Goal: Information Seeking & Learning: Compare options

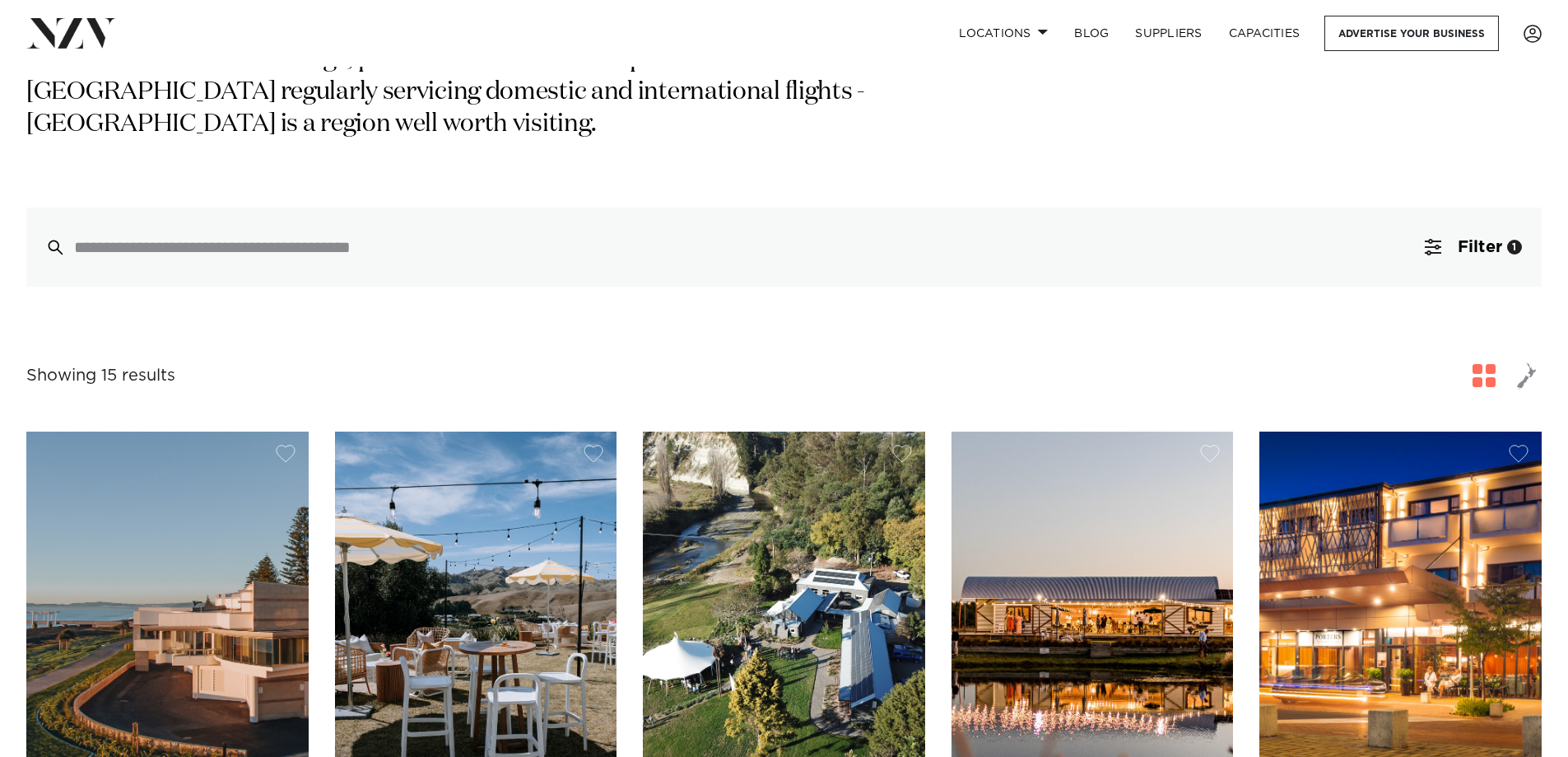
scroll to position [247, 0]
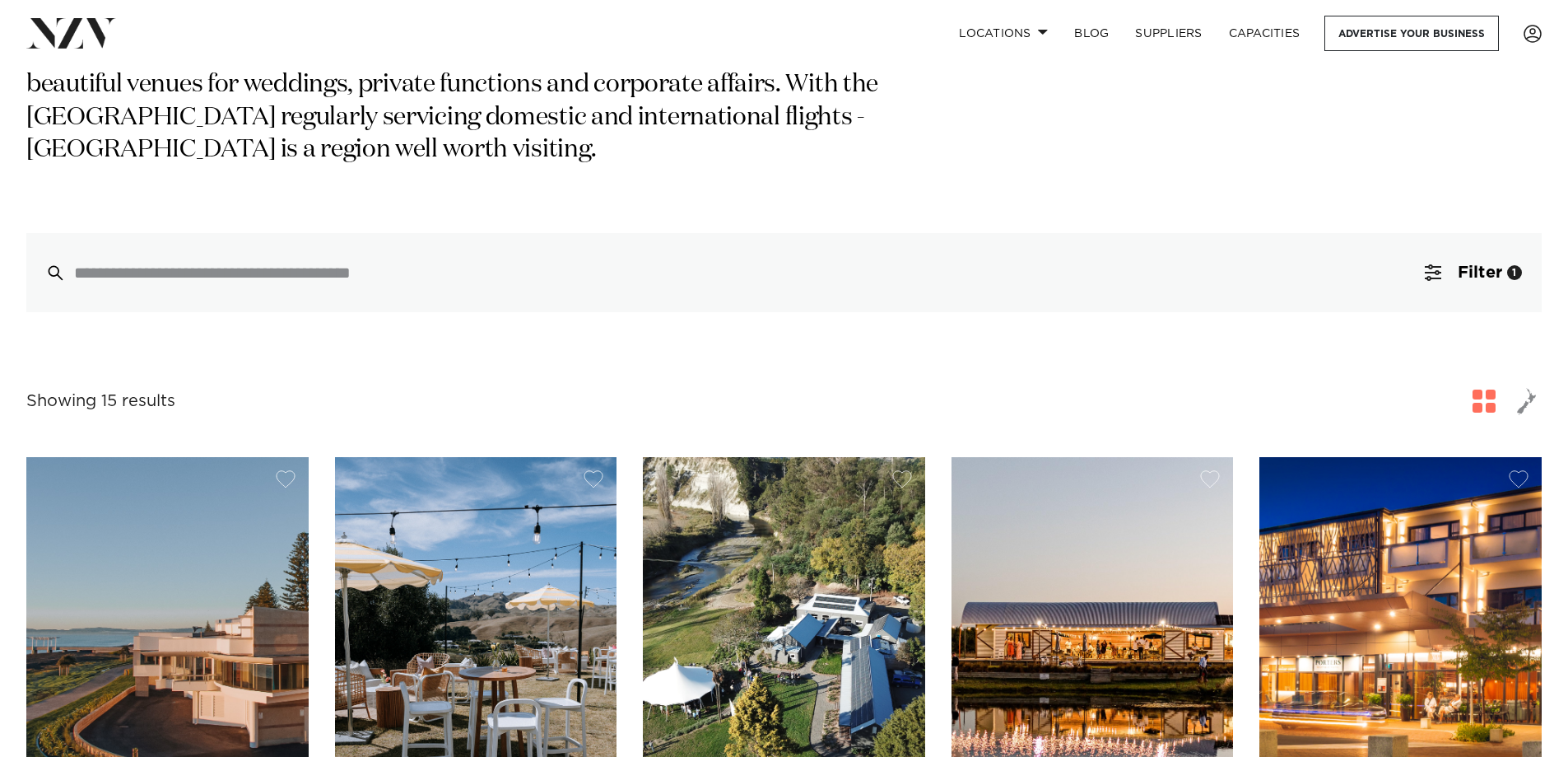
click at [484, 605] on img at bounding box center [476, 646] width 283 height 379
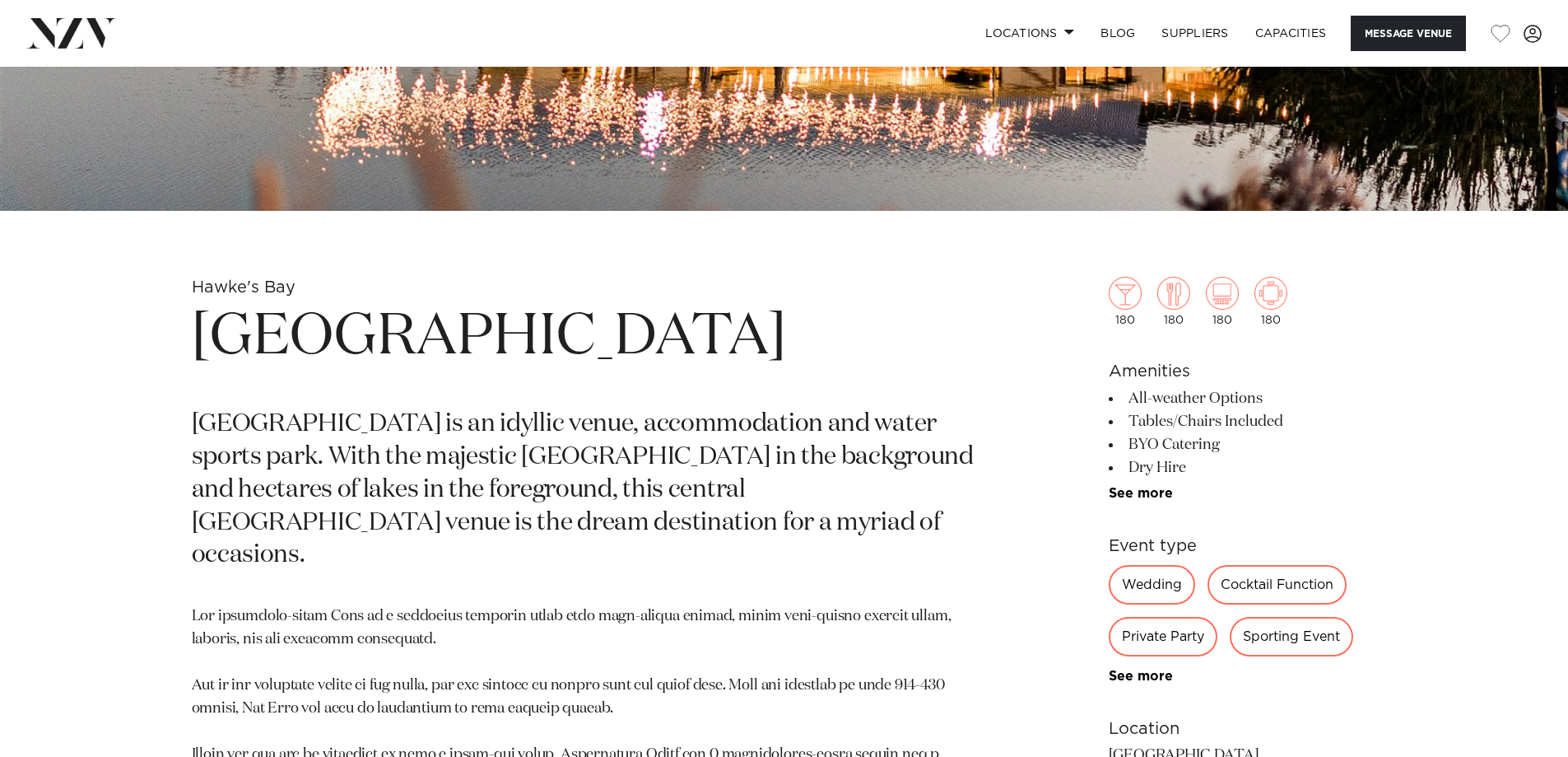
scroll to position [659, 0]
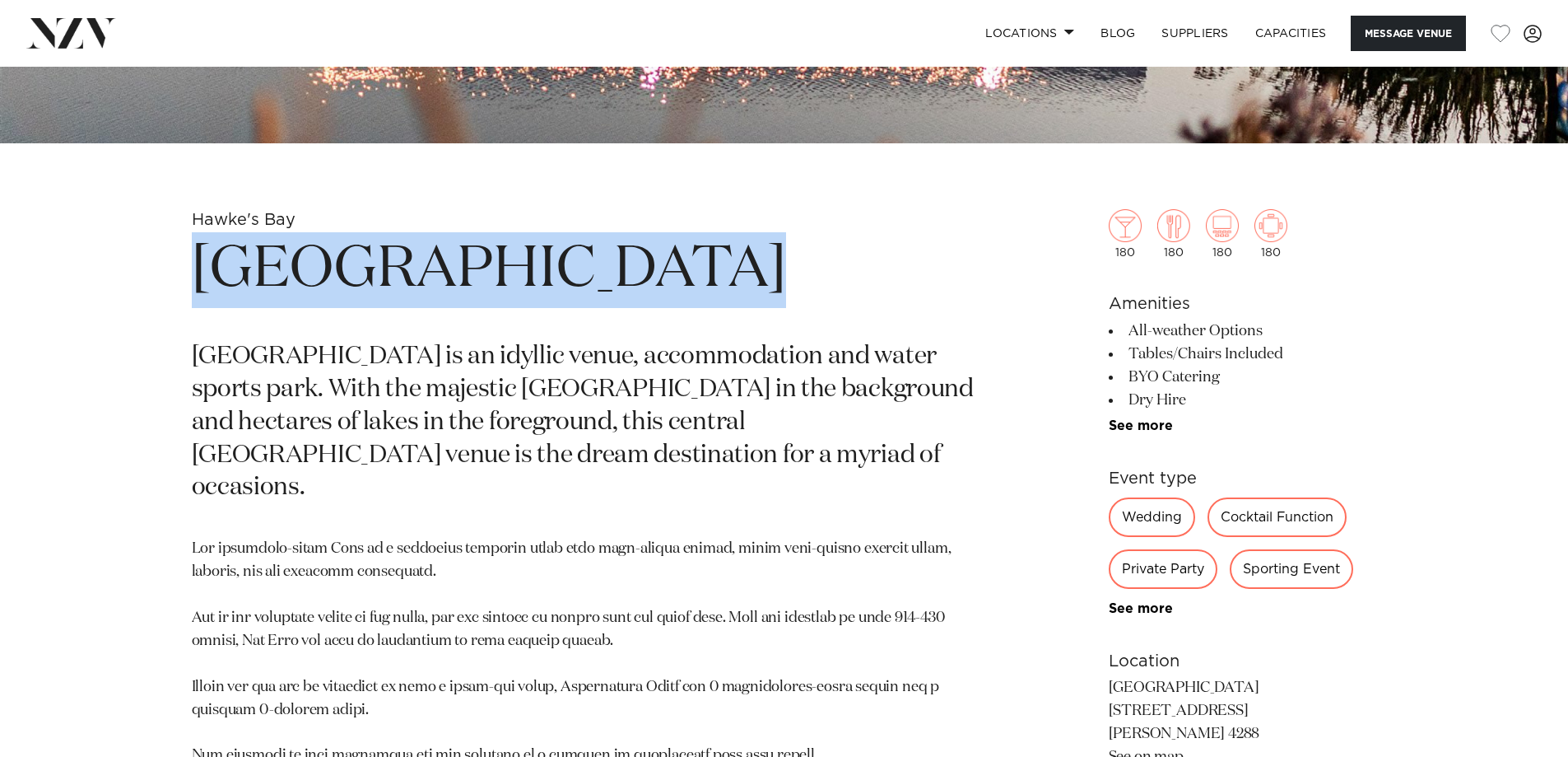
drag, startPoint x: 710, startPoint y: 273, endPoint x: 120, endPoint y: 271, distance: 590.0
click at [120, 271] on div "Hawke's Bay Backpaddock Lakes Backpaddock Lakes is an idyllic venue, accommodat…" at bounding box center [784, 604] width 1401 height 789
copy h1 "Backpaddock Lakes"
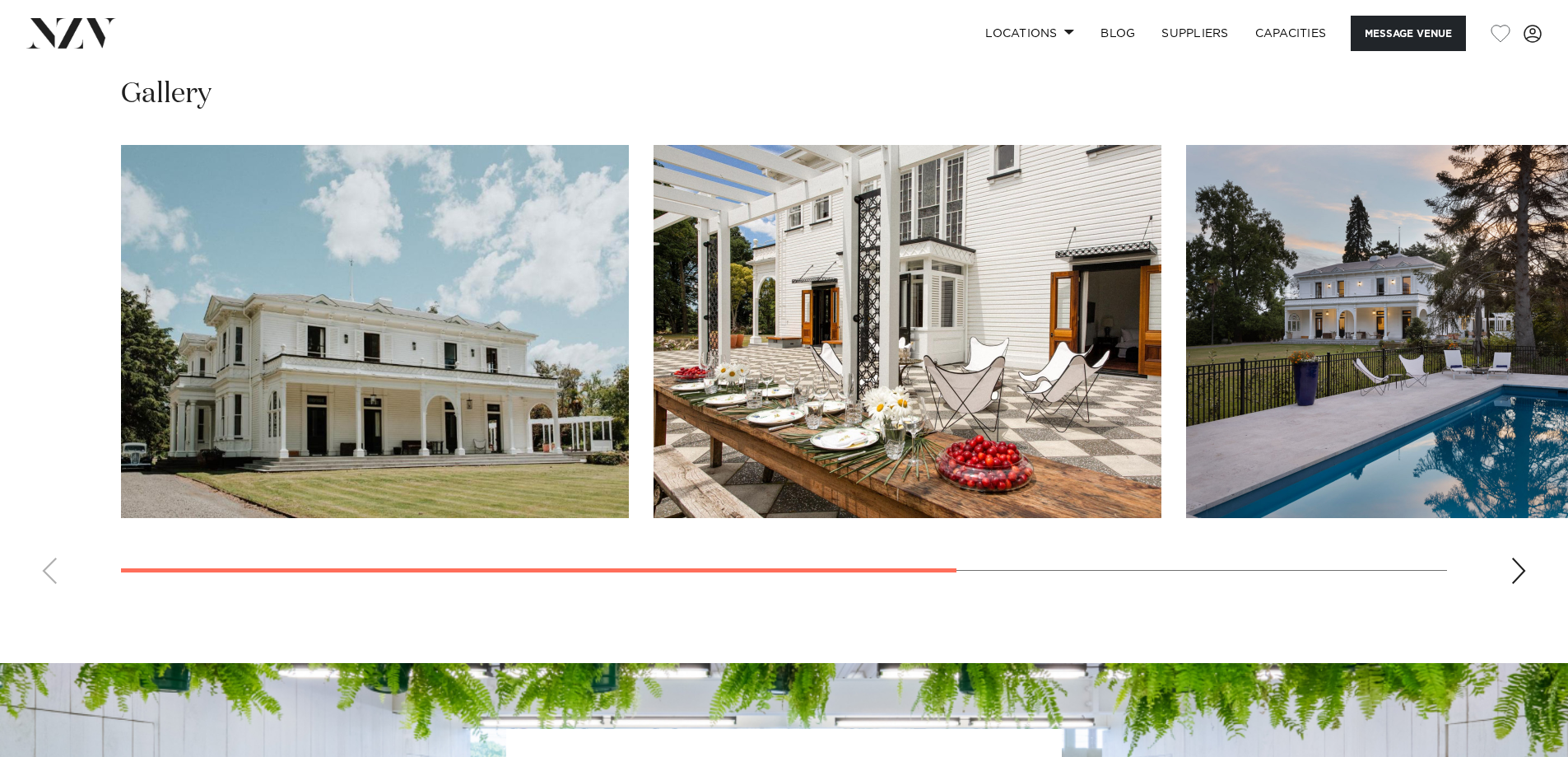
scroll to position [1235, 0]
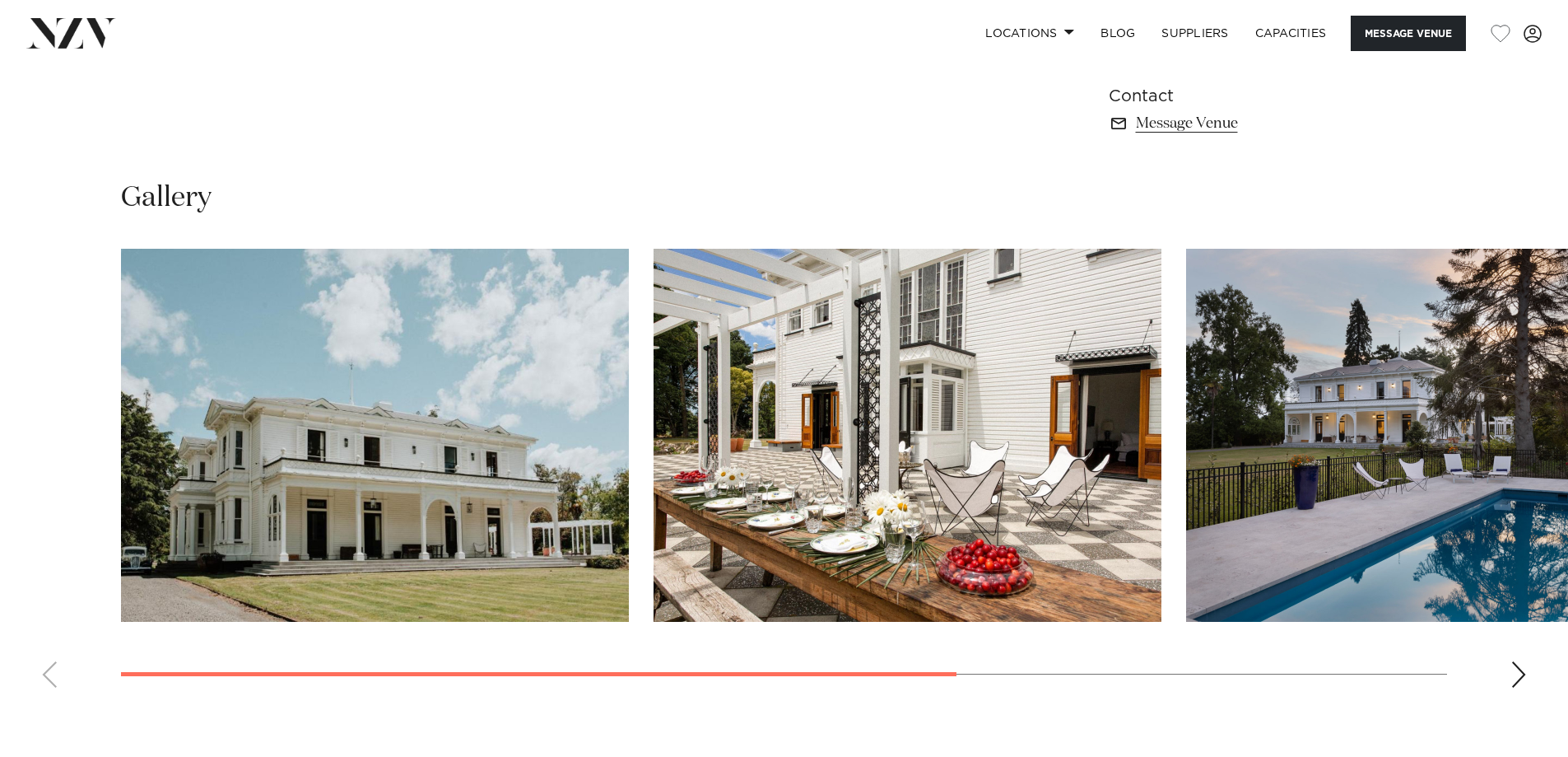
click at [1524, 674] on div "Next slide" at bounding box center [1518, 674] width 17 height 27
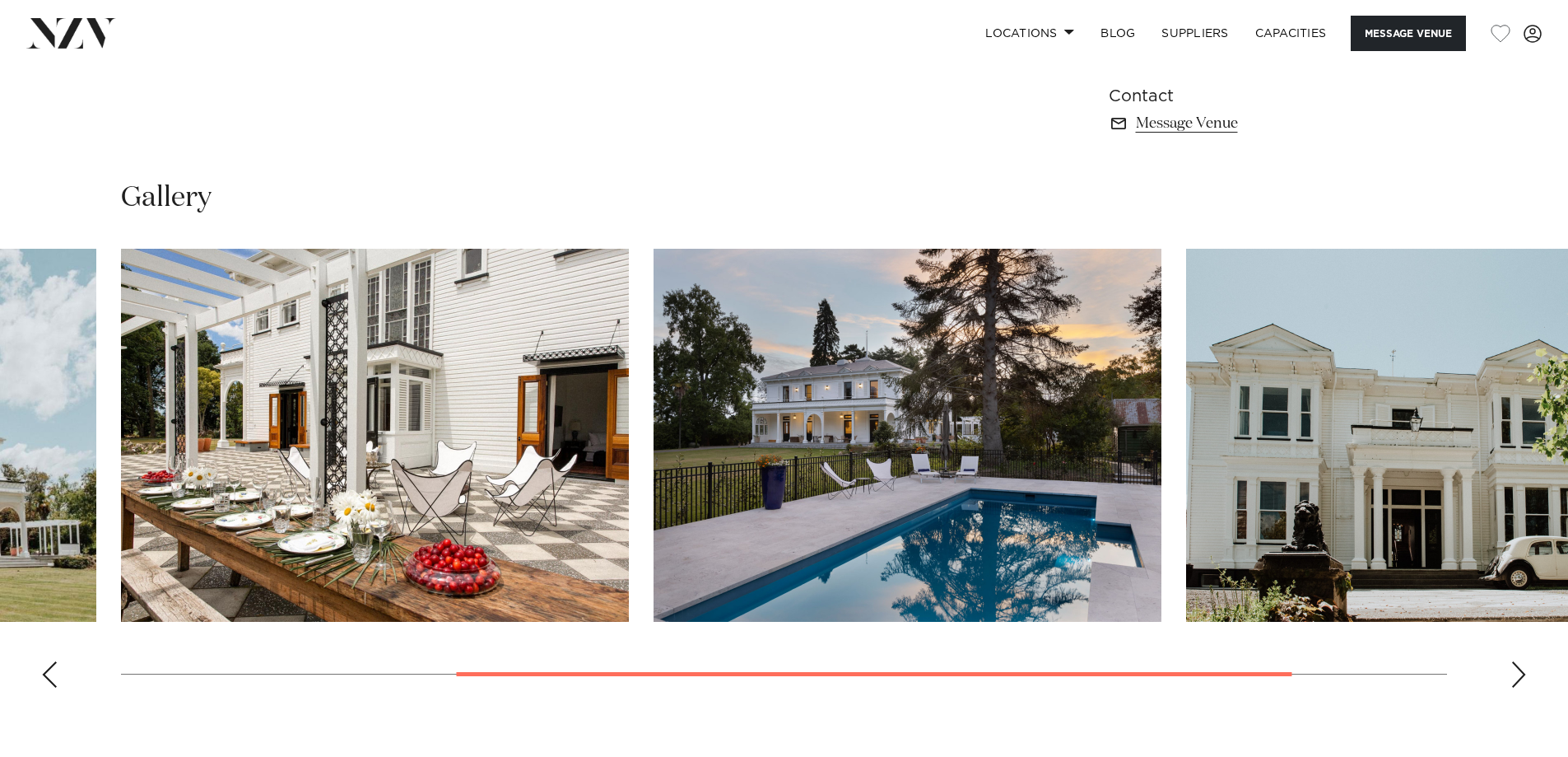
click at [1524, 674] on div "Next slide" at bounding box center [1518, 674] width 17 height 27
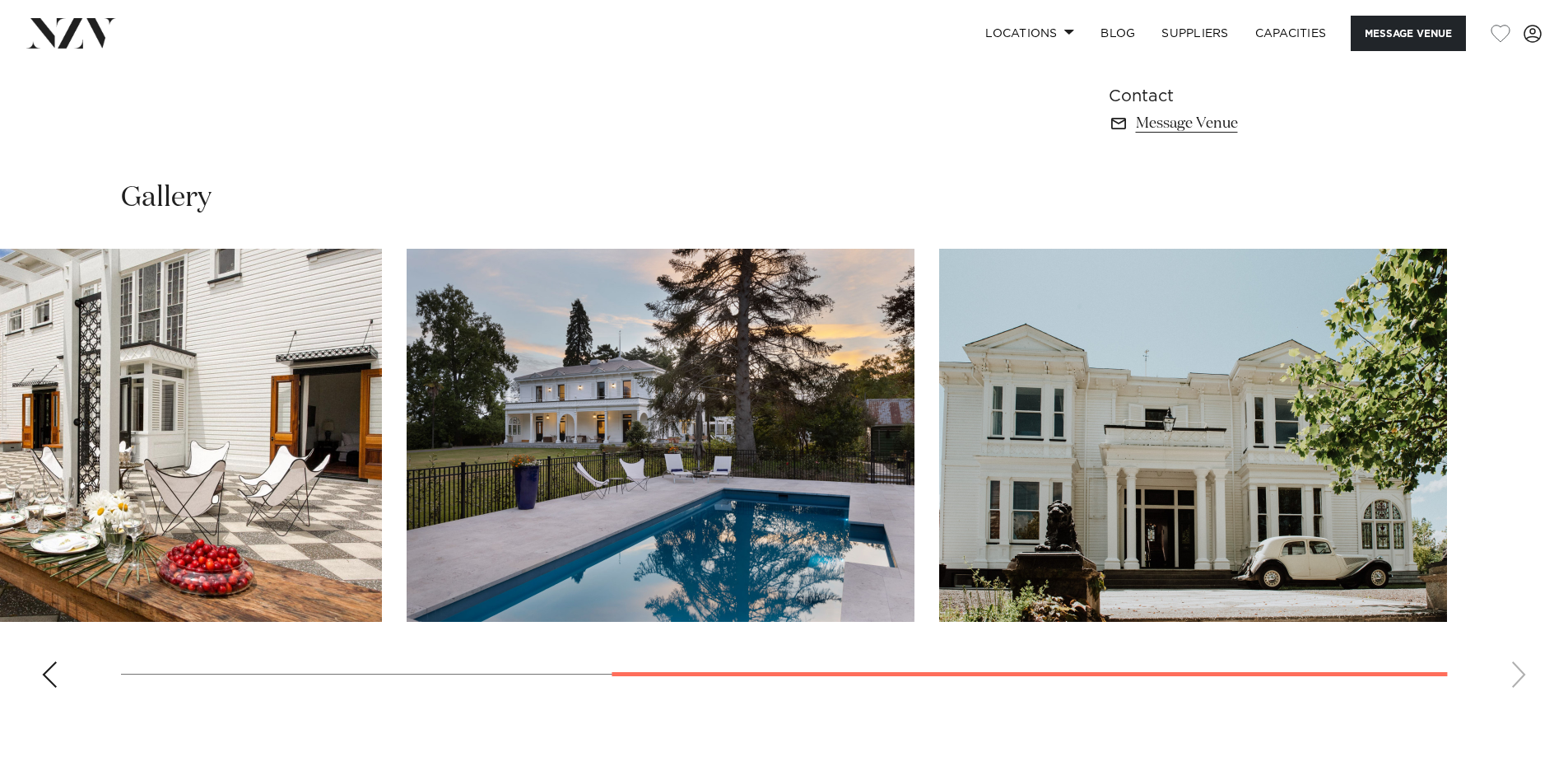
click at [1528, 670] on swiper-container at bounding box center [784, 474] width 1568 height 452
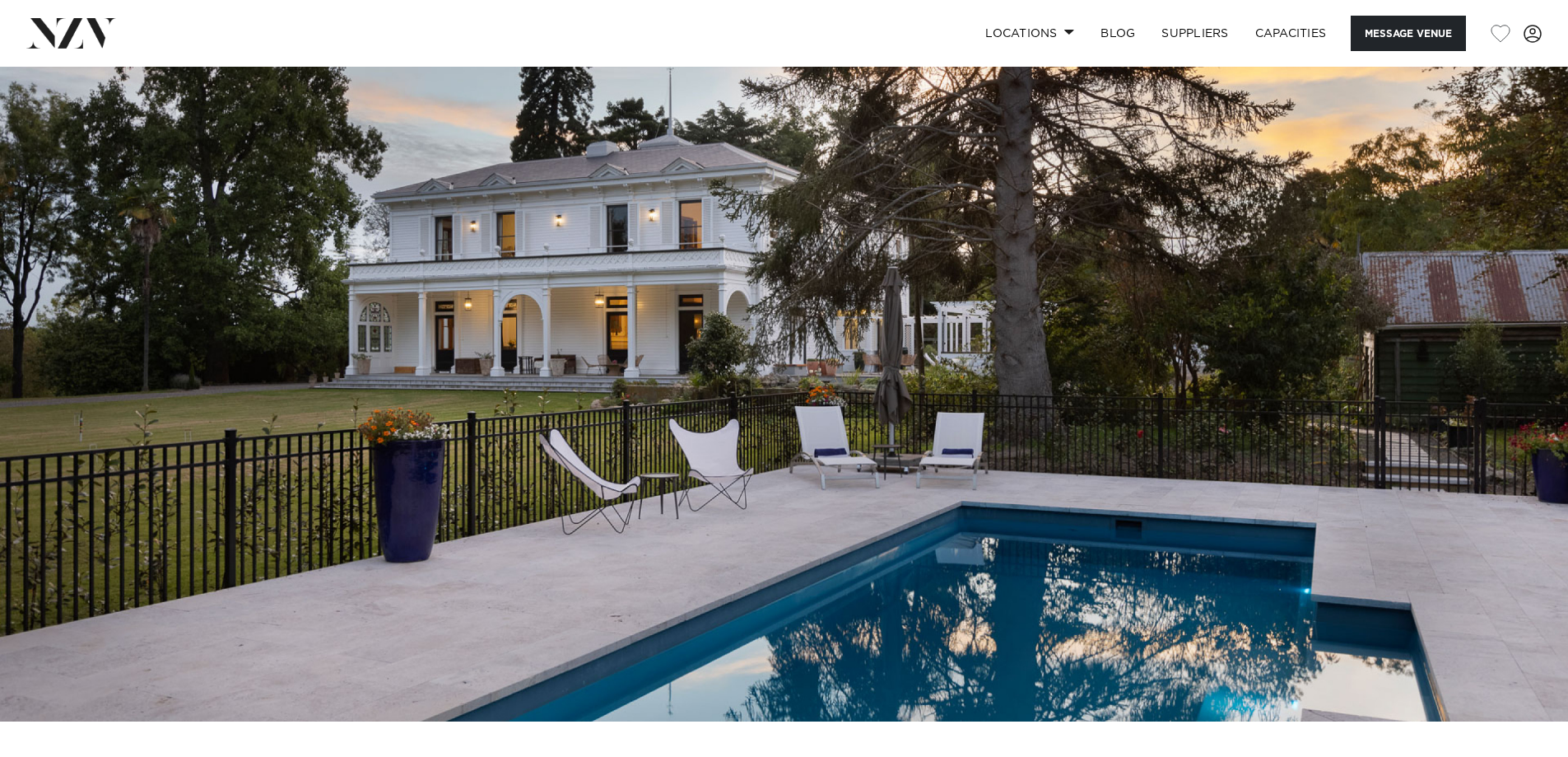
scroll to position [0, 0]
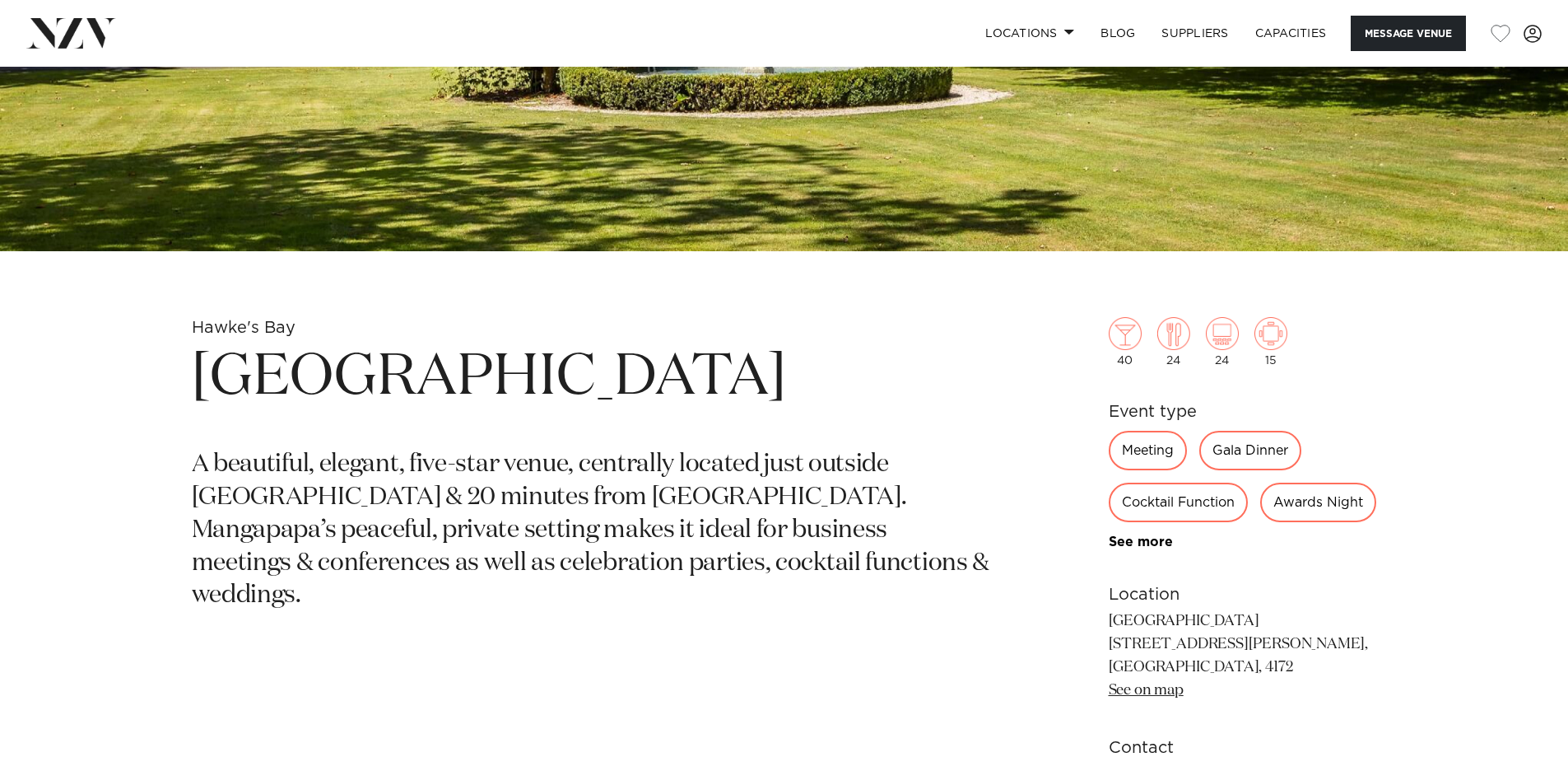
scroll to position [329, 0]
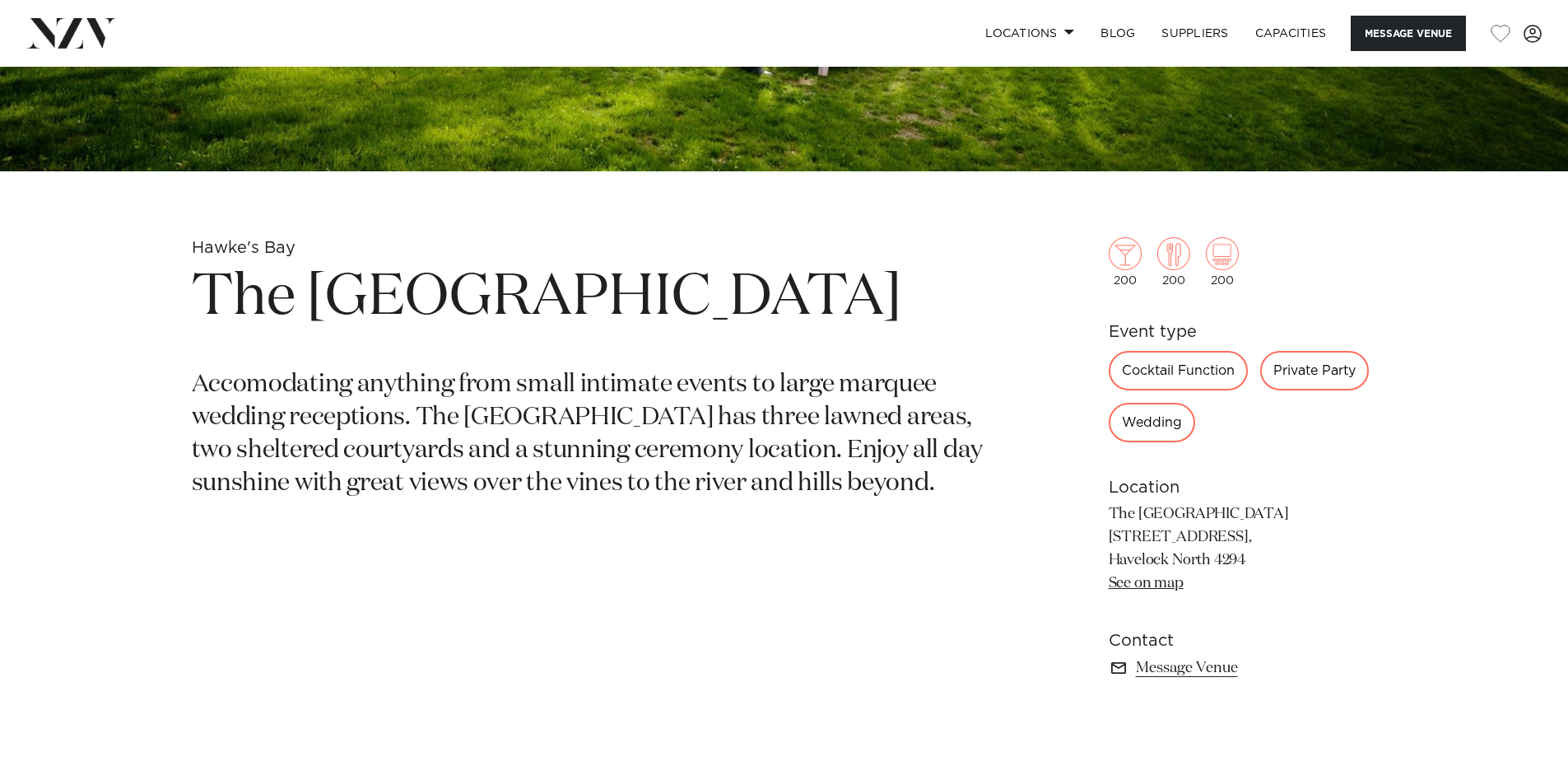
scroll to position [412, 0]
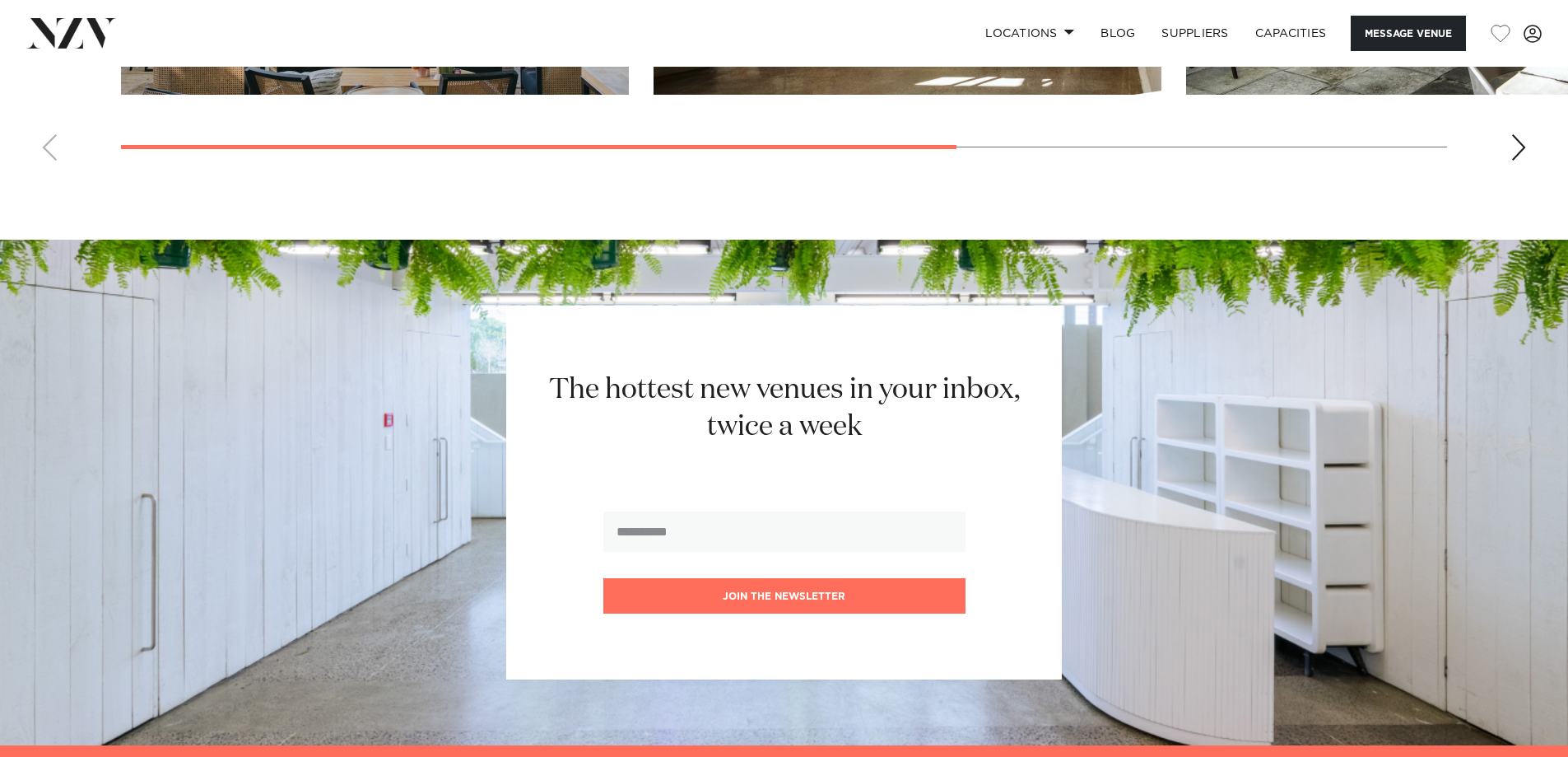
scroll to position [2058, 0]
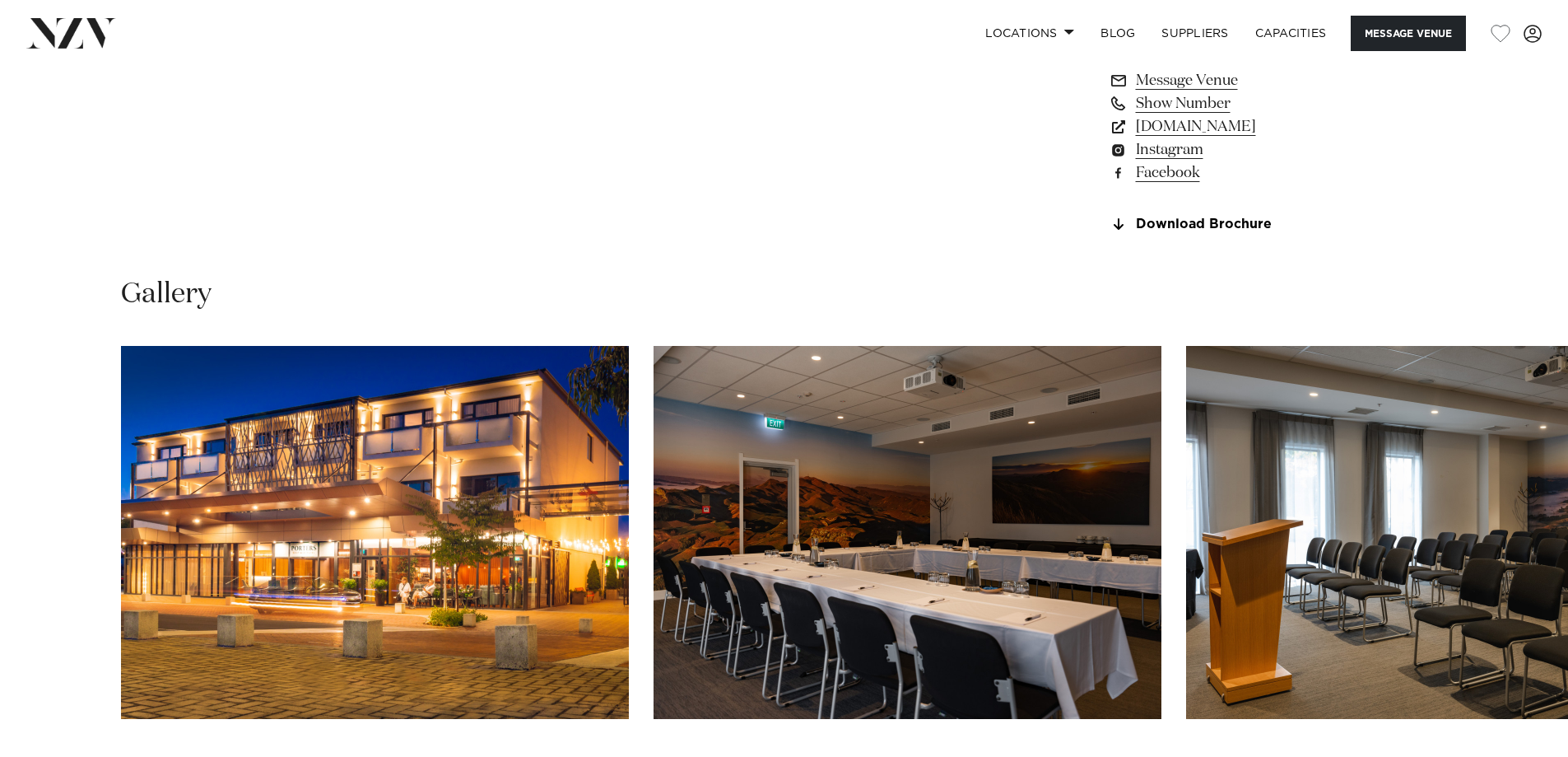
scroll to position [1482, 0]
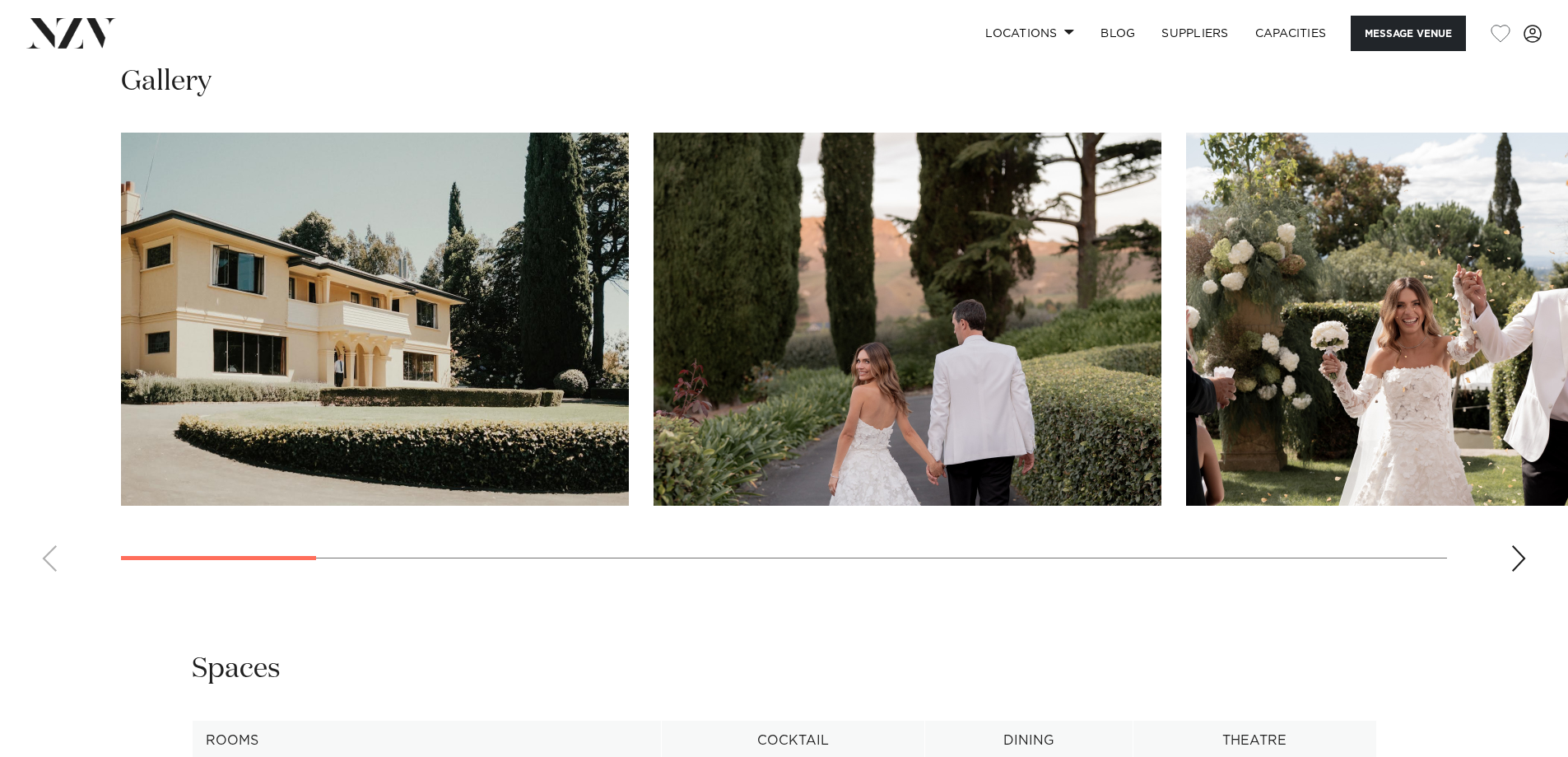
scroll to position [1646, 0]
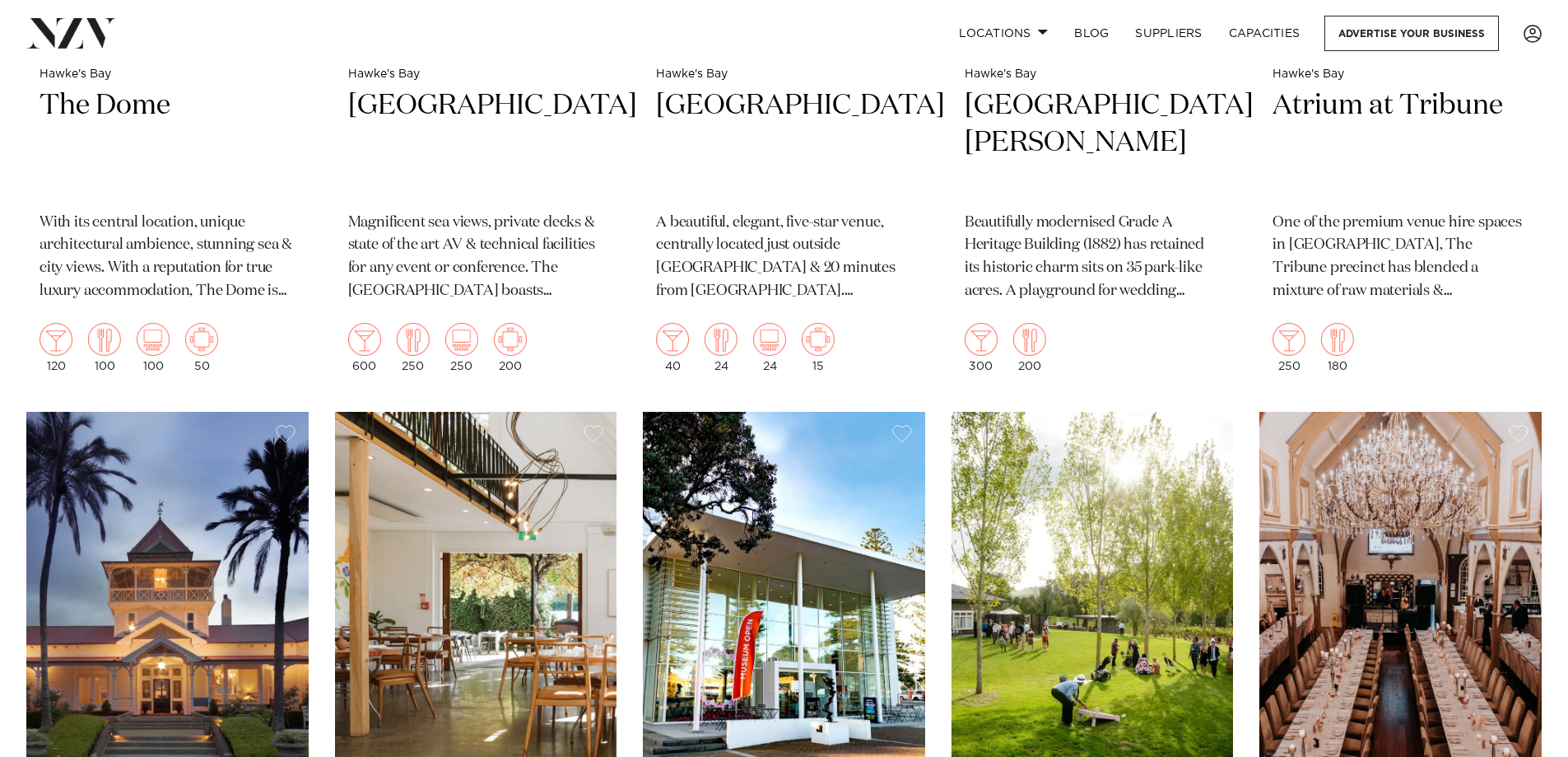
scroll to position [1564, 0]
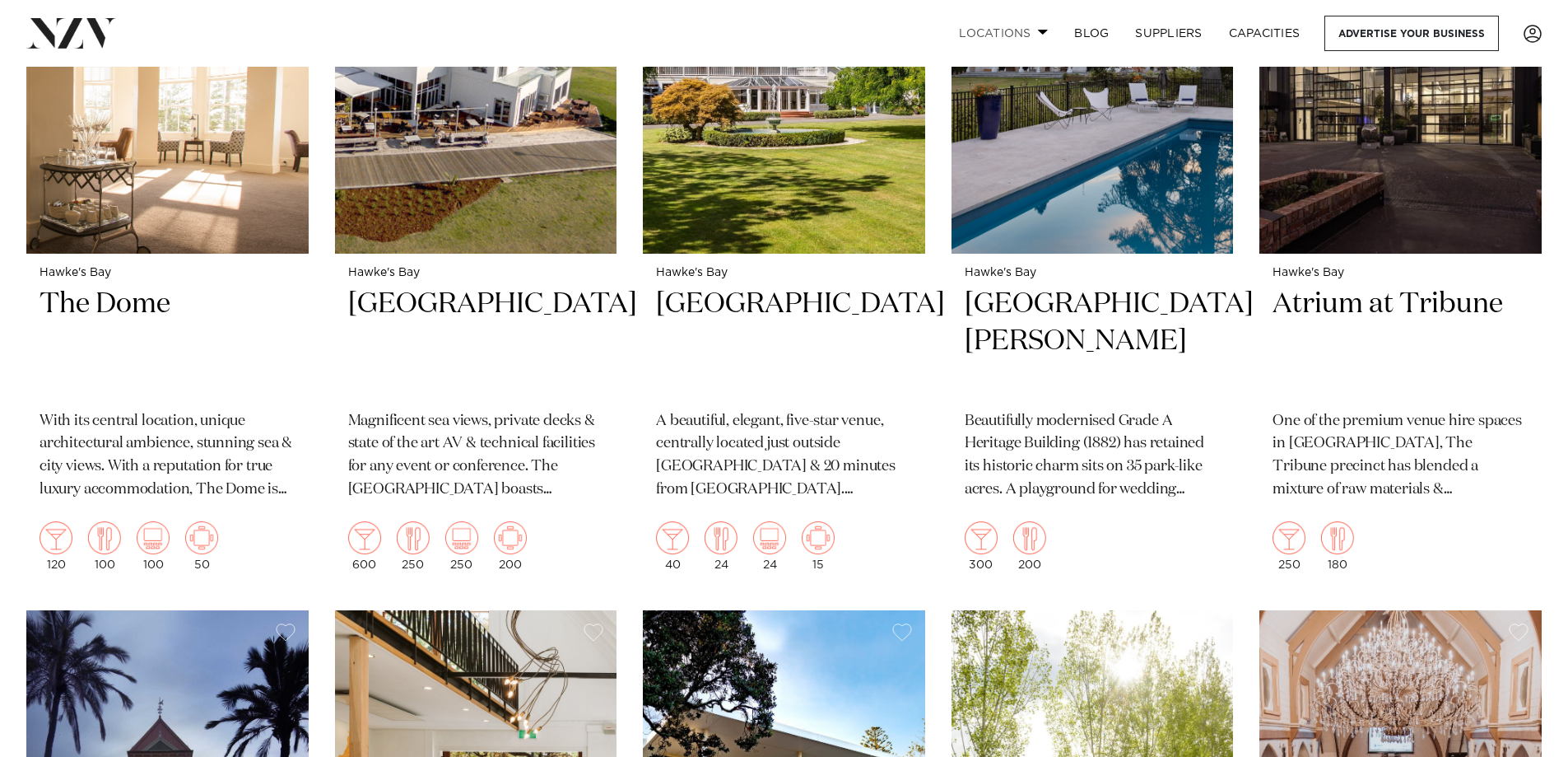
click at [1026, 28] on link "Locations" at bounding box center [1004, 33] width 116 height 36
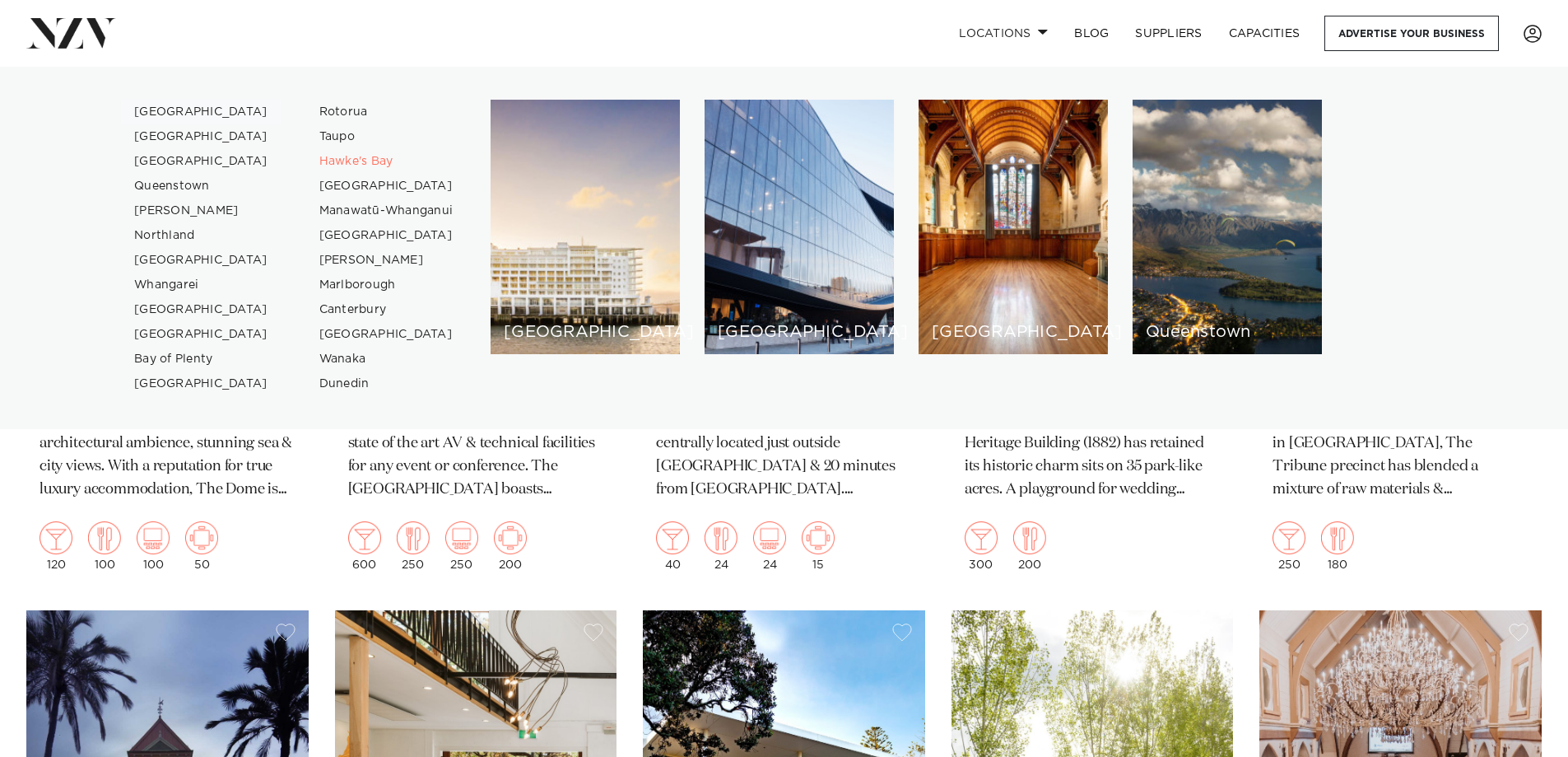
click at [184, 115] on link "[GEOGRAPHIC_DATA]" at bounding box center [201, 112] width 161 height 25
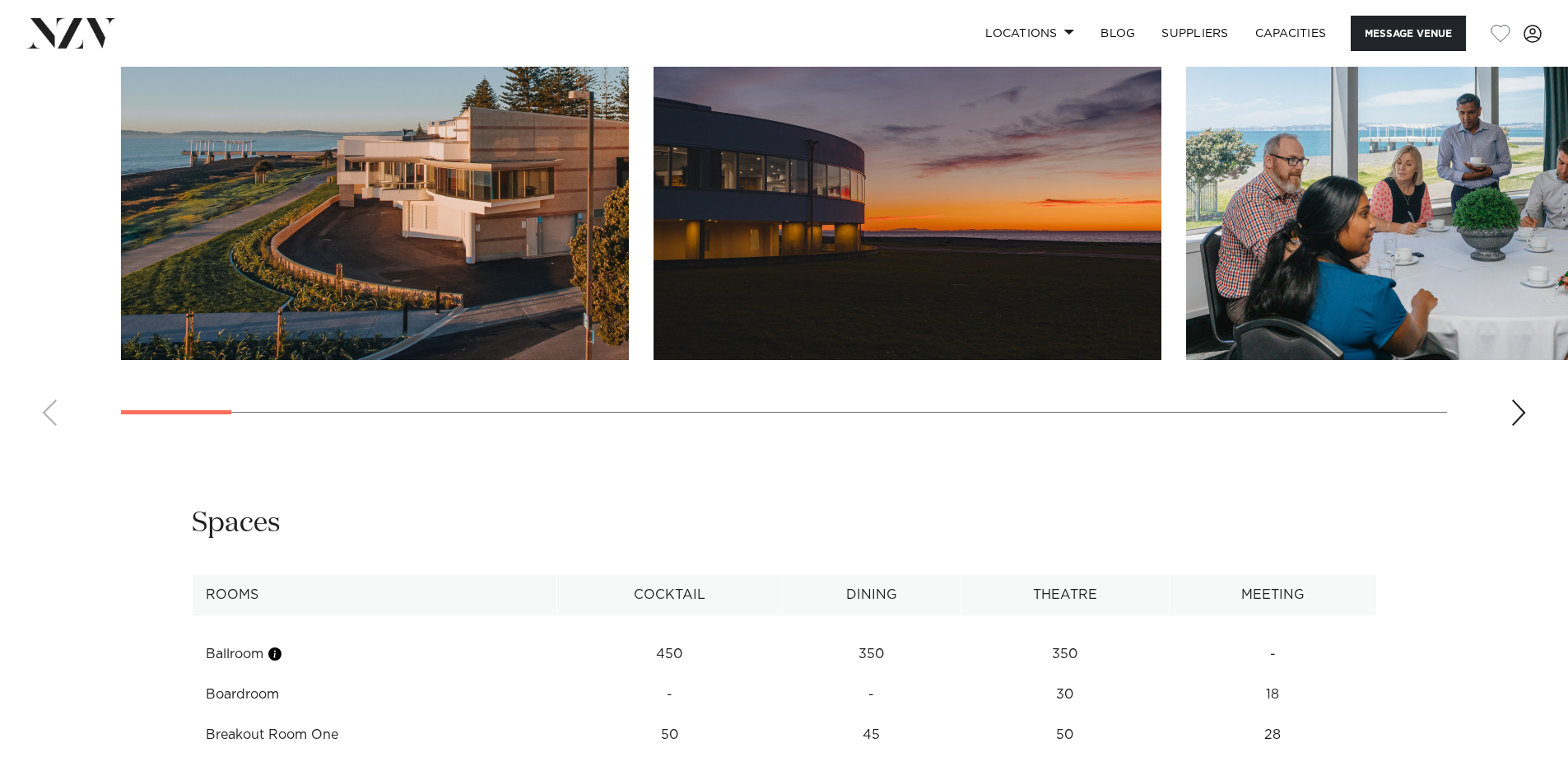
scroll to position [1729, 0]
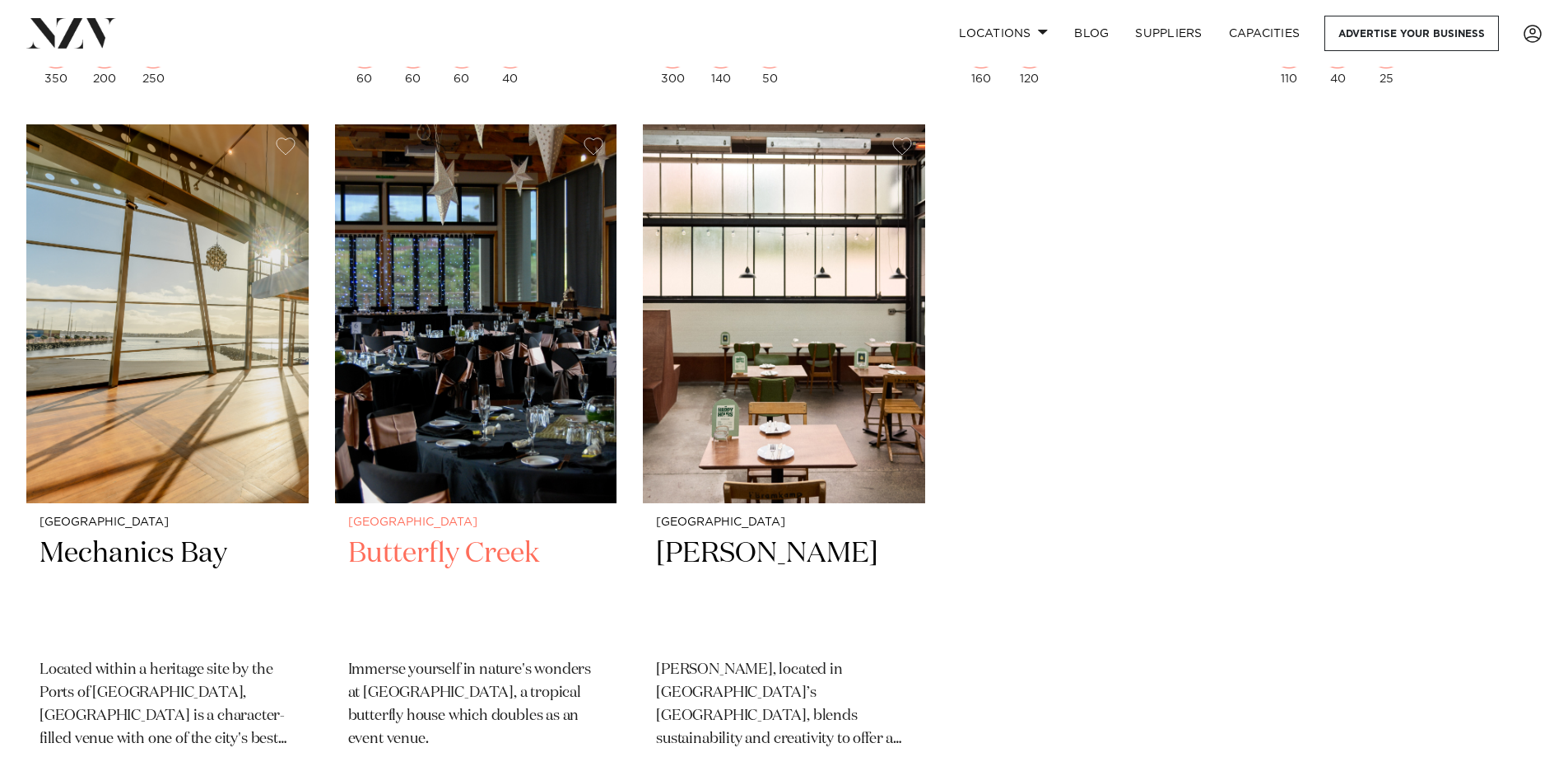
scroll to position [18276, 0]
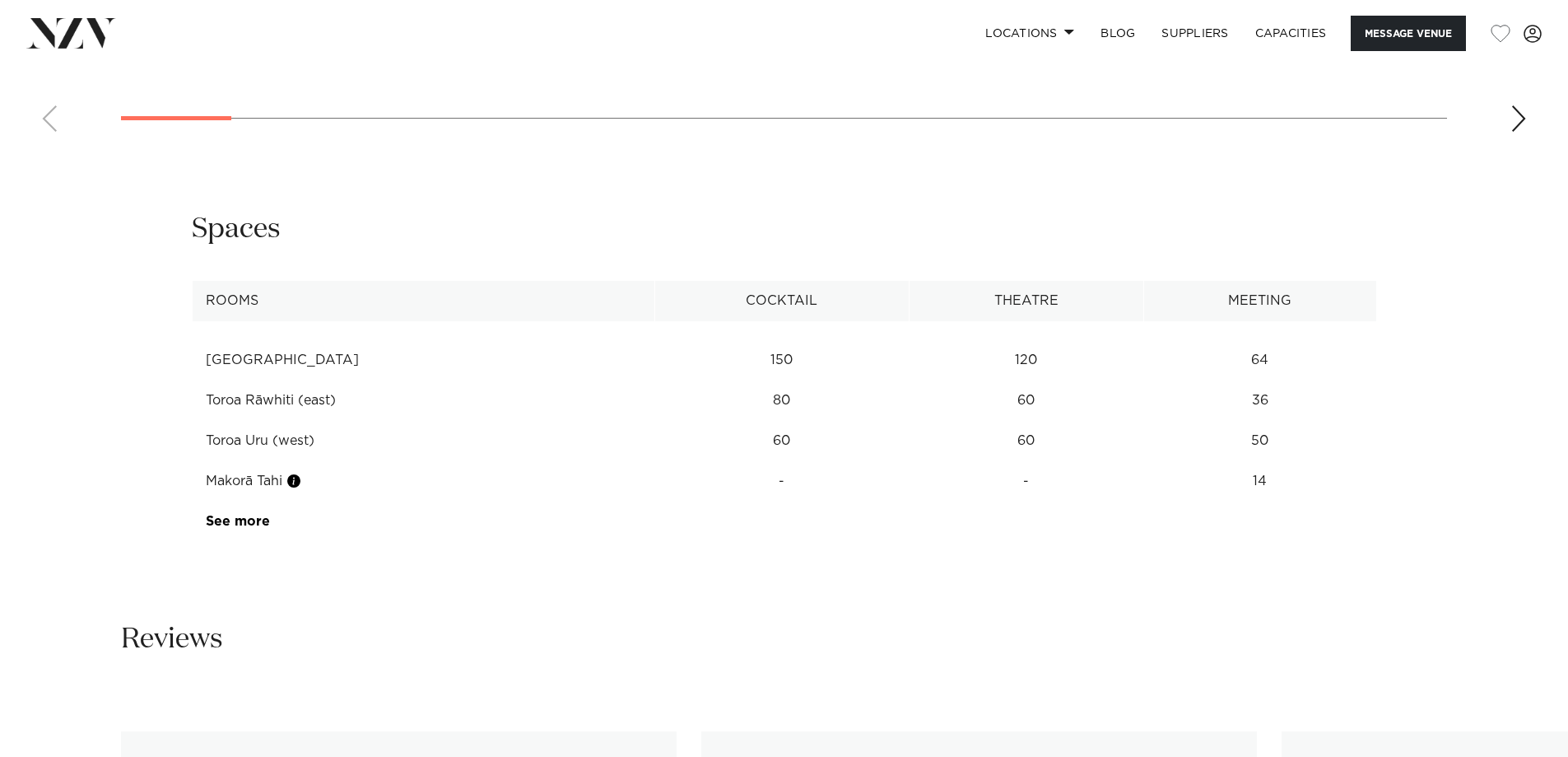
scroll to position [2470, 0]
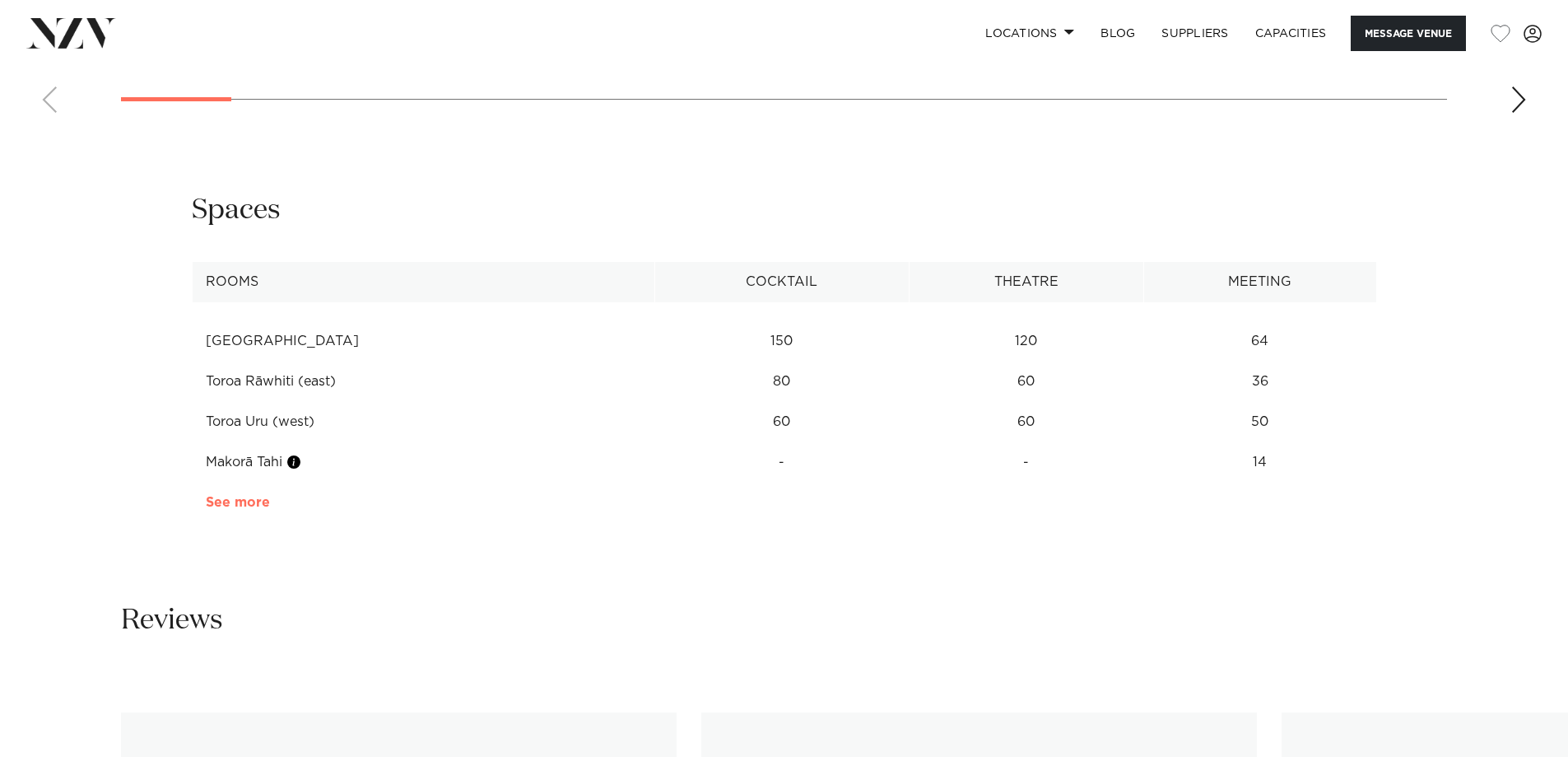
click at [235, 495] on link "See more" at bounding box center [270, 502] width 128 height 13
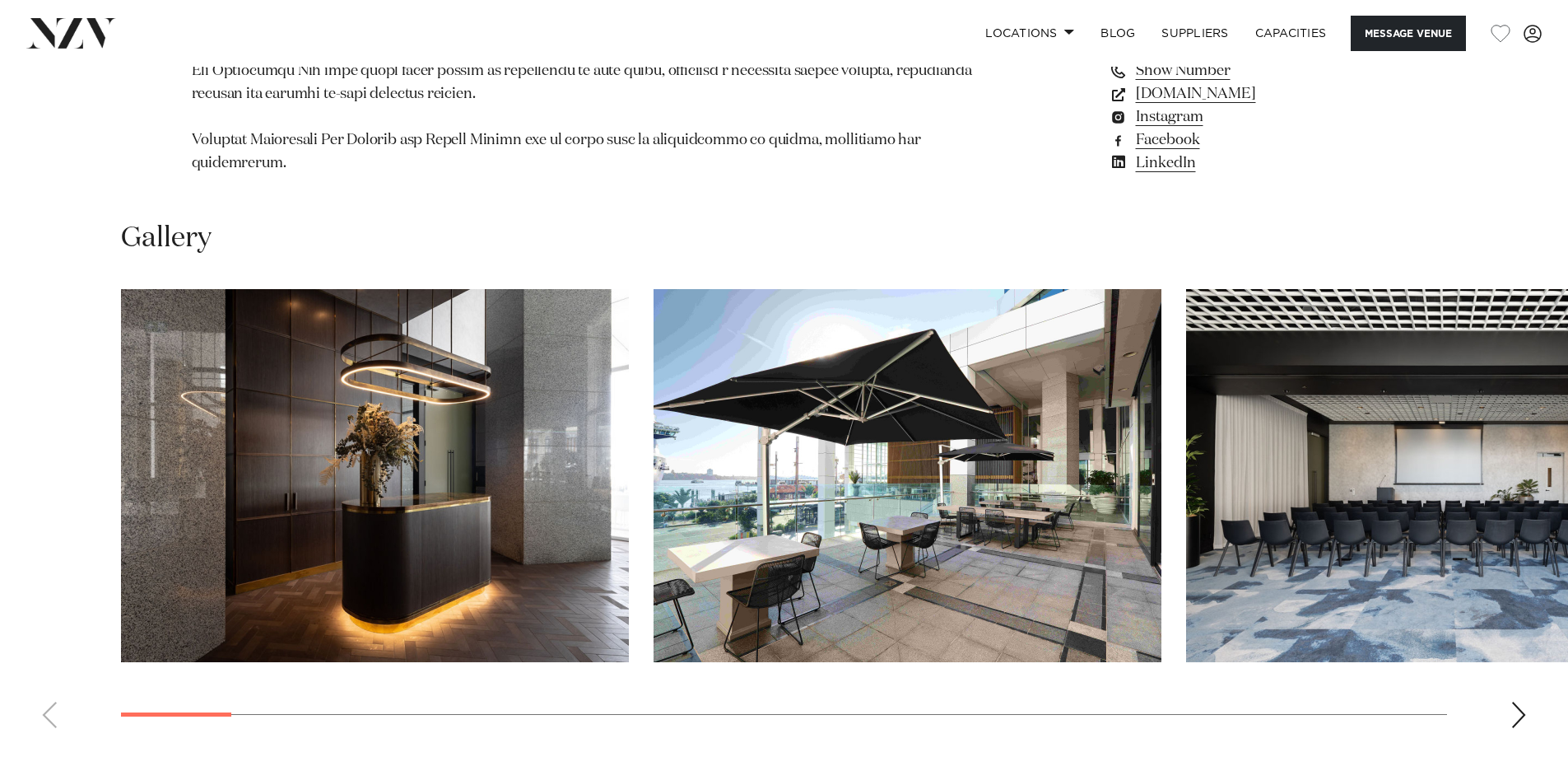
scroll to position [1646, 0]
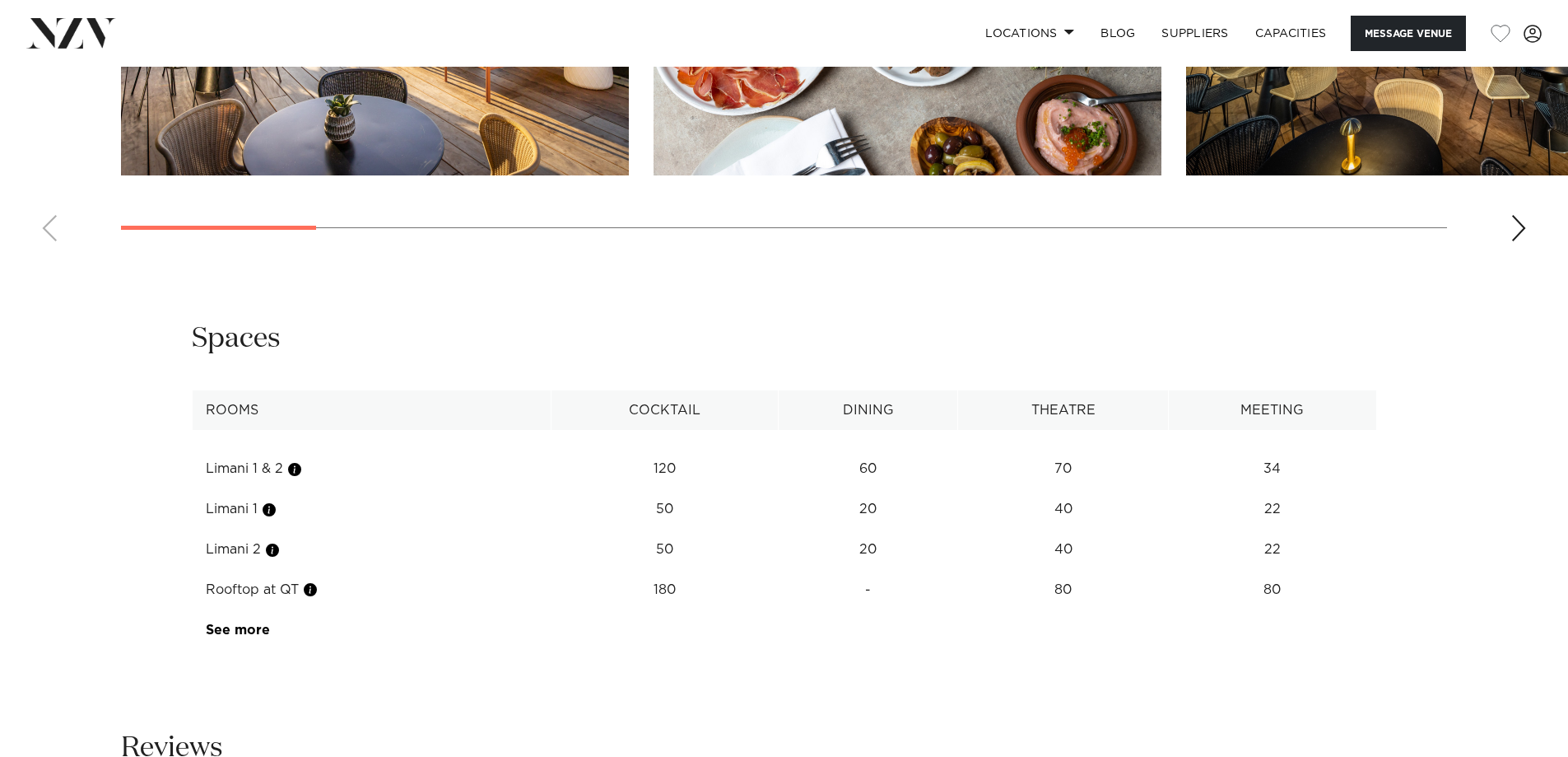
scroll to position [2470, 0]
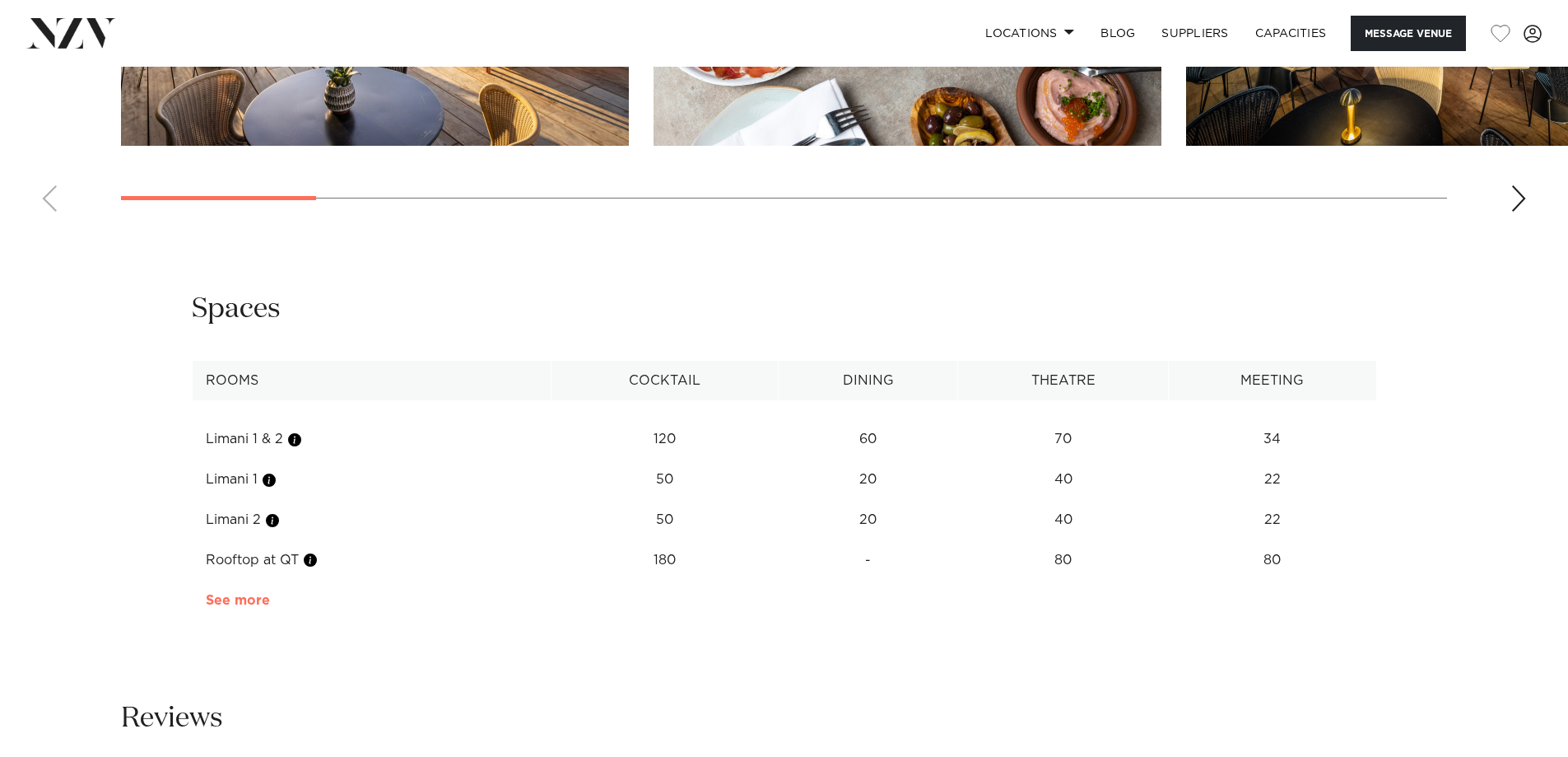
click at [253, 594] on link "See more" at bounding box center [270, 600] width 128 height 13
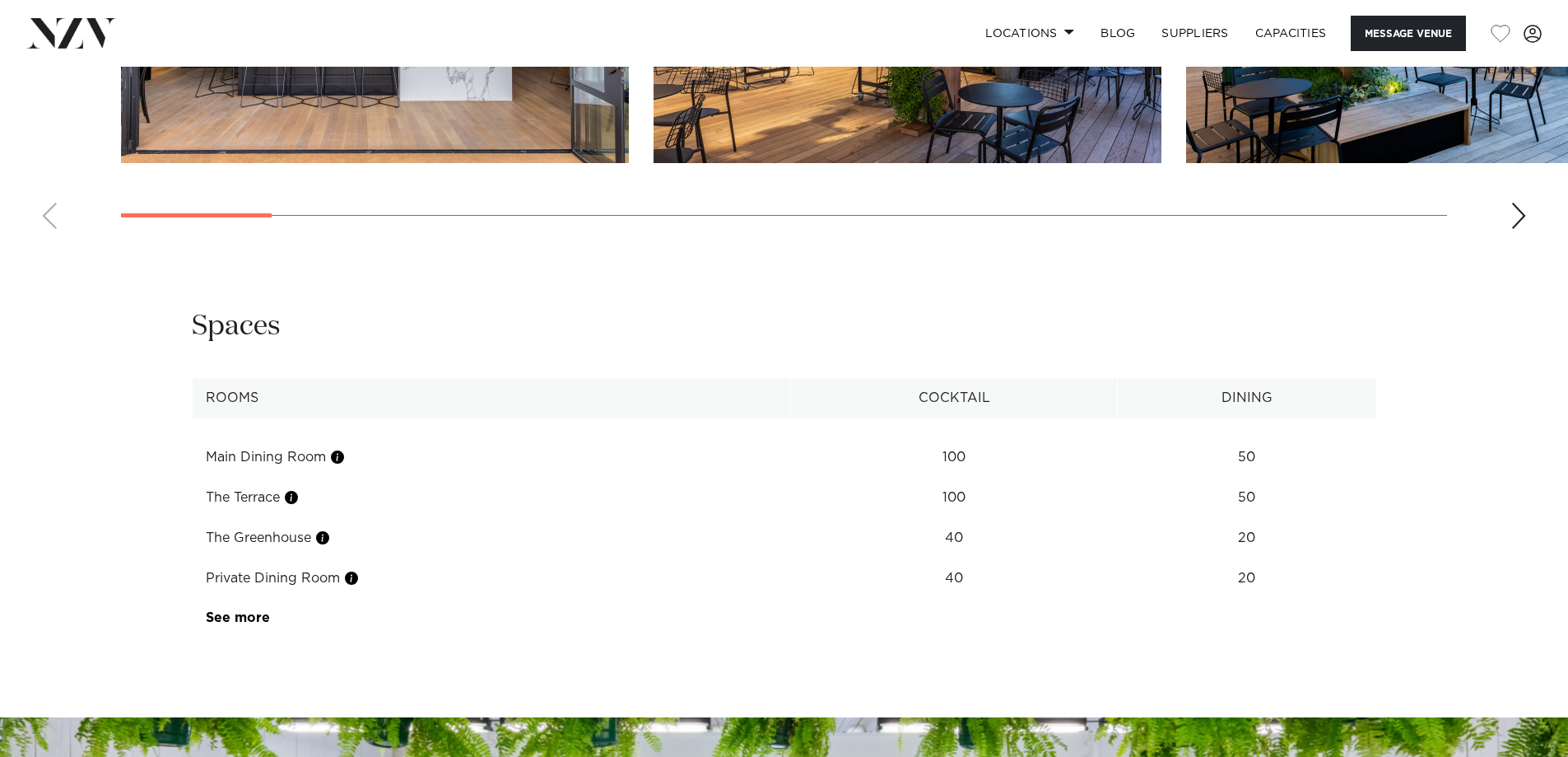
scroll to position [2058, 0]
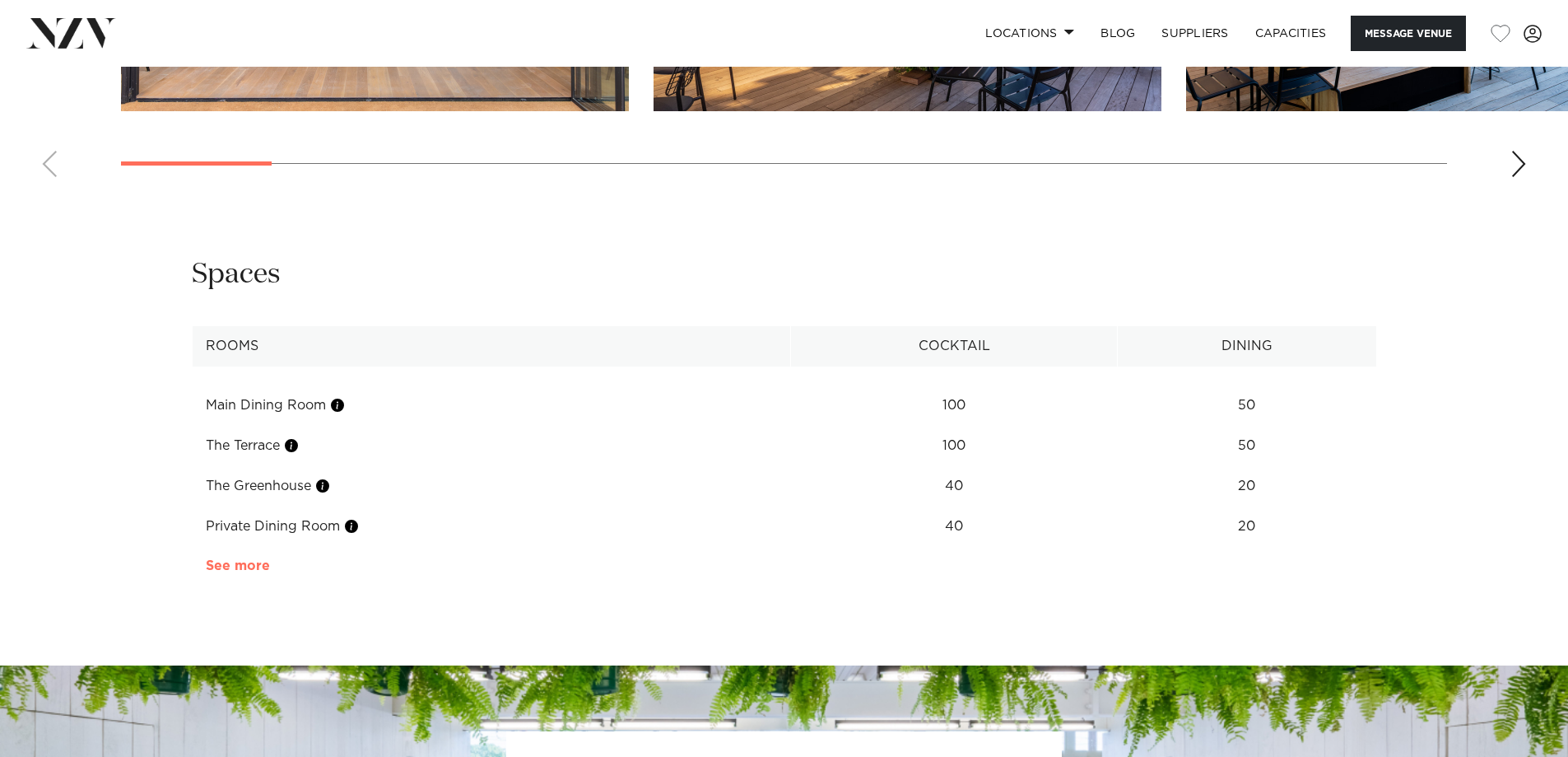
click at [257, 559] on link "See more" at bounding box center [270, 565] width 128 height 13
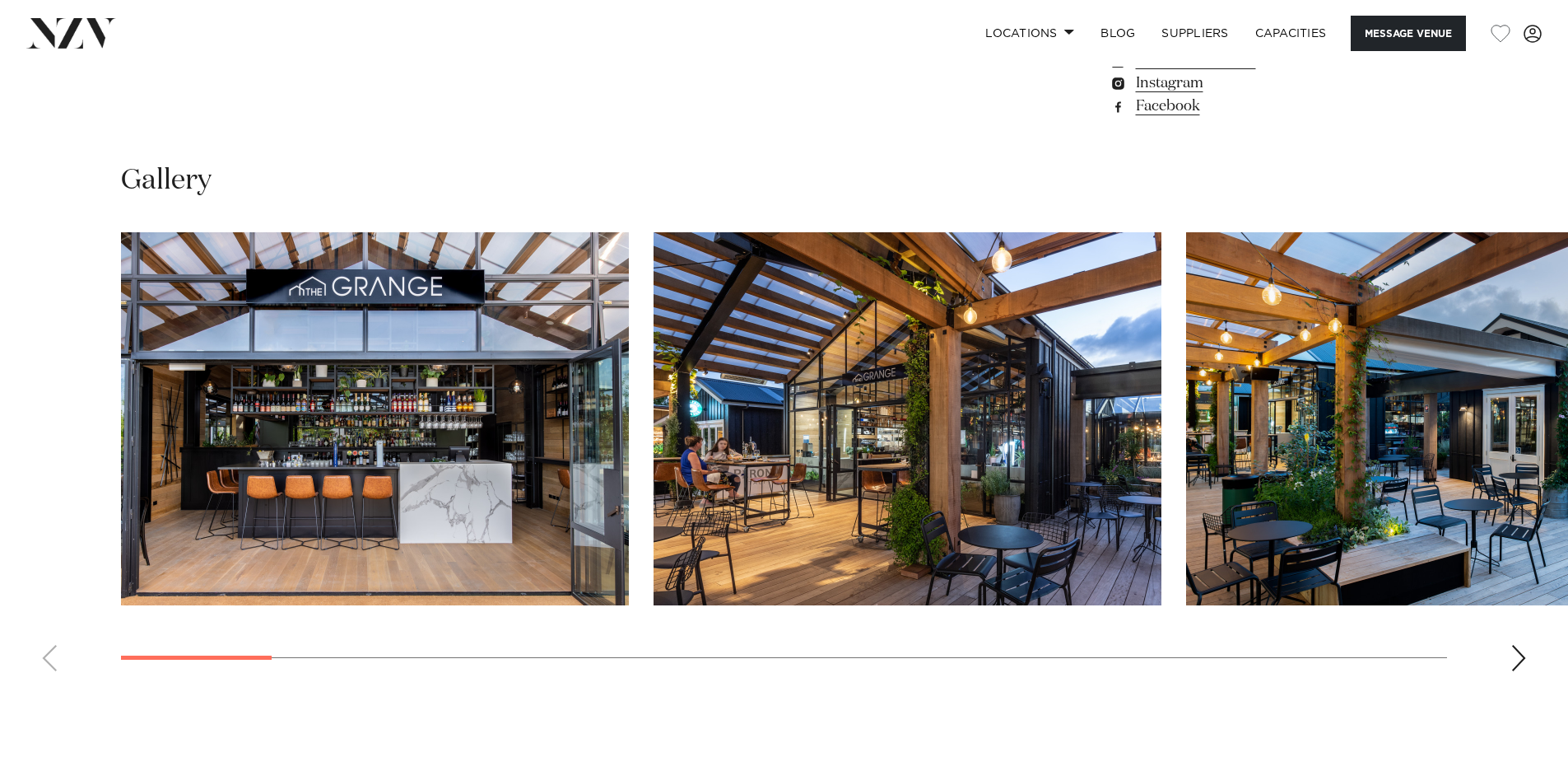
scroll to position [1235, 0]
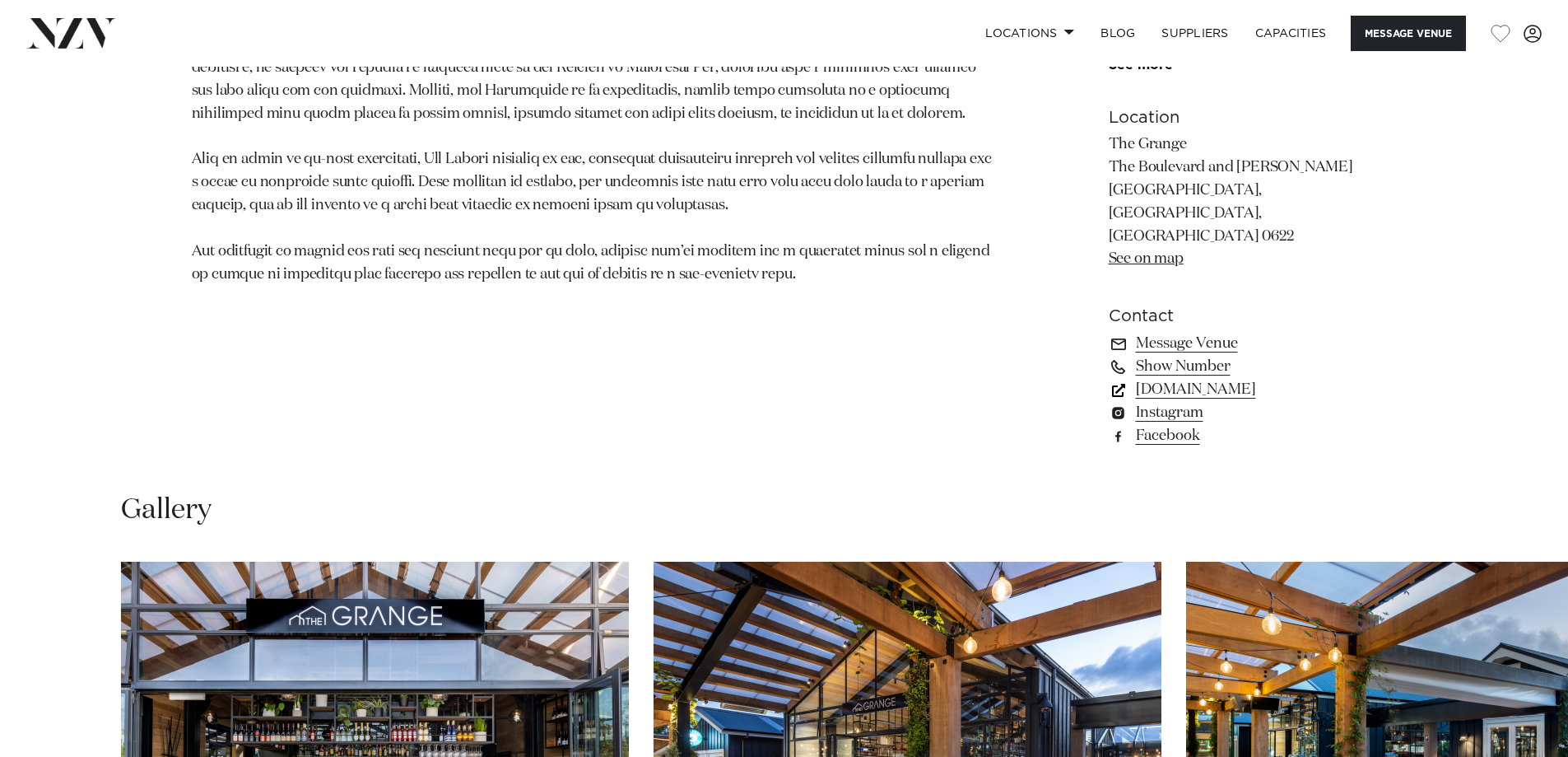
click at [1193, 378] on link "thegrangetakapuna.co.nz" at bounding box center [1243, 389] width 268 height 23
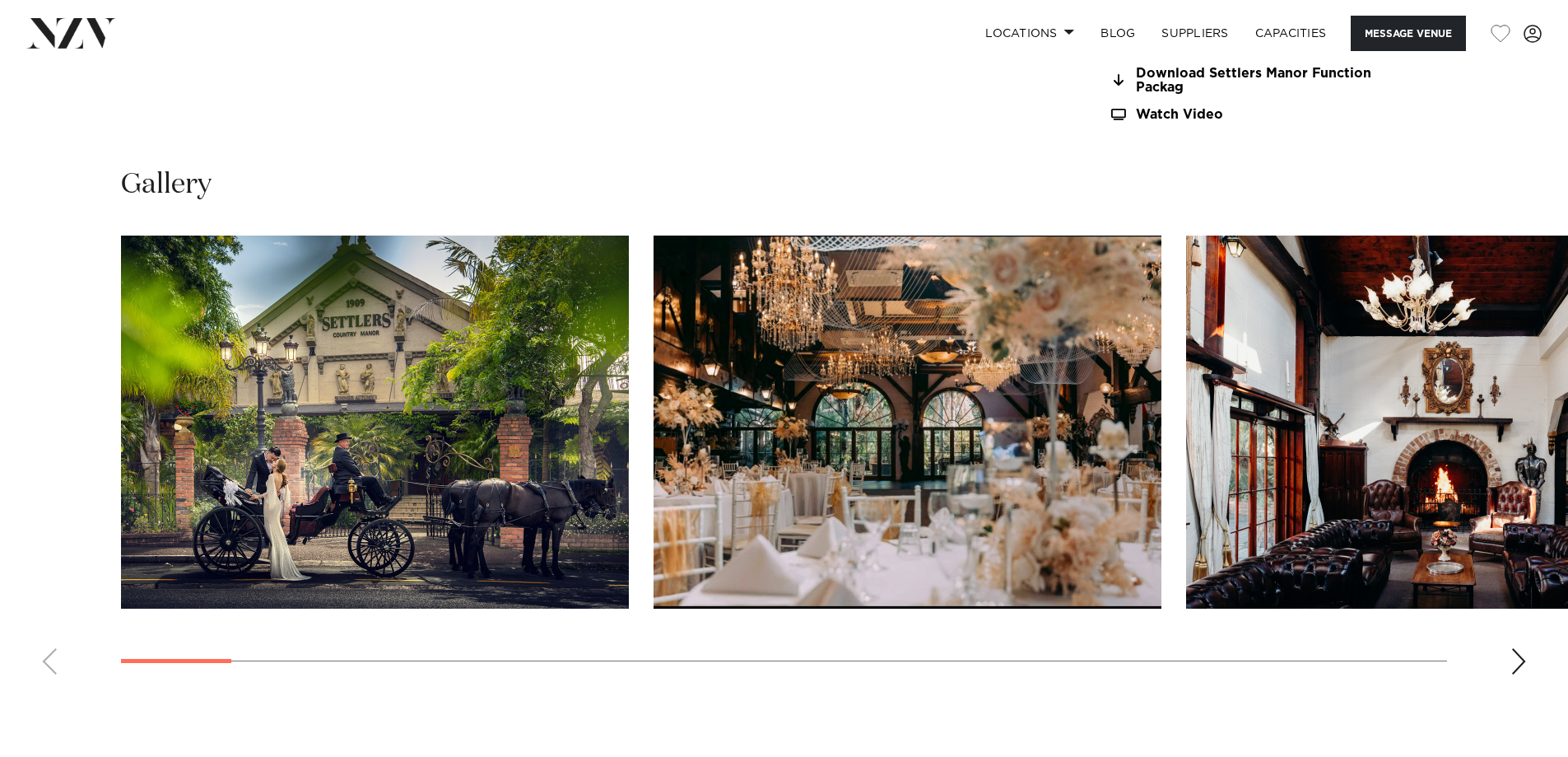
scroll to position [1811, 0]
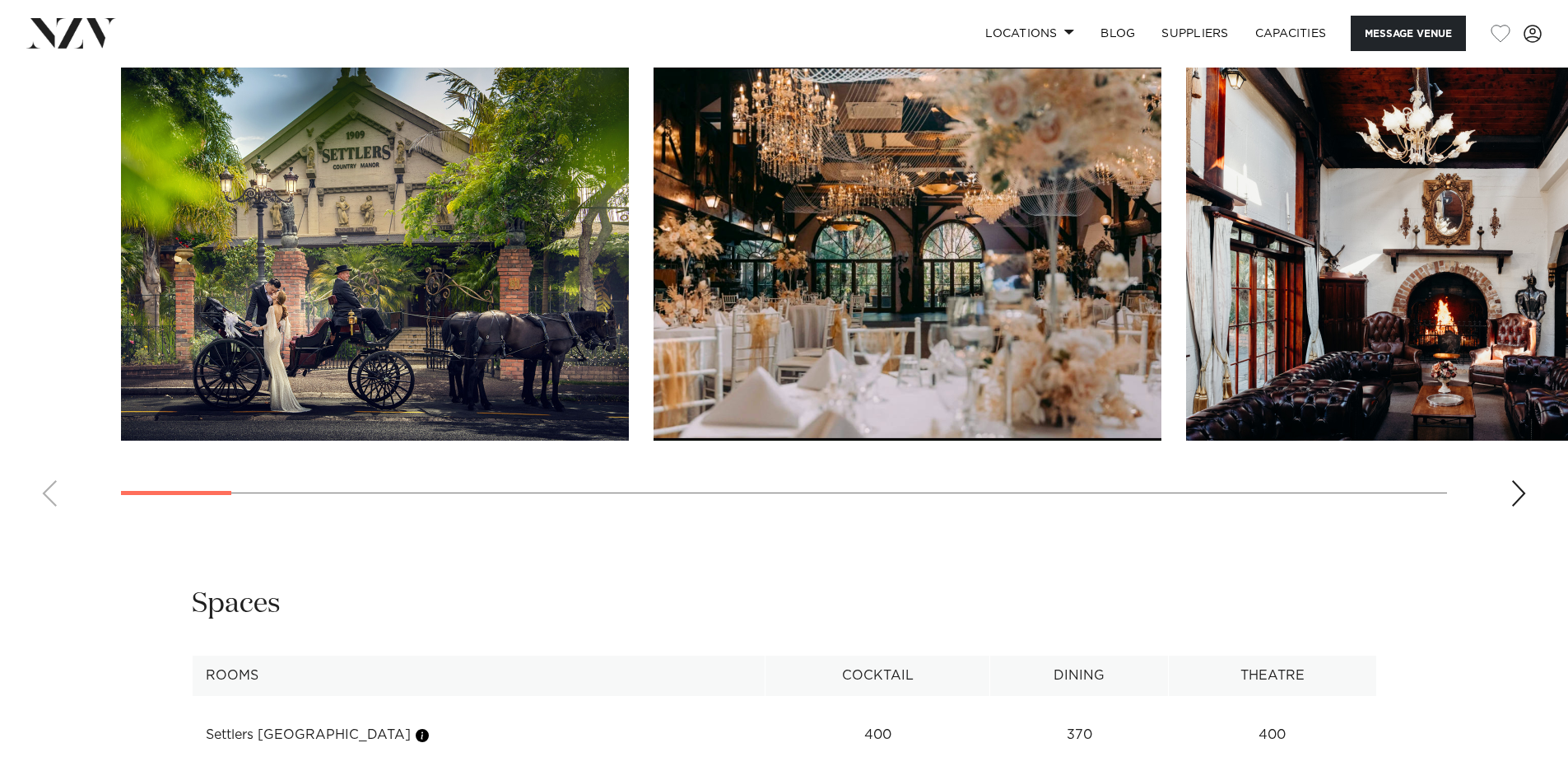
click at [1524, 487] on div "Next slide" at bounding box center [1518, 493] width 17 height 27
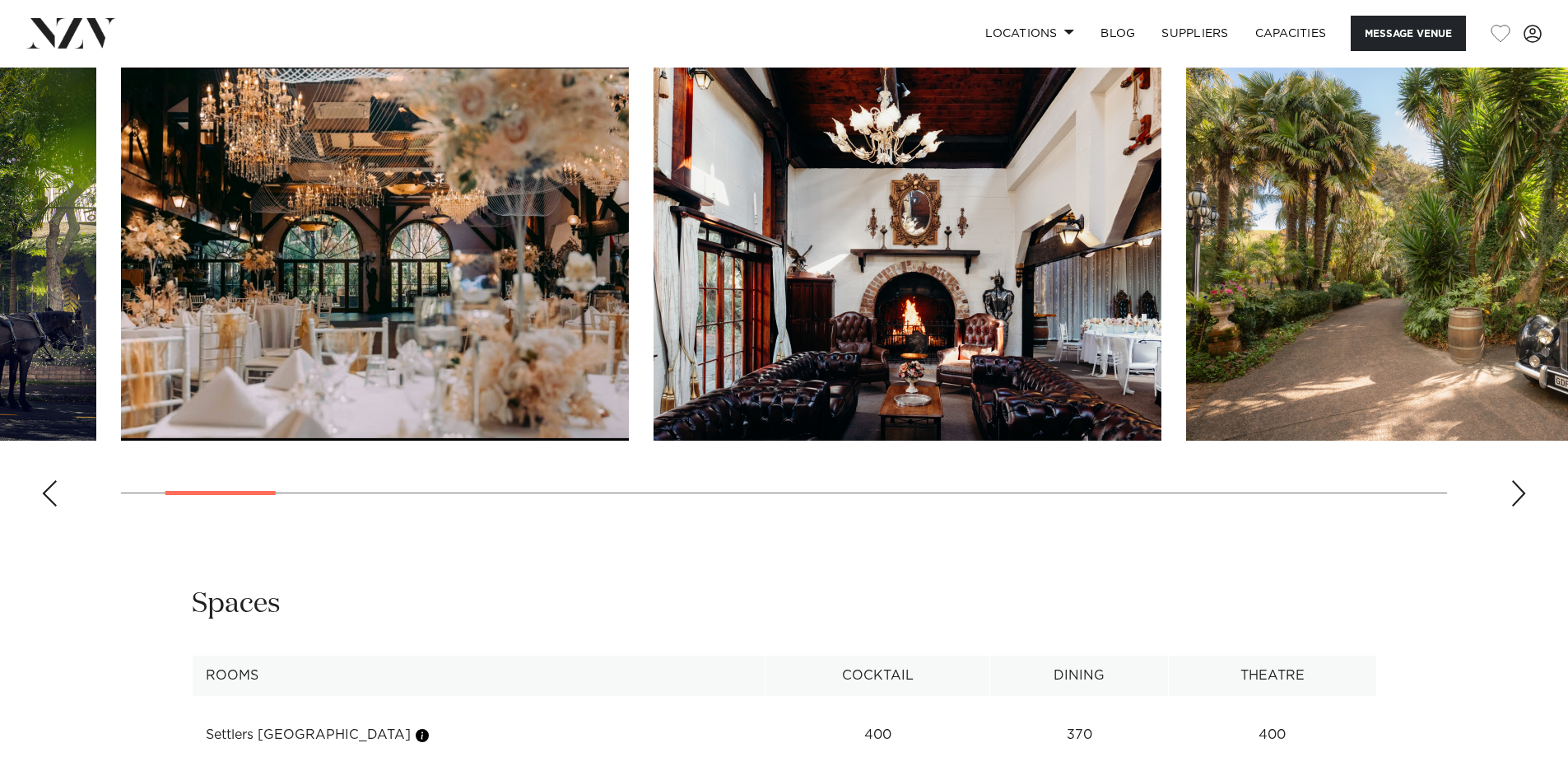
click at [1524, 487] on div "Next slide" at bounding box center [1518, 493] width 17 height 27
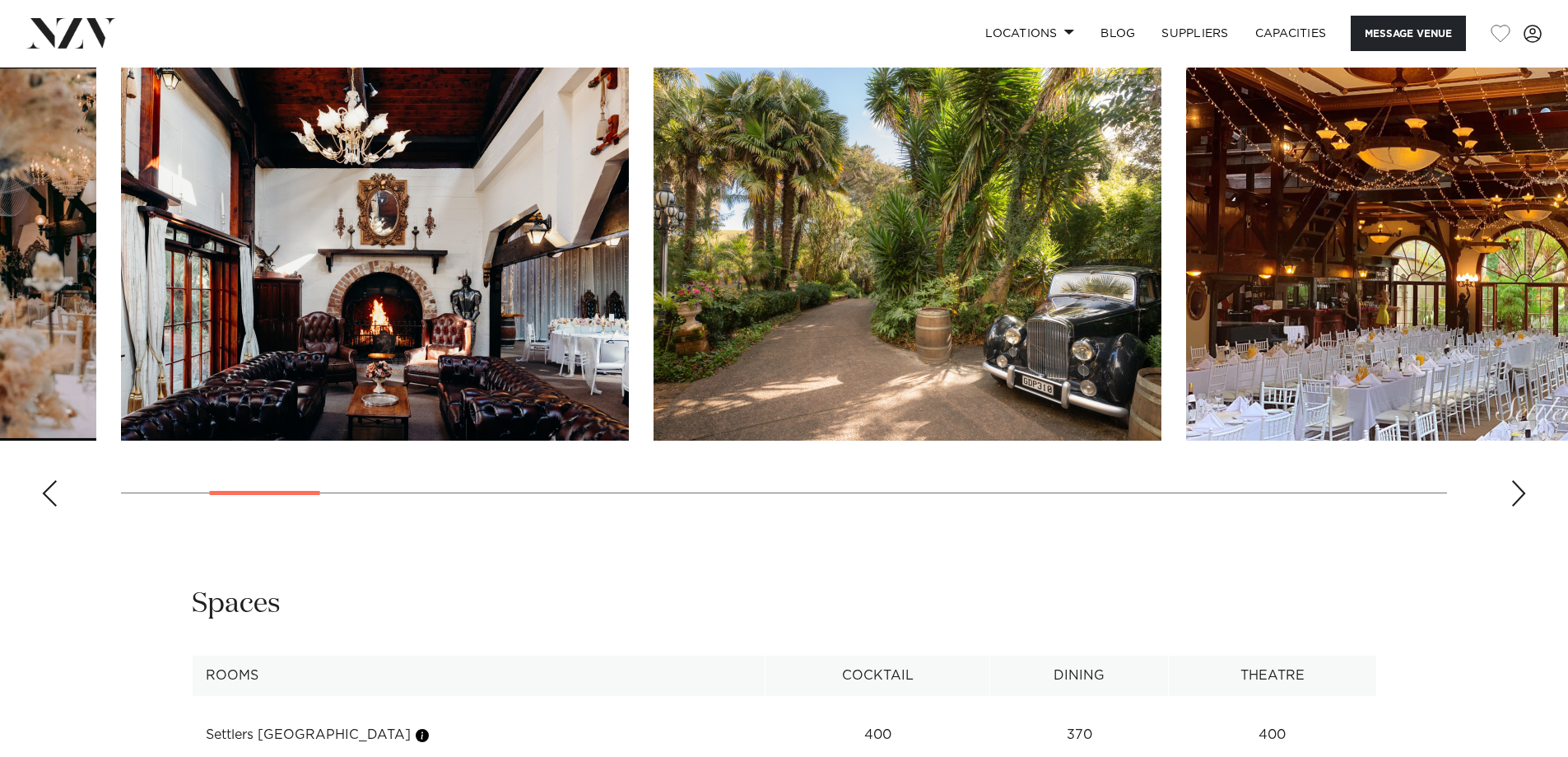
click at [1524, 487] on div "Next slide" at bounding box center [1518, 493] width 17 height 27
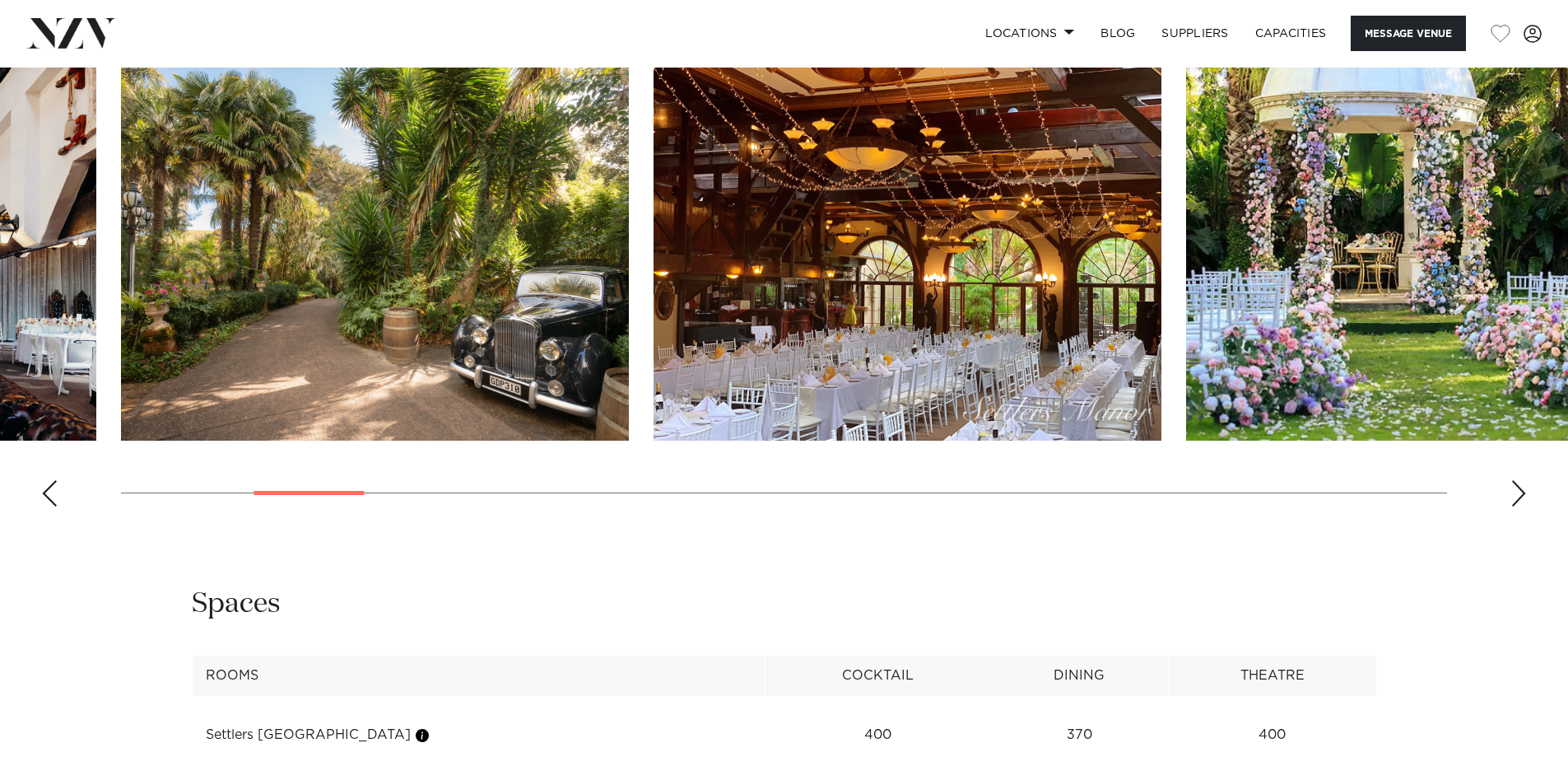
click at [1524, 487] on div "Next slide" at bounding box center [1518, 493] width 17 height 27
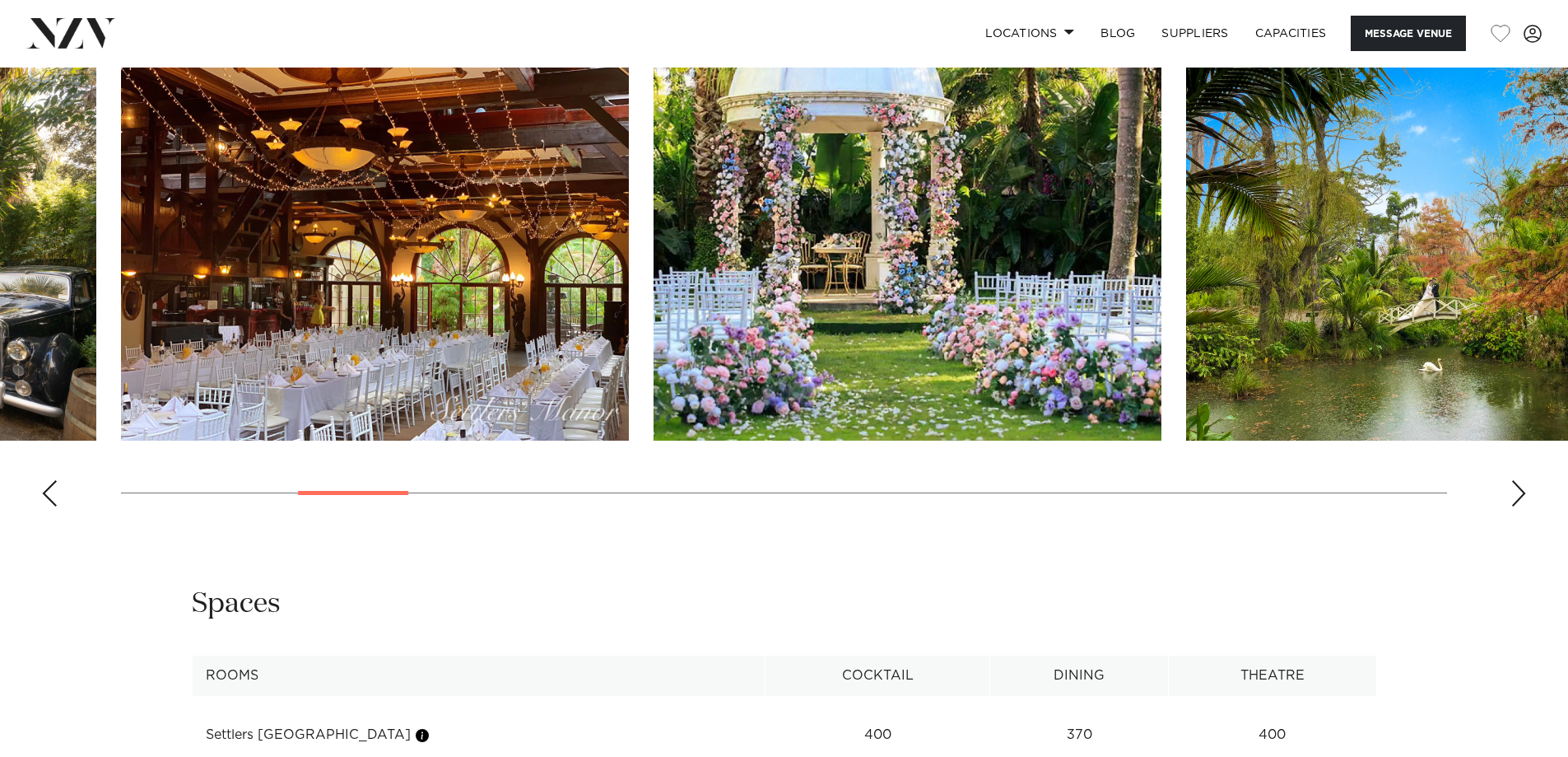
click at [1524, 487] on div "Next slide" at bounding box center [1518, 493] width 17 height 27
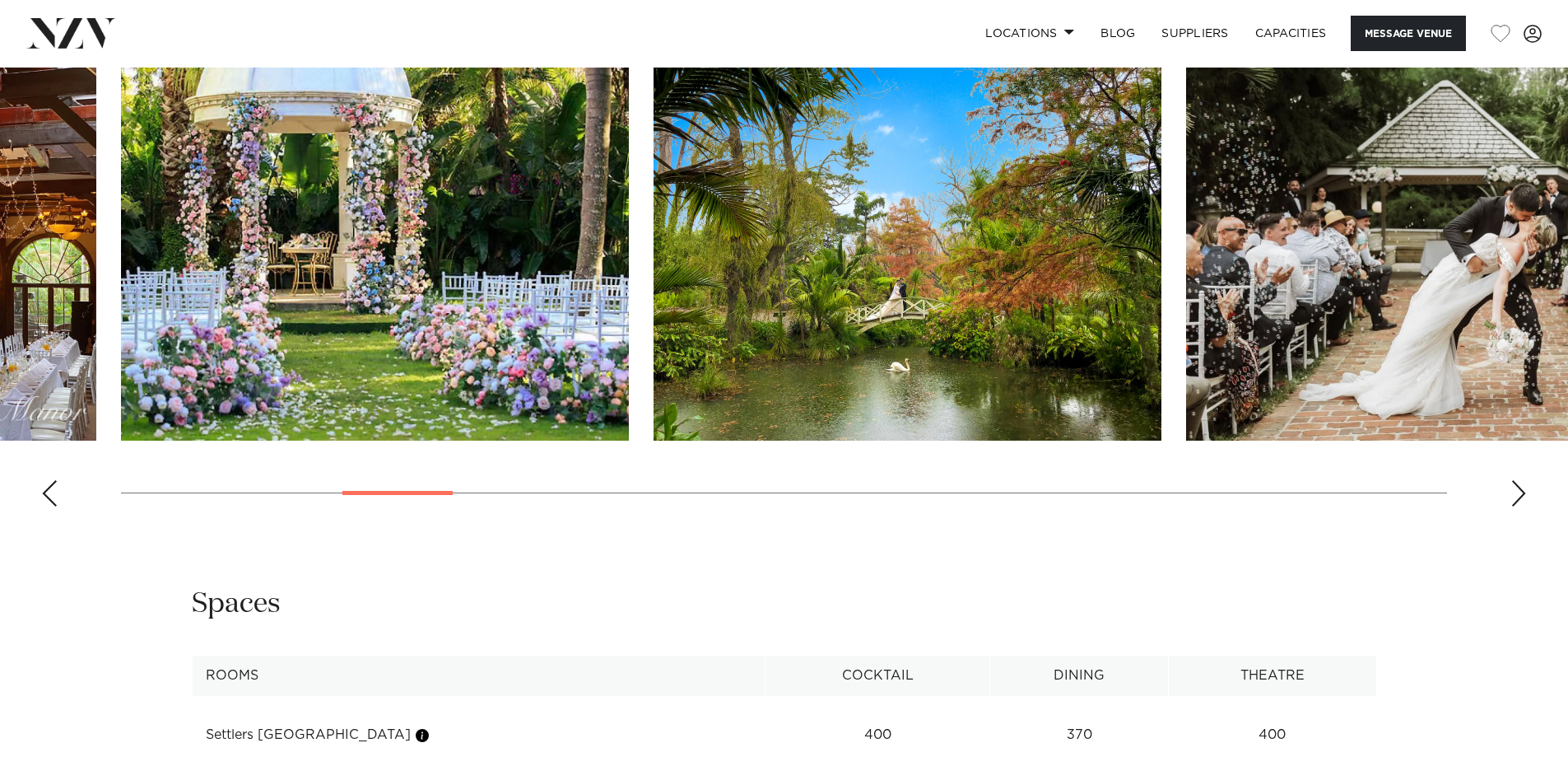
click at [1526, 487] on div "Next slide" at bounding box center [1518, 493] width 17 height 27
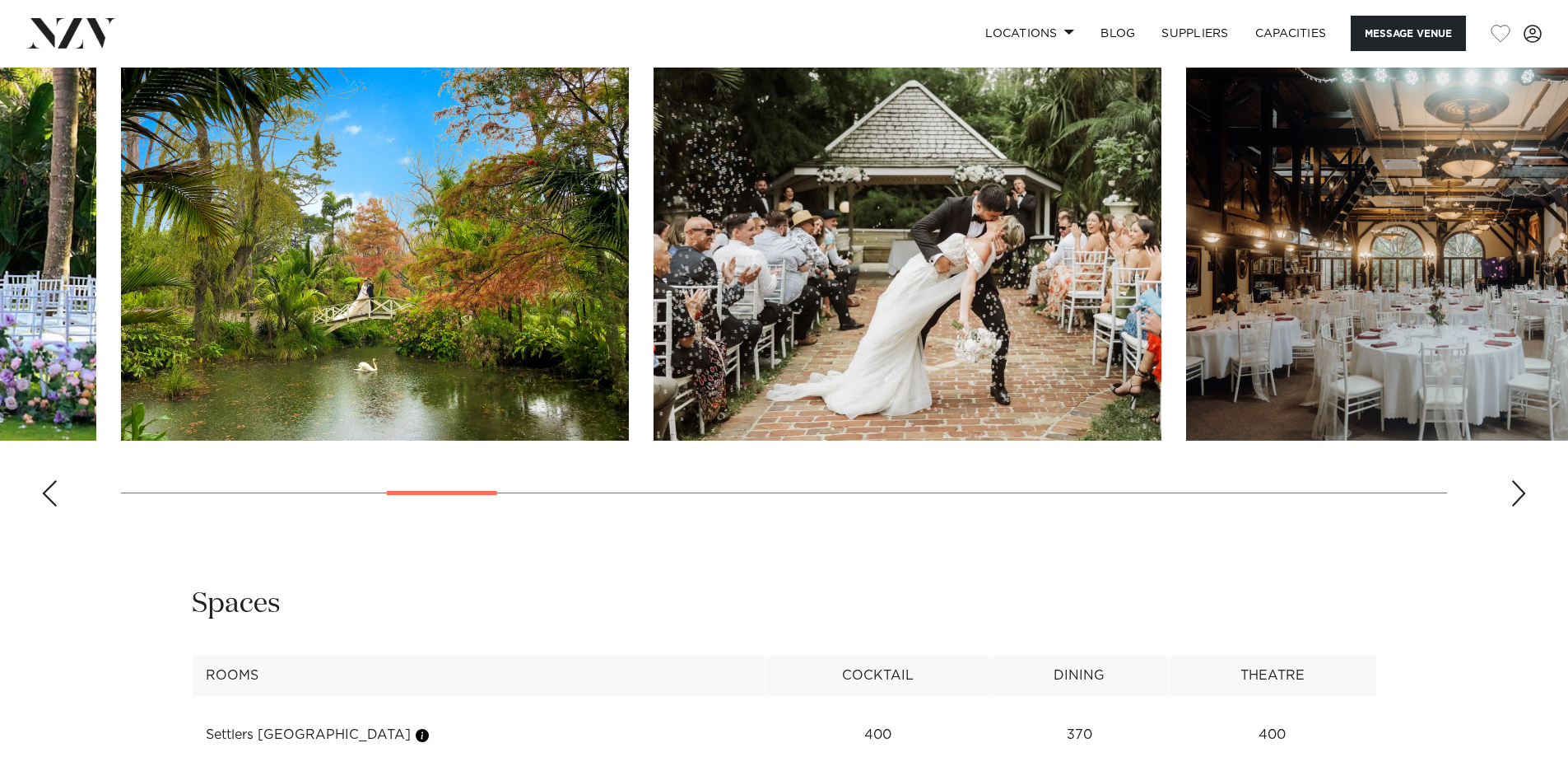
click at [1526, 487] on div "Next slide" at bounding box center [1518, 493] width 17 height 27
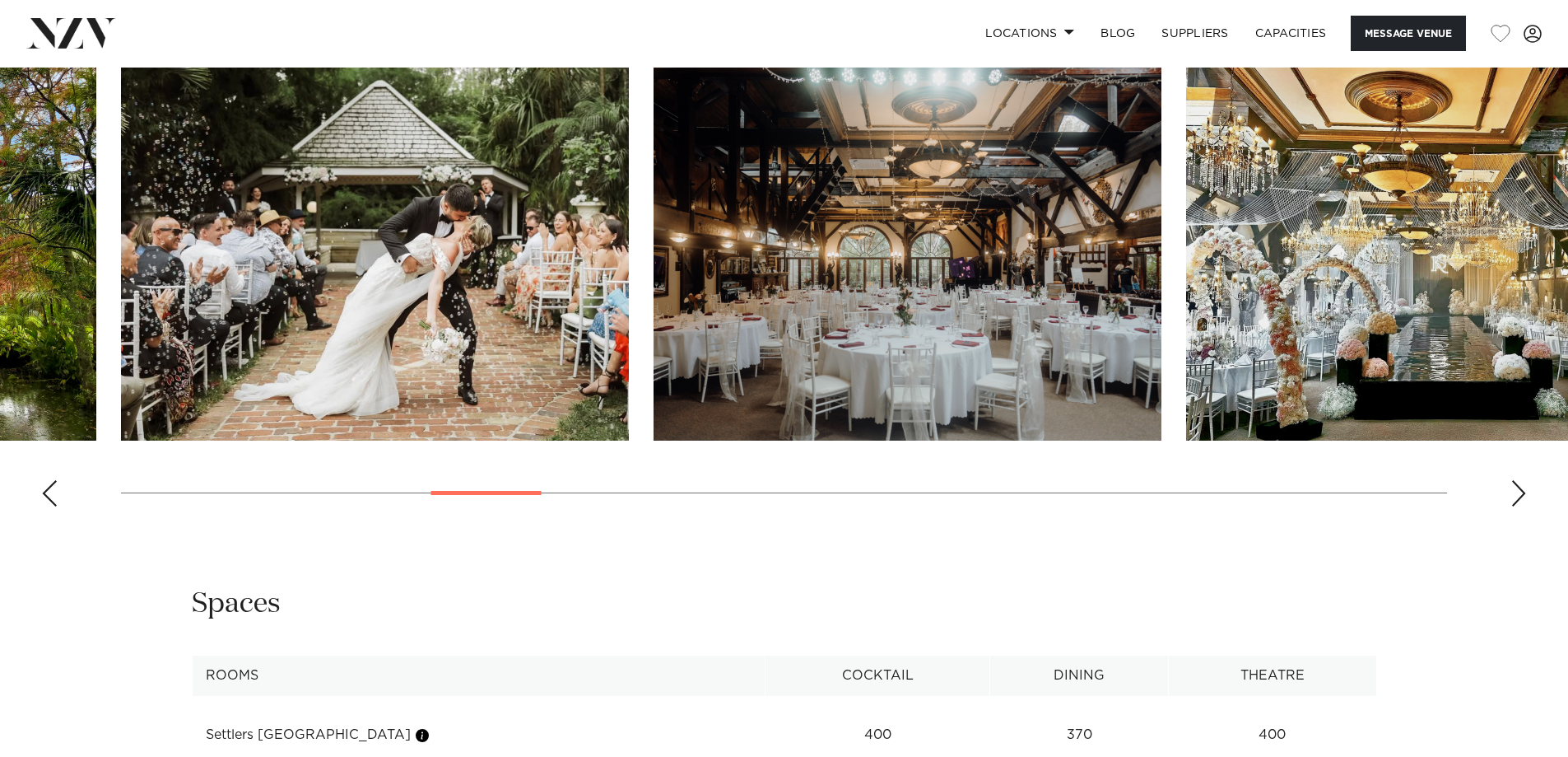
click at [1526, 487] on div "Next slide" at bounding box center [1518, 493] width 17 height 27
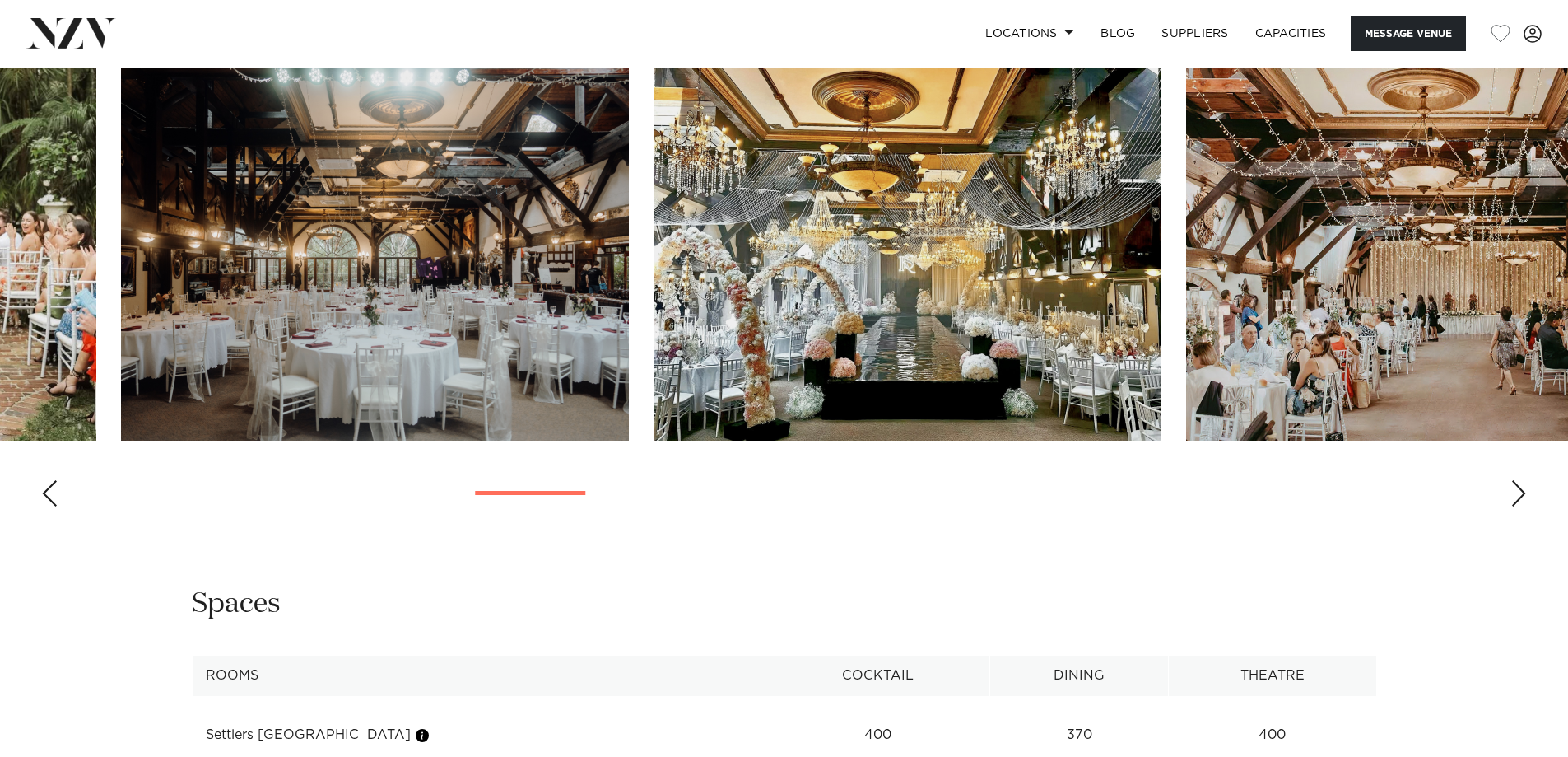
click at [1529, 486] on swiper-container at bounding box center [784, 294] width 1568 height 452
click at [1518, 493] on div "Next slide" at bounding box center [1518, 493] width 17 height 27
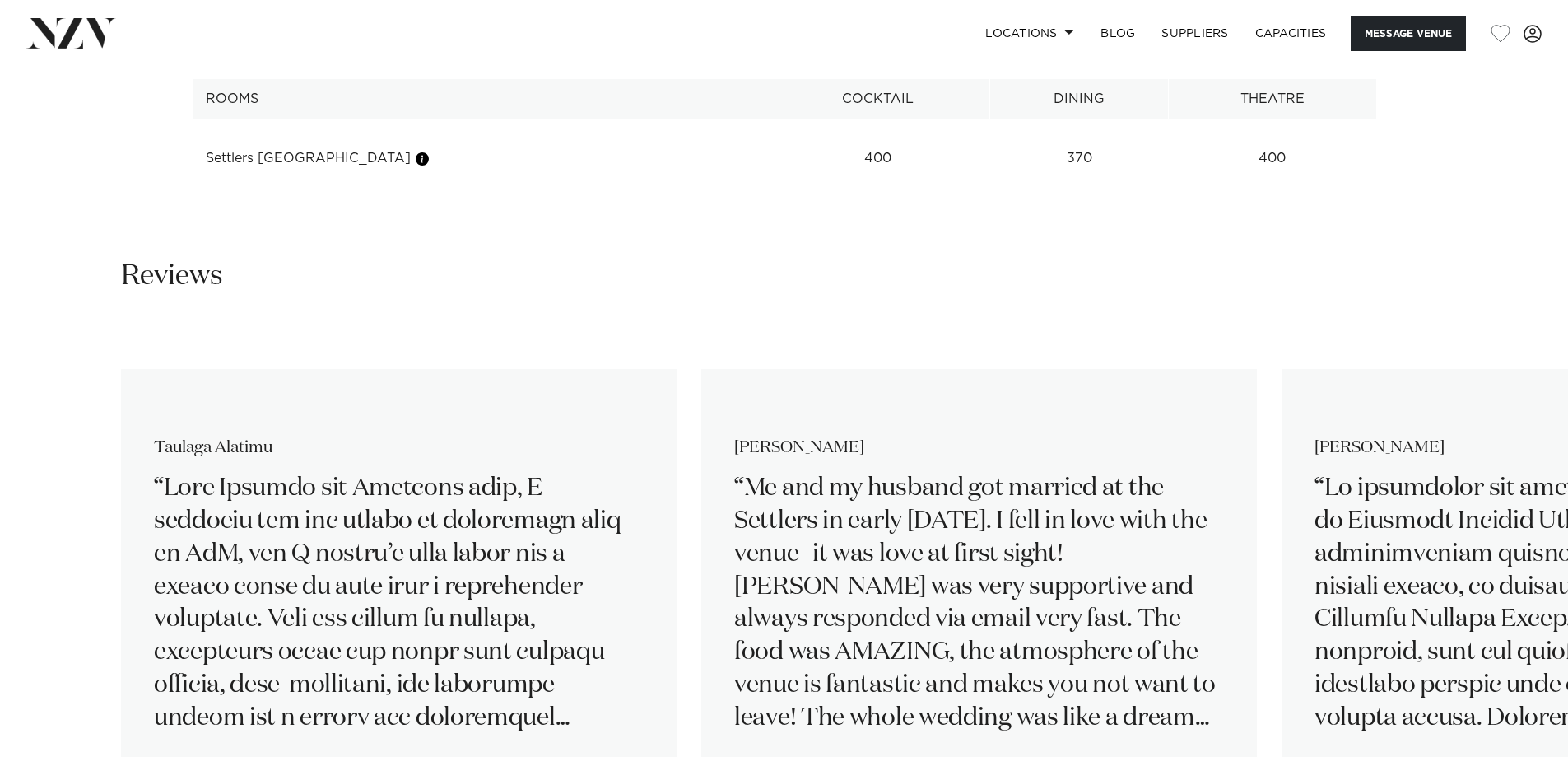
scroll to position [2058, 0]
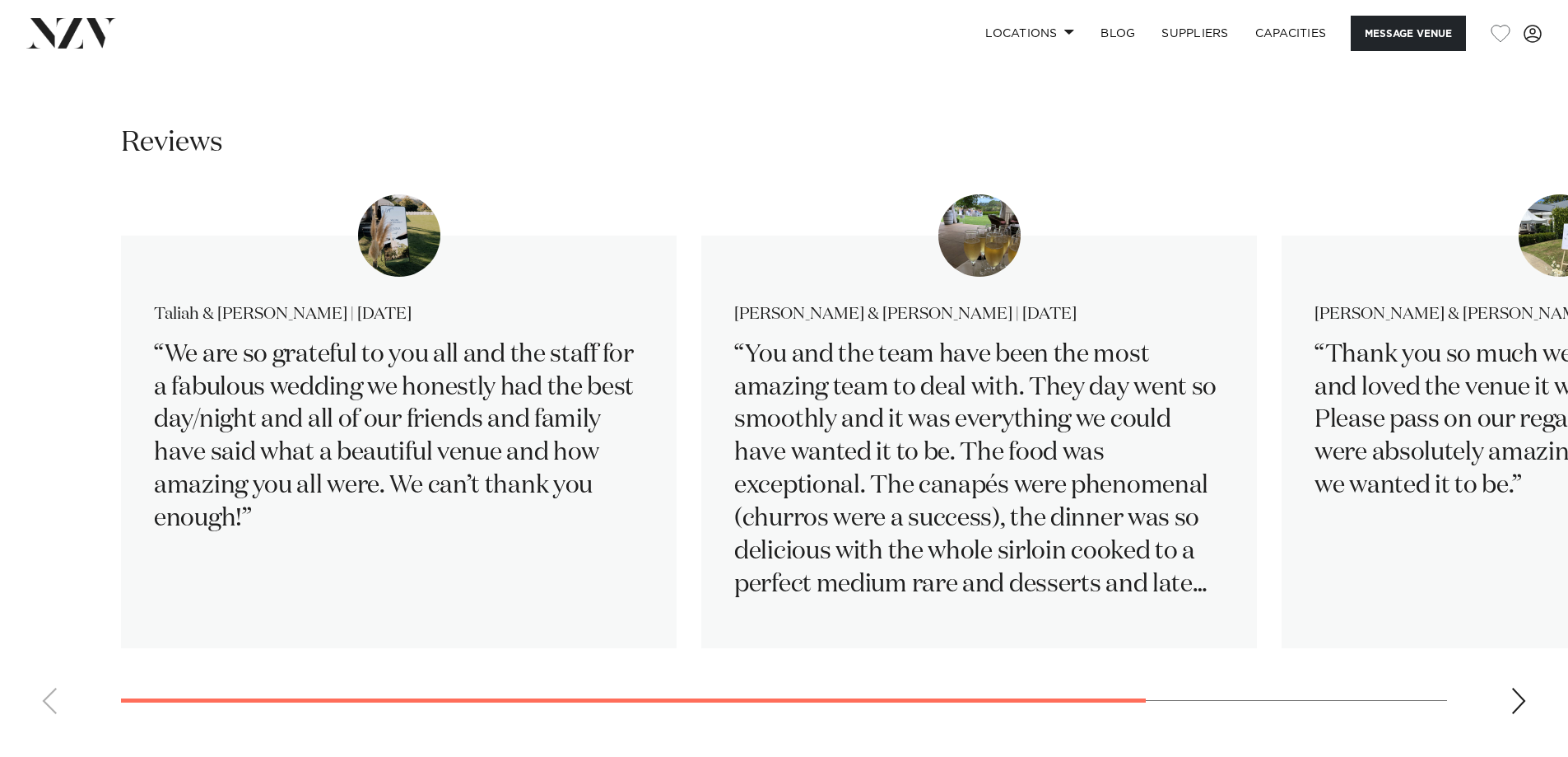
scroll to position [2634, 0]
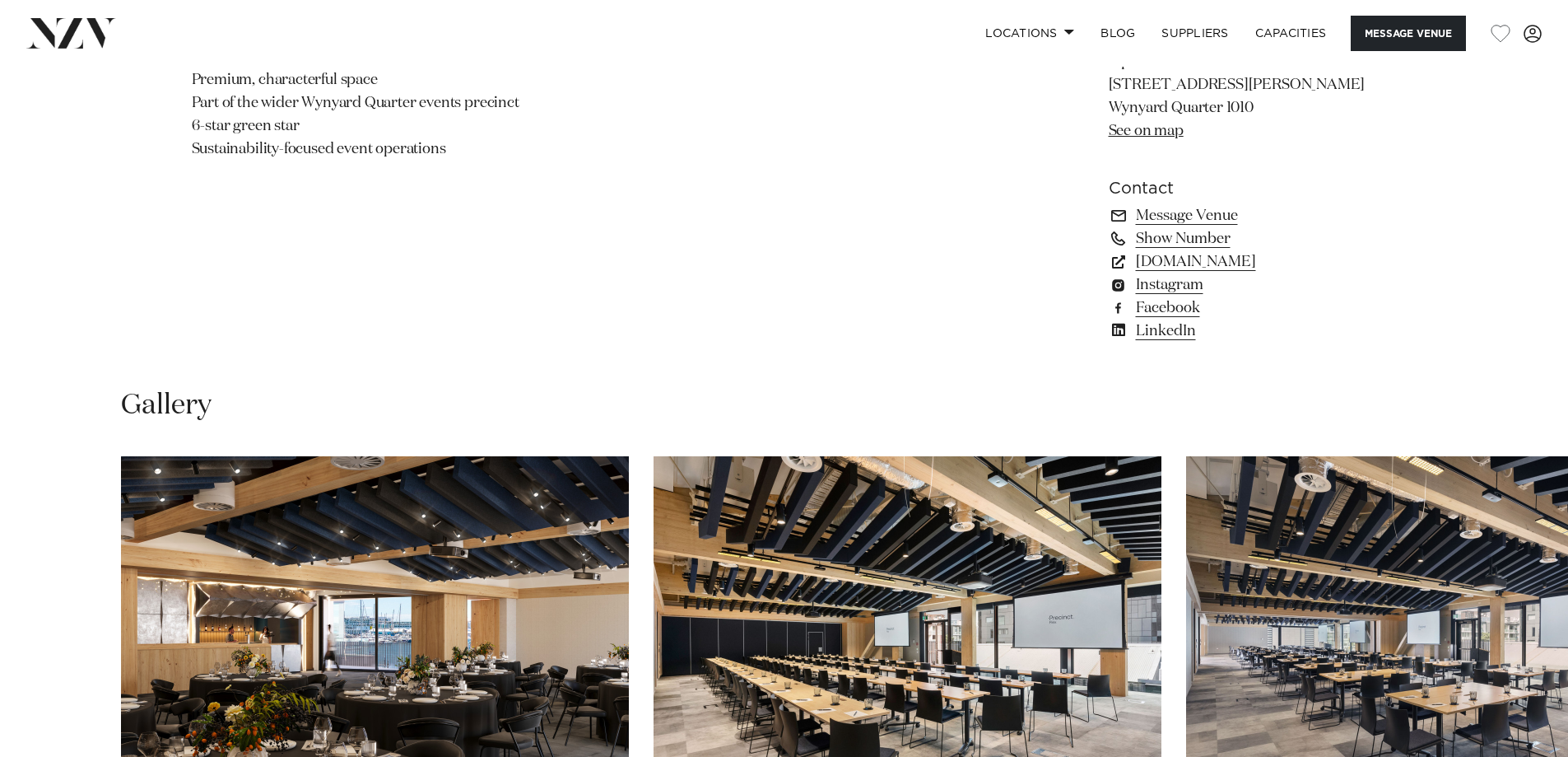
scroll to position [1235, 0]
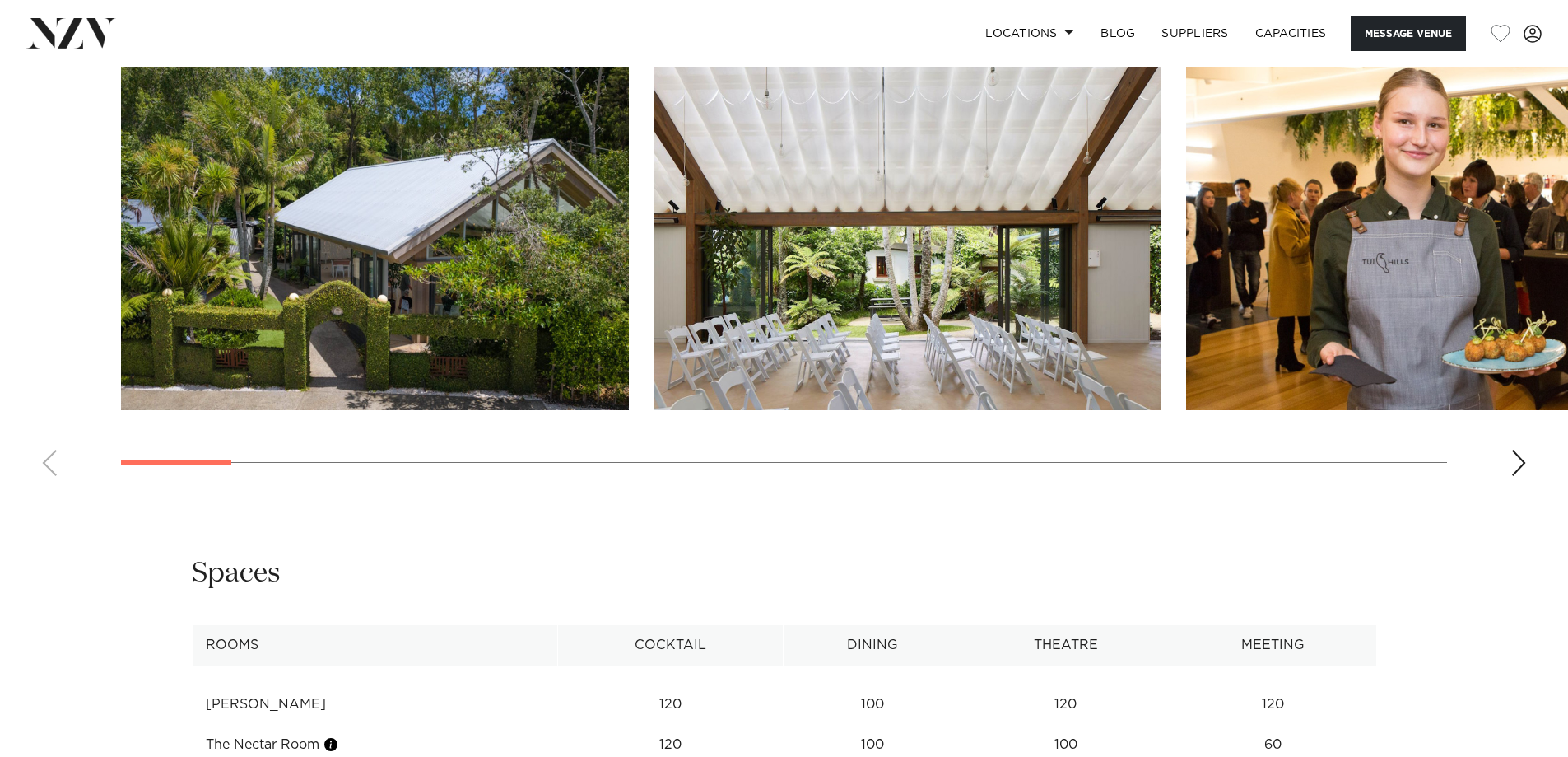
scroll to position [2388, 0]
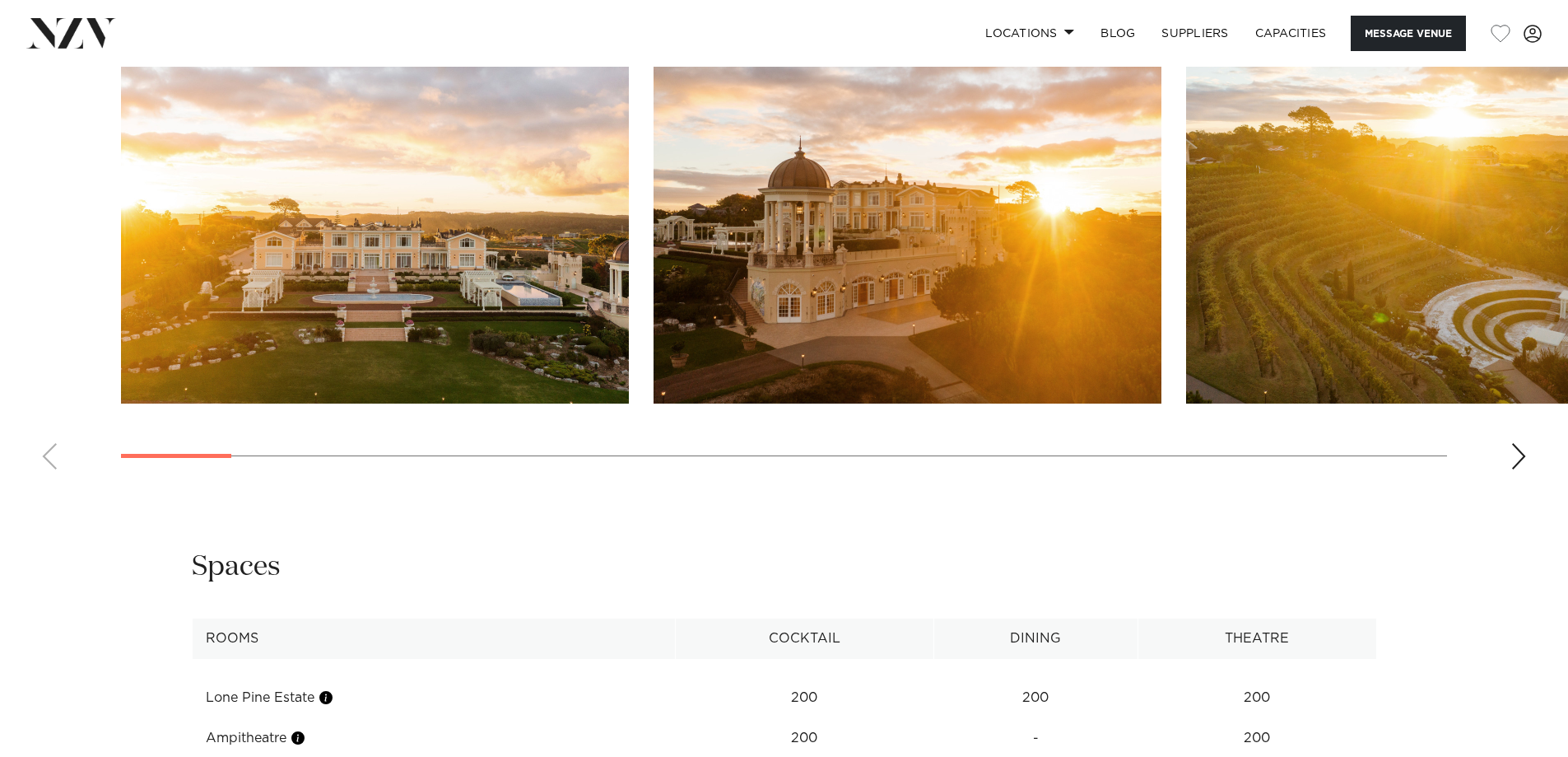
scroll to position [2058, 0]
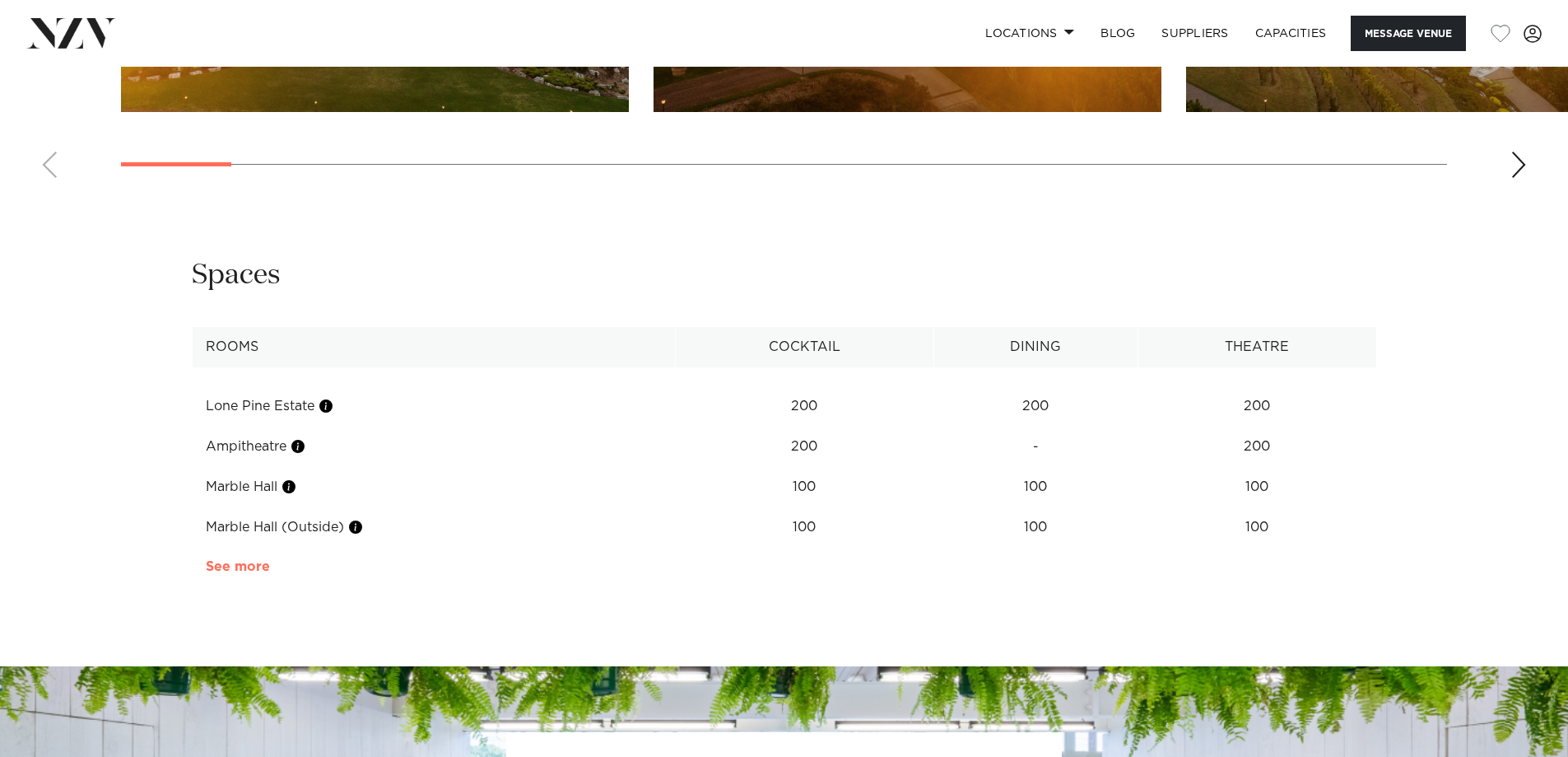
click at [259, 560] on link "See more" at bounding box center [270, 566] width 128 height 13
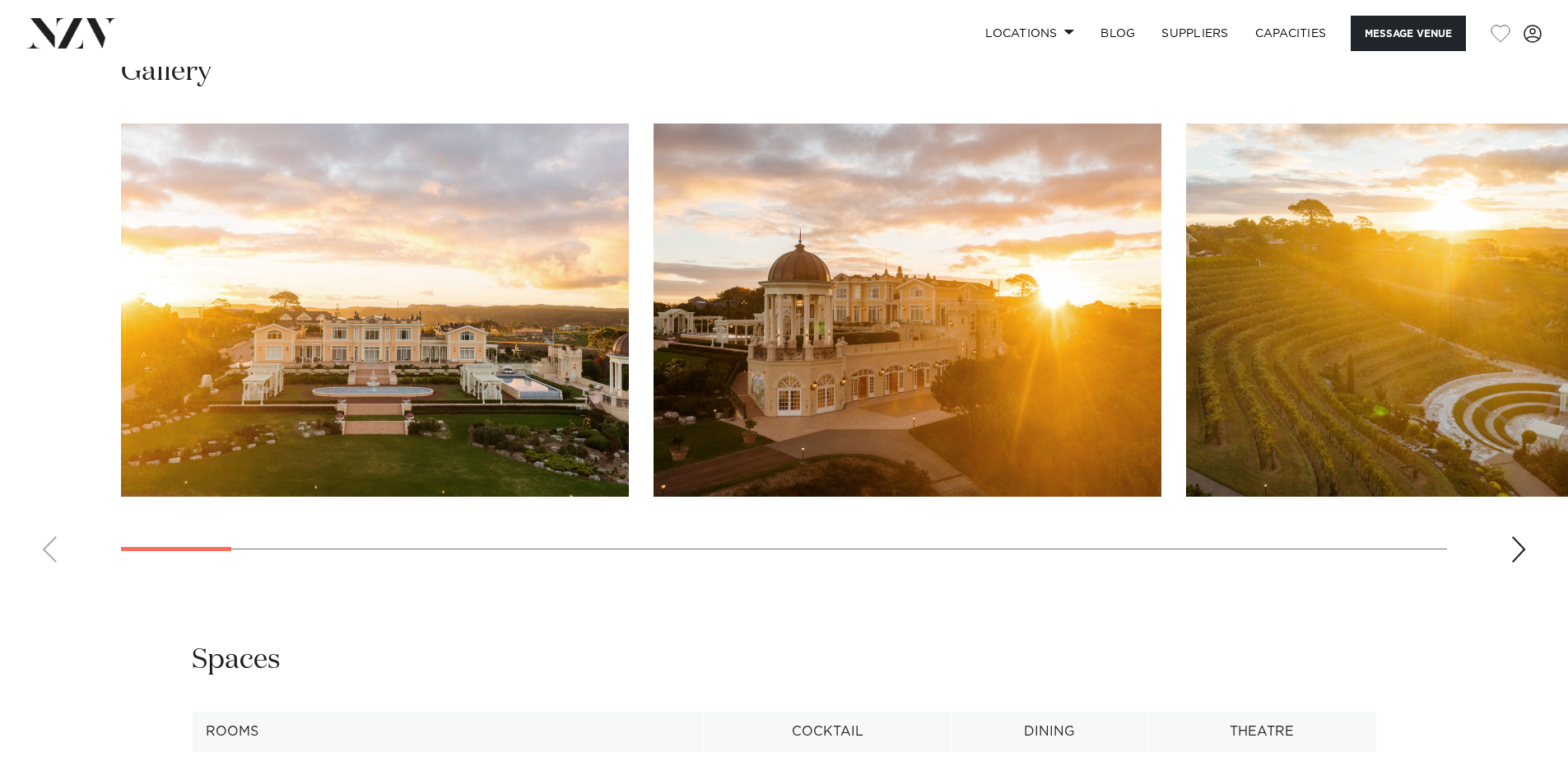
scroll to position [1646, 0]
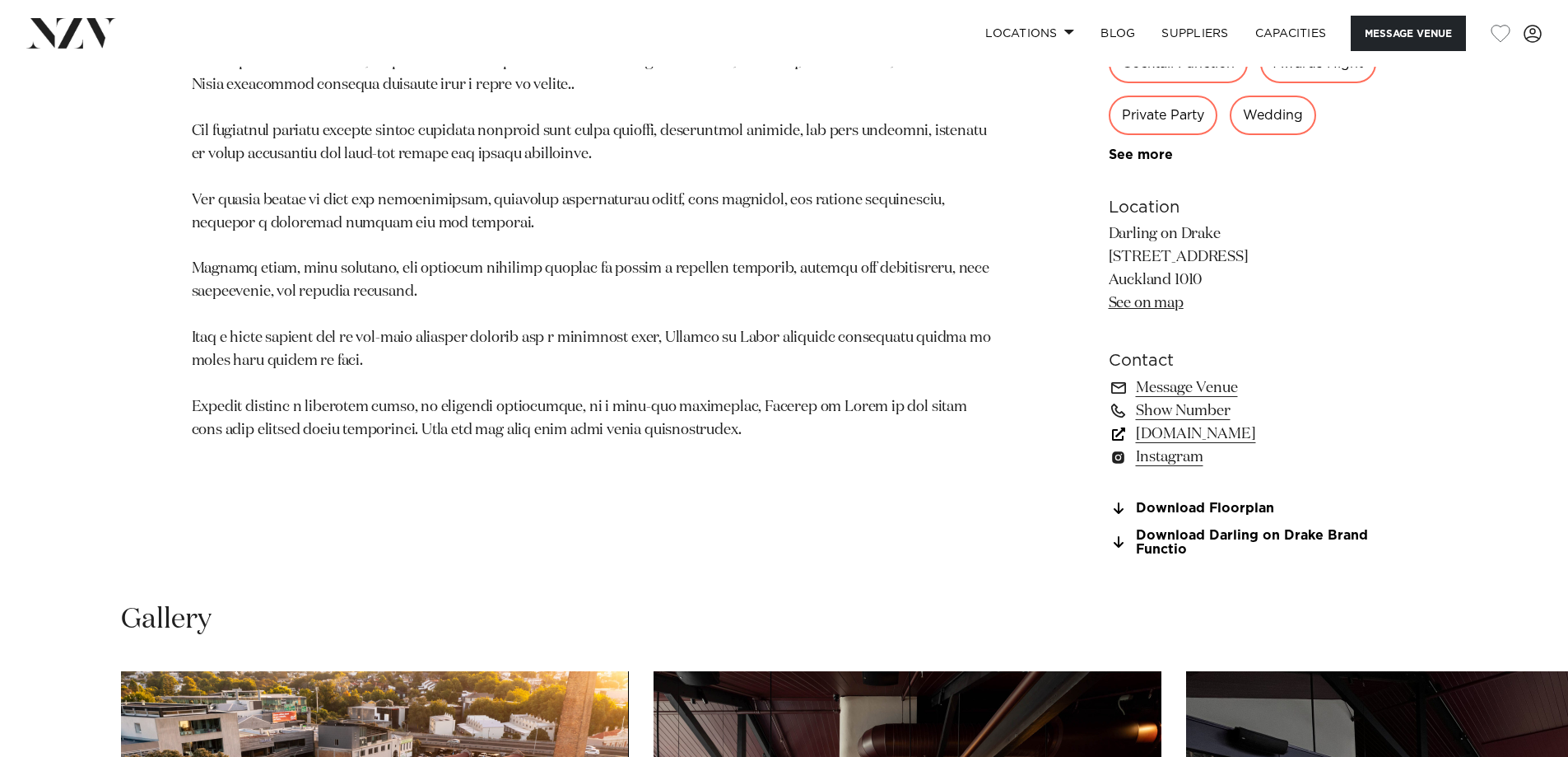
scroll to position [1152, 0]
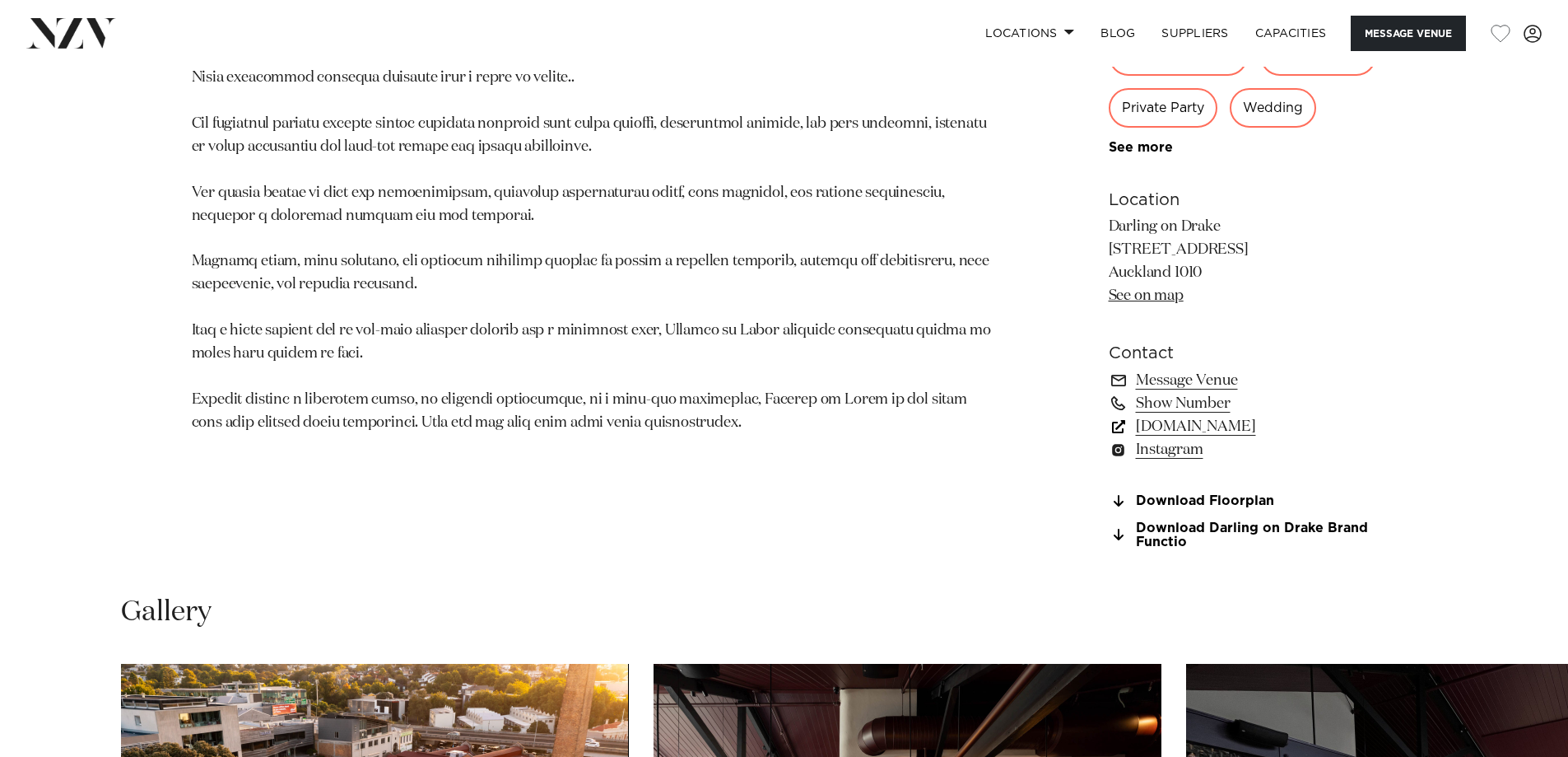
click at [1257, 438] on link "www.darlingondrake.com" at bounding box center [1243, 426] width 268 height 23
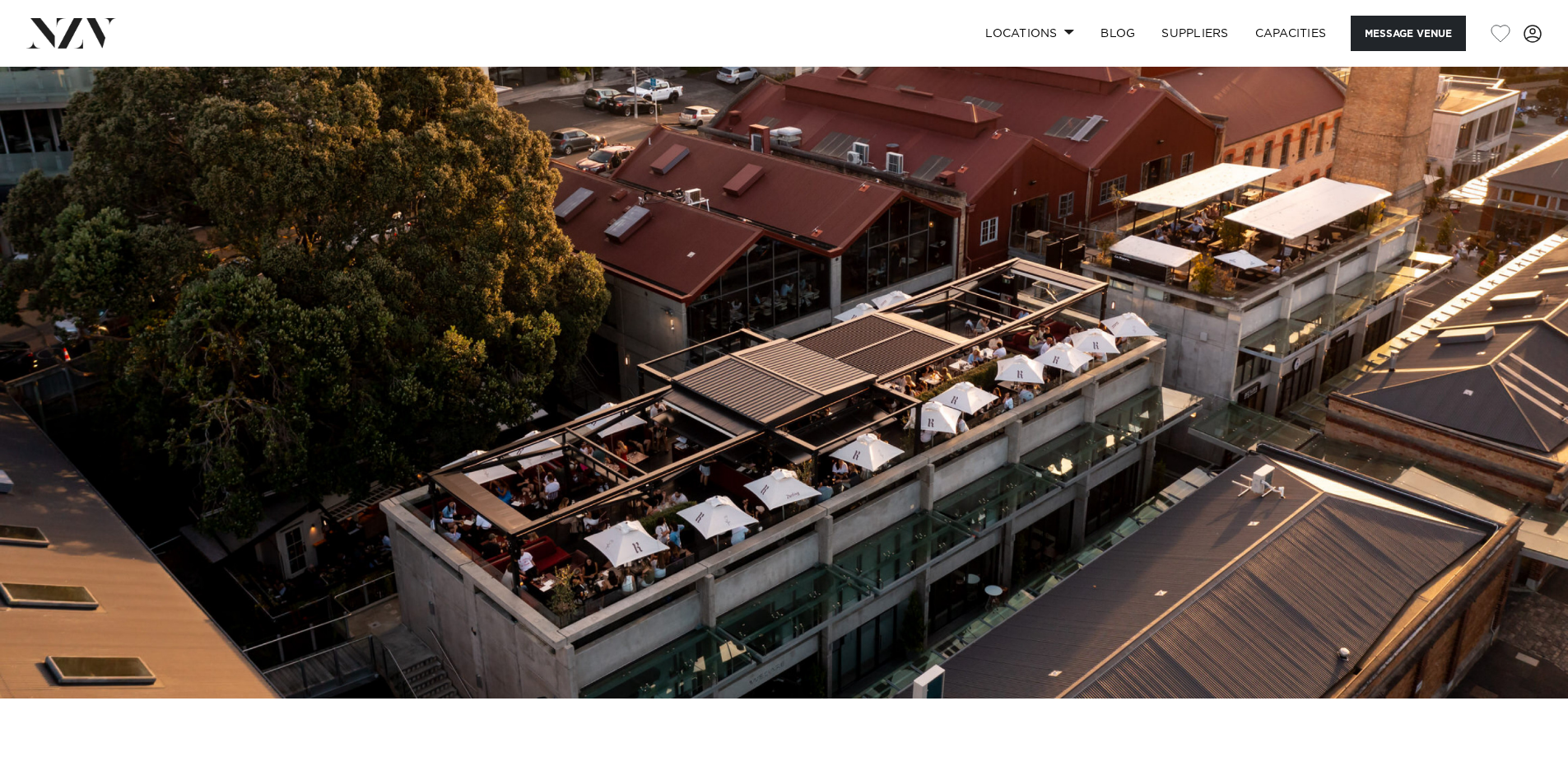
scroll to position [83, 0]
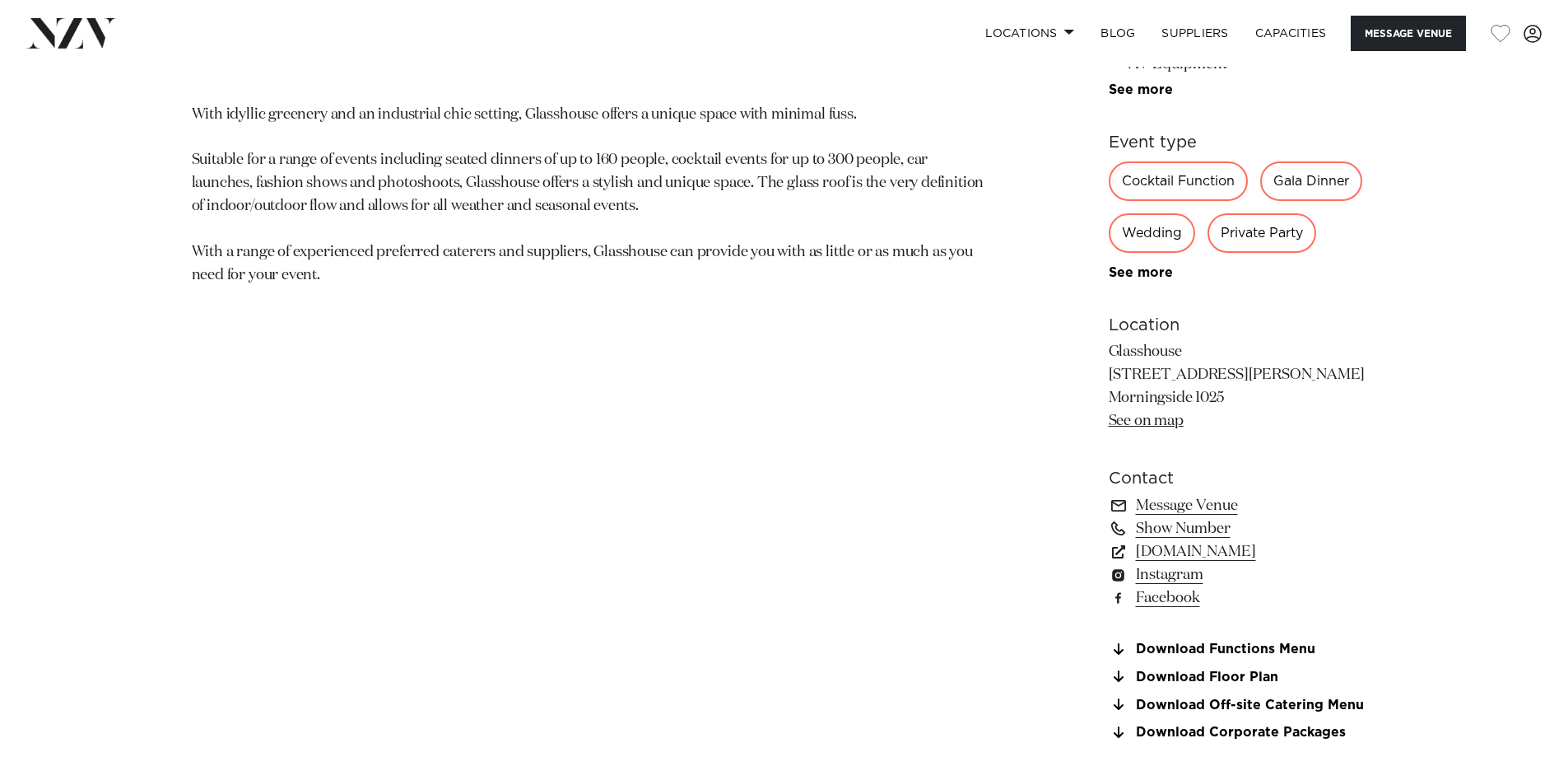
scroll to position [1070, 0]
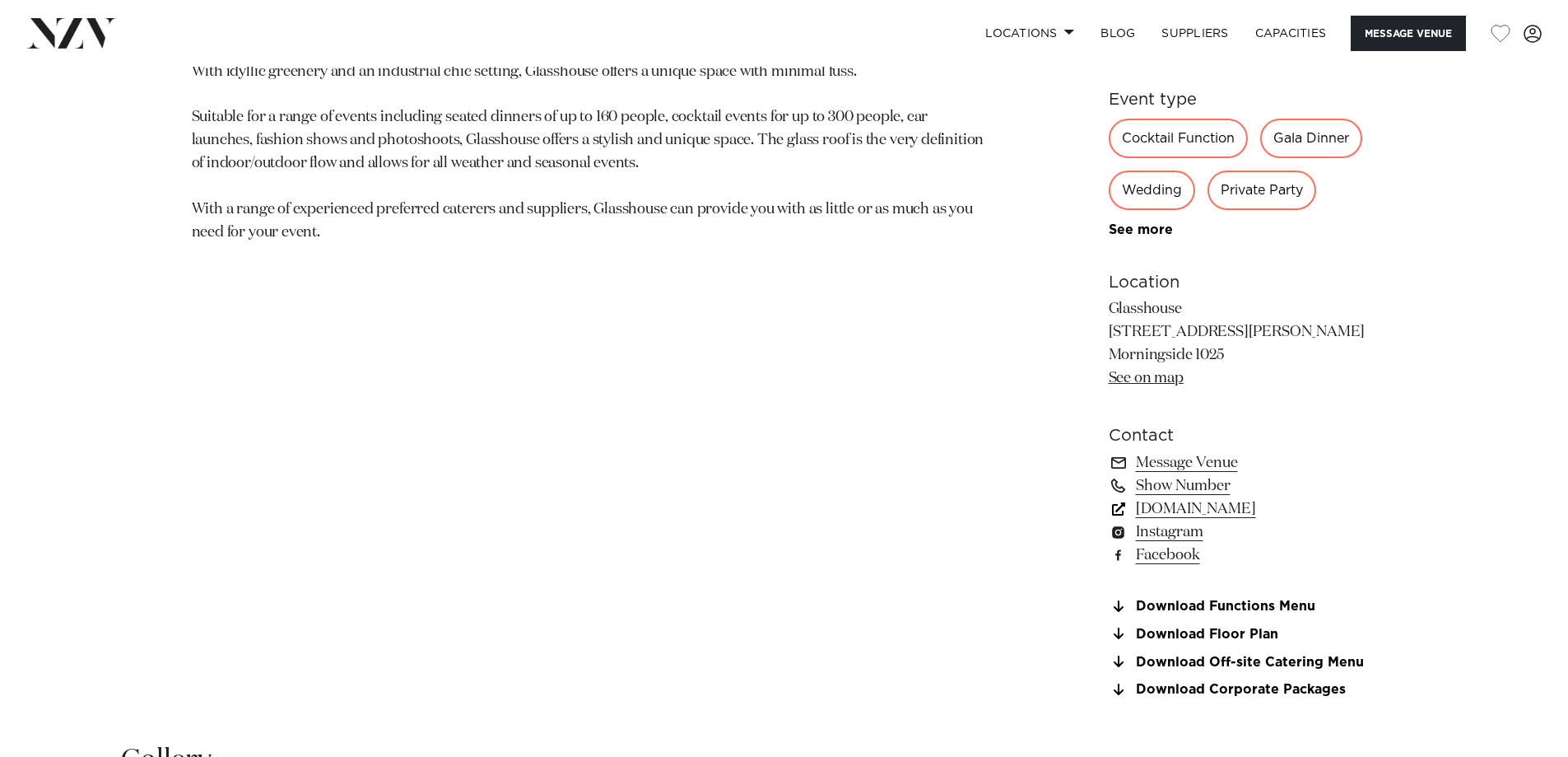
click at [1197, 503] on link "[DOMAIN_NAME]" at bounding box center [1243, 508] width 268 height 23
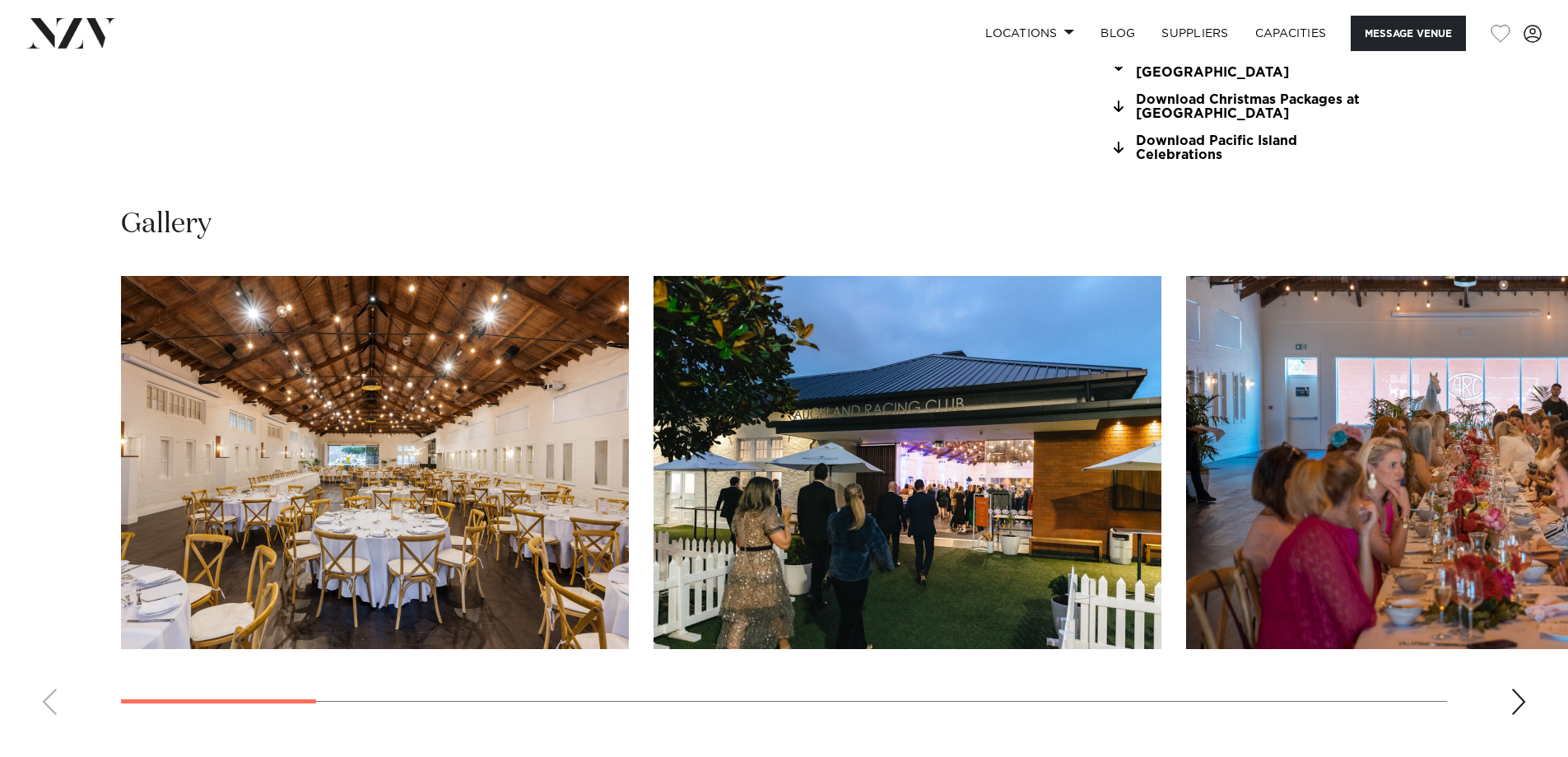
scroll to position [1646, 0]
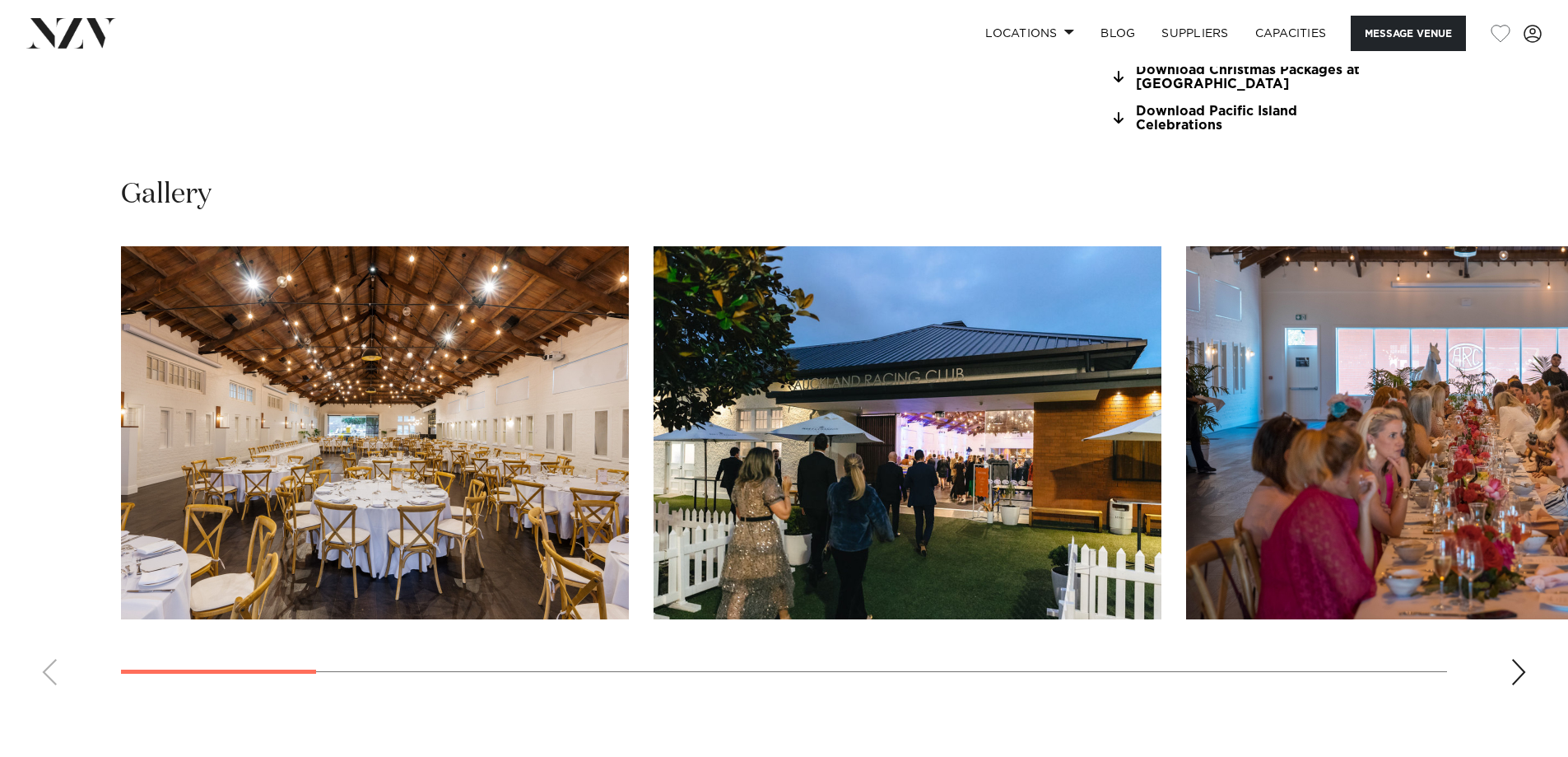
click at [1520, 668] on div "Next slide" at bounding box center [1518, 672] width 17 height 27
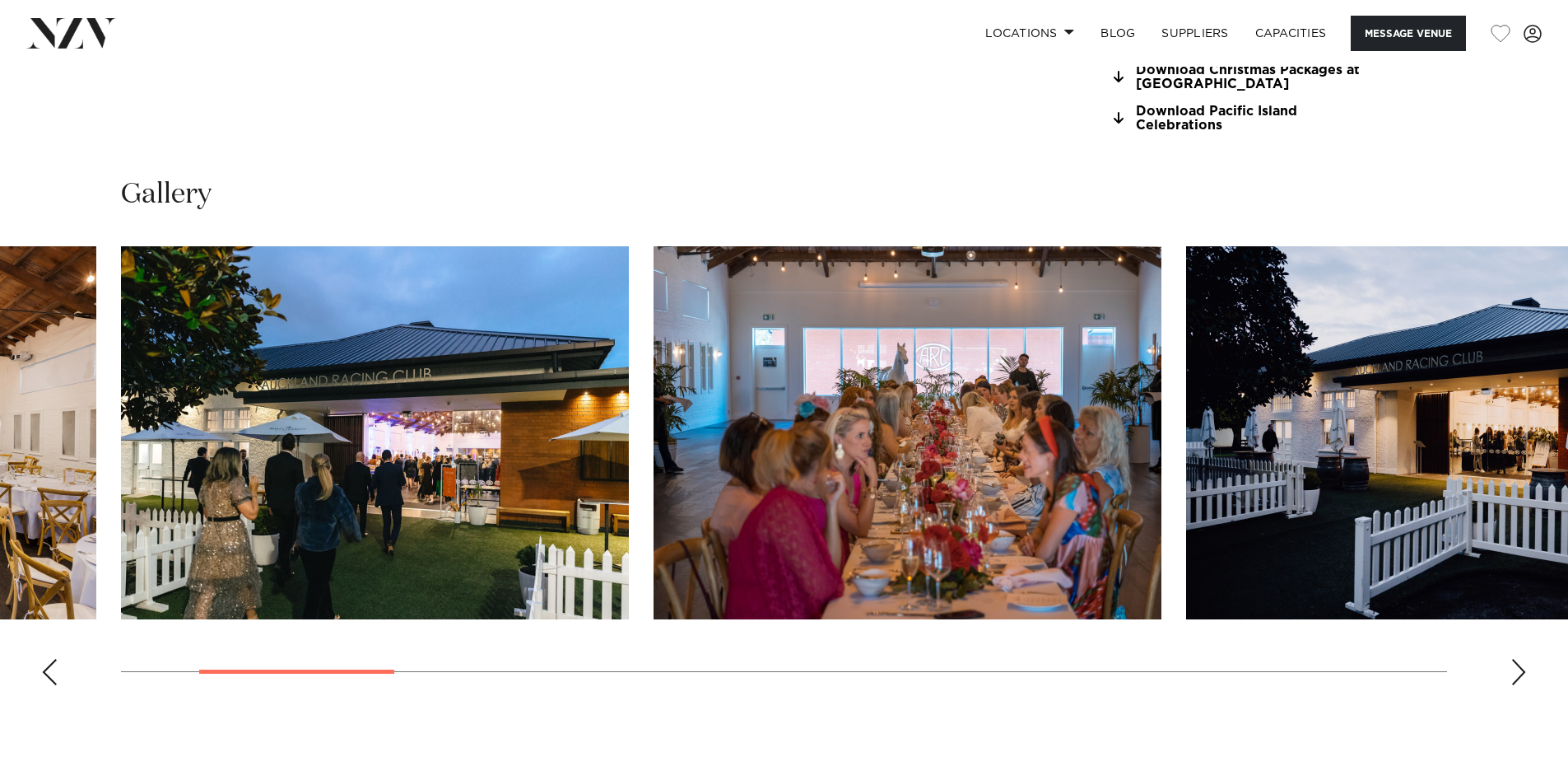
click at [1520, 668] on div "Next slide" at bounding box center [1518, 672] width 17 height 27
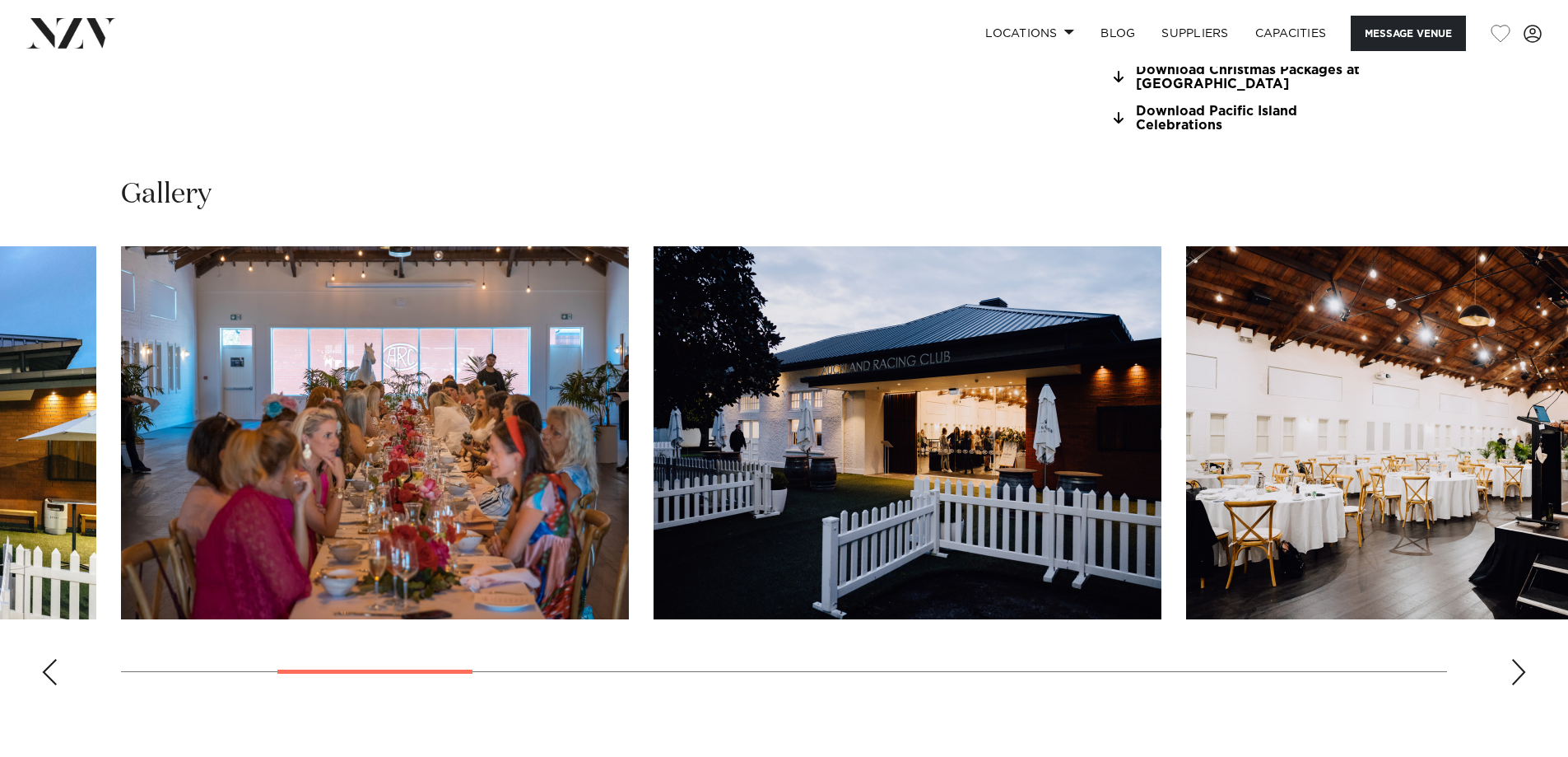
click at [1520, 668] on div "Next slide" at bounding box center [1518, 672] width 17 height 27
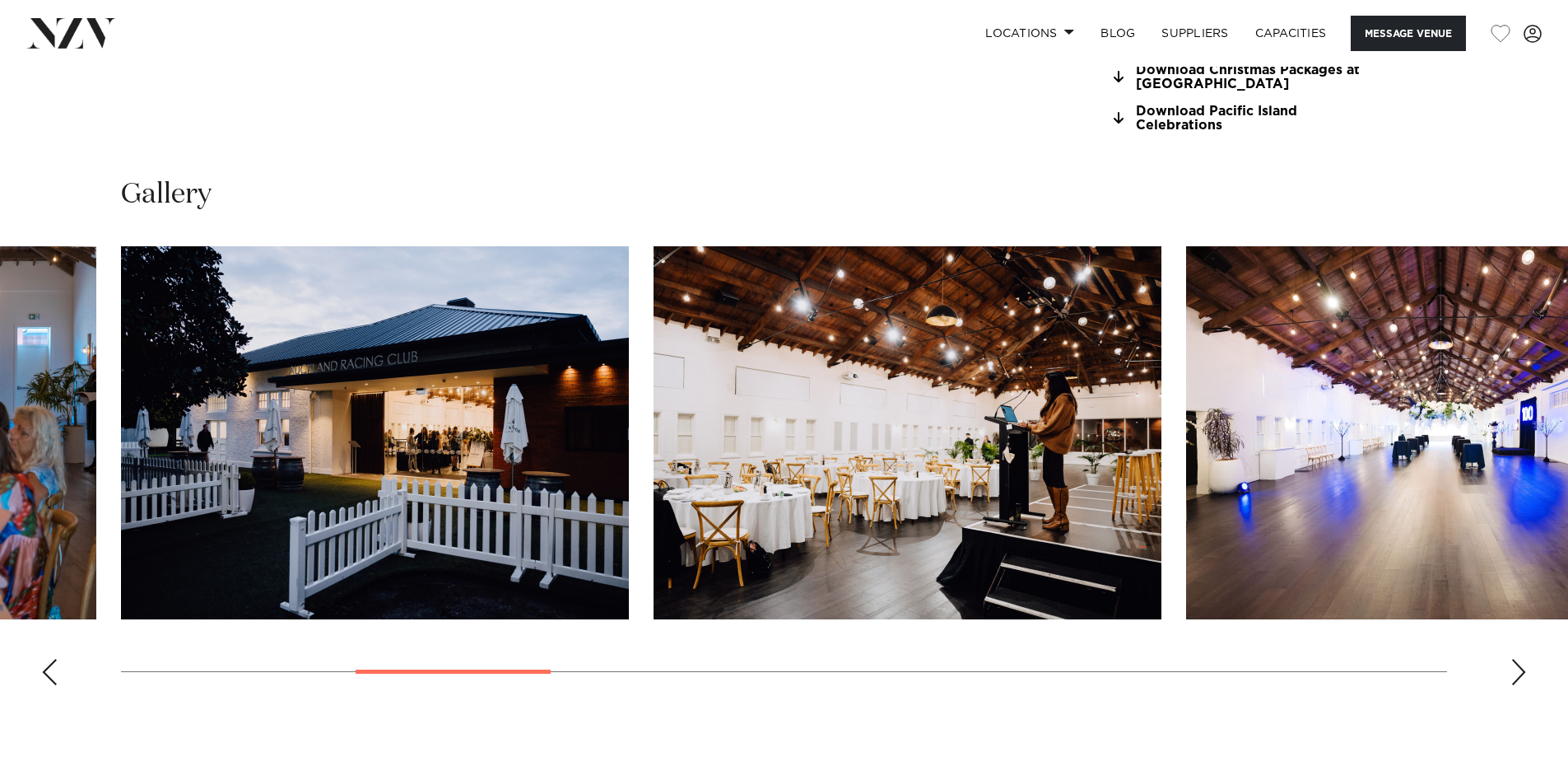
click at [1518, 666] on div "Next slide" at bounding box center [1518, 672] width 17 height 27
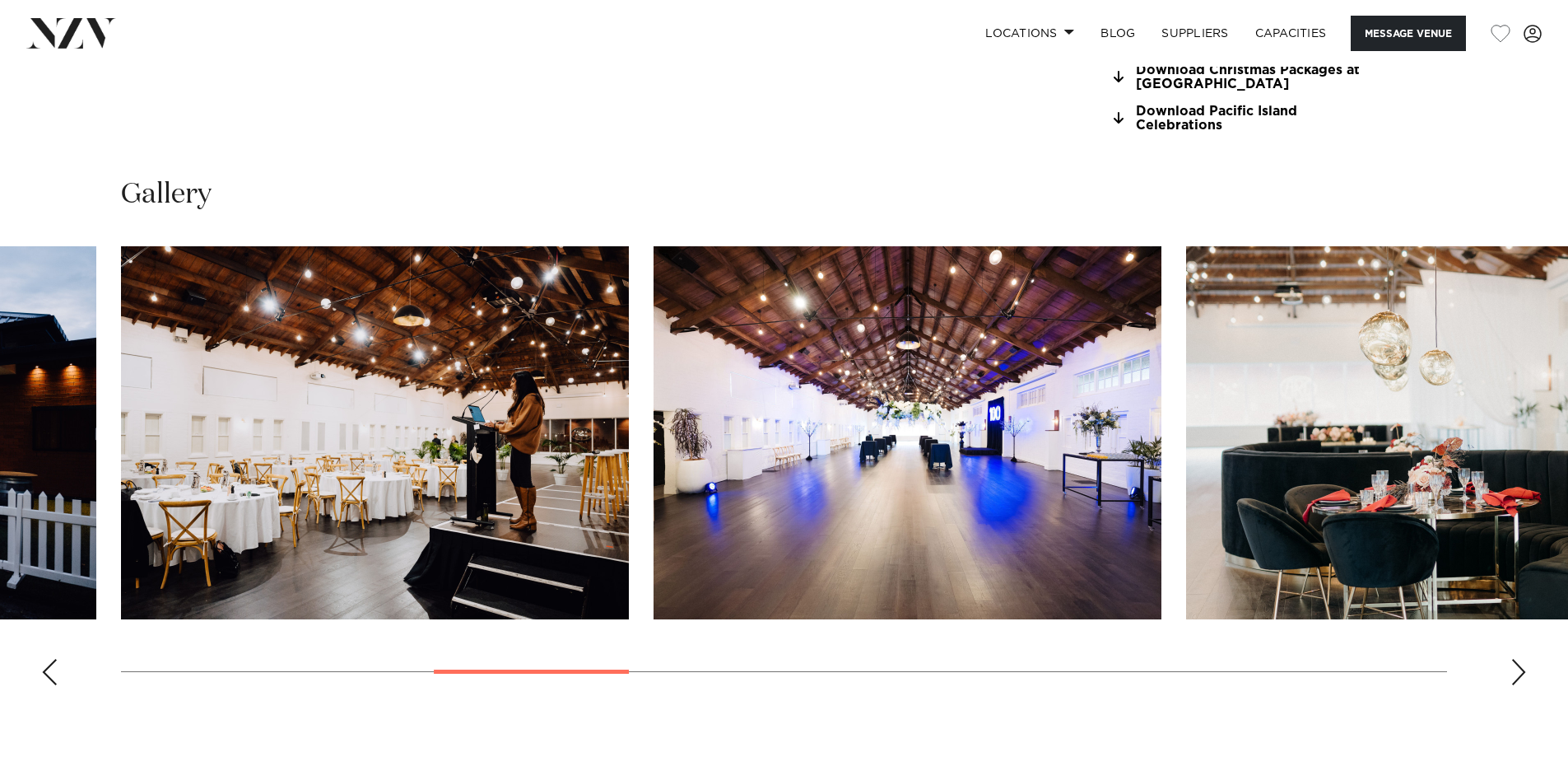
click at [1518, 666] on div "Next slide" at bounding box center [1518, 672] width 17 height 27
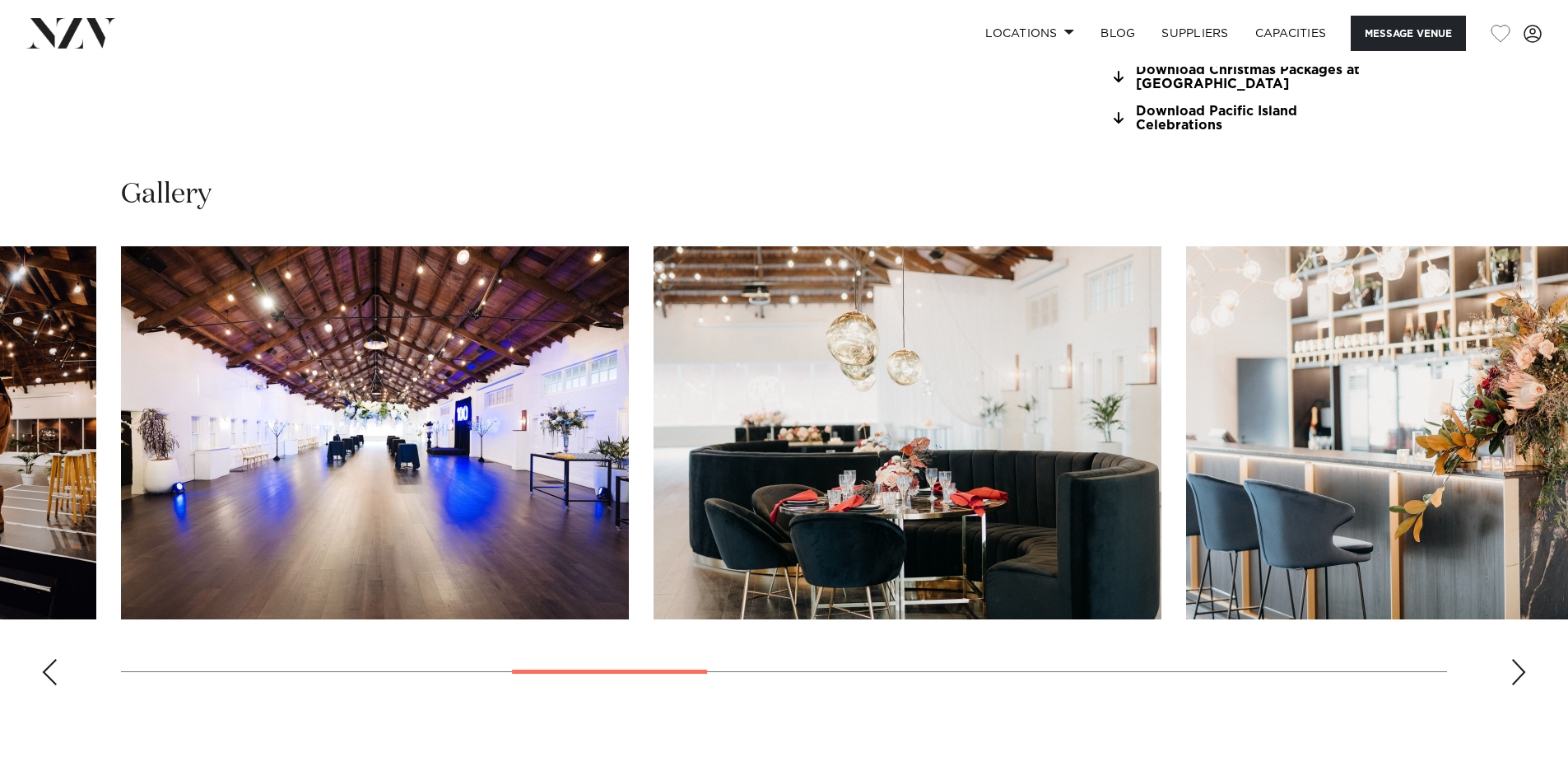
click at [1518, 666] on div "Next slide" at bounding box center [1518, 672] width 17 height 27
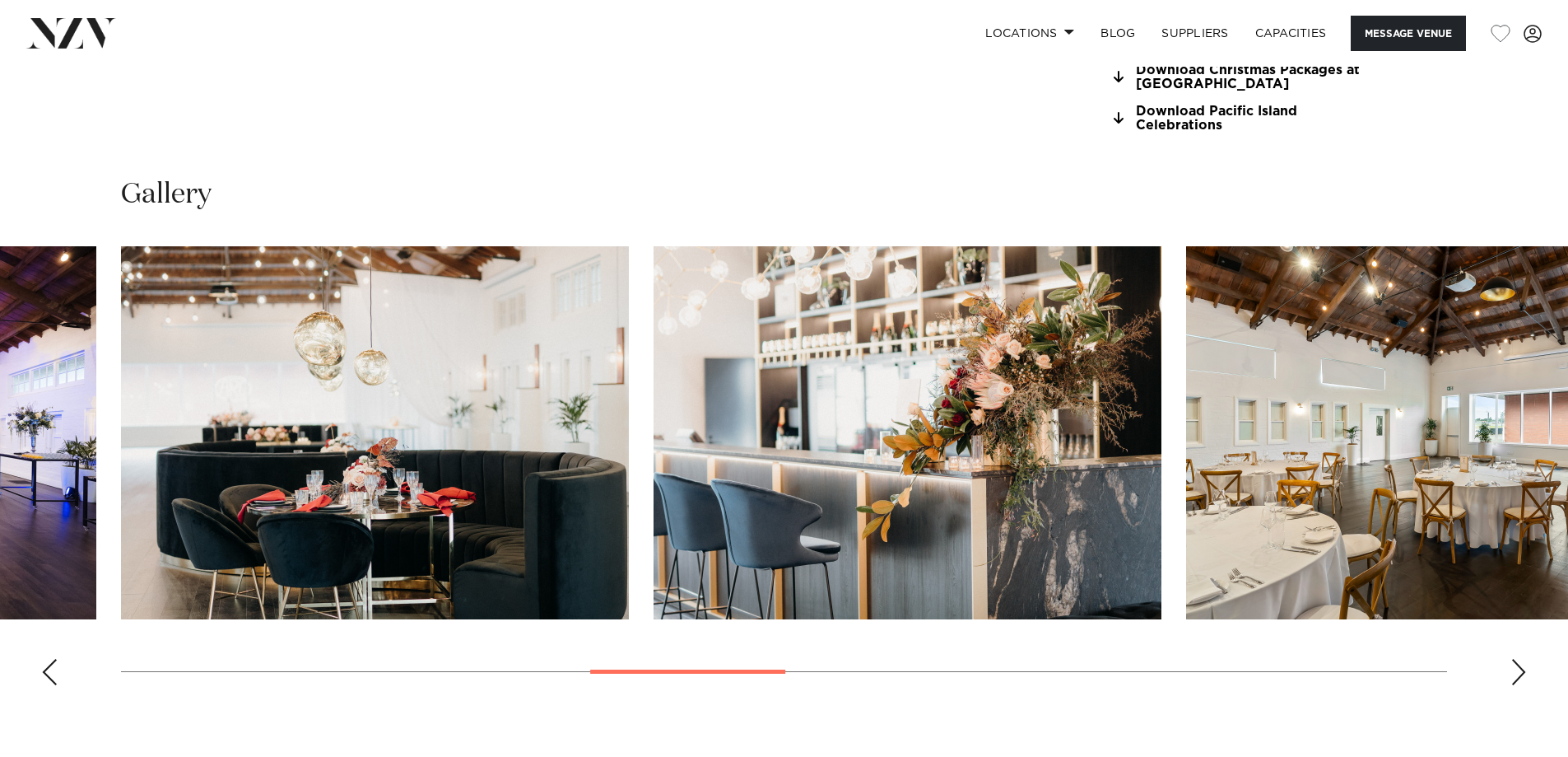
click at [1518, 666] on div "Next slide" at bounding box center [1518, 672] width 17 height 27
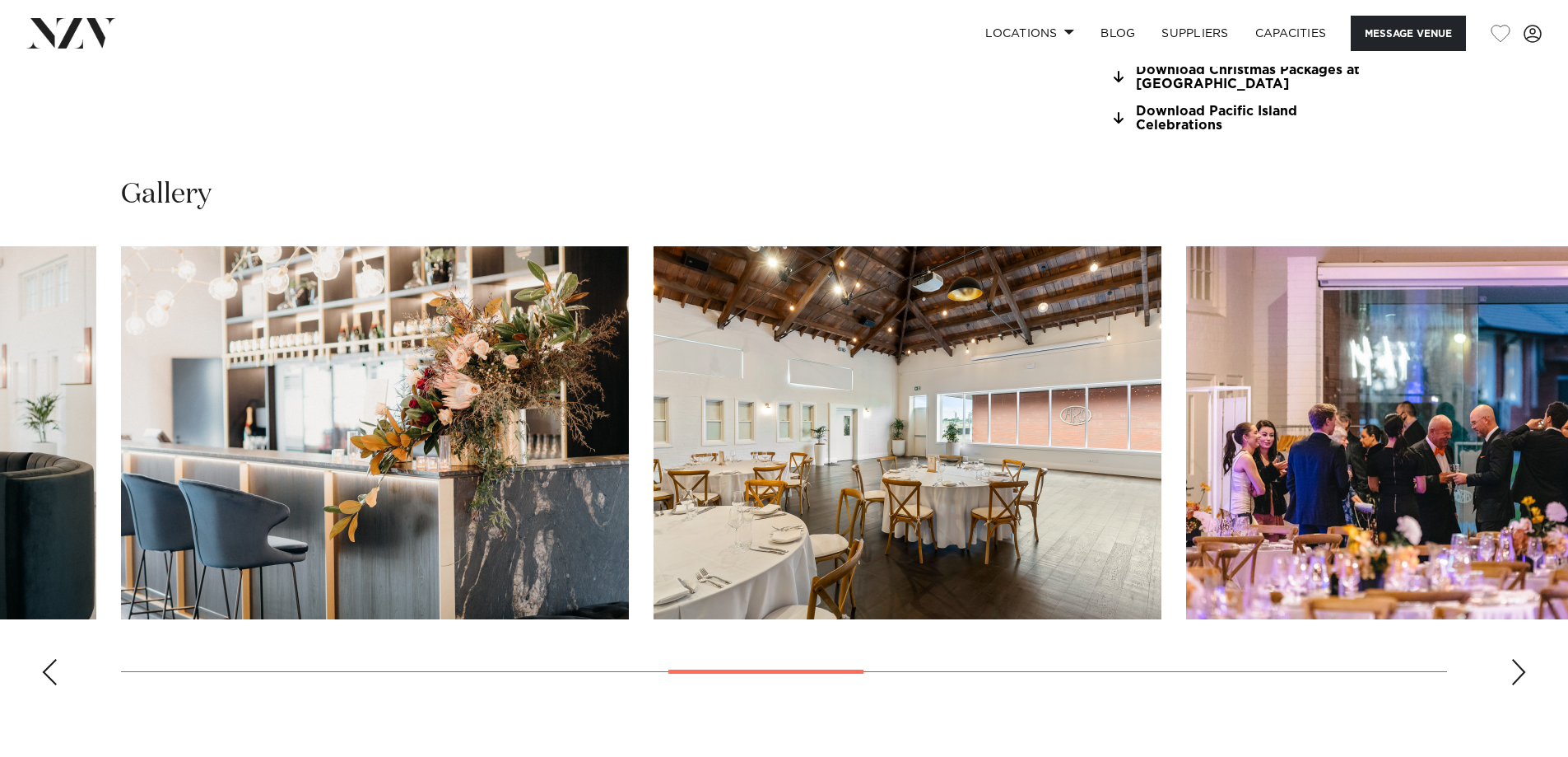
click at [1518, 666] on div "Next slide" at bounding box center [1518, 672] width 17 height 27
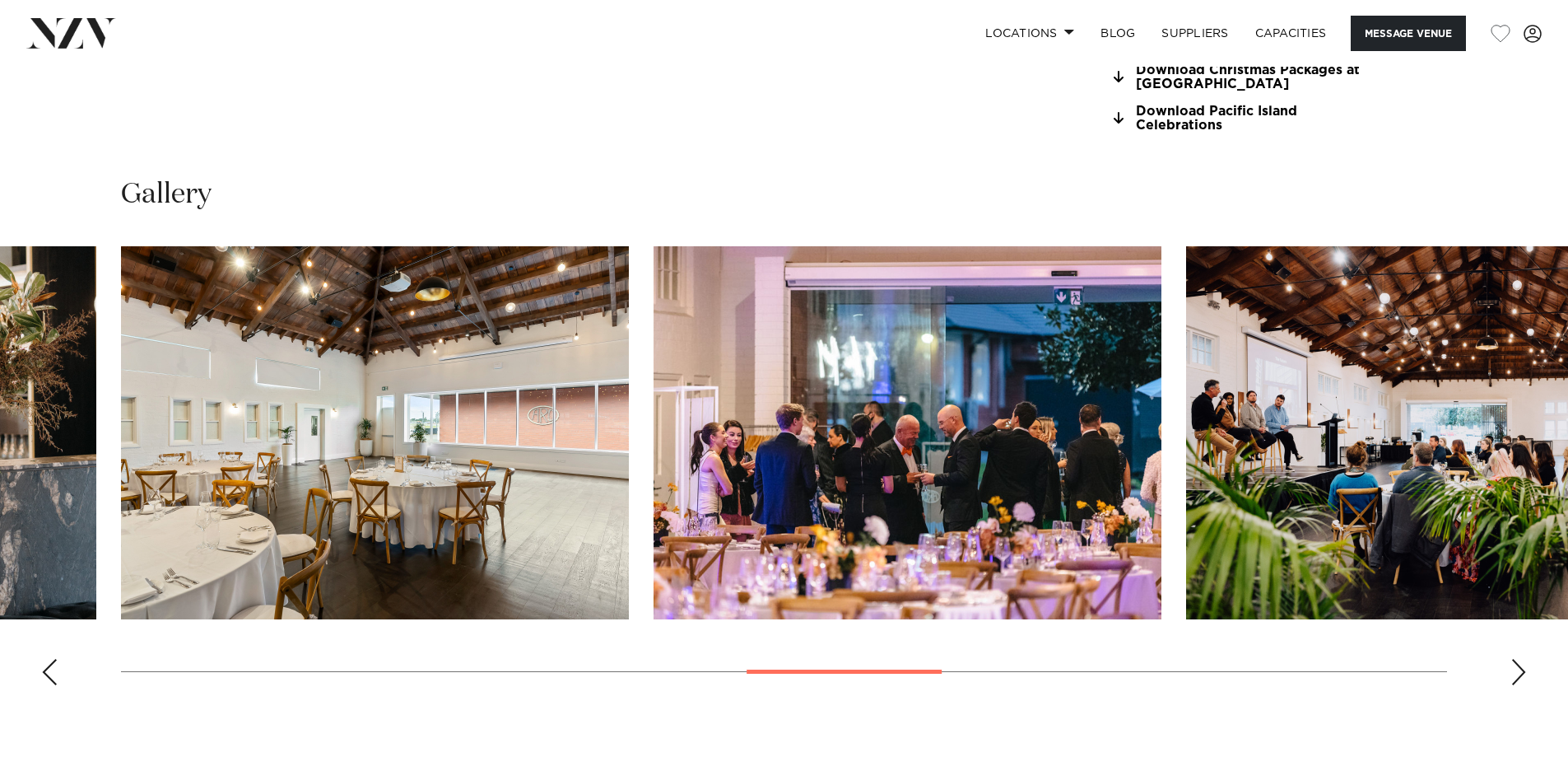
click at [1518, 666] on div "Next slide" at bounding box center [1518, 672] width 17 height 27
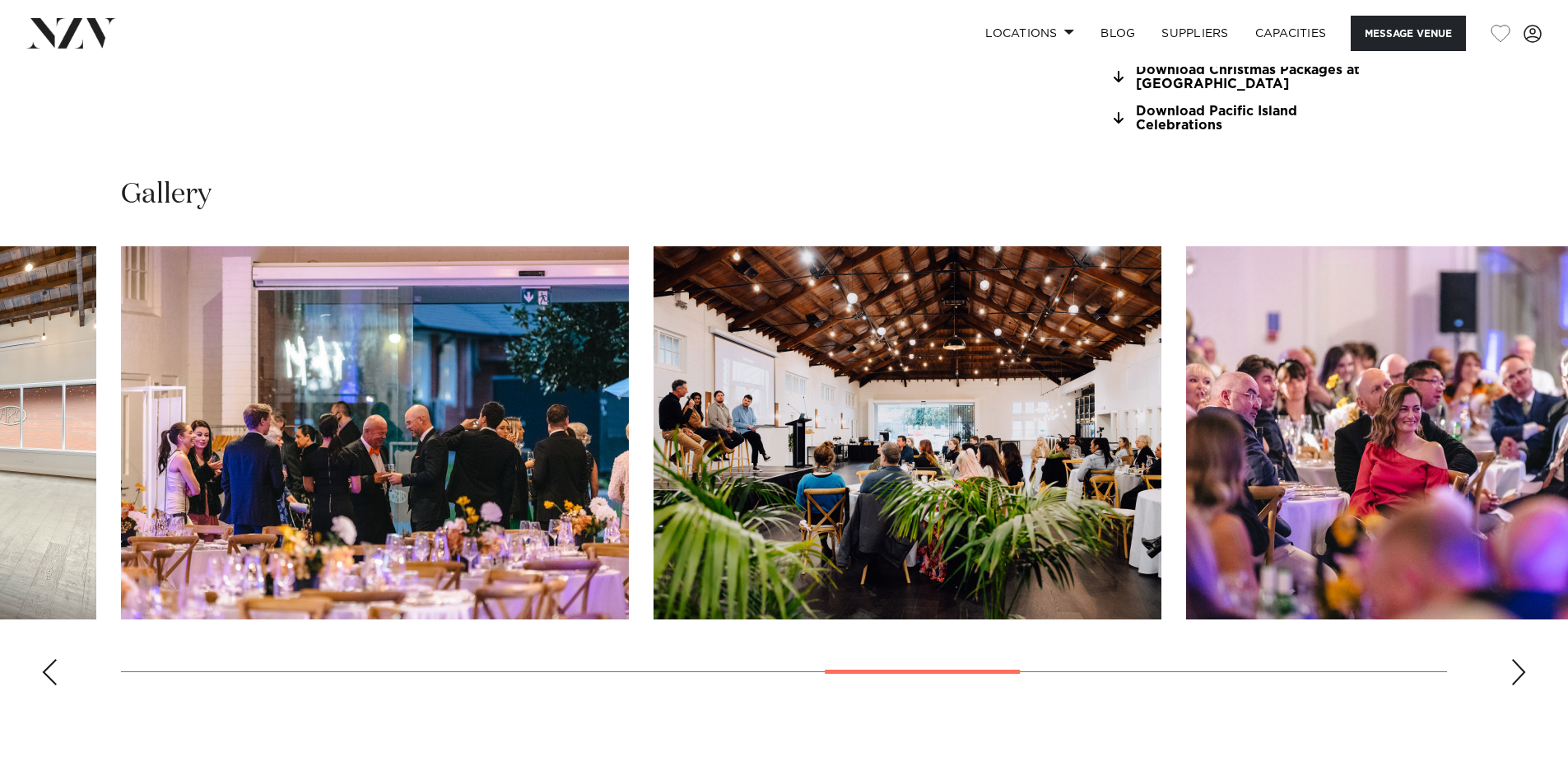
click at [1522, 671] on div "Next slide" at bounding box center [1518, 672] width 17 height 27
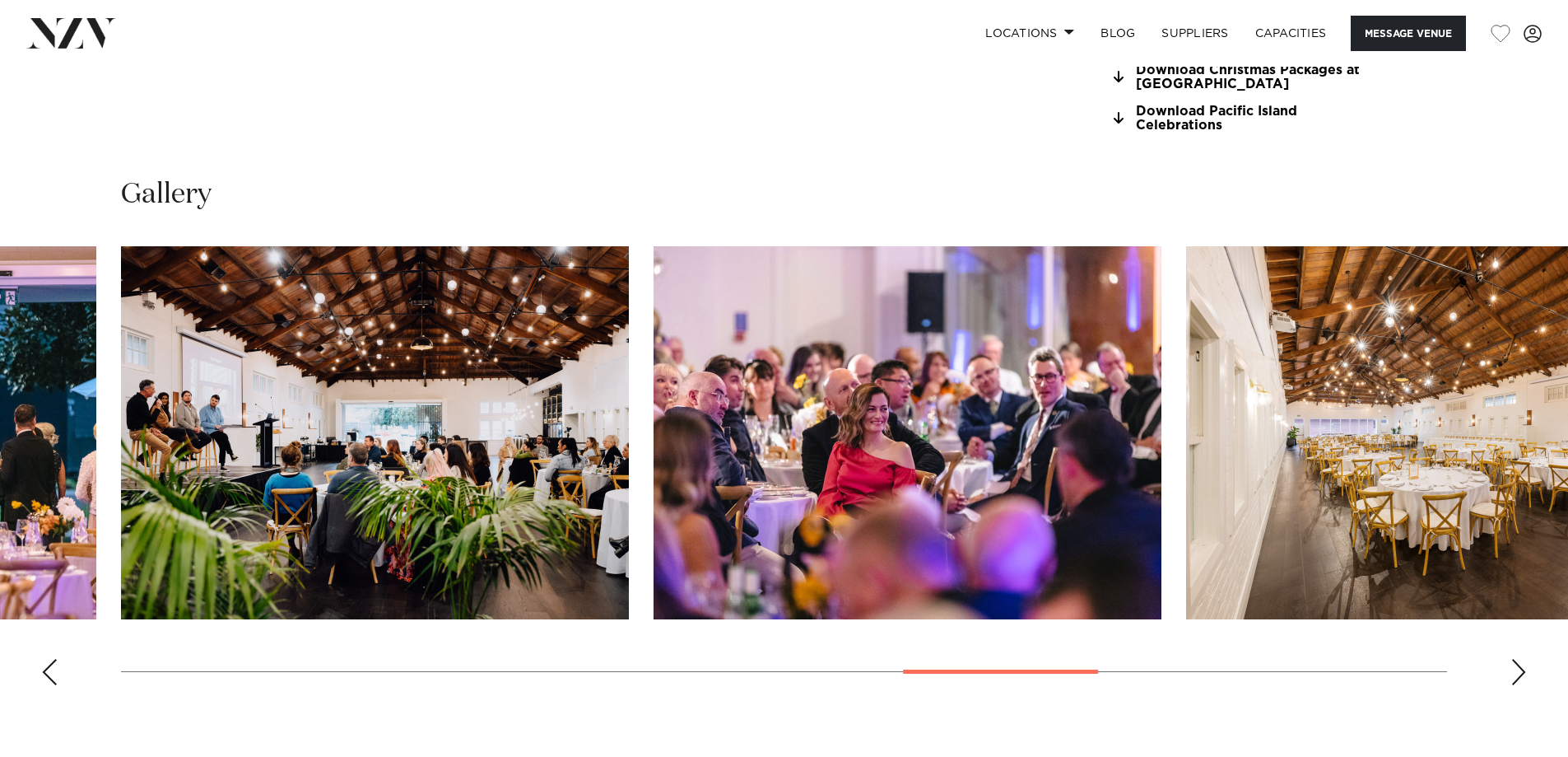
click at [1522, 671] on div "Next slide" at bounding box center [1518, 672] width 17 height 27
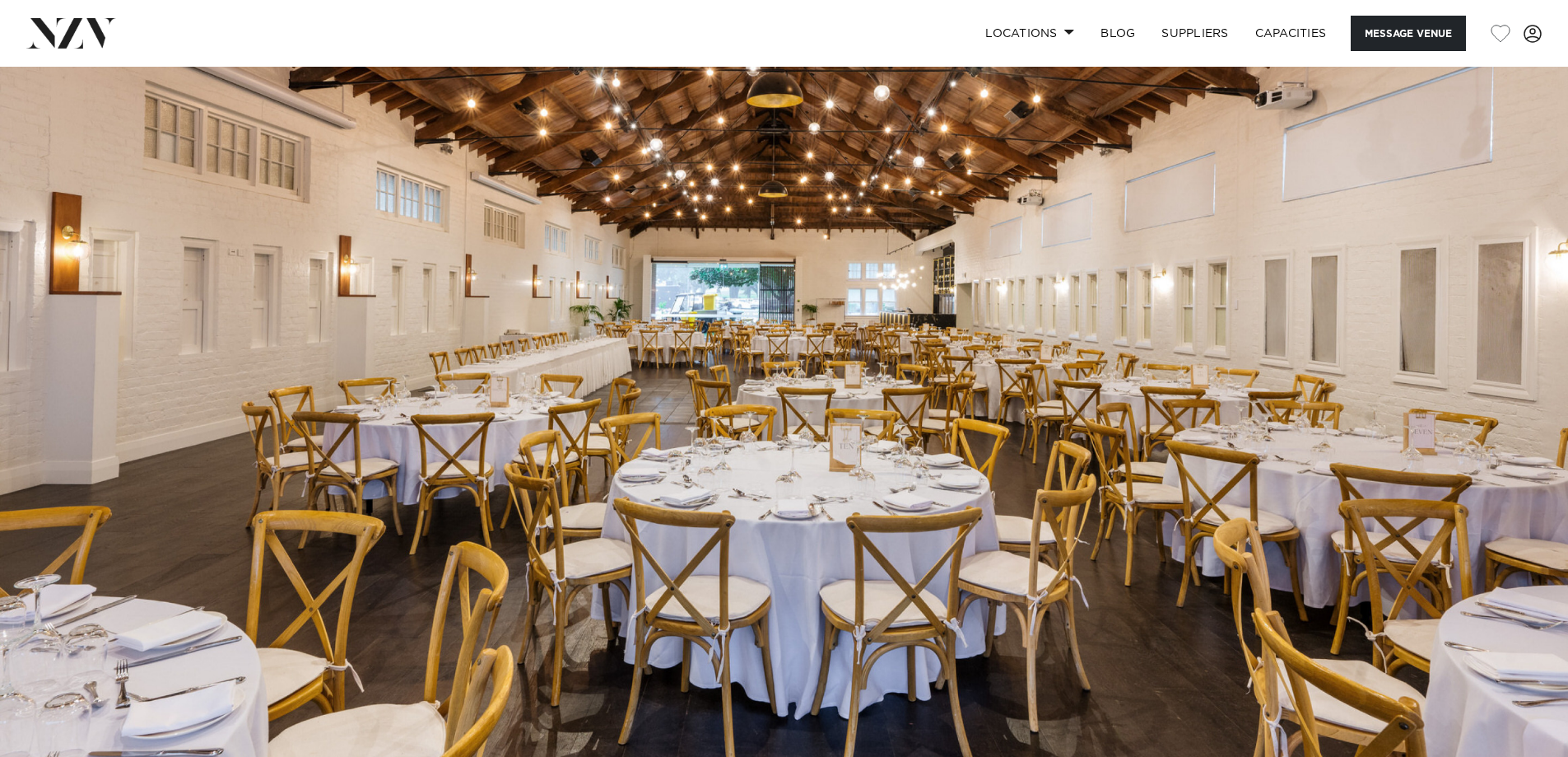
scroll to position [0, 0]
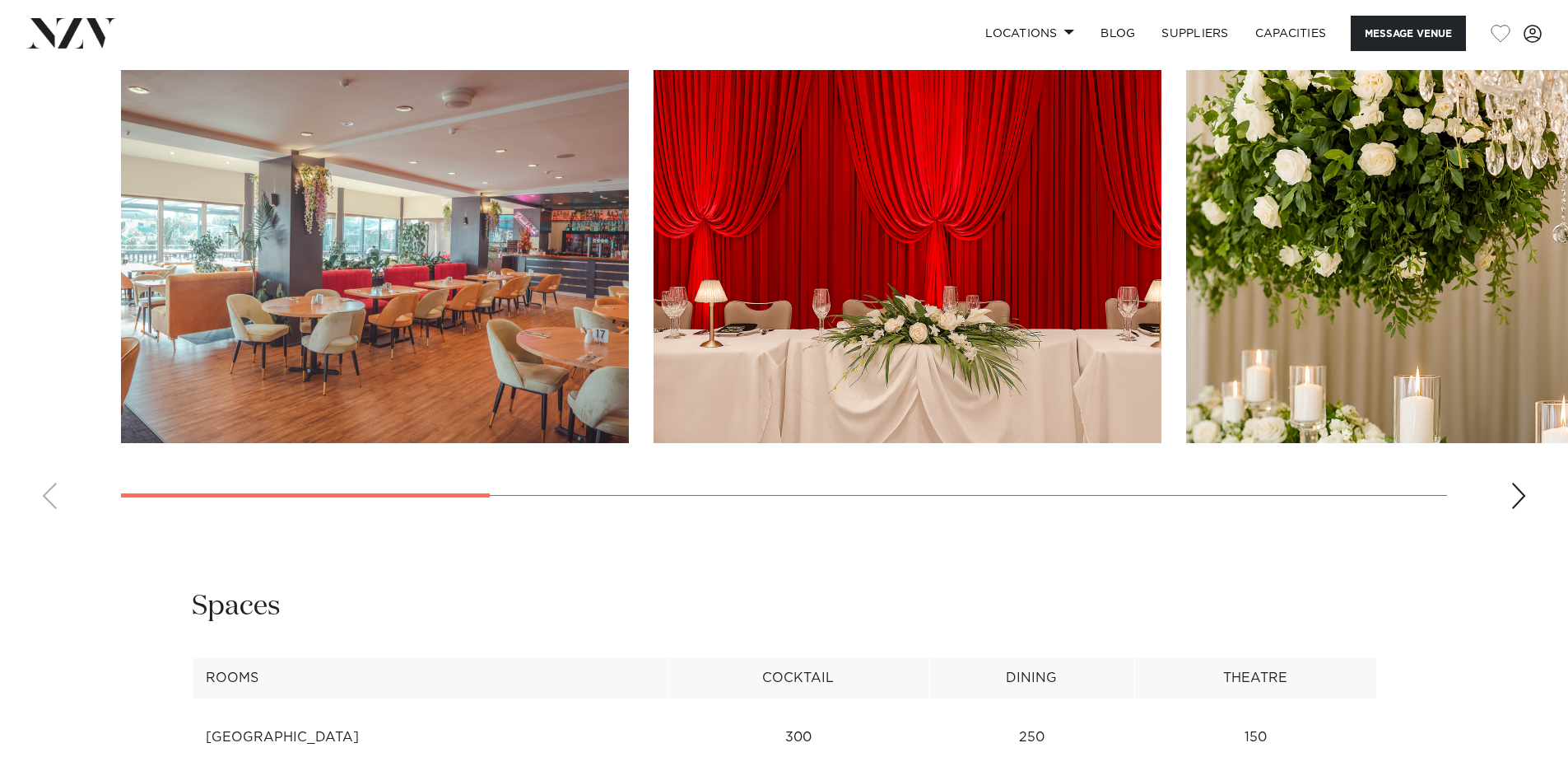
scroll to position [1729, 0]
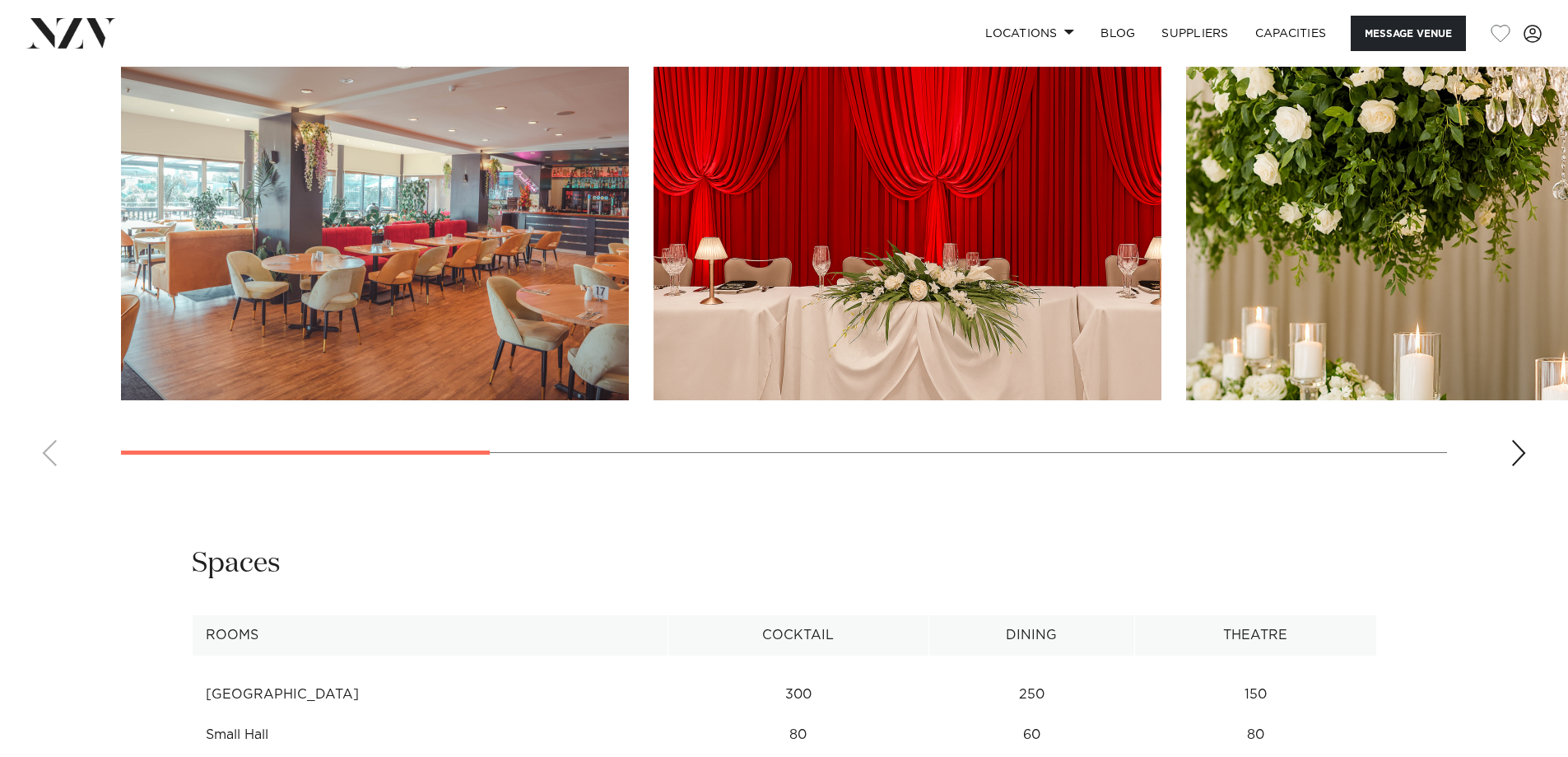
click at [1517, 452] on div "Next slide" at bounding box center [1518, 452] width 17 height 27
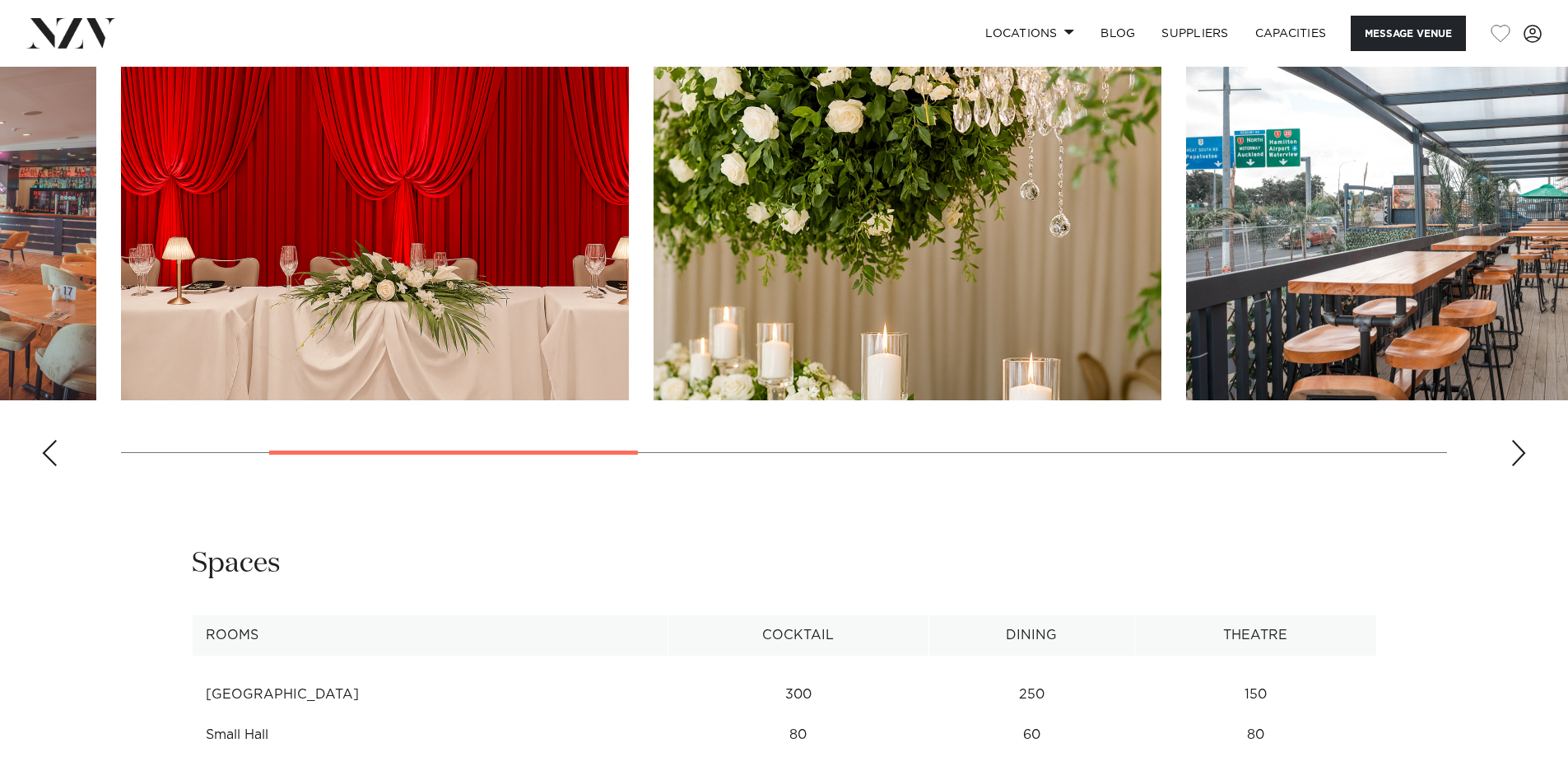
click at [1517, 451] on div "Next slide" at bounding box center [1518, 452] width 17 height 27
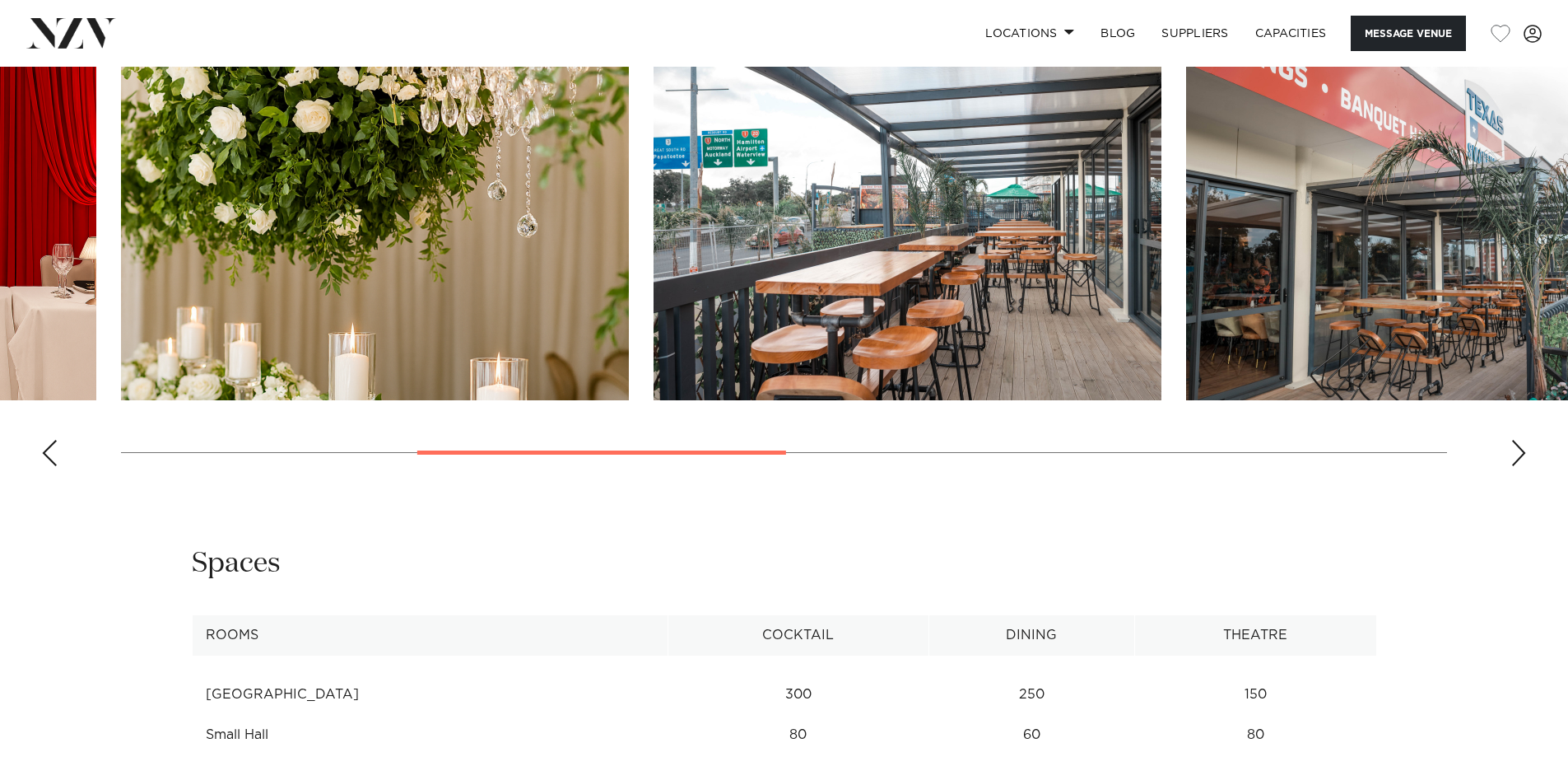
click at [1517, 451] on div "Next slide" at bounding box center [1518, 452] width 17 height 27
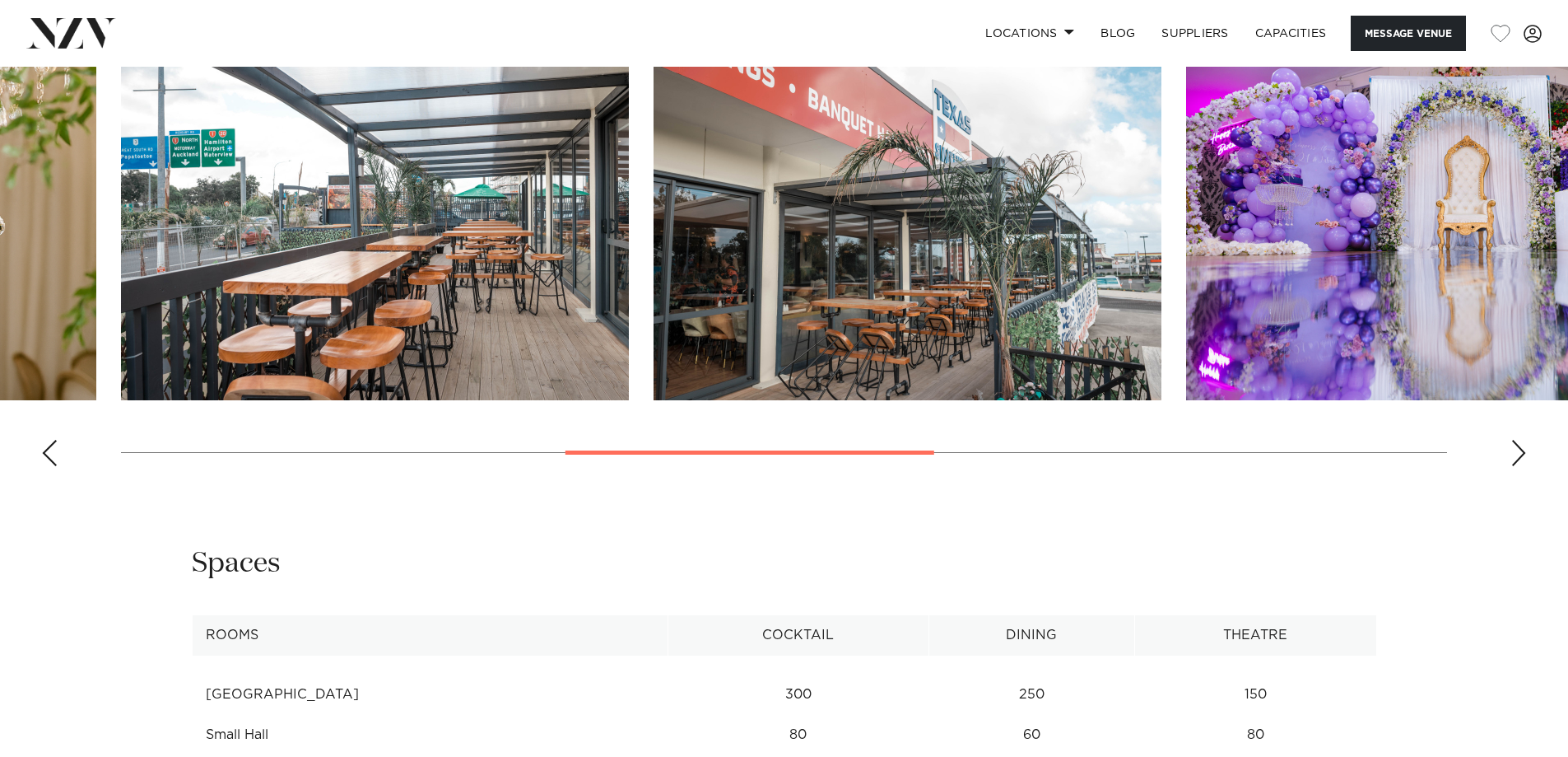
click at [1517, 451] on div "Next slide" at bounding box center [1518, 452] width 17 height 27
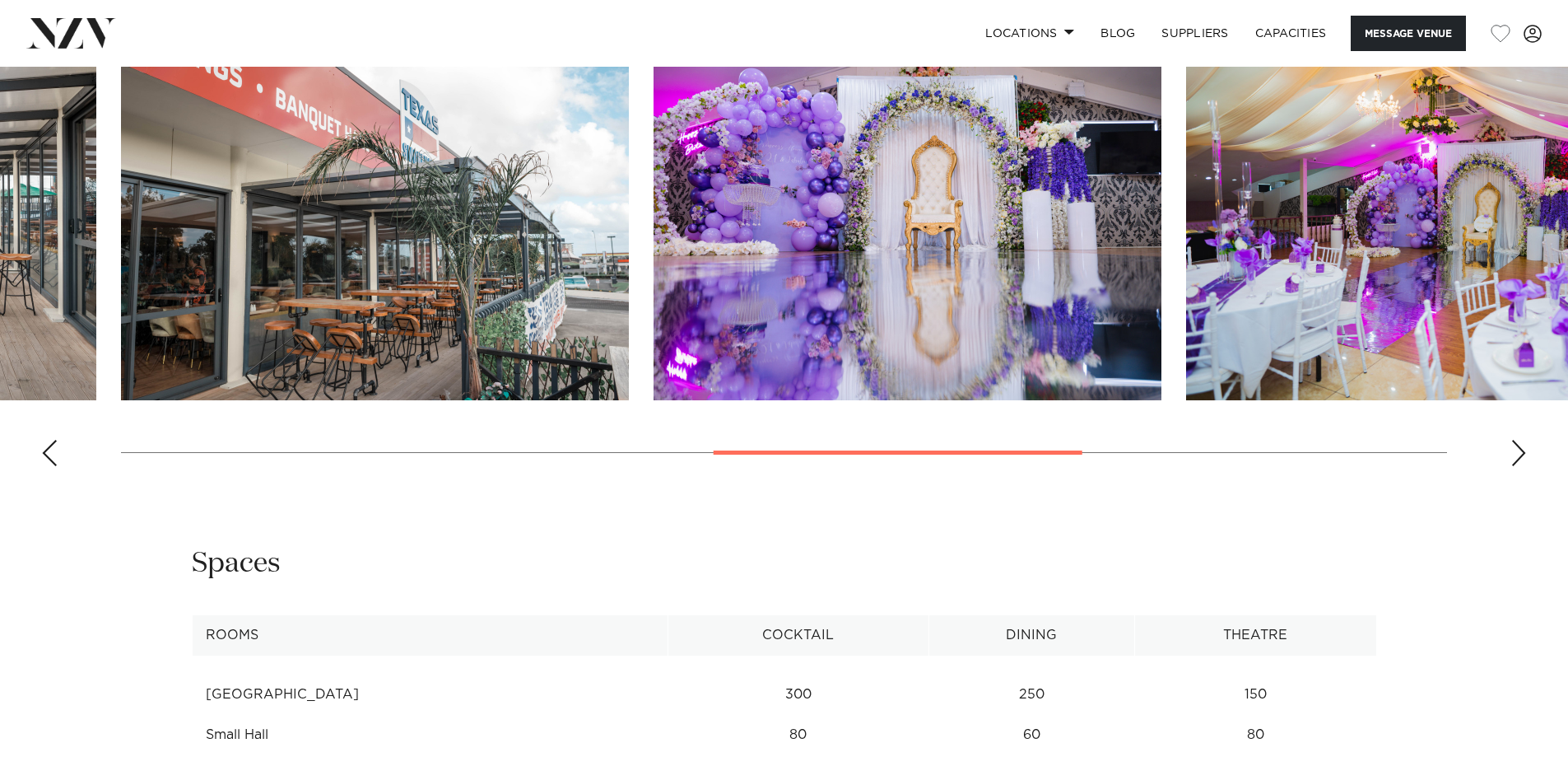
click at [1517, 451] on div "Next slide" at bounding box center [1518, 452] width 17 height 27
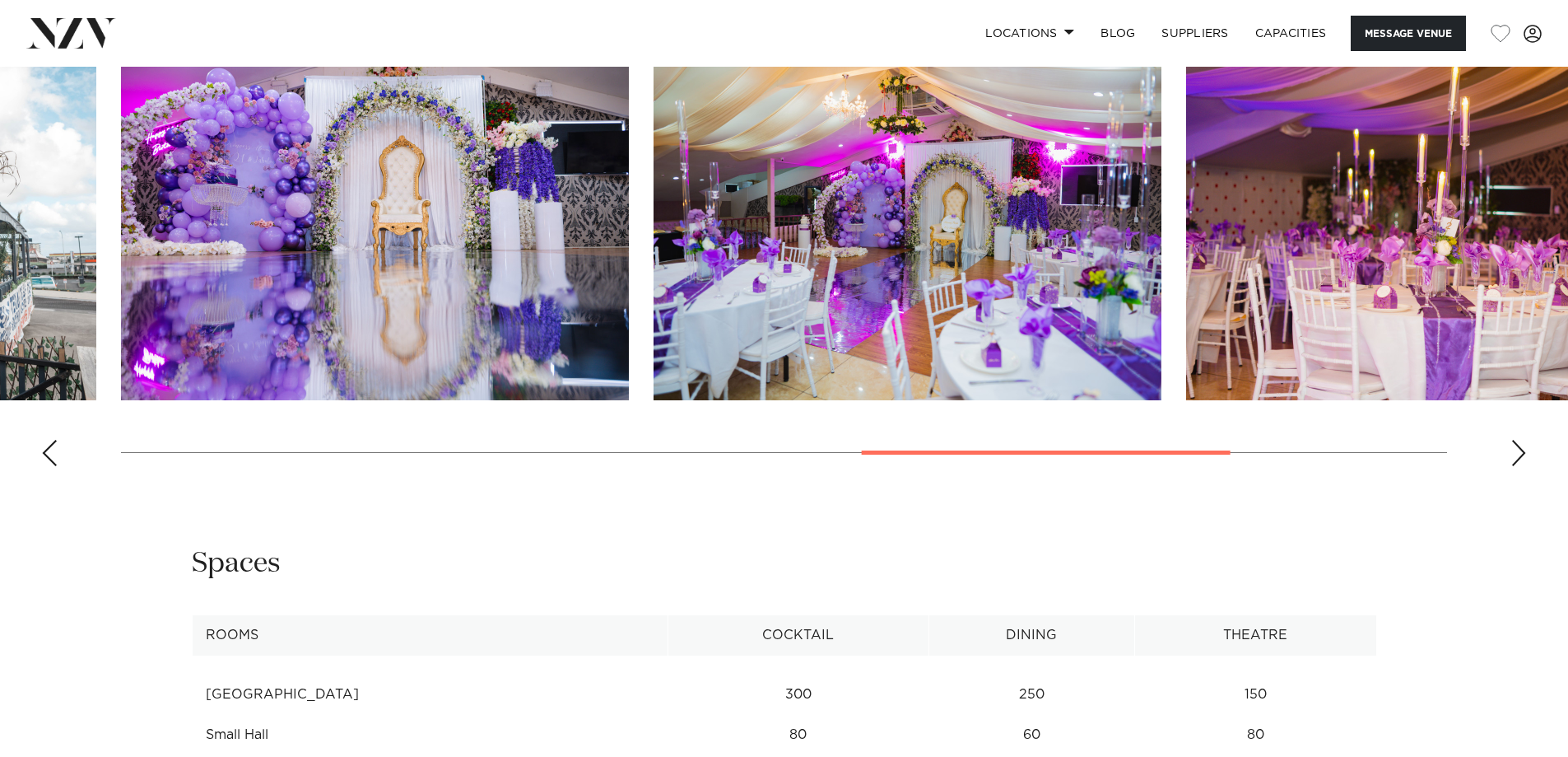
click at [1517, 451] on div "Next slide" at bounding box center [1518, 452] width 17 height 27
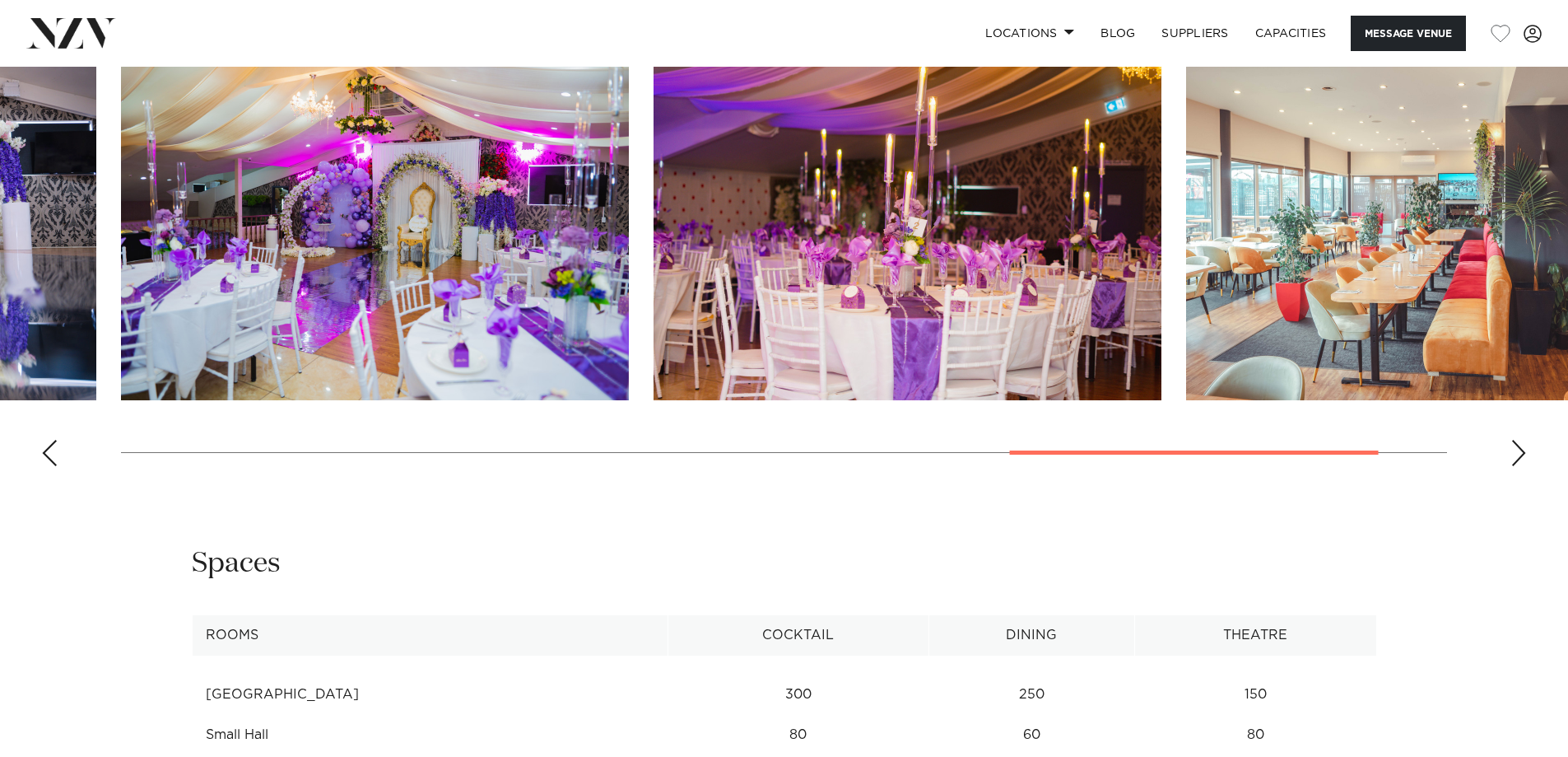
click at [1517, 451] on div "Next slide" at bounding box center [1518, 452] width 17 height 27
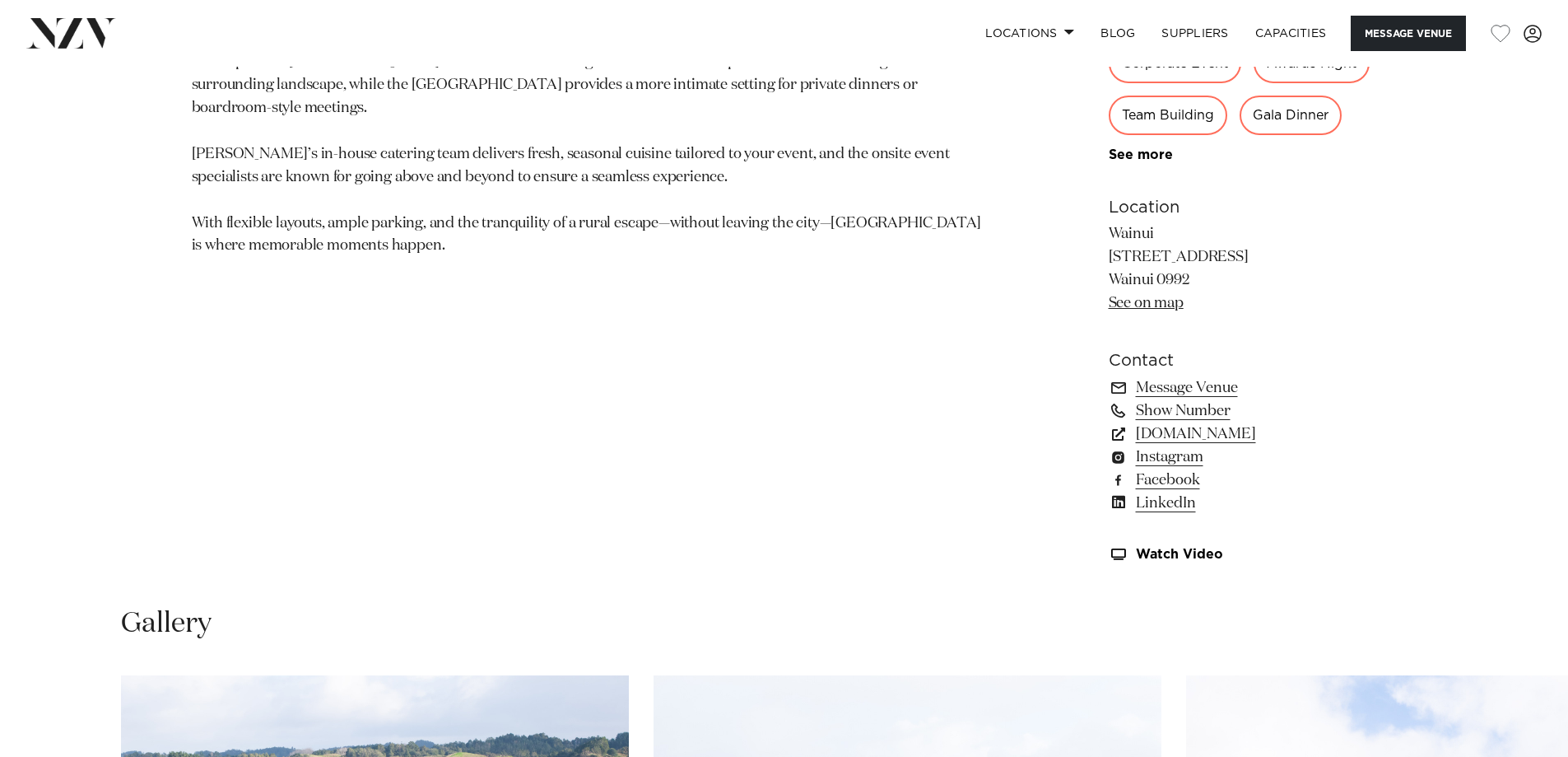
scroll to position [1152, 0]
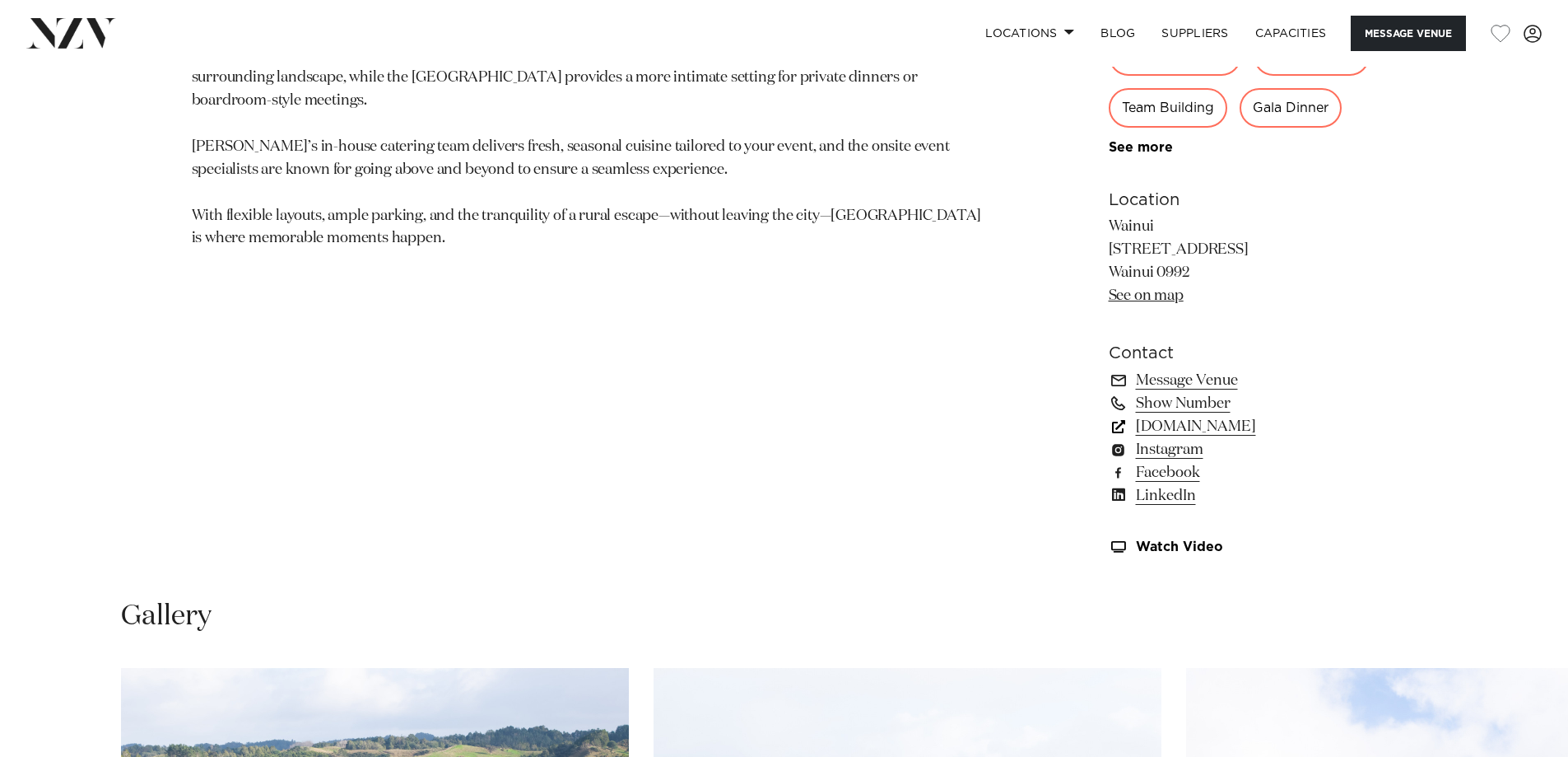
click at [1166, 427] on link "[DOMAIN_NAME]" at bounding box center [1243, 426] width 268 height 23
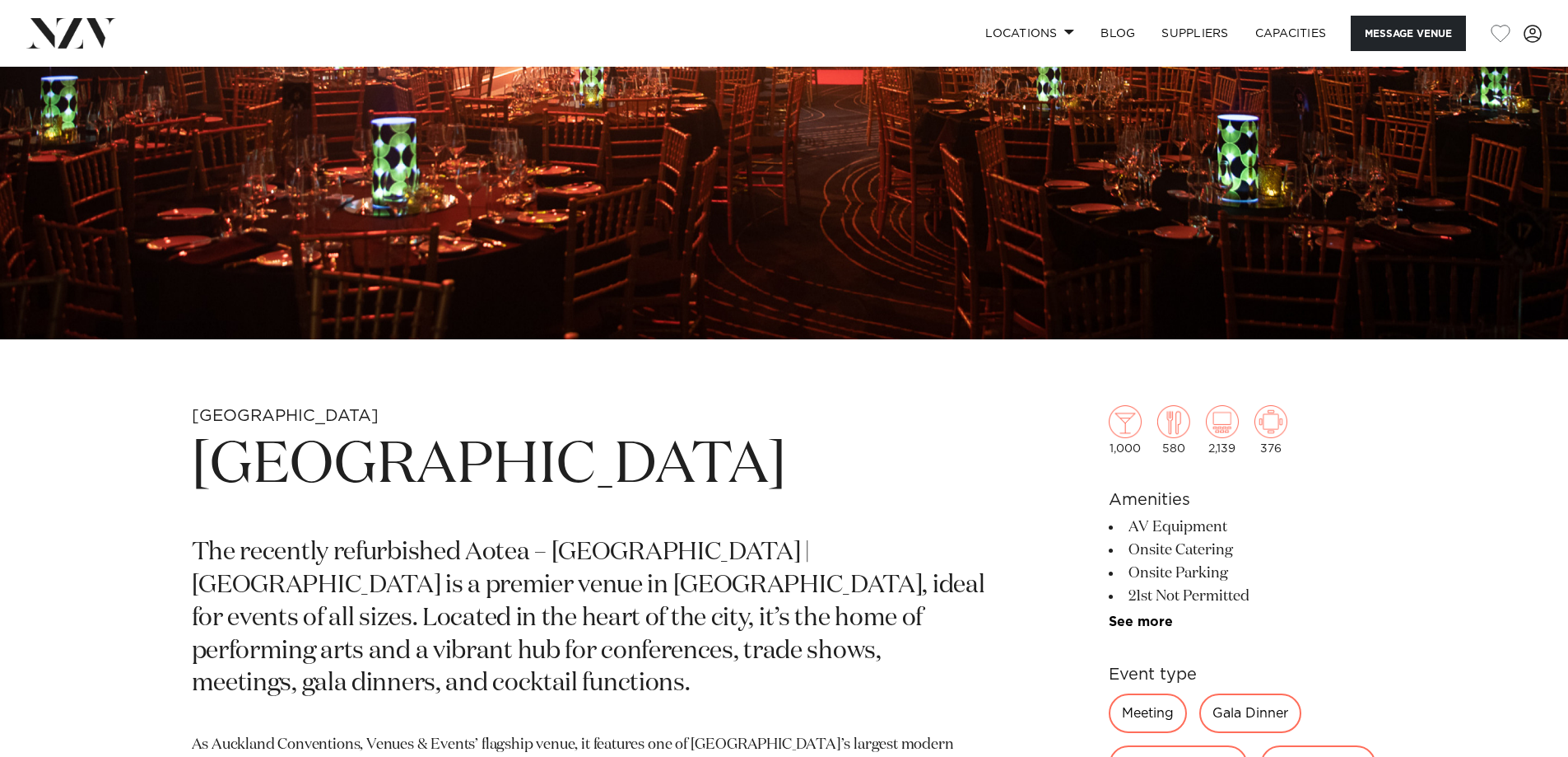
scroll to position [164, 0]
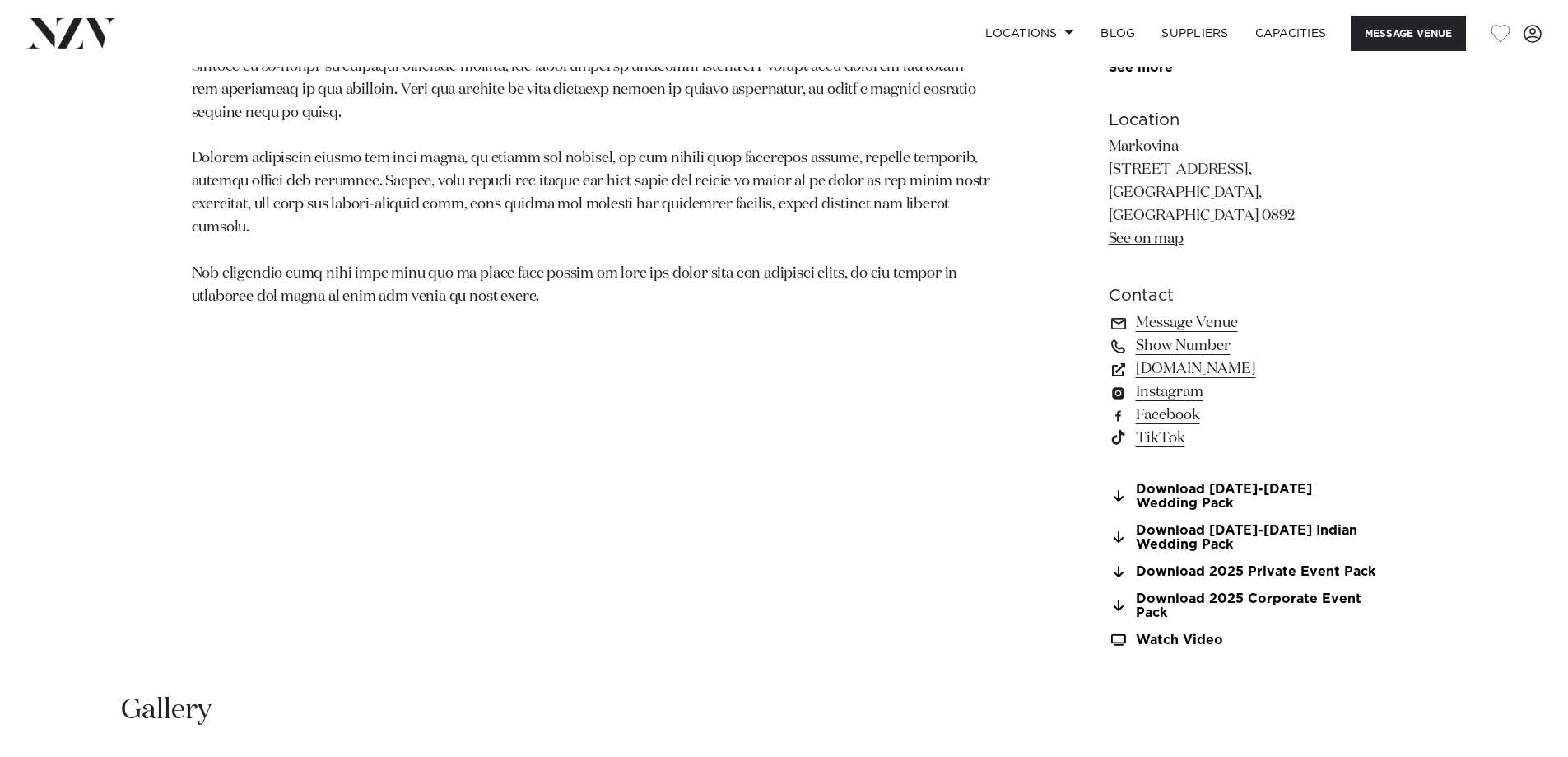
scroll to position [1235, 0]
click at [1197, 355] on link "www.markovina.co.nz" at bounding box center [1243, 366] width 268 height 23
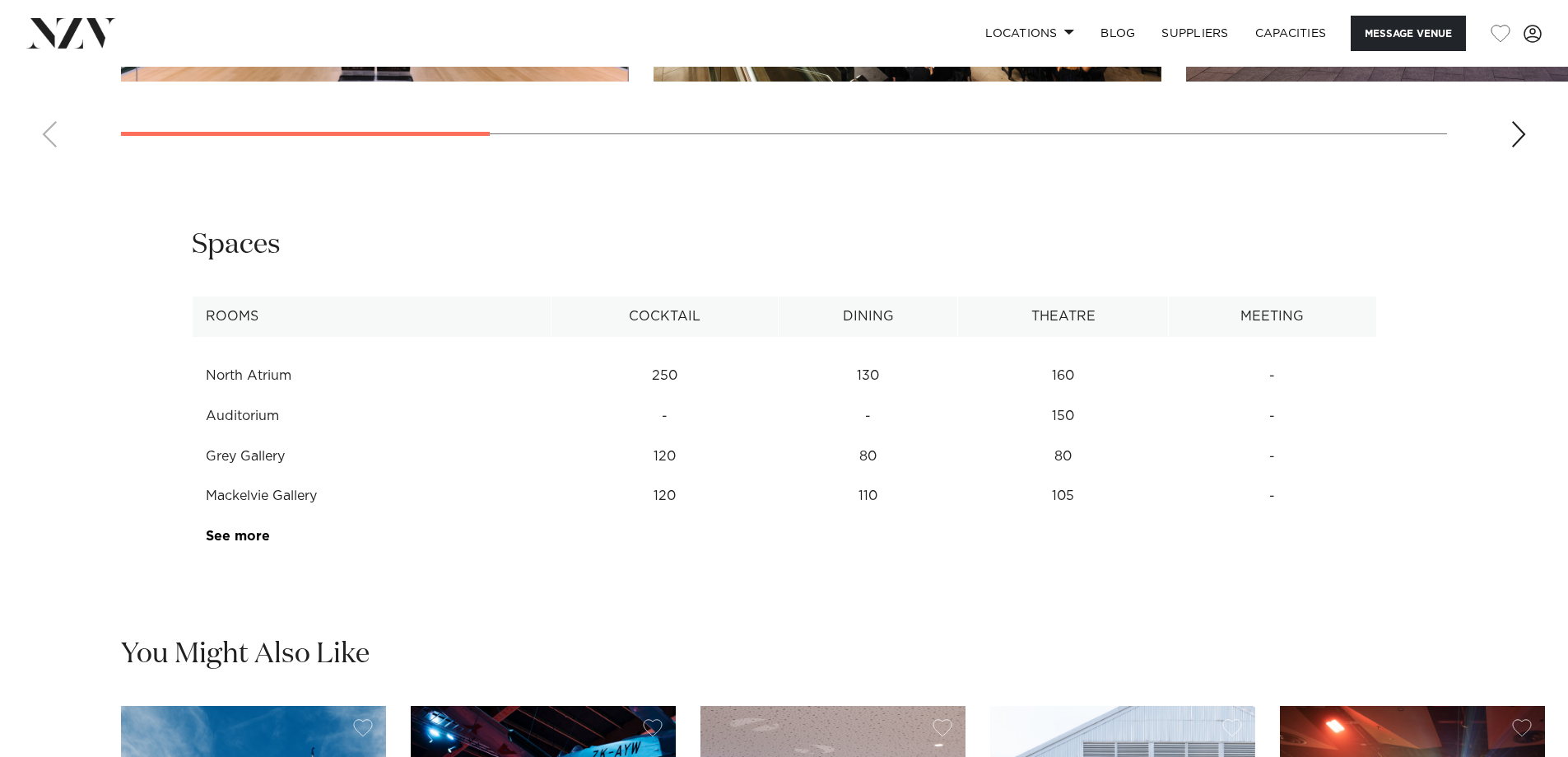
scroll to position [1646, 0]
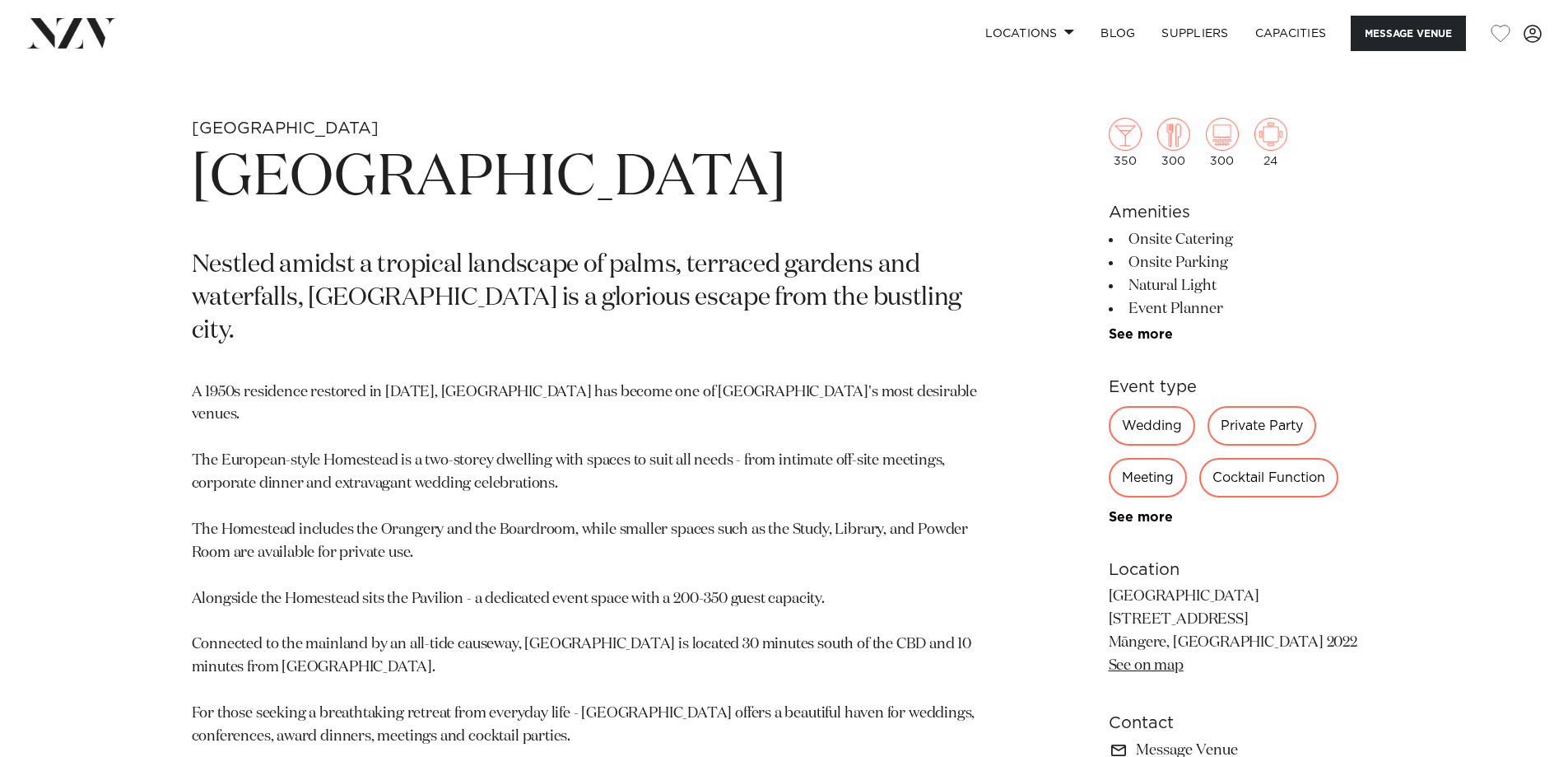
scroll to position [1235, 0]
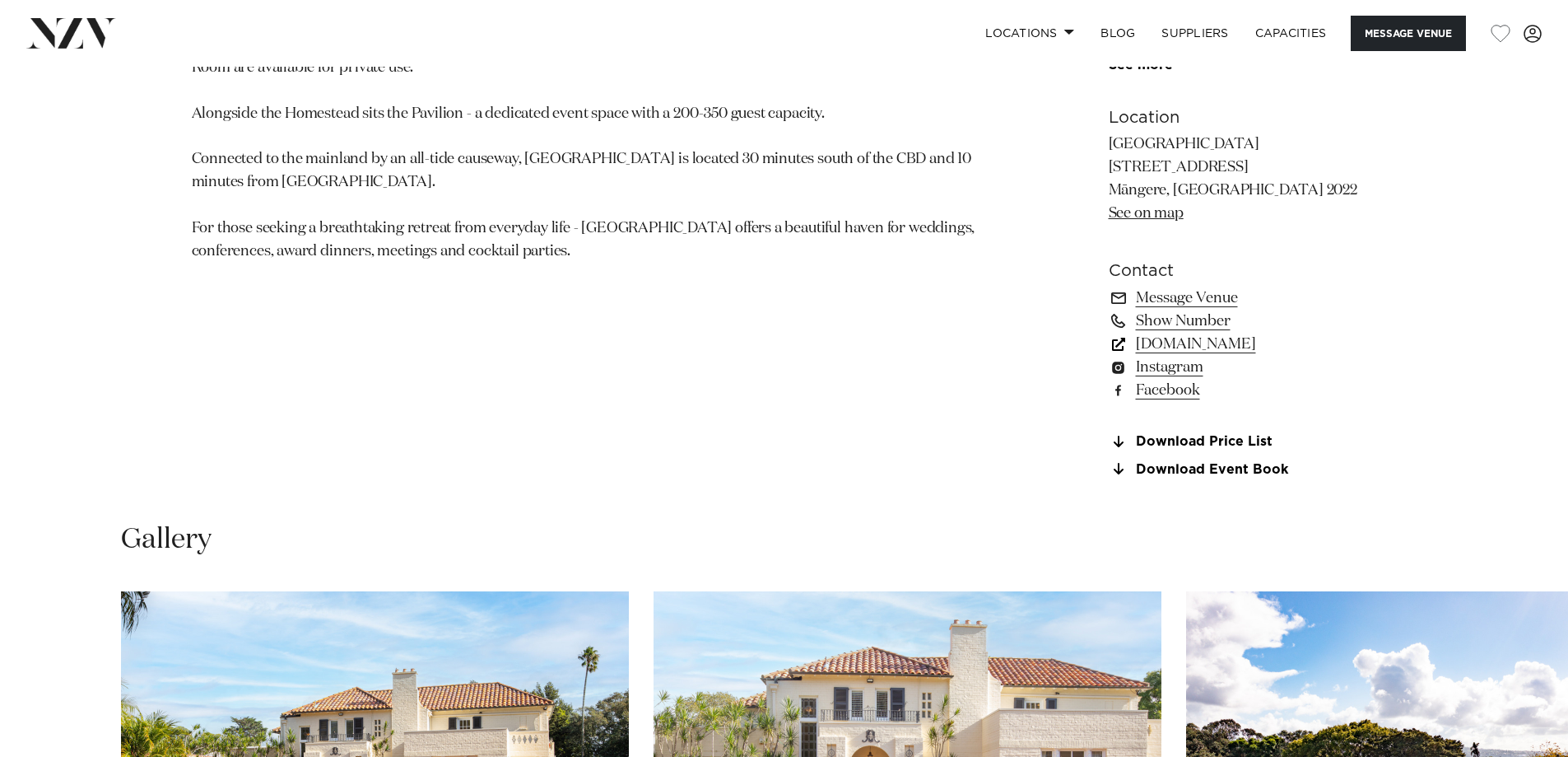
click at [1199, 340] on link "www.puketutuislandestate.co.nz" at bounding box center [1243, 343] width 268 height 23
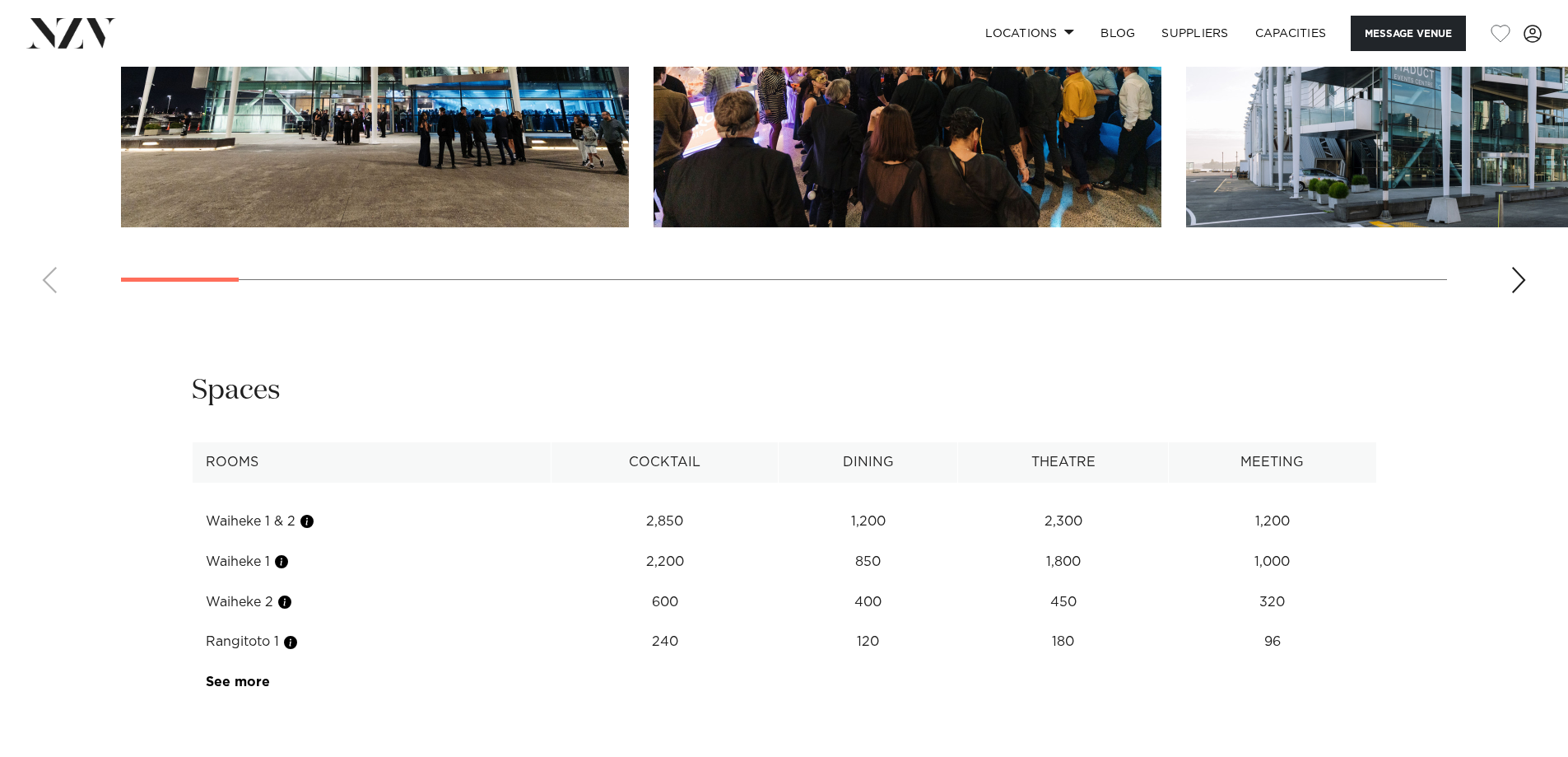
scroll to position [2141, 0]
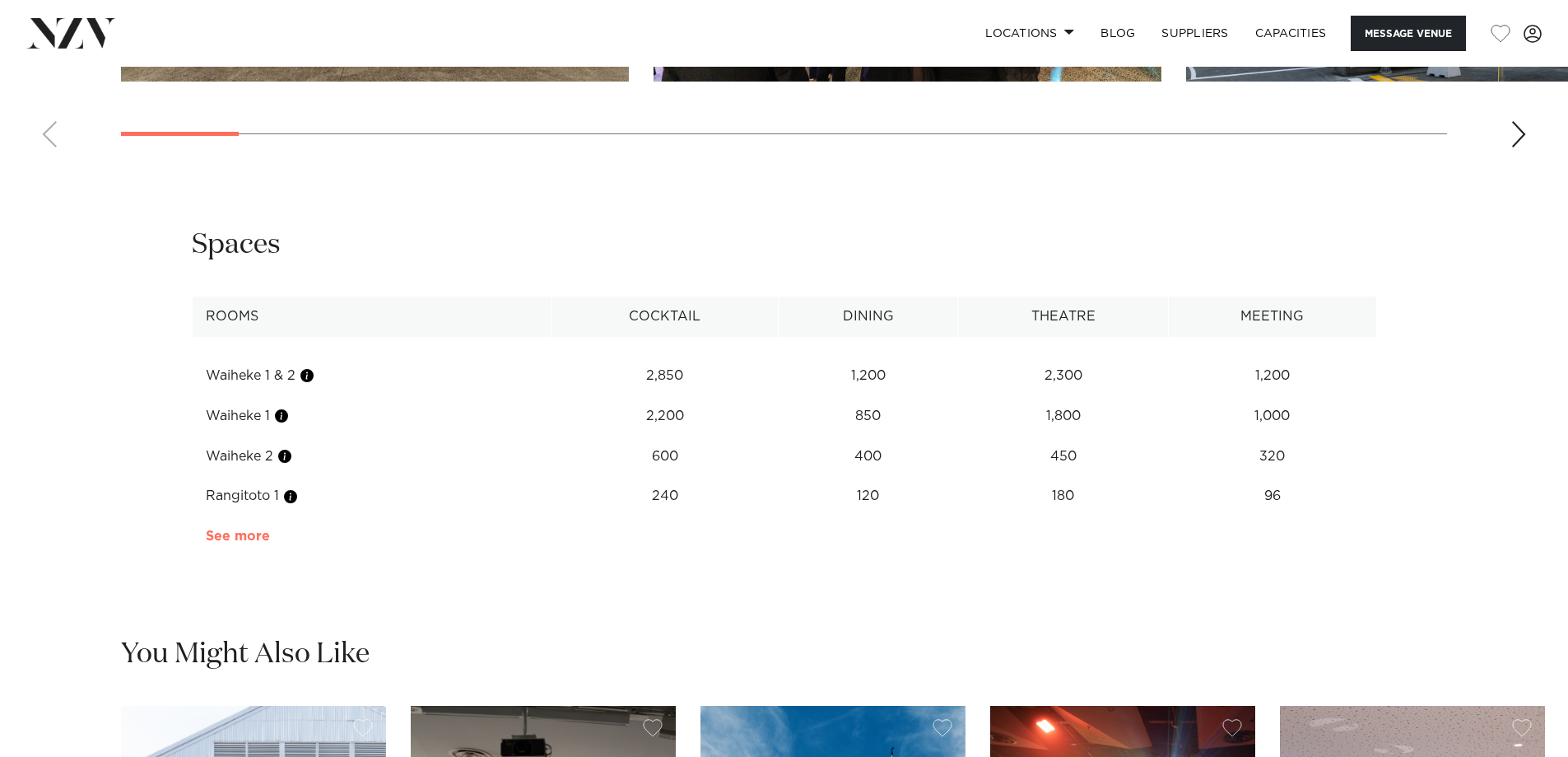
click at [258, 542] on link "See more" at bounding box center [270, 536] width 128 height 13
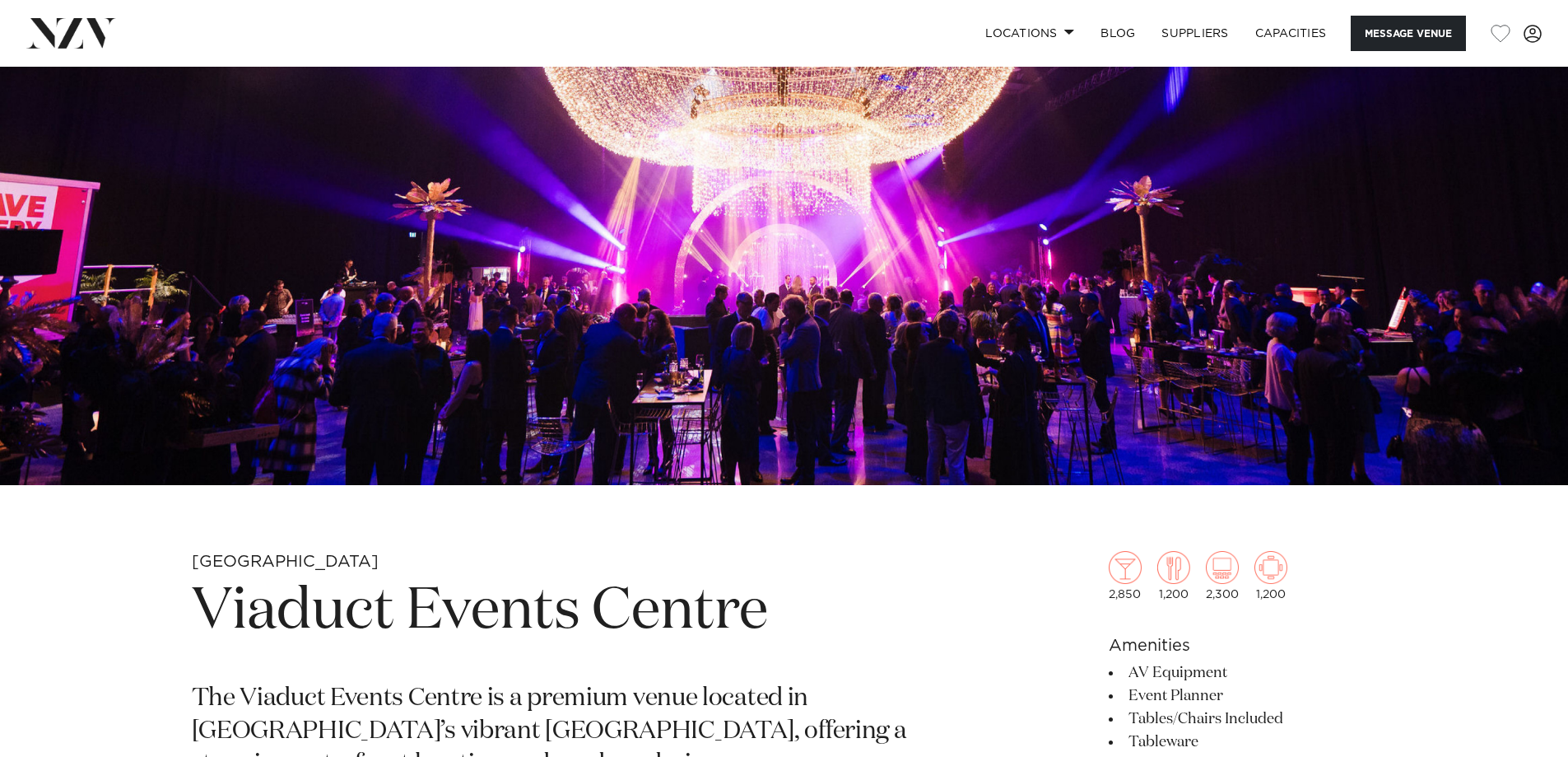
scroll to position [247, 0]
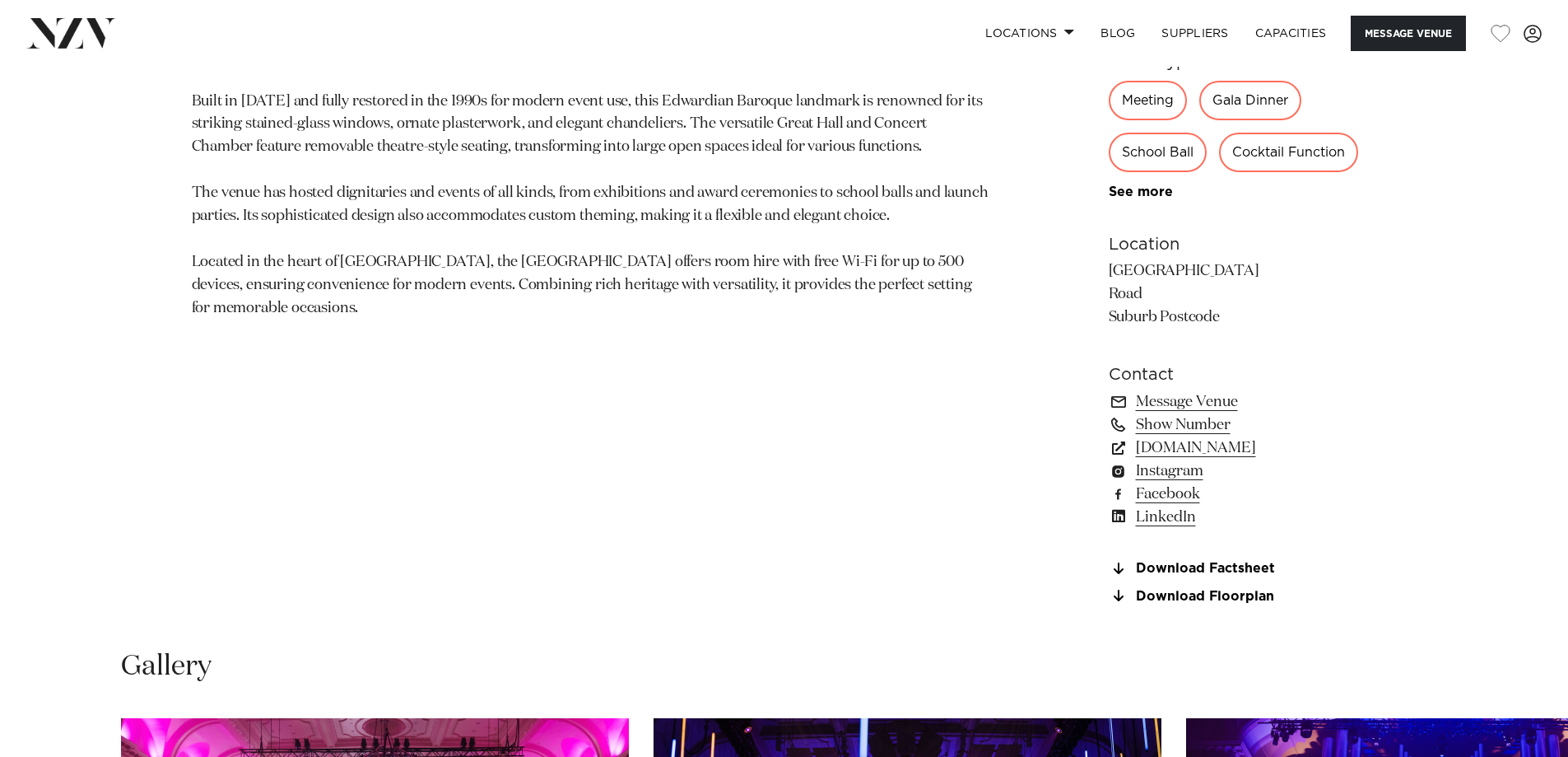
scroll to position [1070, 0]
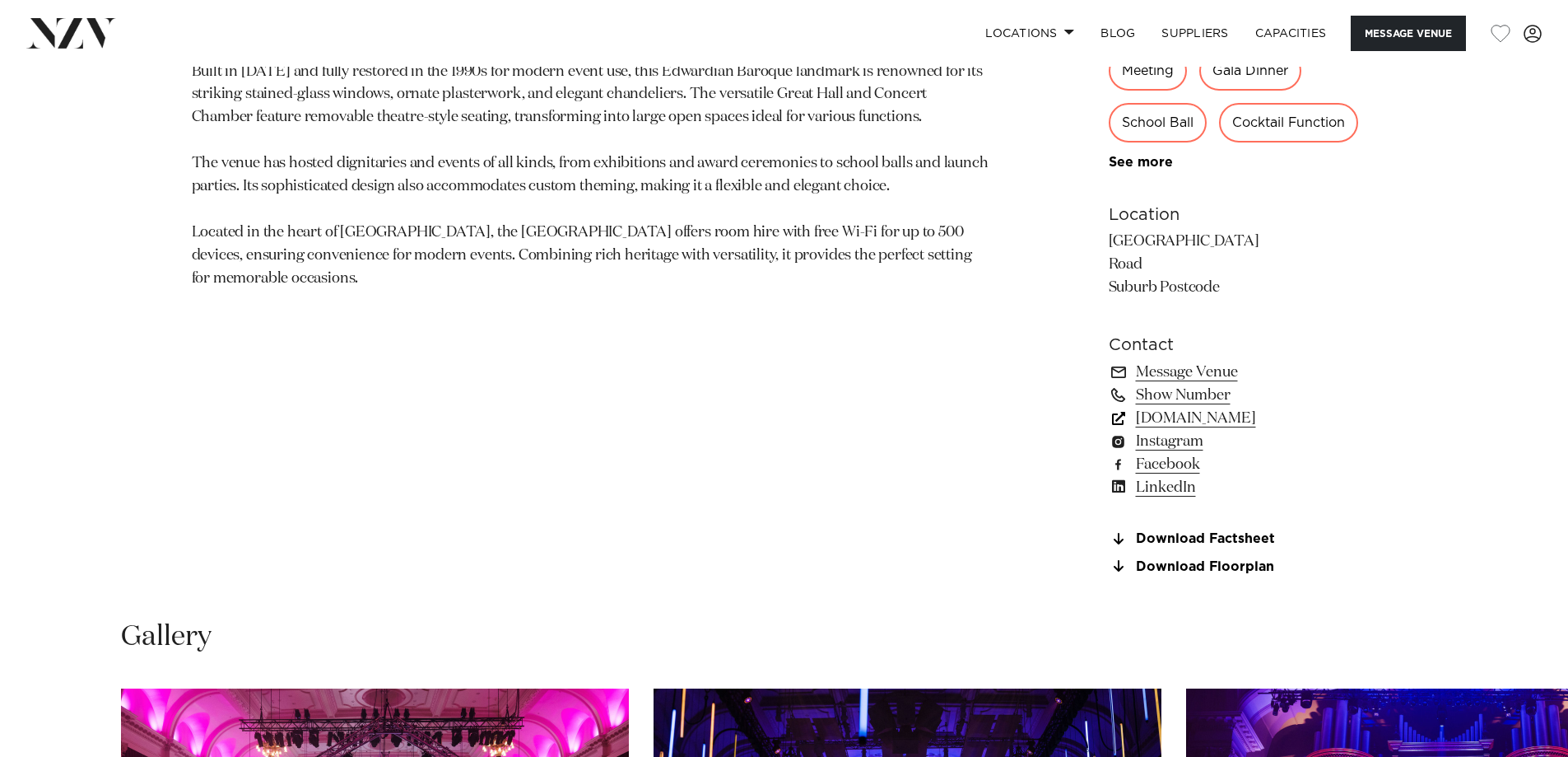
click at [1268, 413] on link "www.aucklandconventions.co.nz" at bounding box center [1243, 417] width 268 height 23
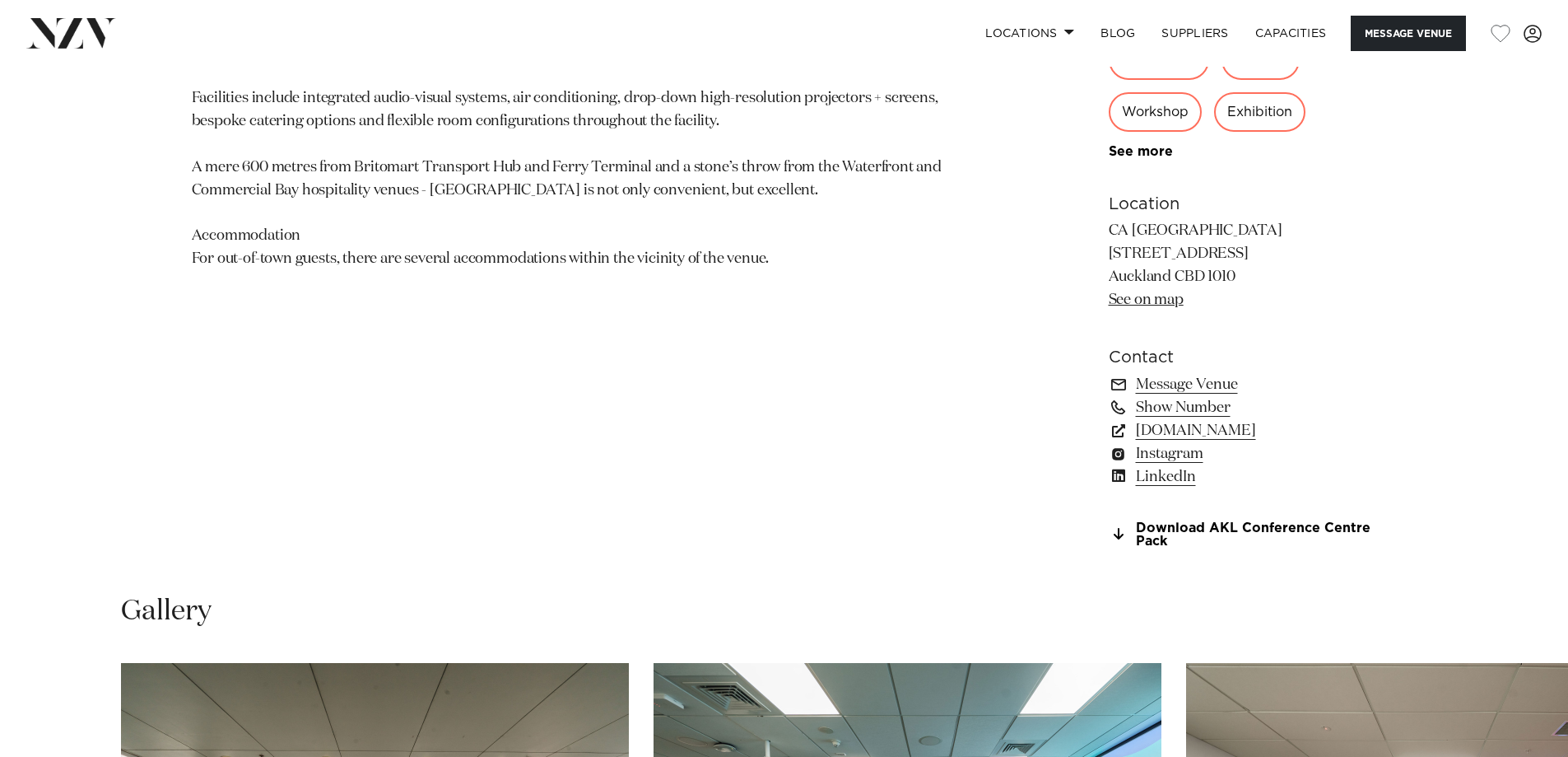
scroll to position [1152, 0]
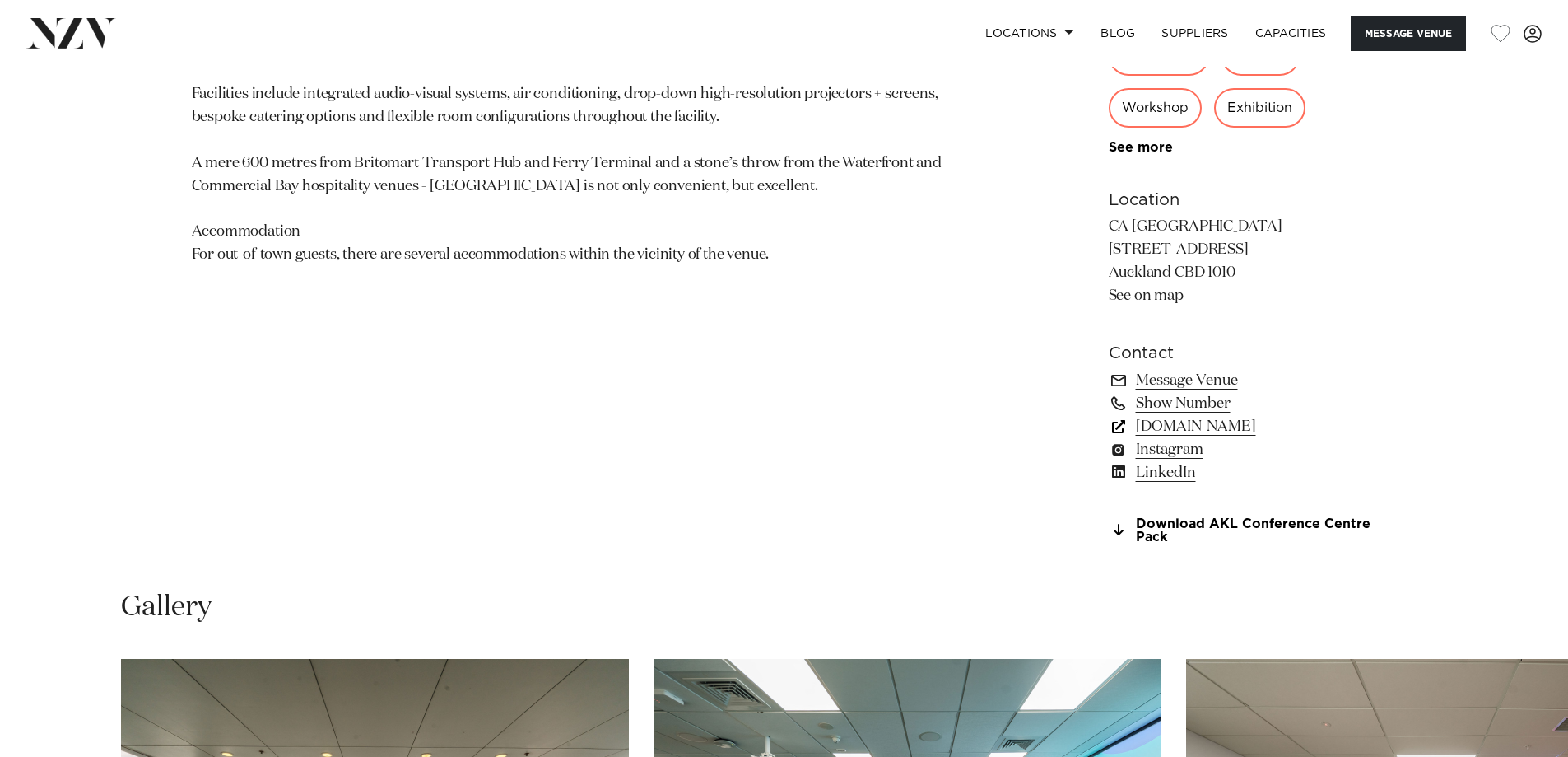
click at [1254, 425] on link "[DOMAIN_NAME]" at bounding box center [1243, 426] width 268 height 23
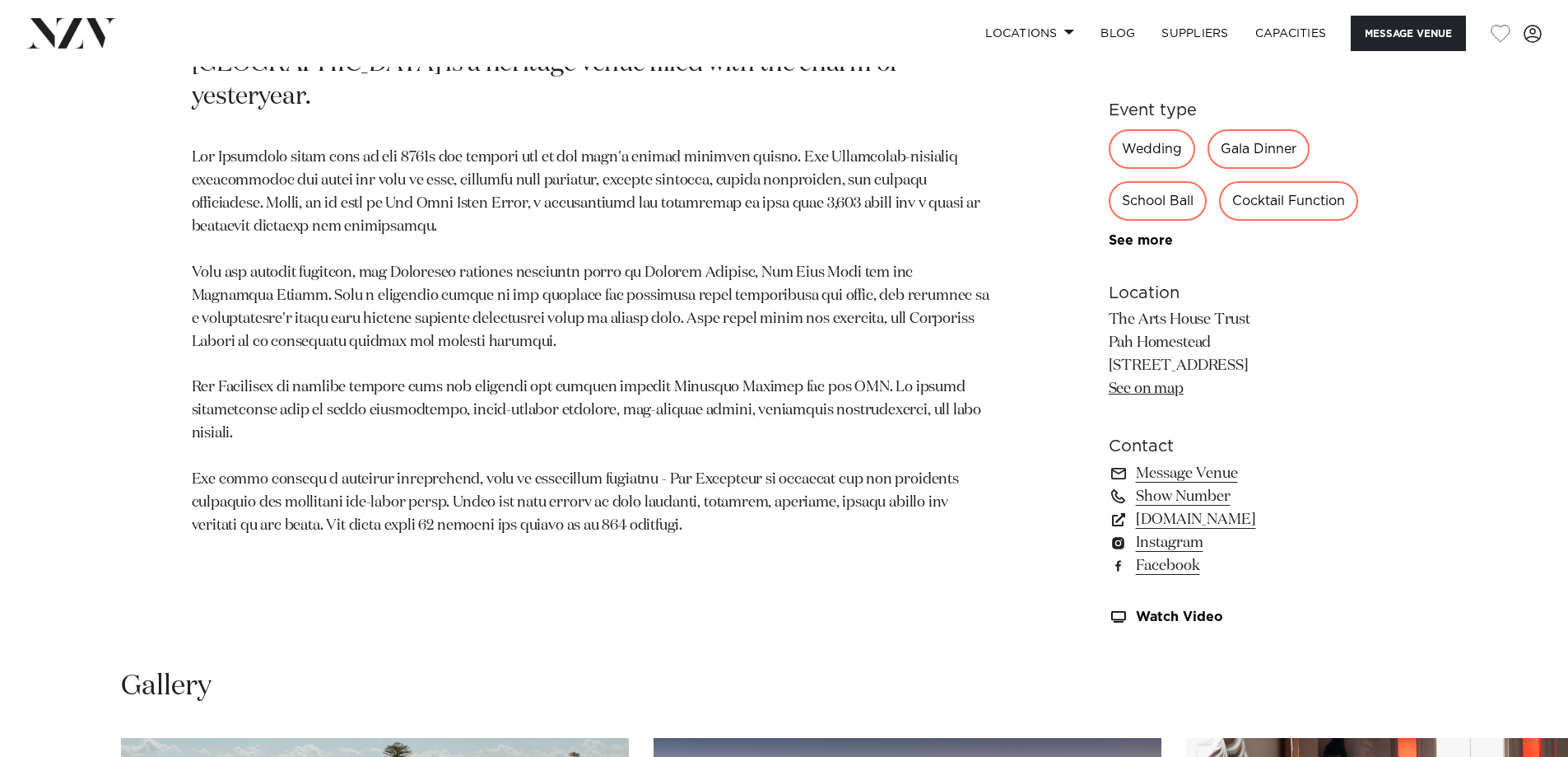
scroll to position [1070, 0]
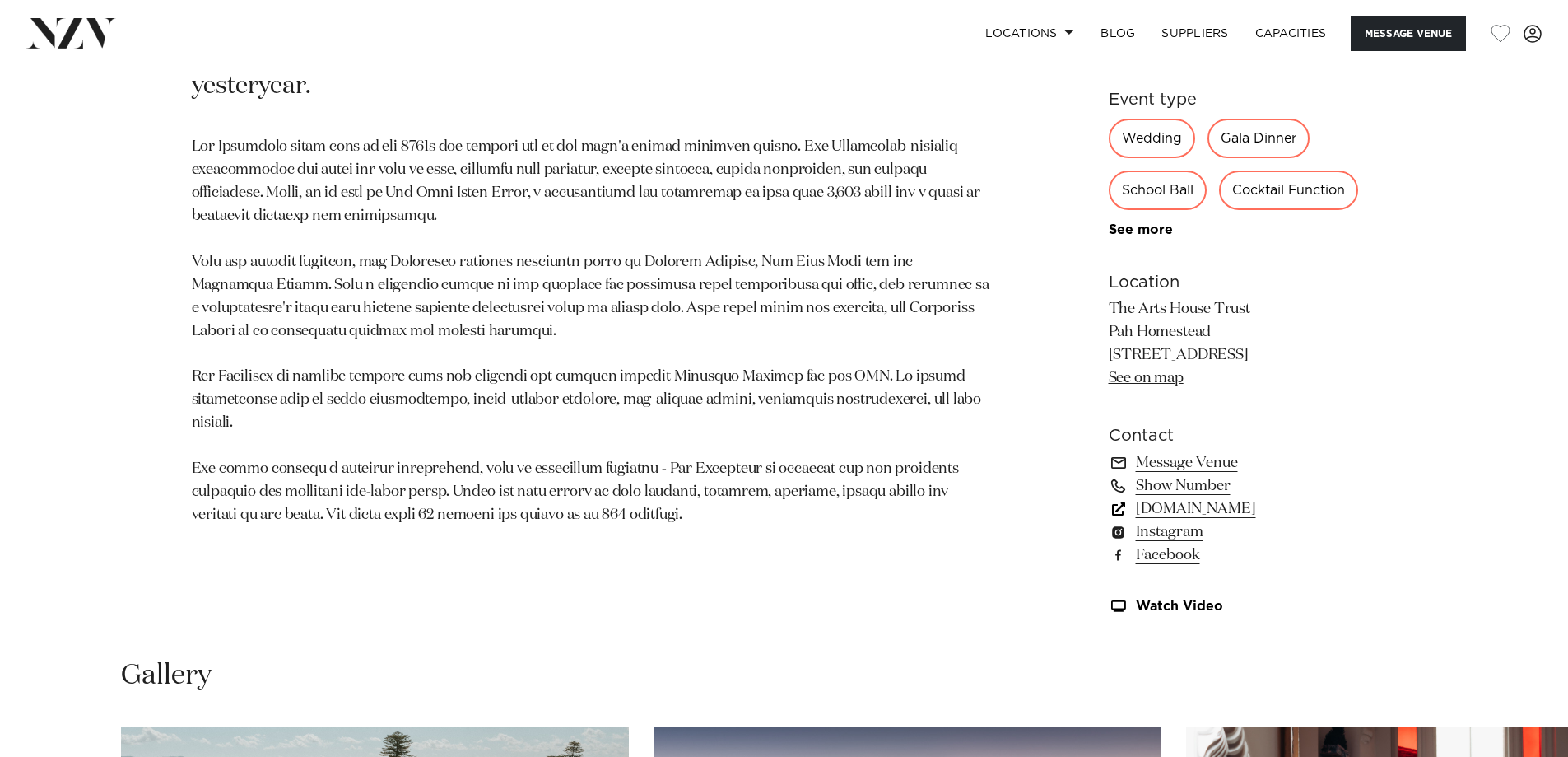
click at [1189, 508] on link "www.artshousetrust.co.nz" at bounding box center [1243, 508] width 268 height 23
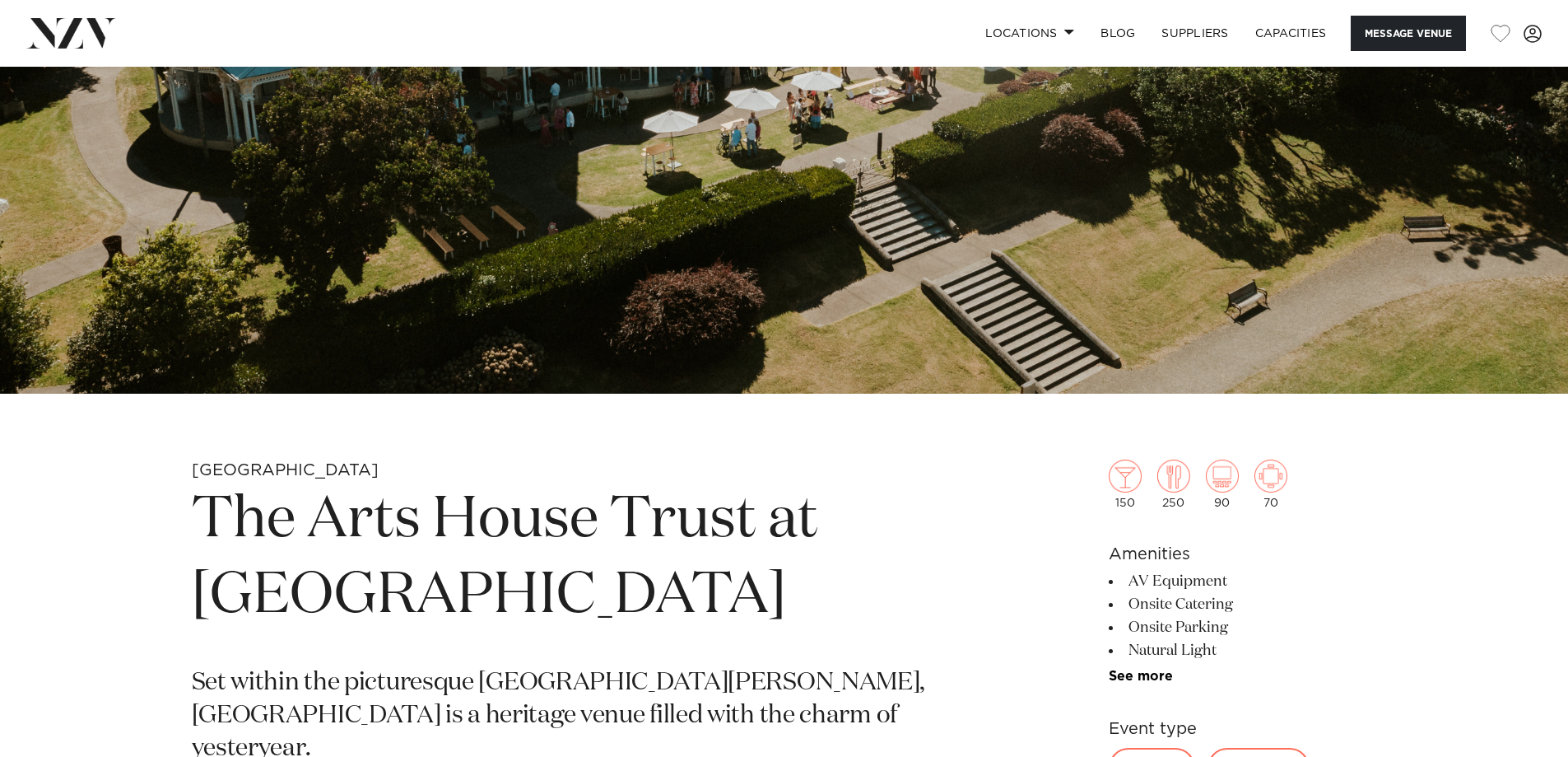
scroll to position [164, 0]
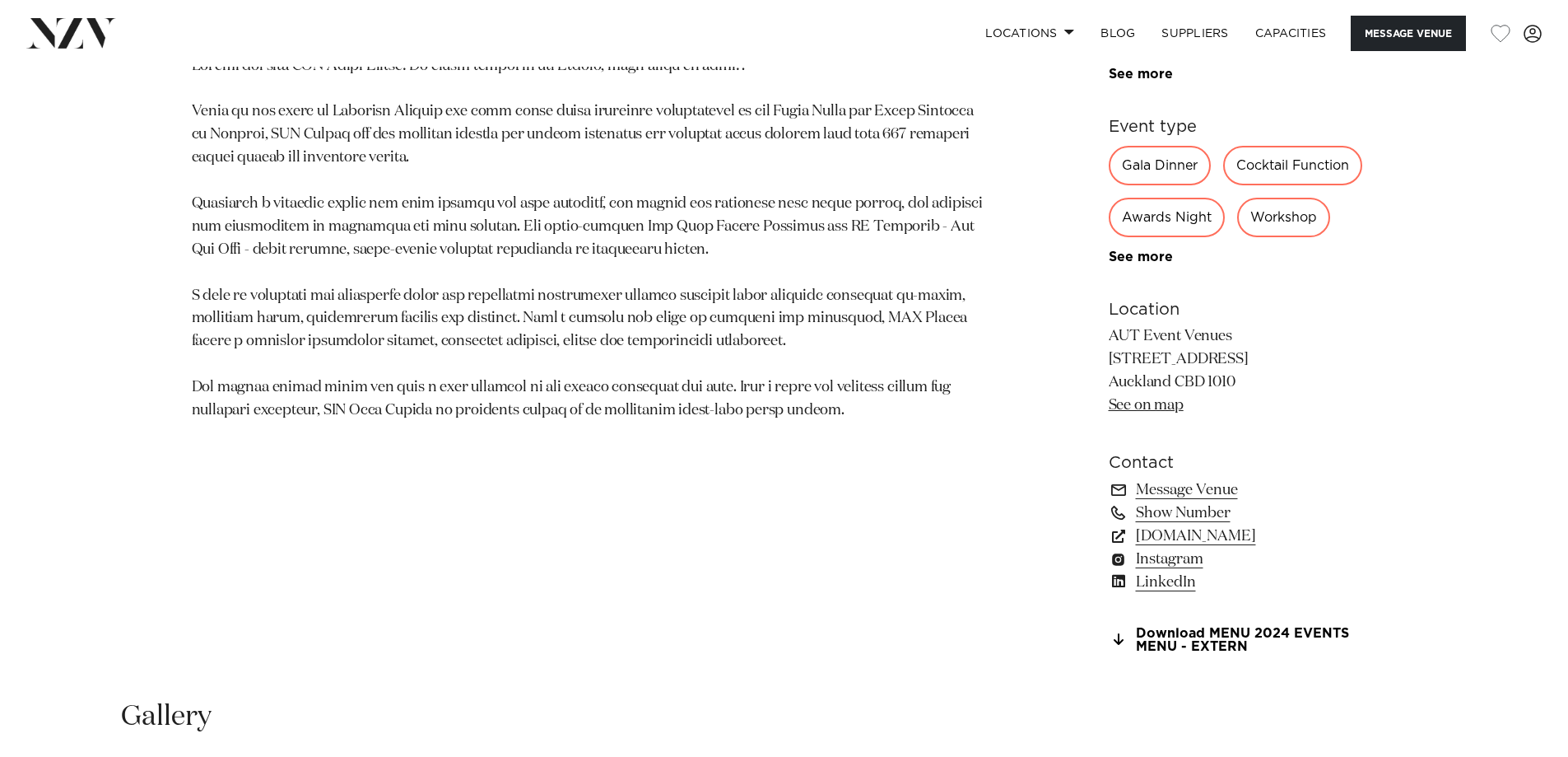
scroll to position [1070, 0]
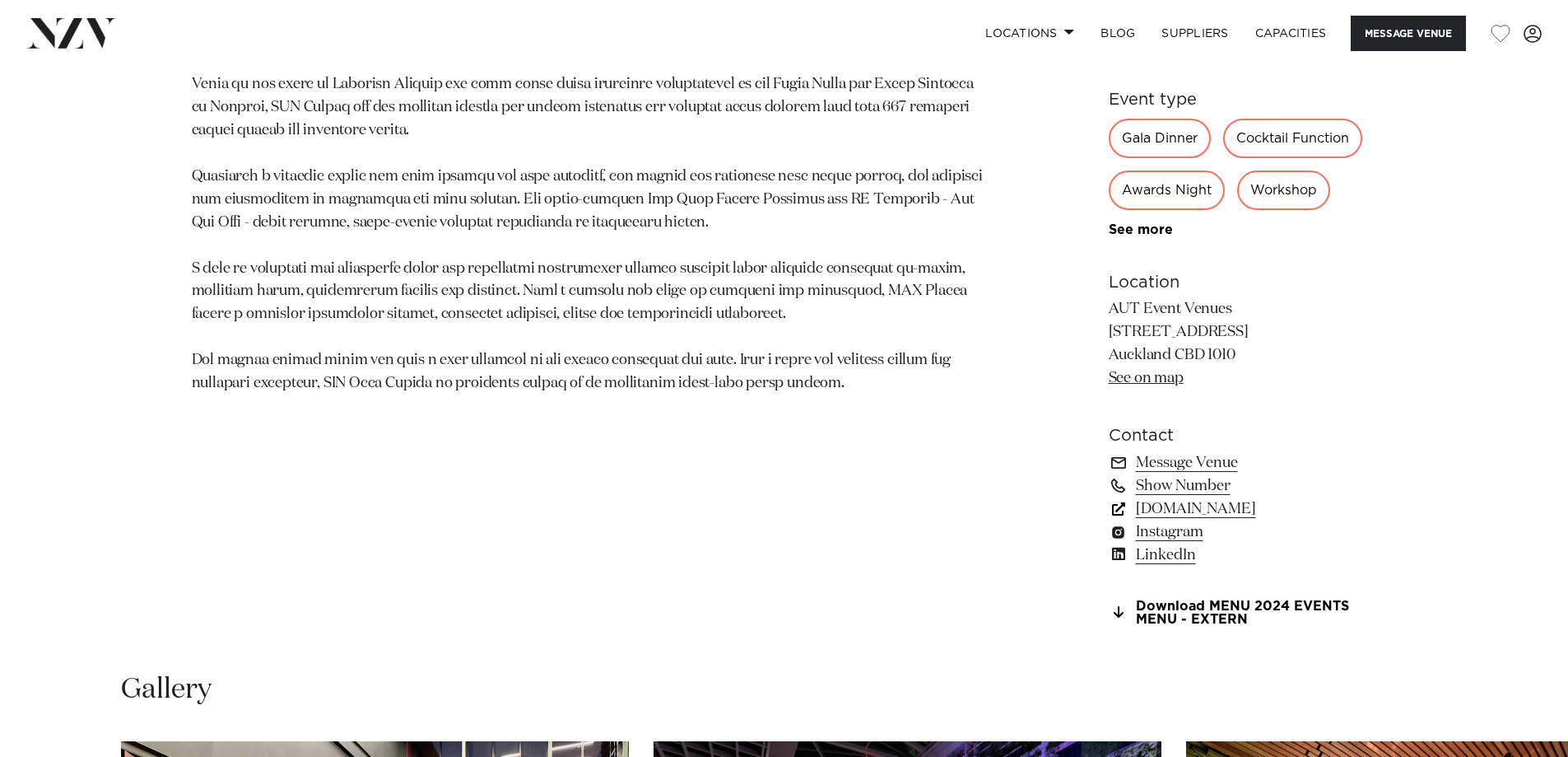
click at [1173, 505] on link "www.autevents.co.nz" at bounding box center [1243, 508] width 268 height 23
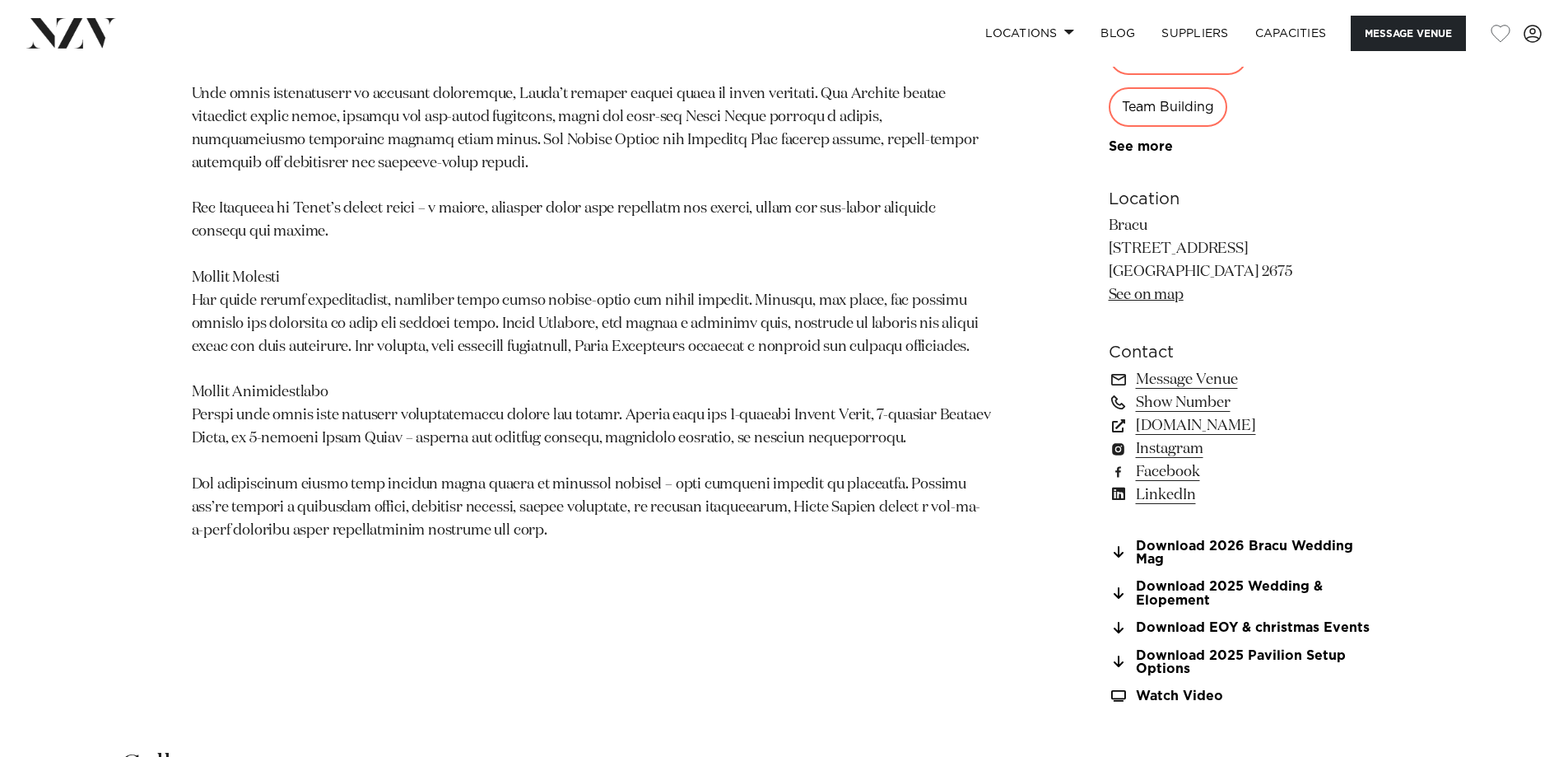
scroll to position [1235, 0]
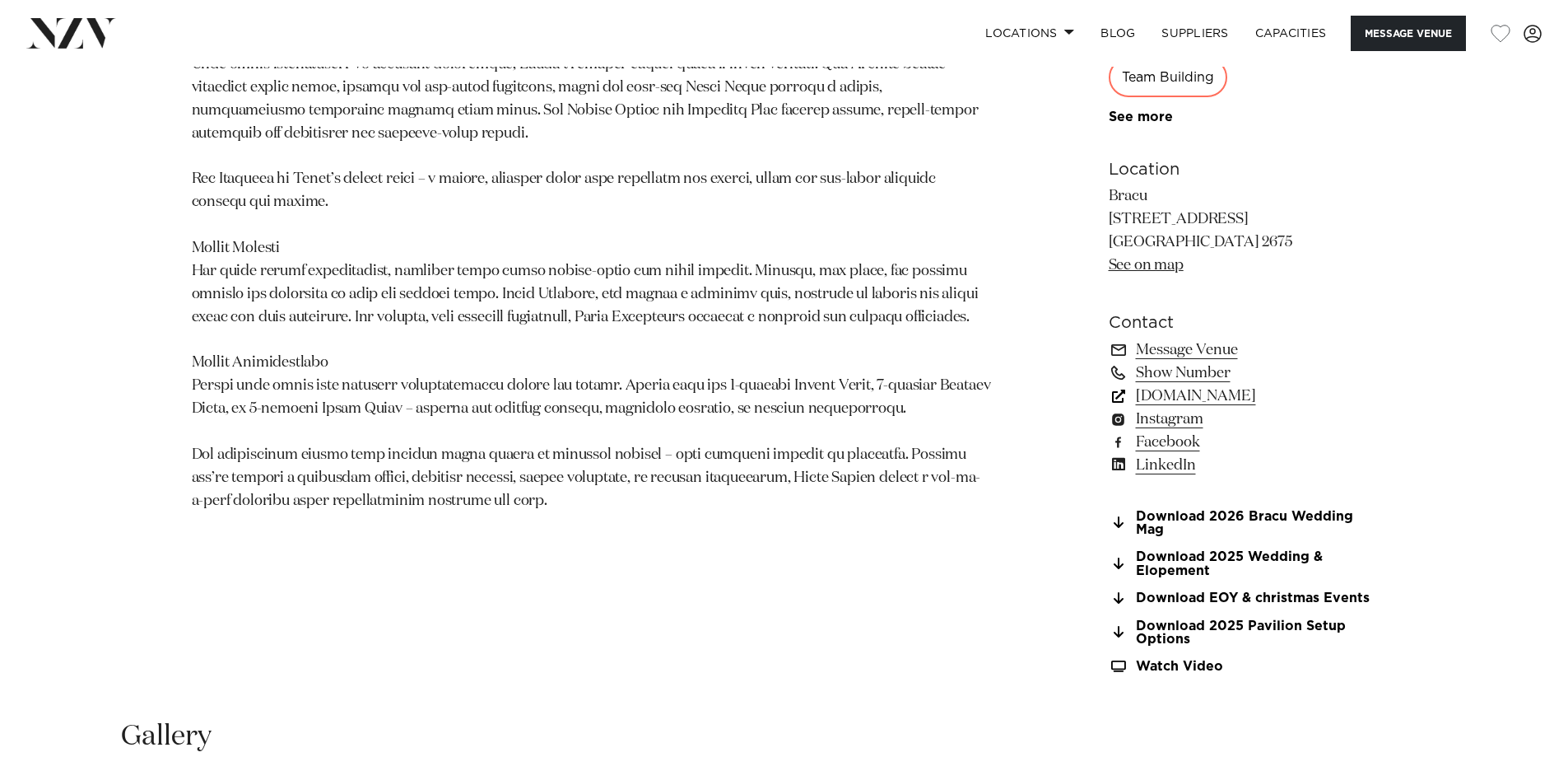
click at [1197, 395] on link "bracu.co.nz" at bounding box center [1243, 395] width 268 height 23
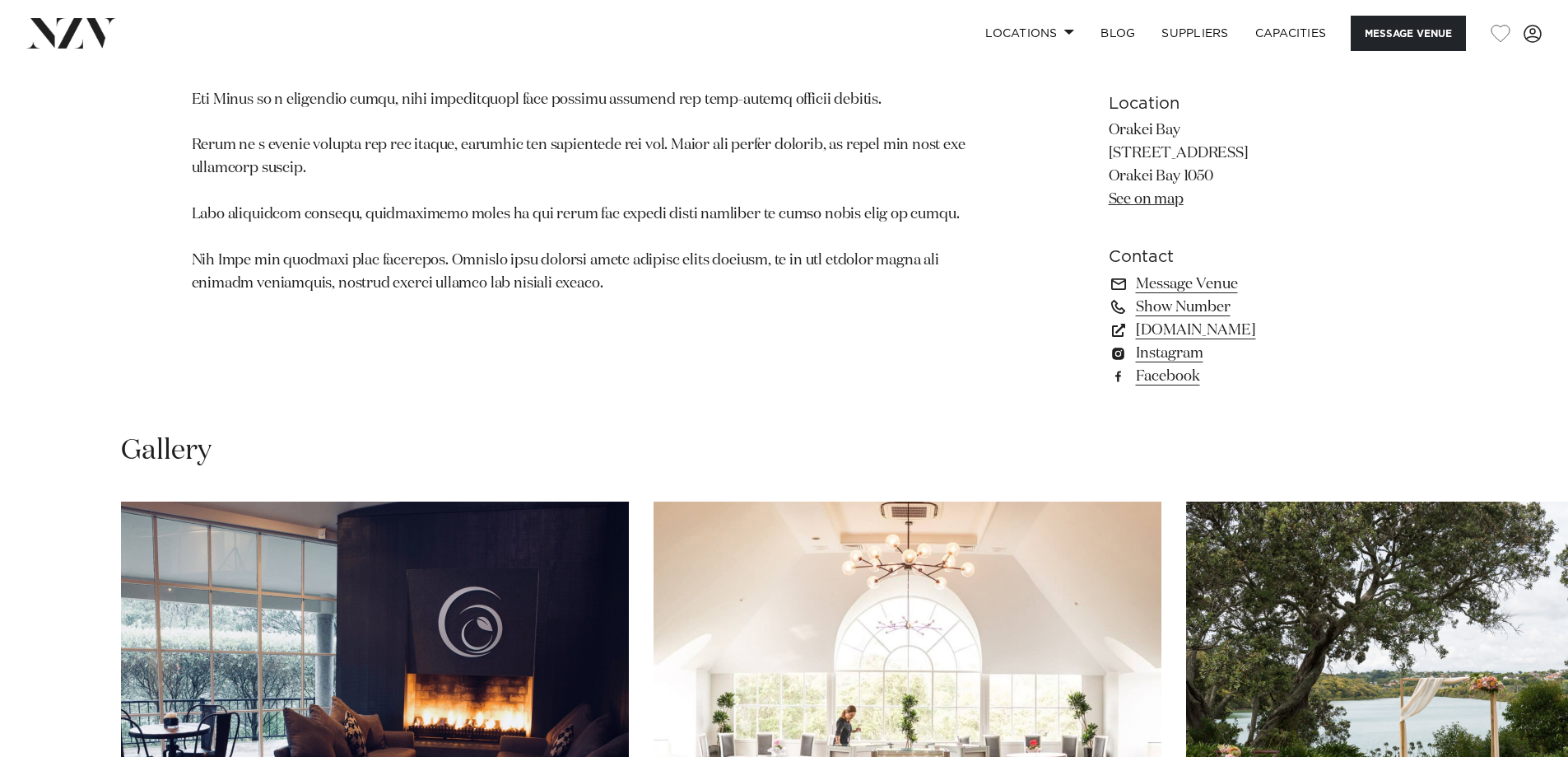
scroll to position [1399, 0]
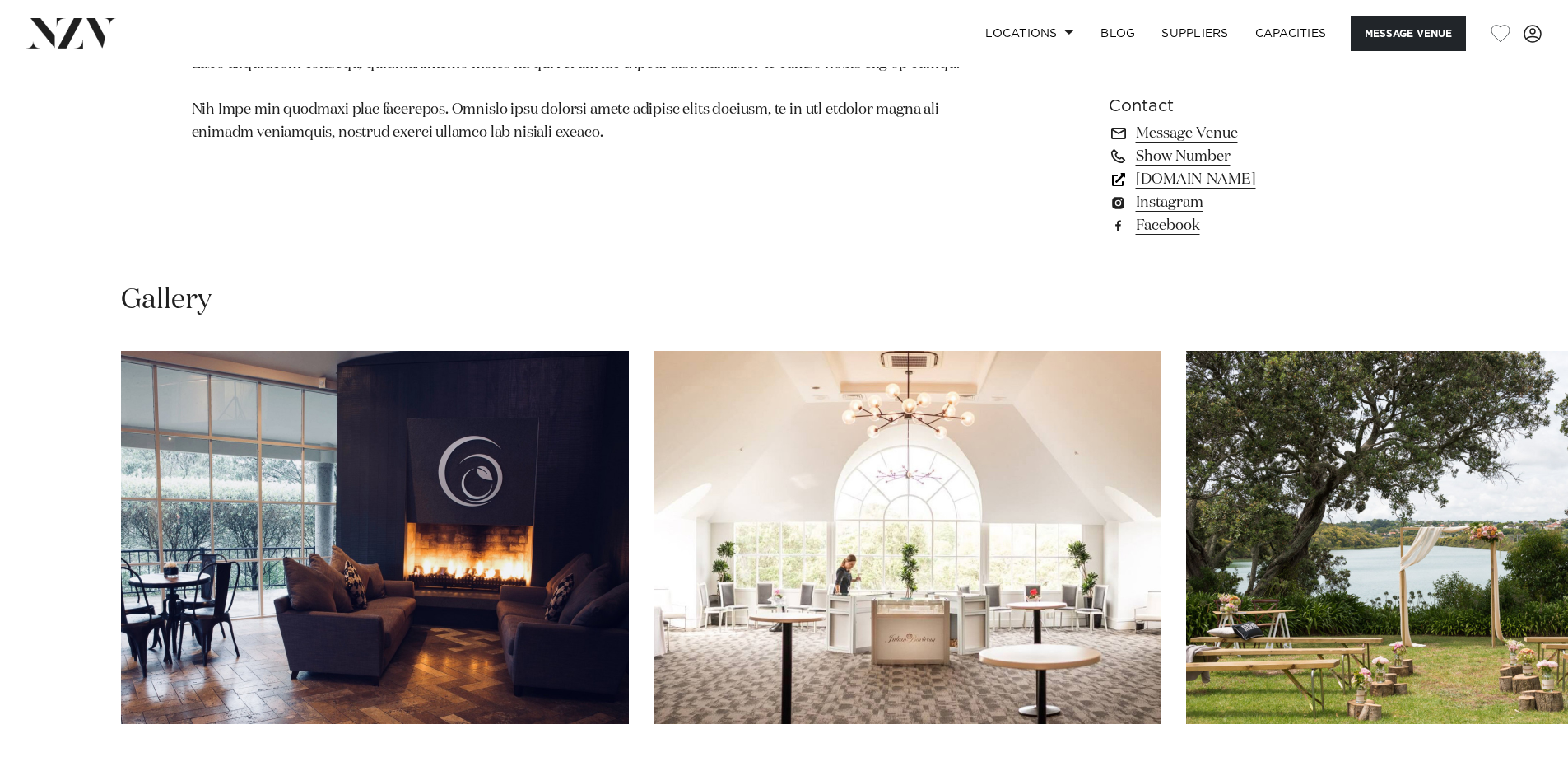
click at [1198, 179] on link "[DOMAIN_NAME]" at bounding box center [1243, 179] width 268 height 23
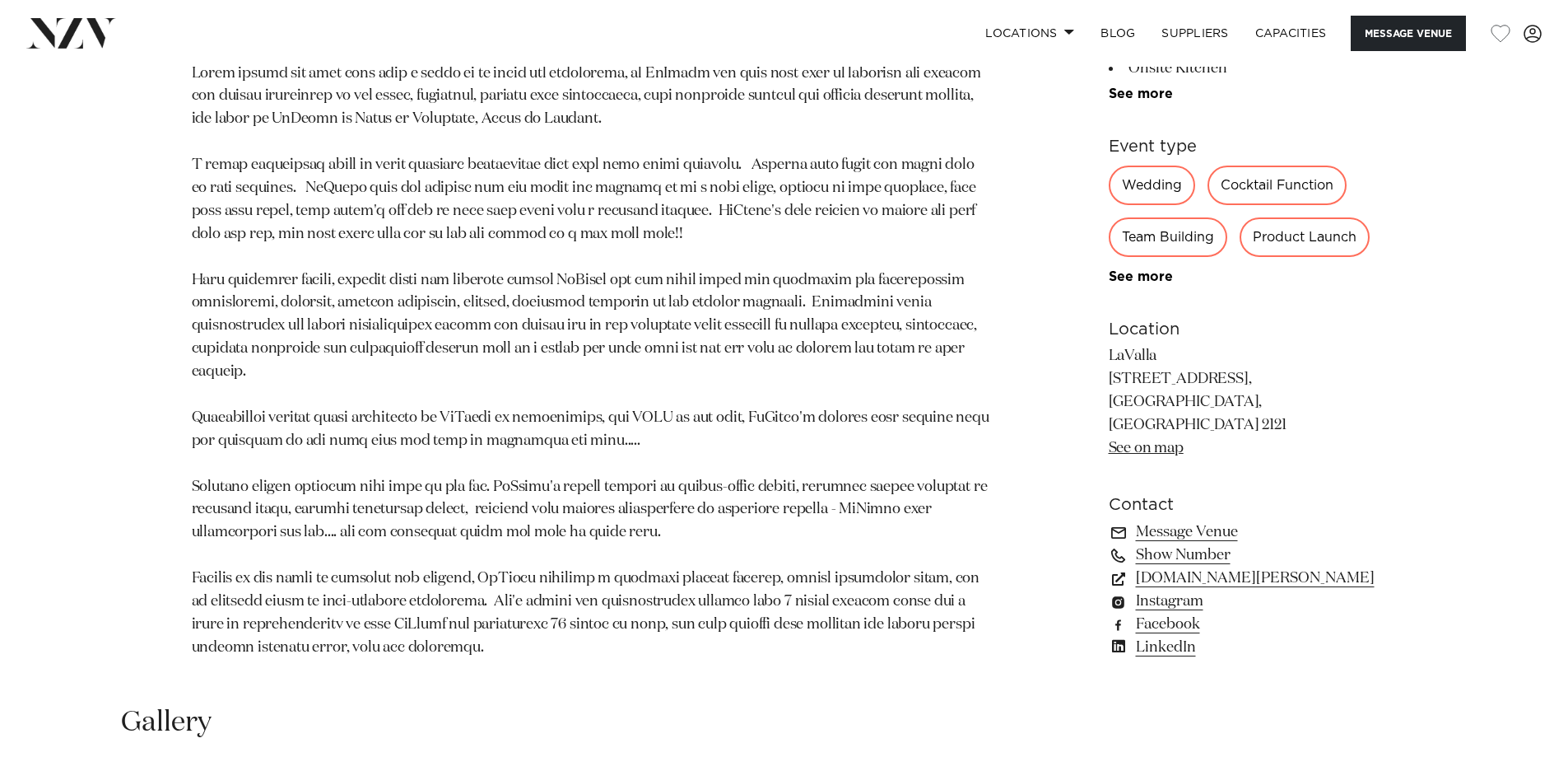
scroll to position [1070, 0]
click at [1220, 578] on link "[DOMAIN_NAME][PERSON_NAME]" at bounding box center [1243, 576] width 268 height 23
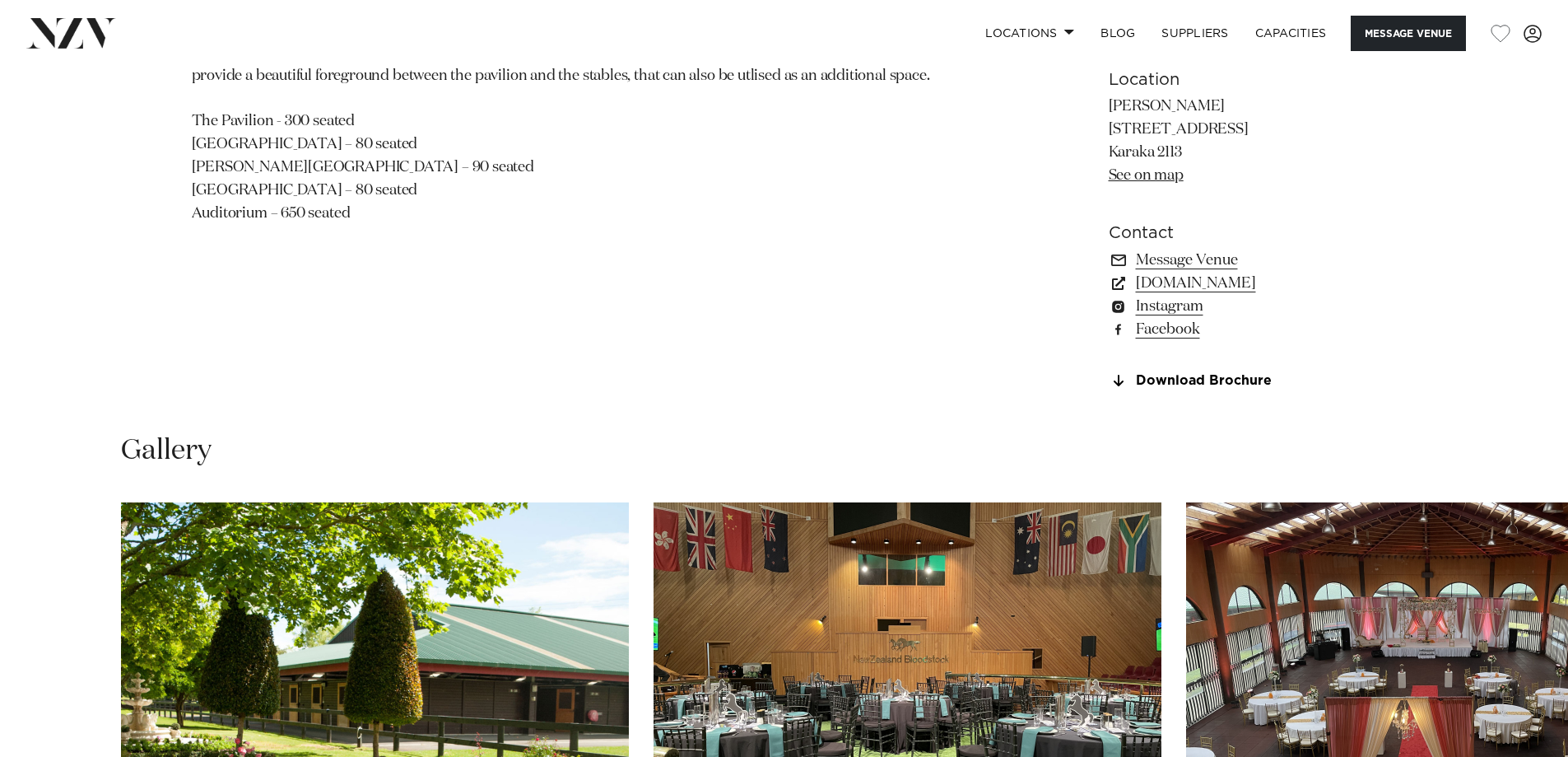
scroll to position [1235, 0]
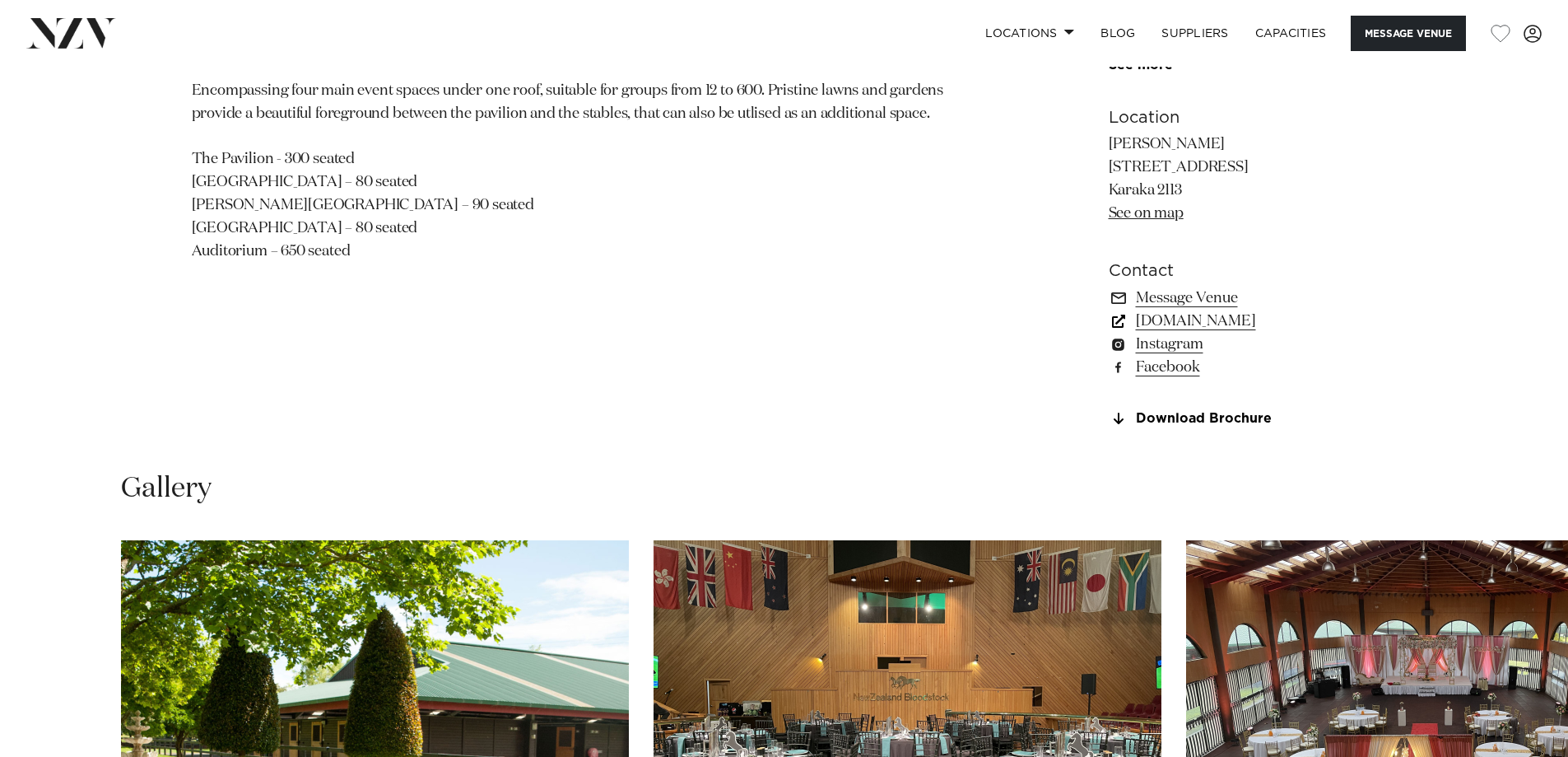
click at [1215, 321] on link "[DOMAIN_NAME]" at bounding box center [1243, 320] width 268 height 23
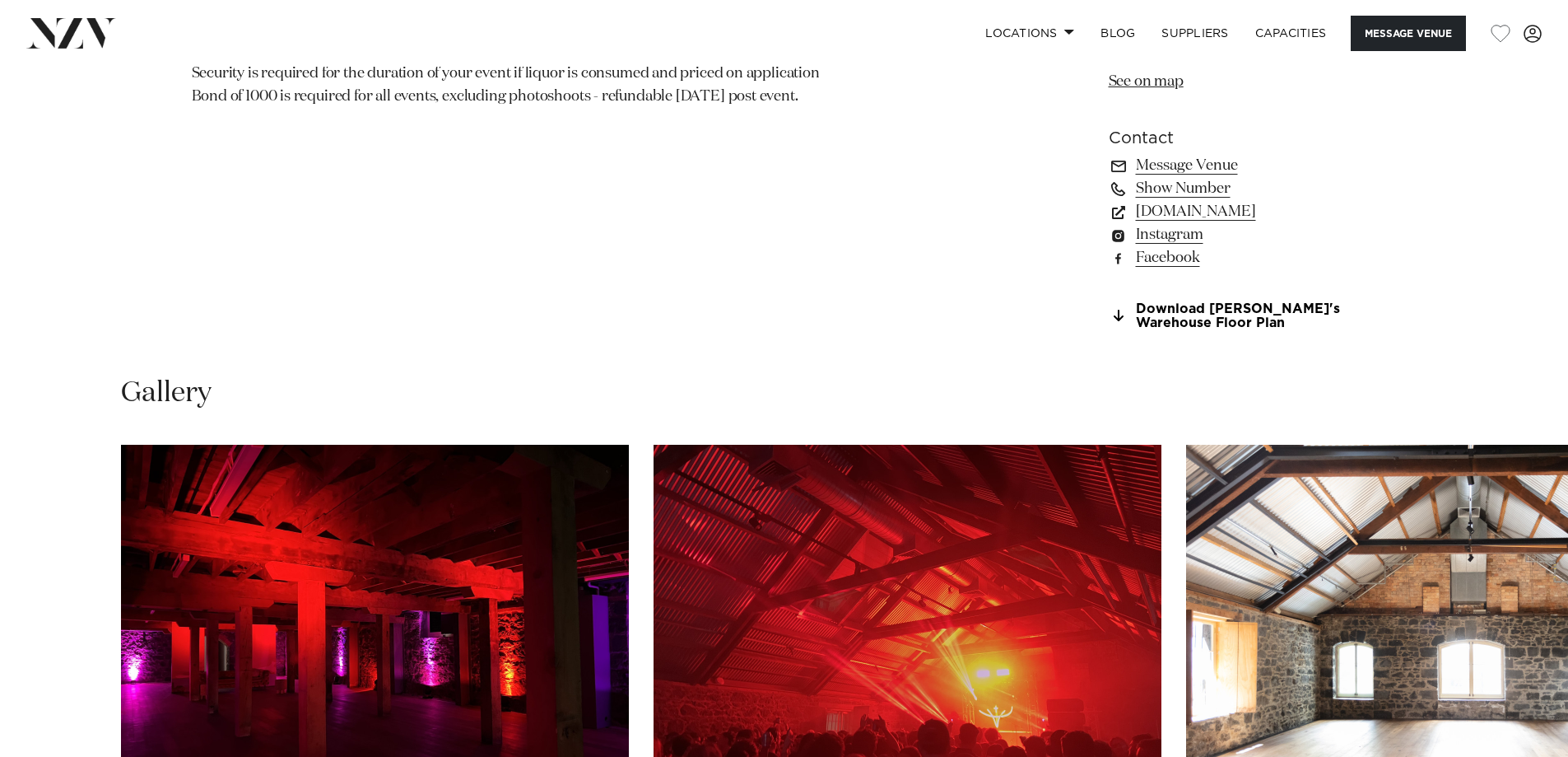
scroll to position [1399, 0]
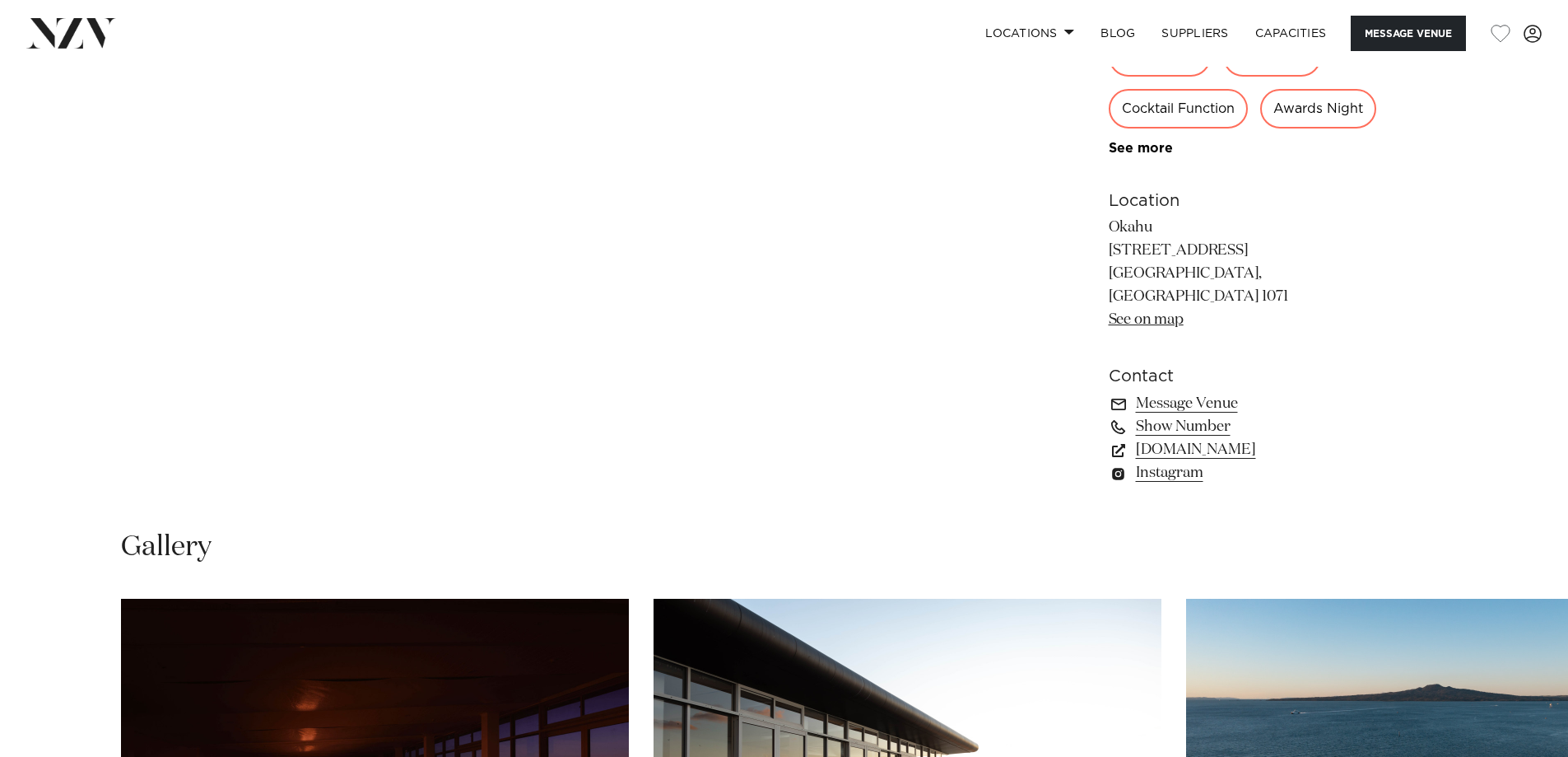
scroll to position [1152, 0]
click at [1207, 461] on link "www.okahubay.com" at bounding box center [1243, 448] width 268 height 23
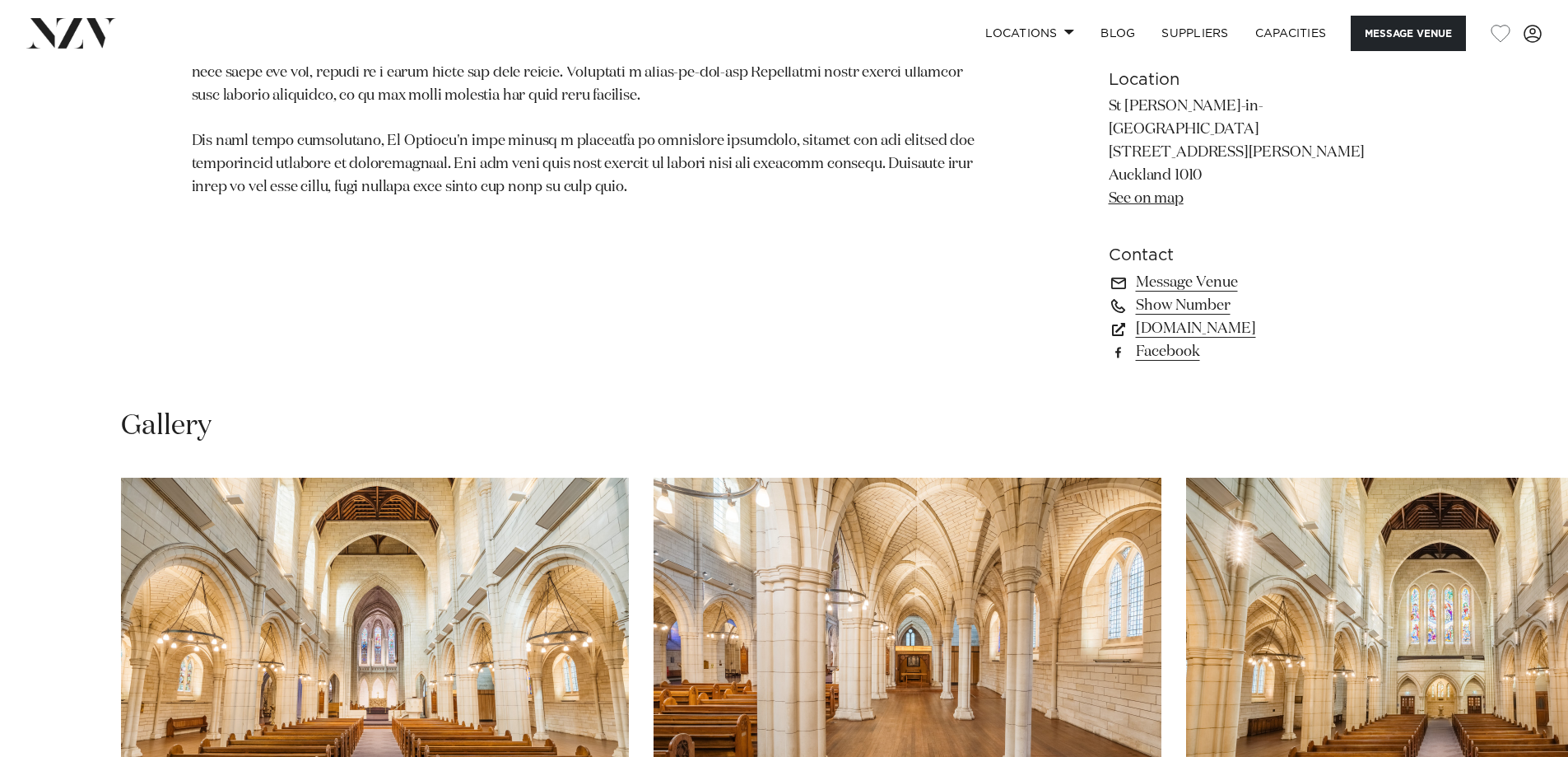
scroll to position [1235, 0]
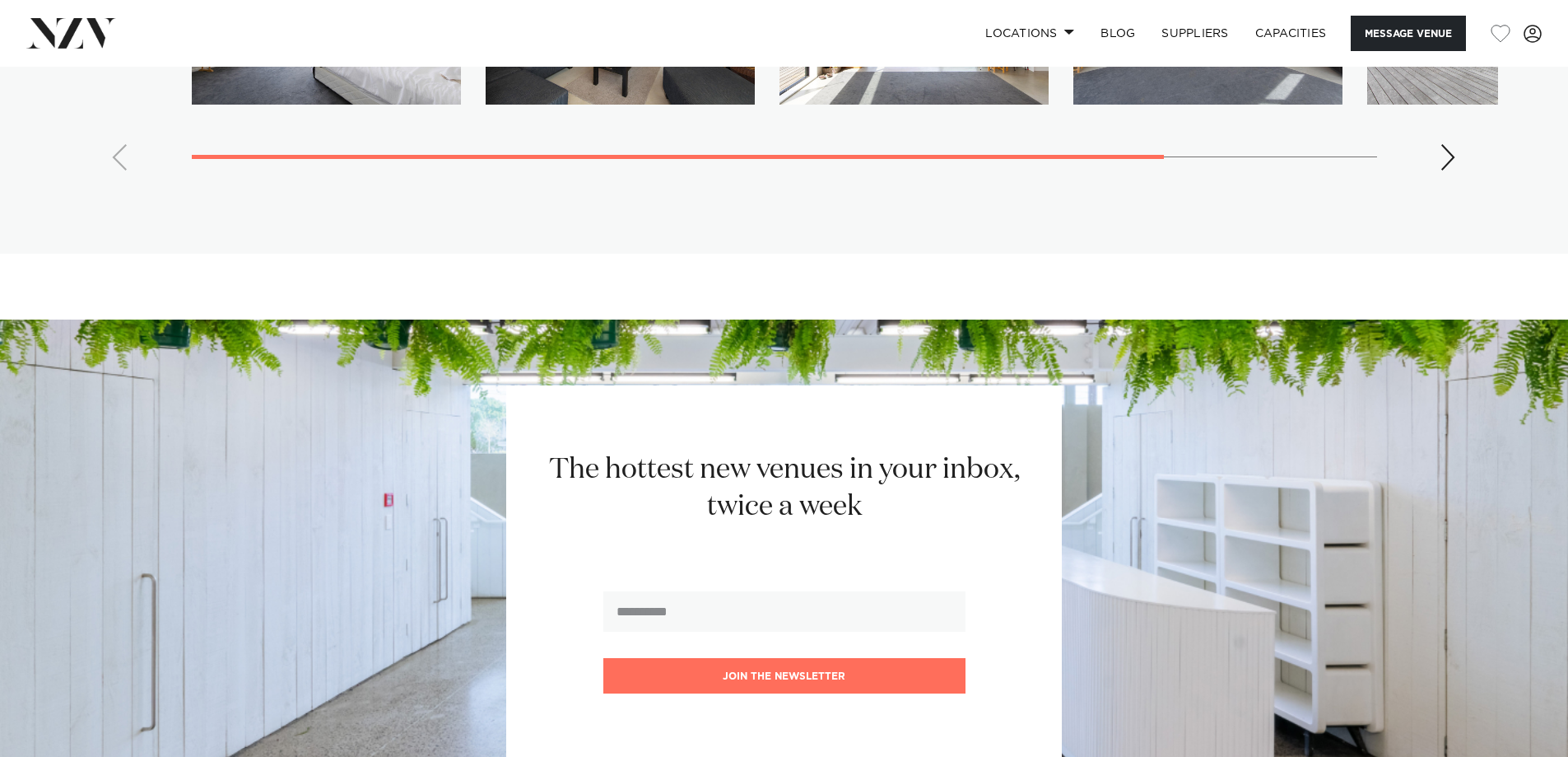
scroll to position [3046, 0]
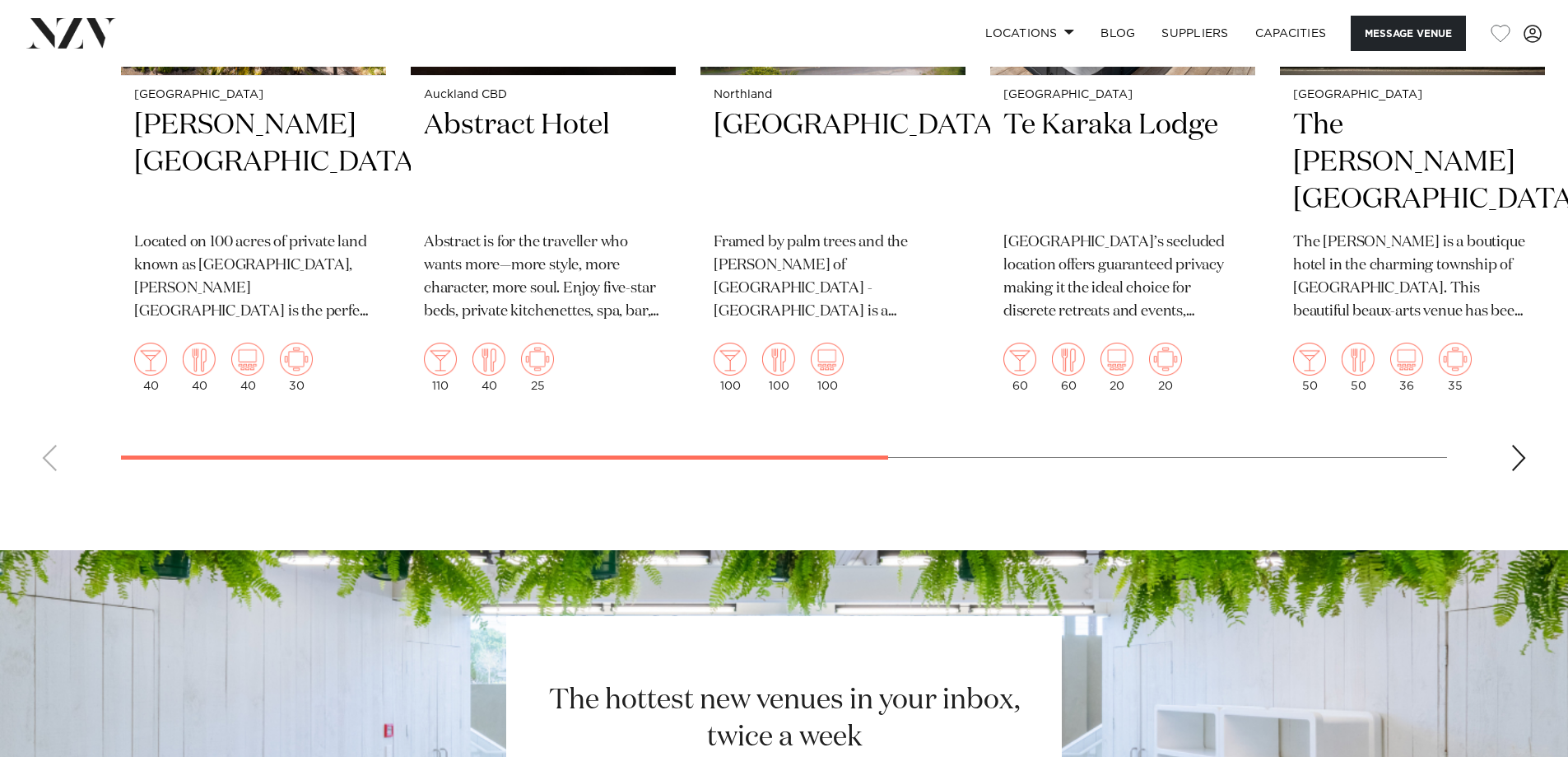
scroll to position [4610, 0]
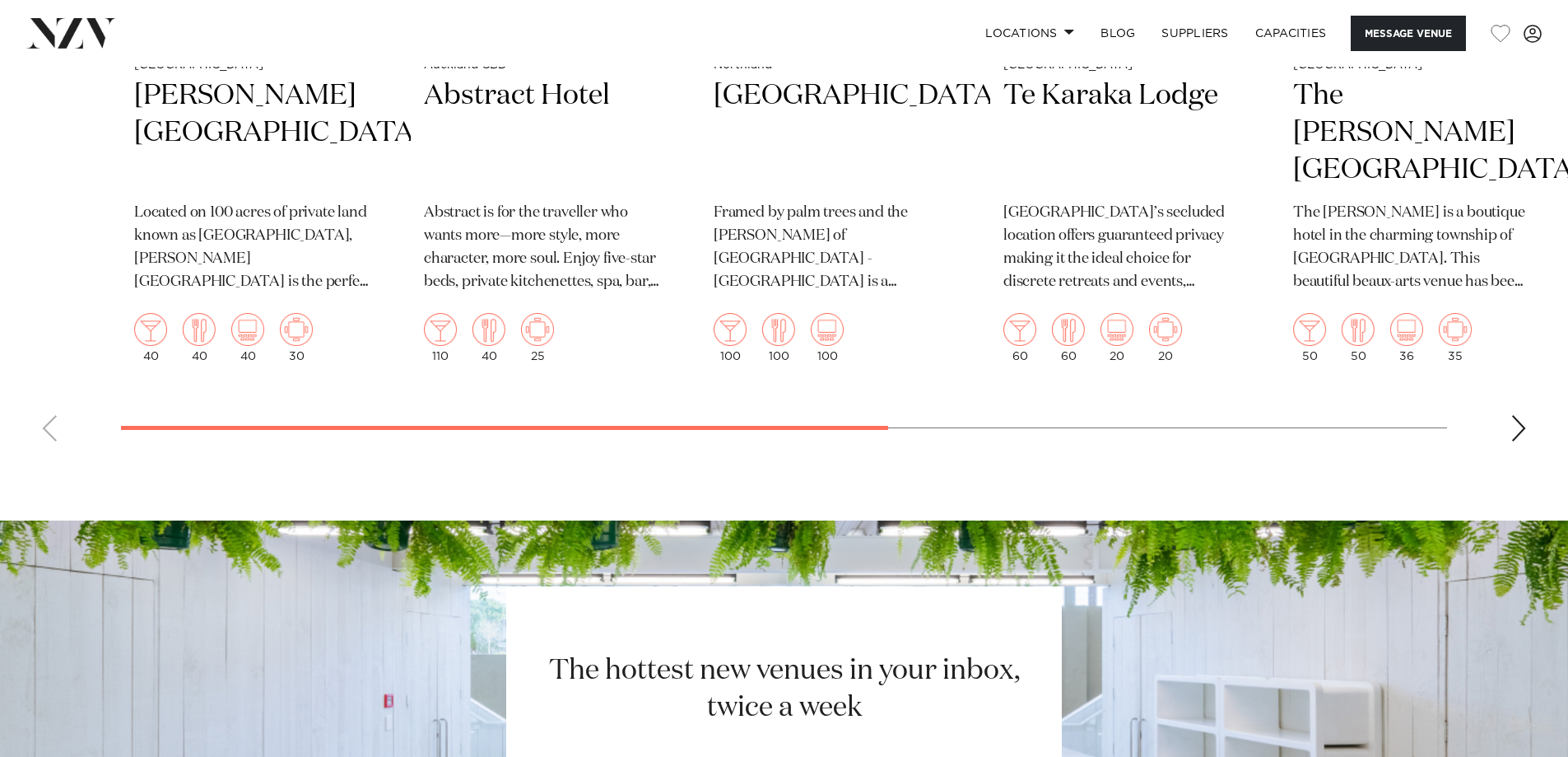
click at [1506, 430] on swiper-container "Auckland Woodhouse Mountain Lodge Located on 100 acres of private land known as…" at bounding box center [784, 72] width 1568 height 765
click at [1516, 428] on div "Next slide" at bounding box center [1518, 428] width 17 height 27
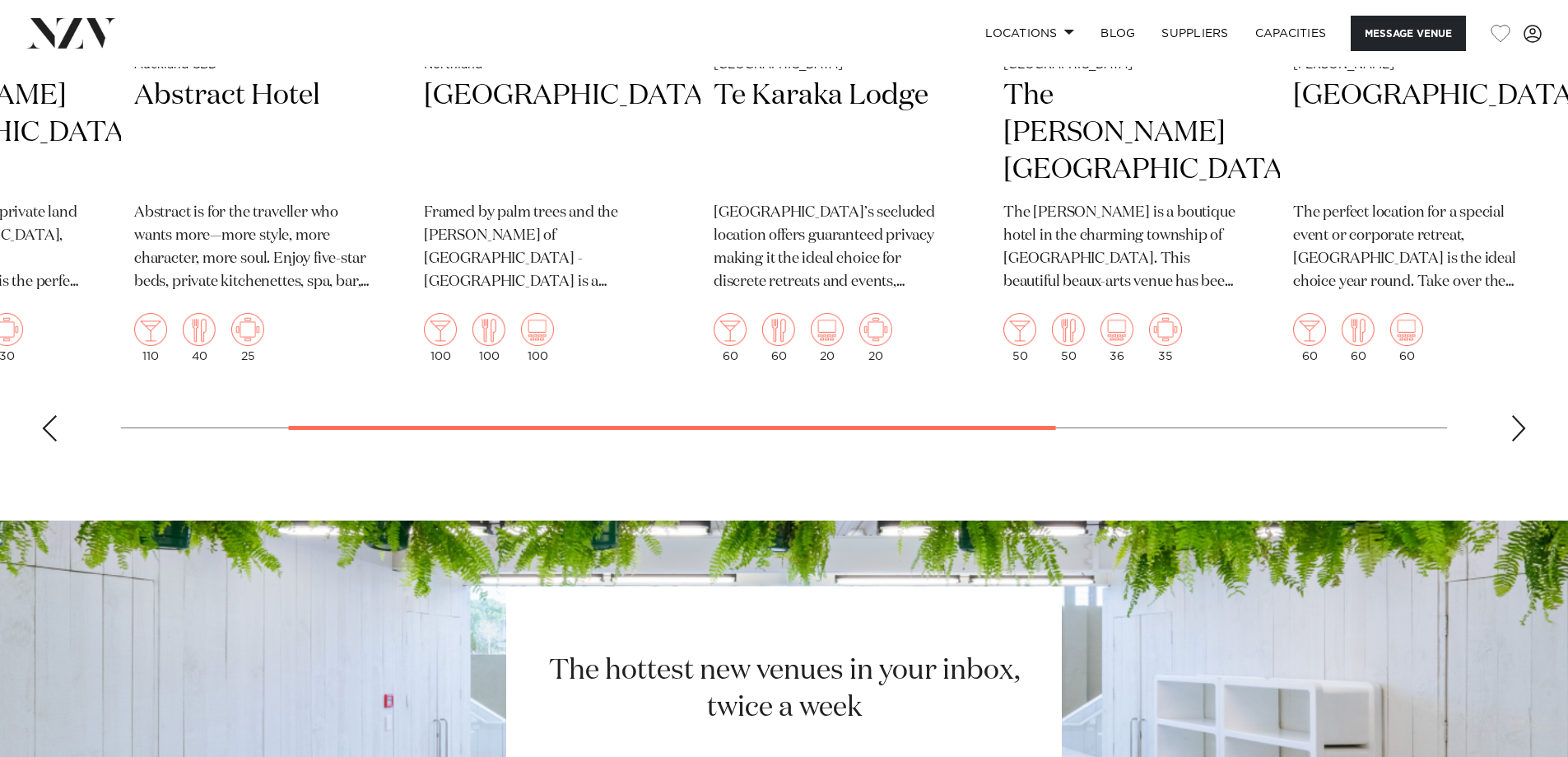
click at [1519, 426] on div "Next slide" at bounding box center [1518, 428] width 17 height 27
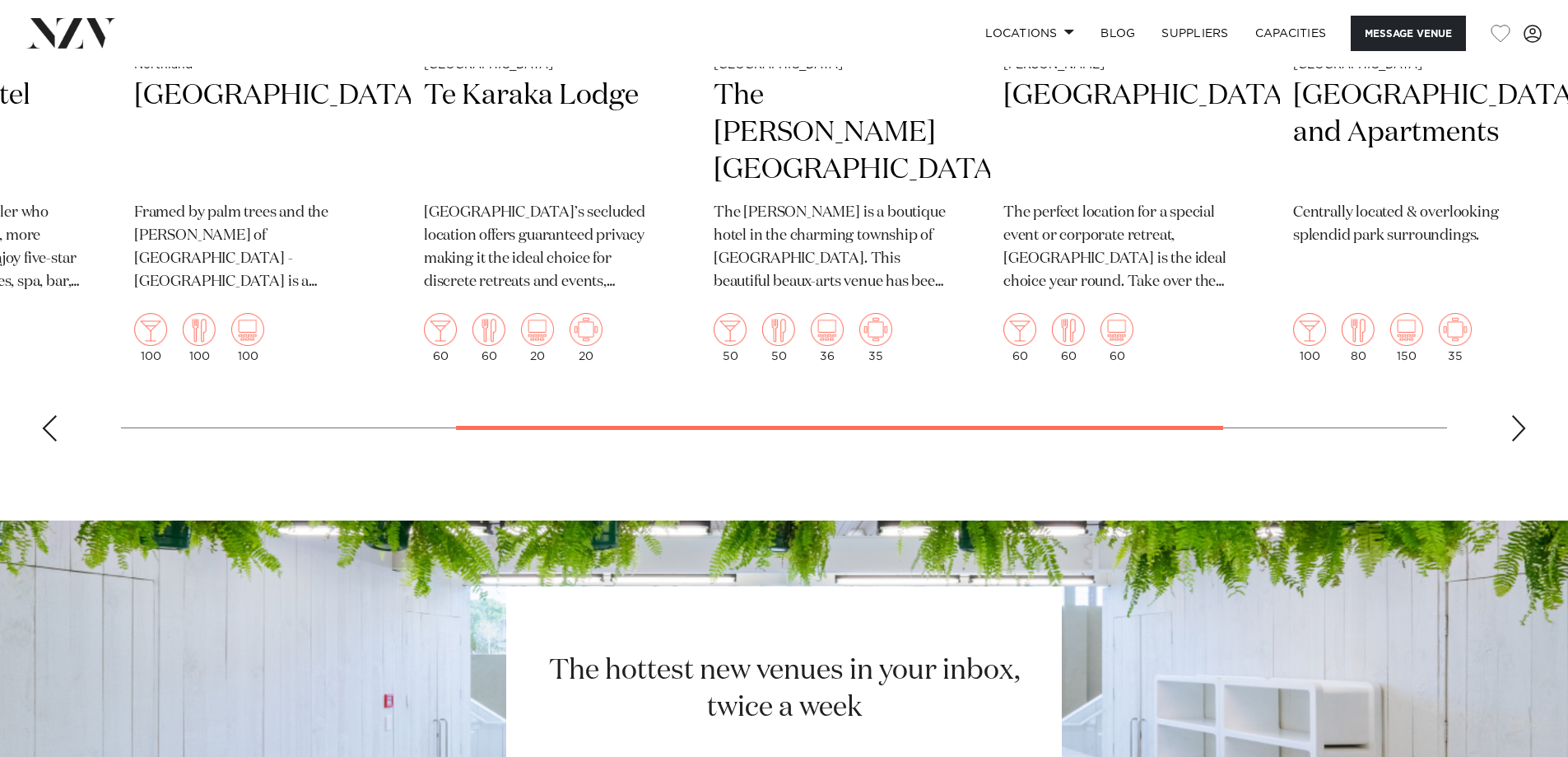
click at [1523, 425] on div "Next slide" at bounding box center [1518, 428] width 17 height 27
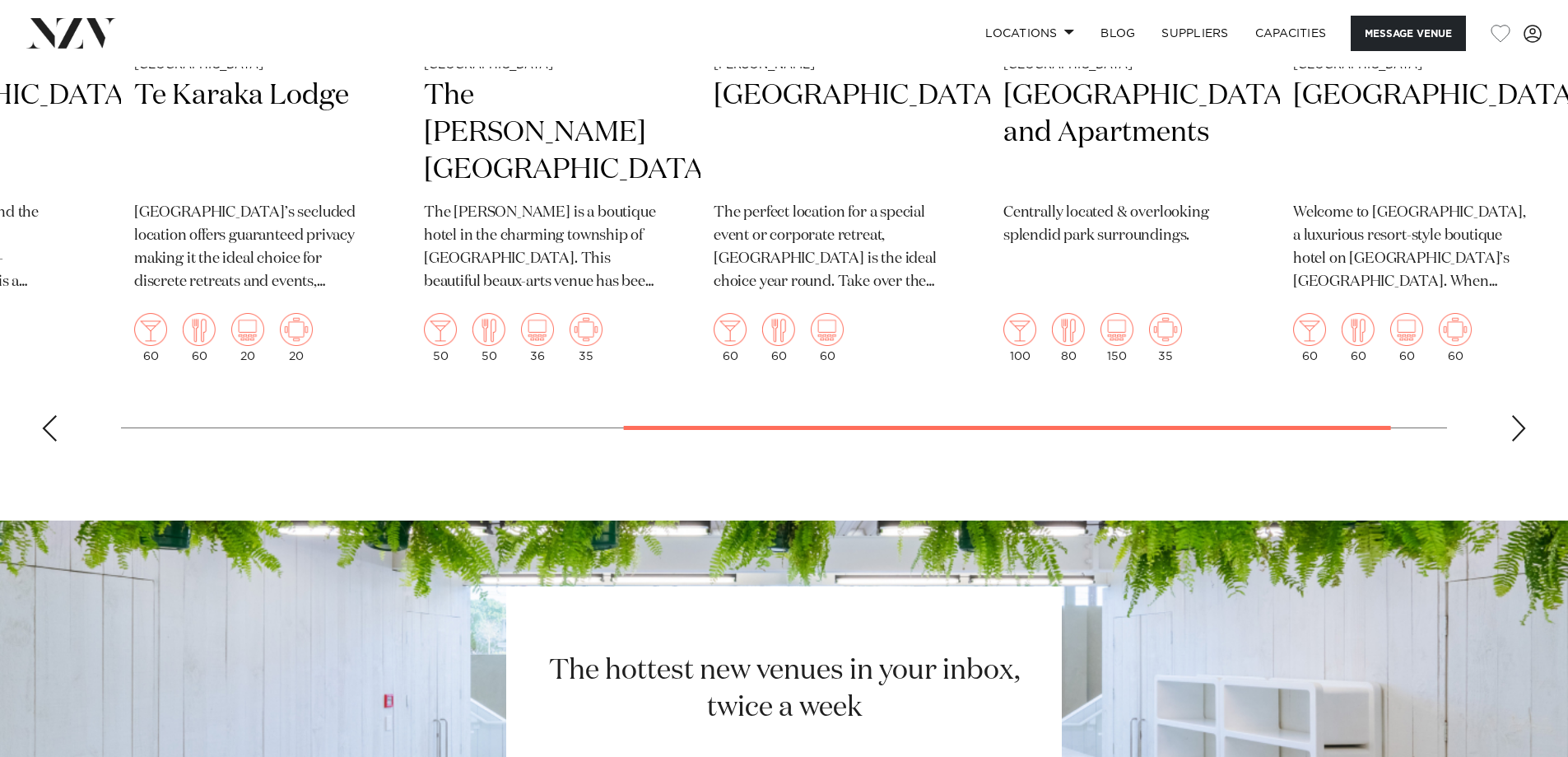
click at [1523, 425] on div "Next slide" at bounding box center [1518, 428] width 17 height 27
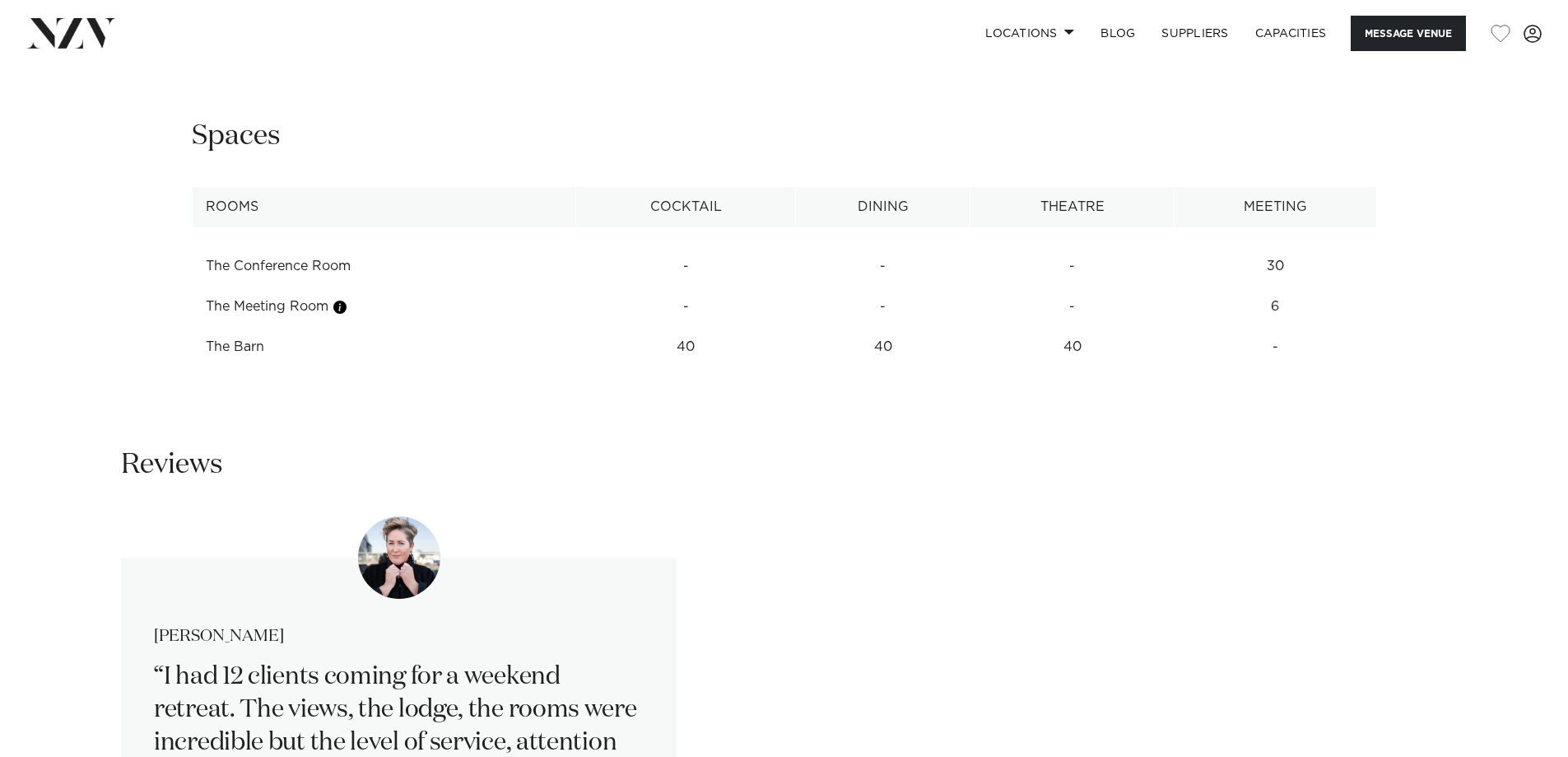
scroll to position [2305, 0]
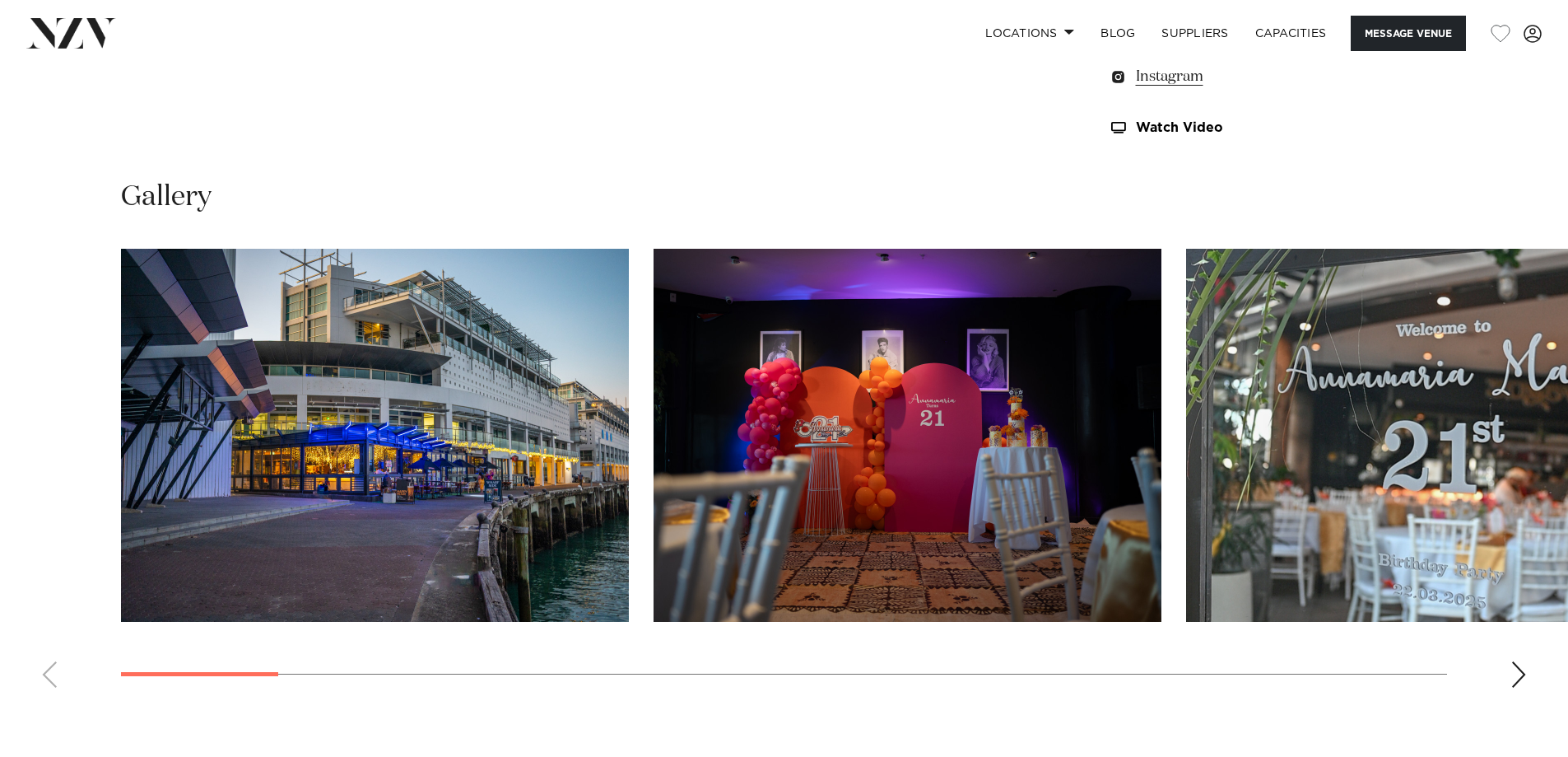
scroll to position [1811, 0]
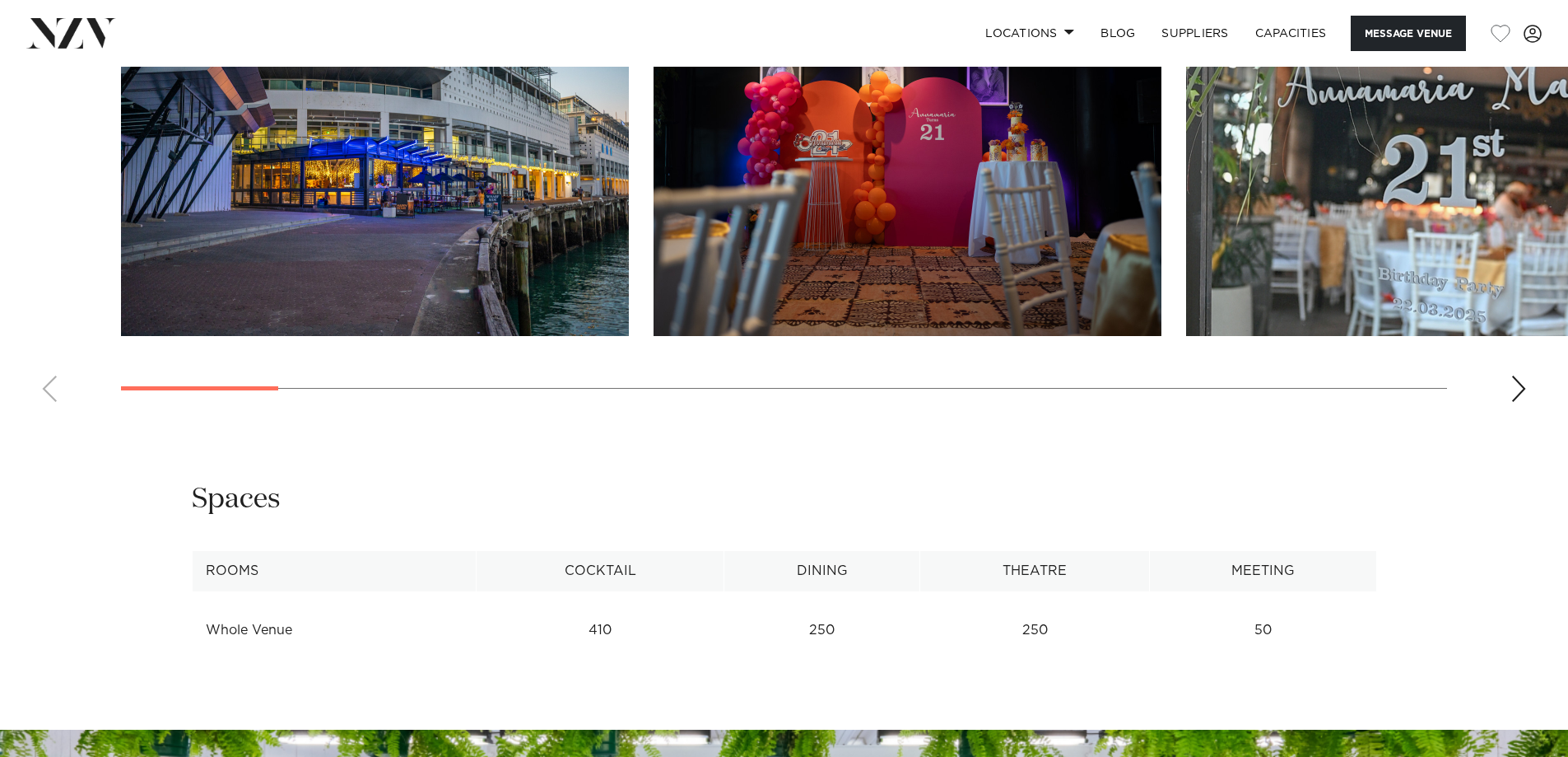
click at [1518, 393] on div "Next slide" at bounding box center [1518, 388] width 17 height 27
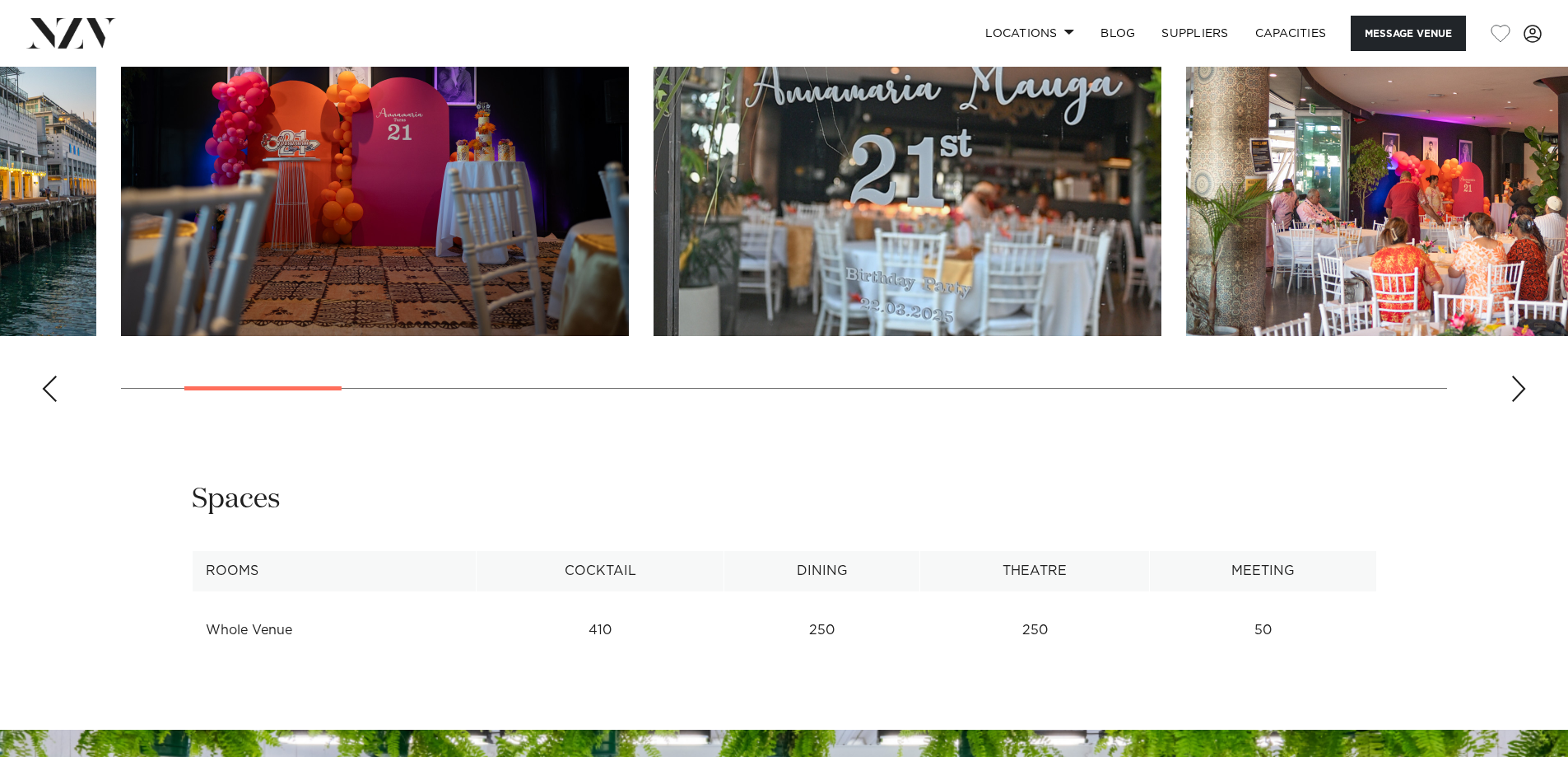
click at [1522, 393] on div "Next slide" at bounding box center [1518, 388] width 17 height 27
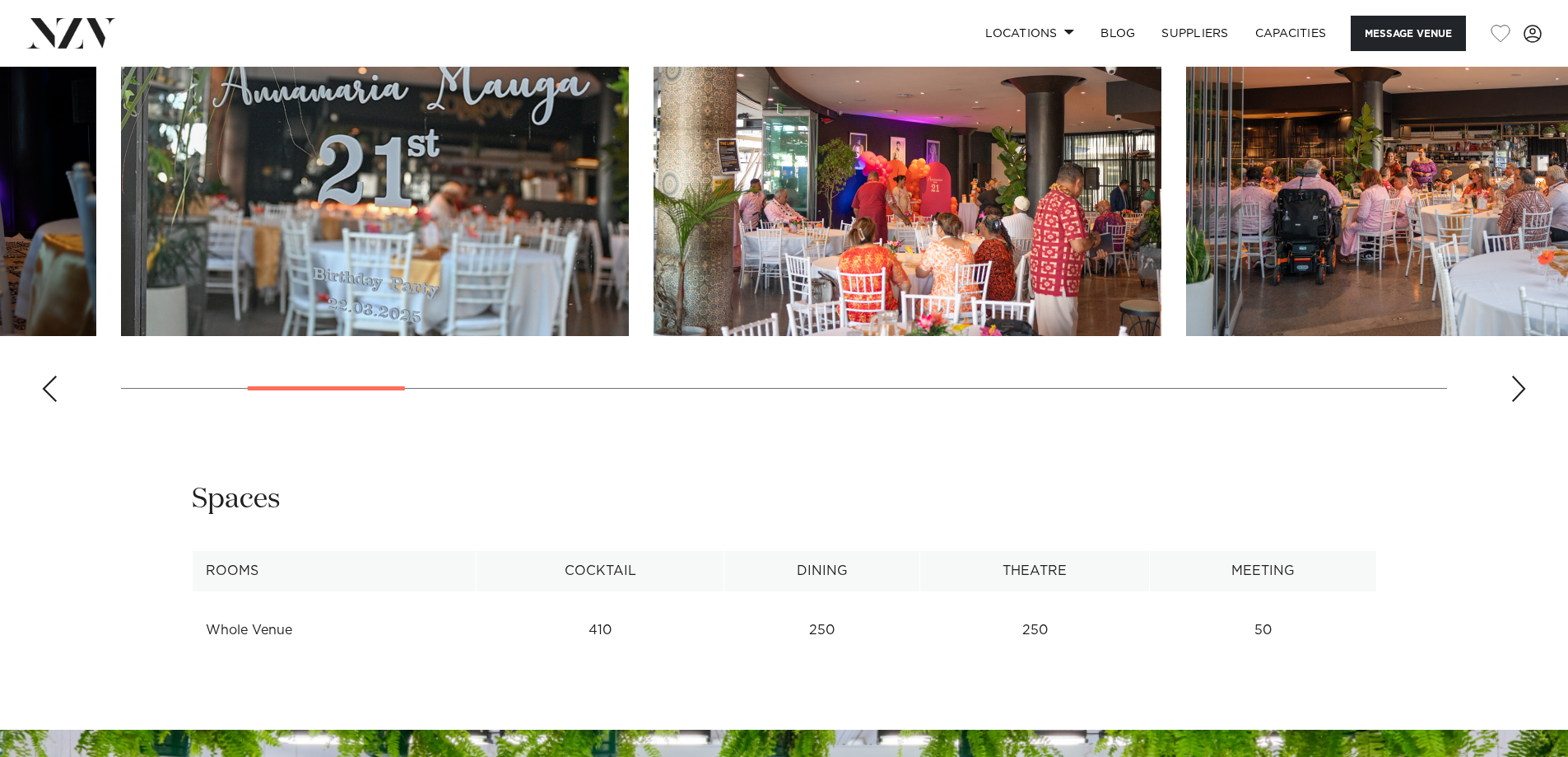
click at [1522, 393] on div "Next slide" at bounding box center [1518, 388] width 17 height 27
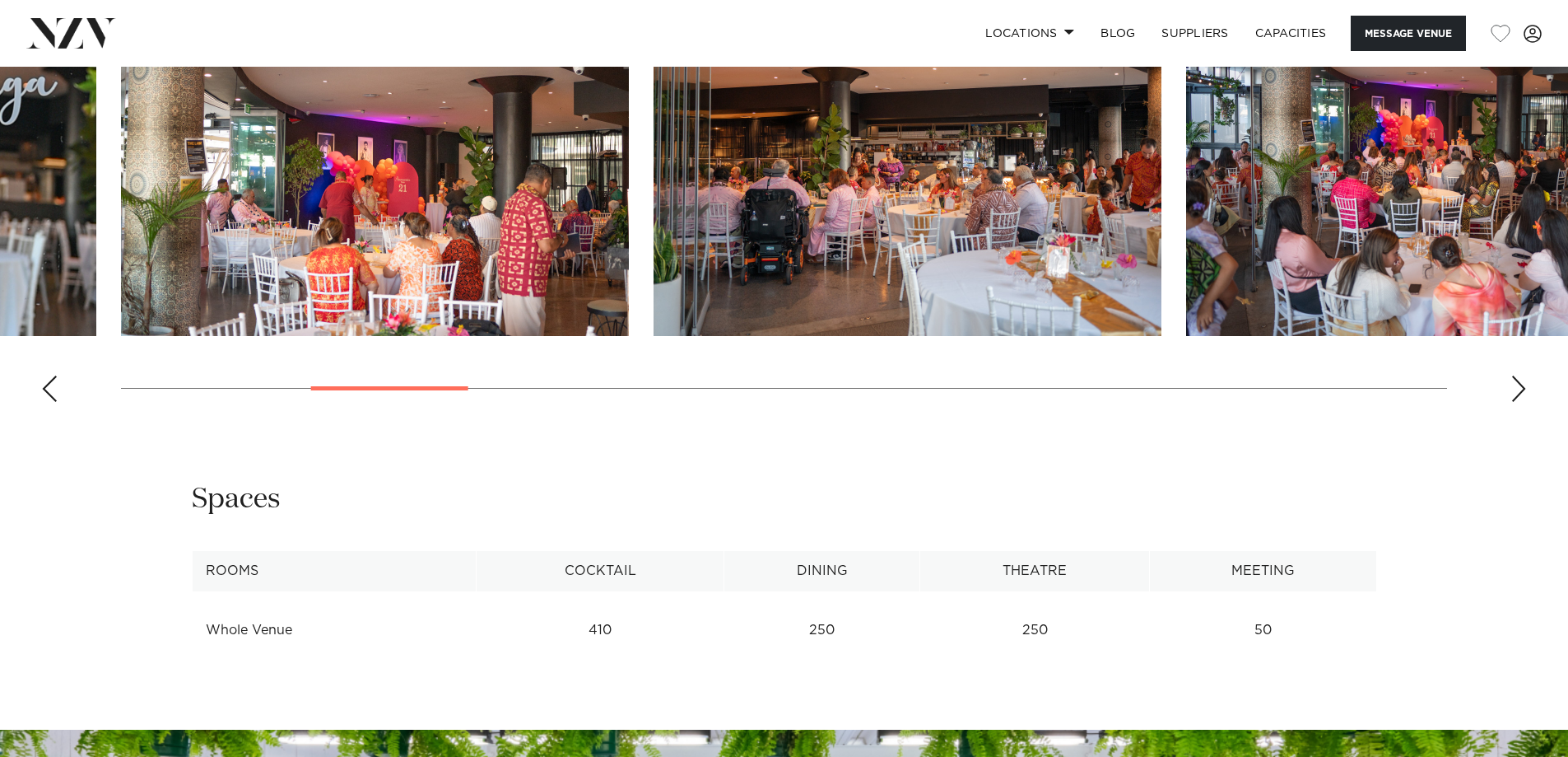
click at [1522, 393] on div "Next slide" at bounding box center [1518, 388] width 17 height 27
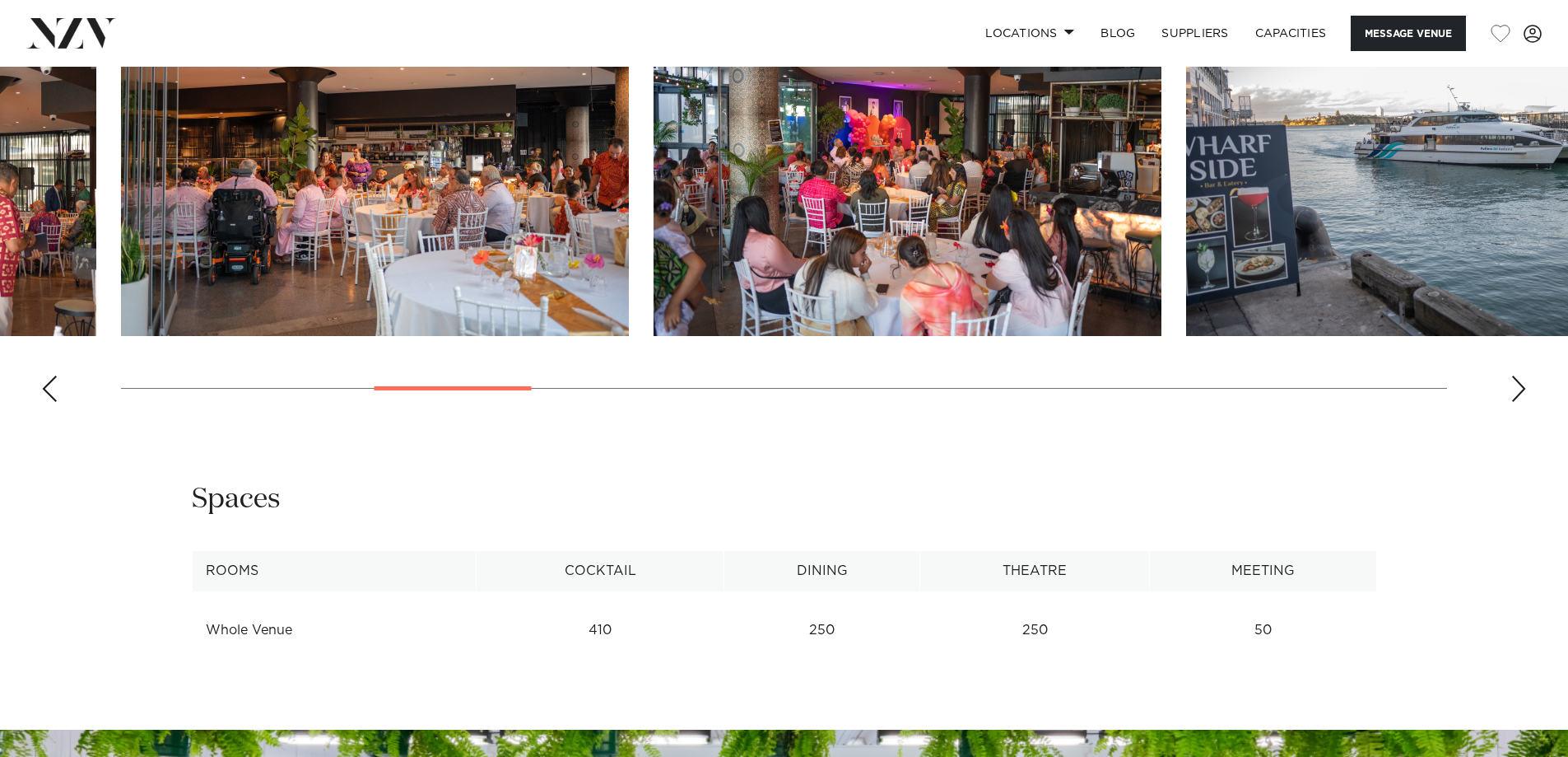
click at [1526, 393] on div "Next slide" at bounding box center [1518, 388] width 17 height 27
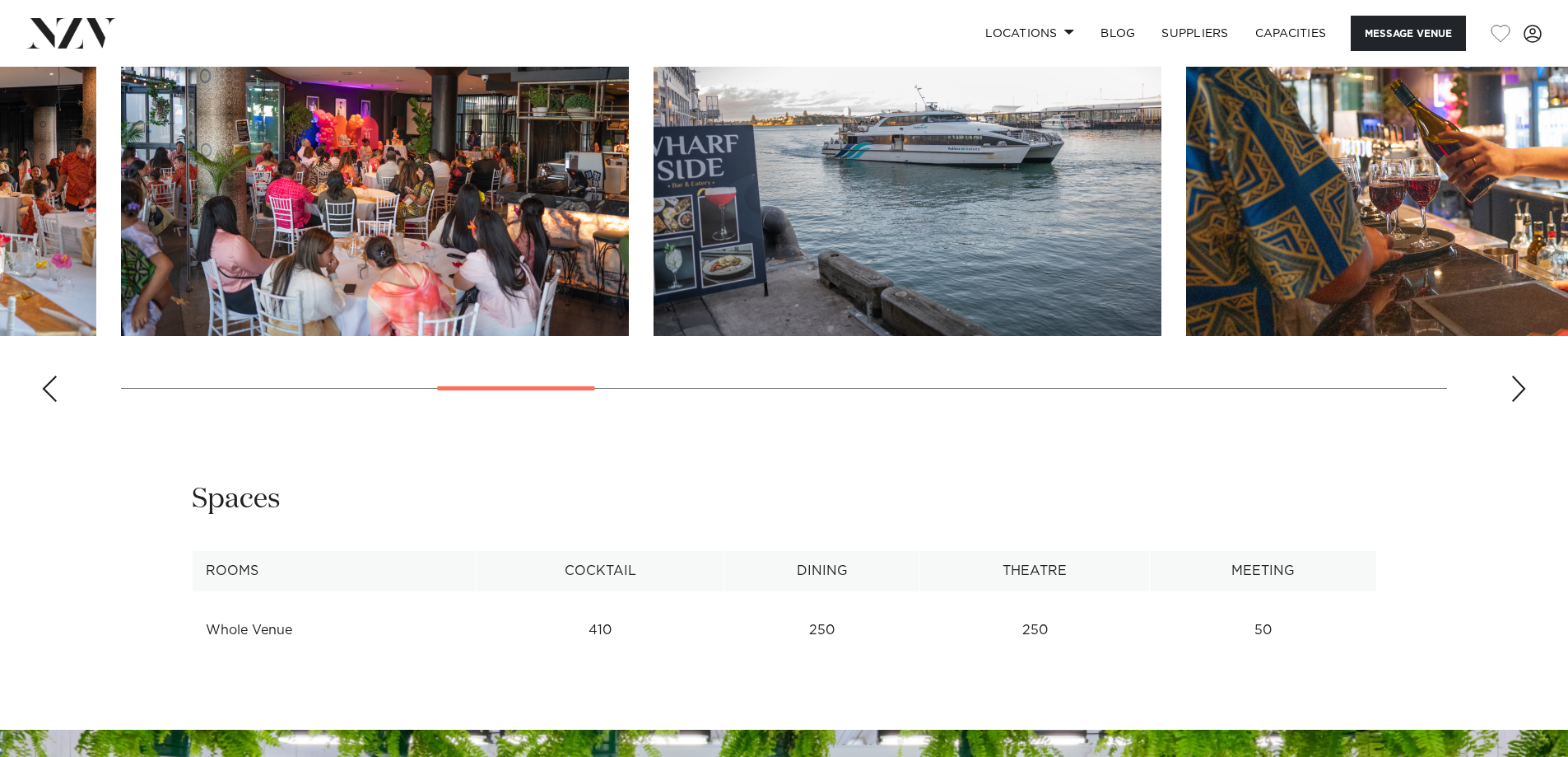
click at [1526, 393] on div "Next slide" at bounding box center [1518, 388] width 17 height 27
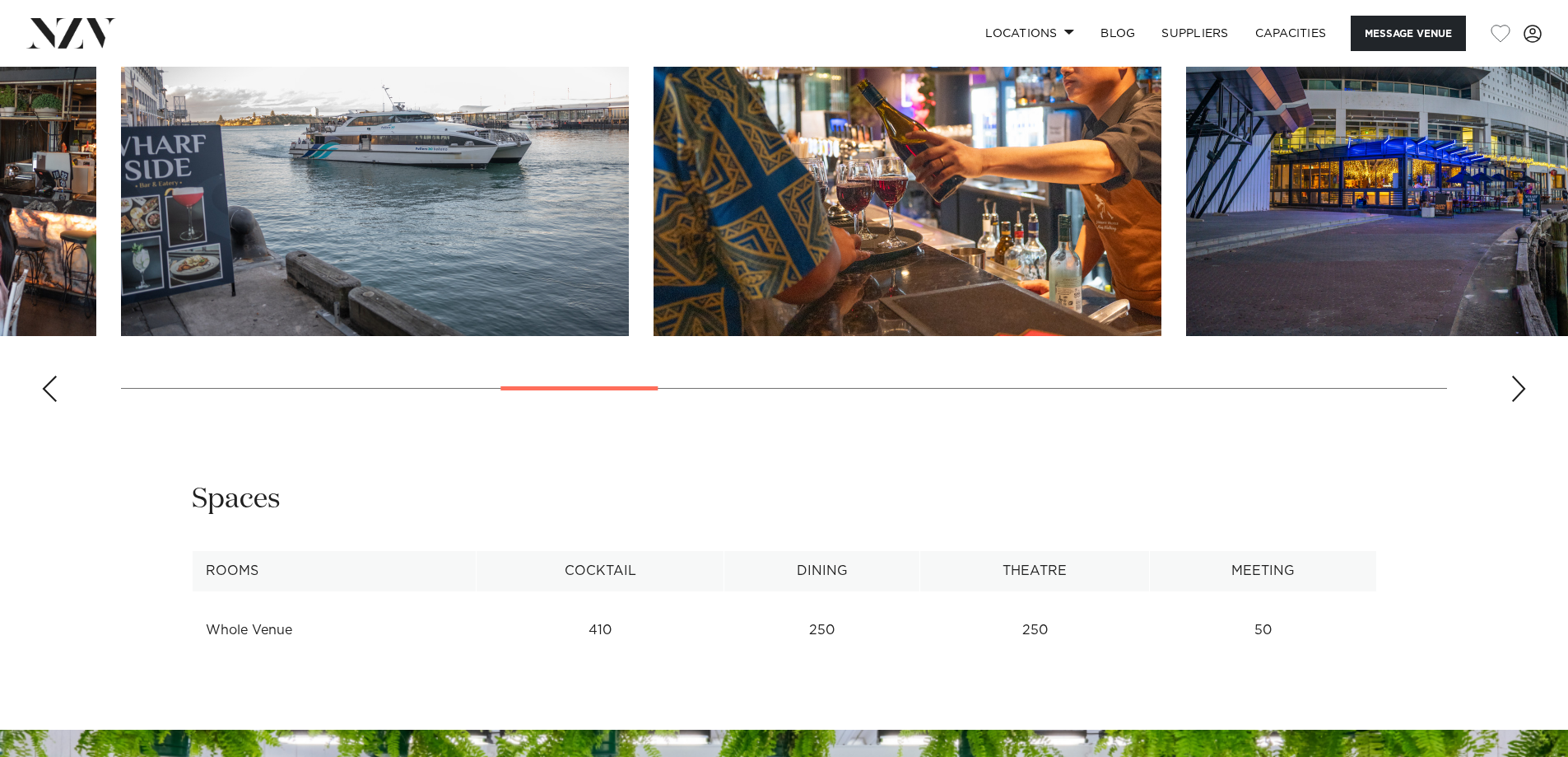
click at [1526, 393] on div "Next slide" at bounding box center [1518, 388] width 17 height 27
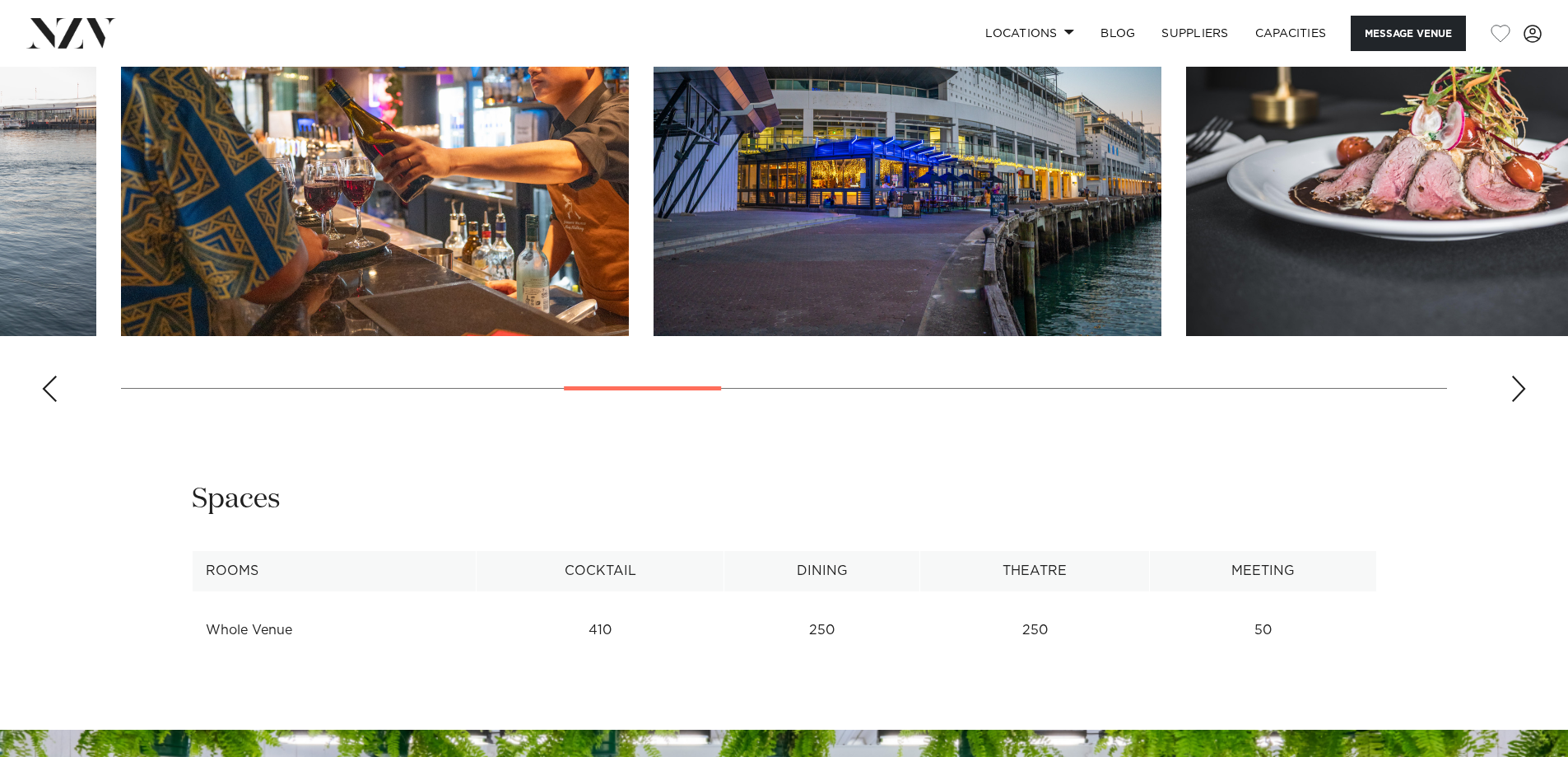
click at [1526, 393] on div "Next slide" at bounding box center [1518, 388] width 17 height 27
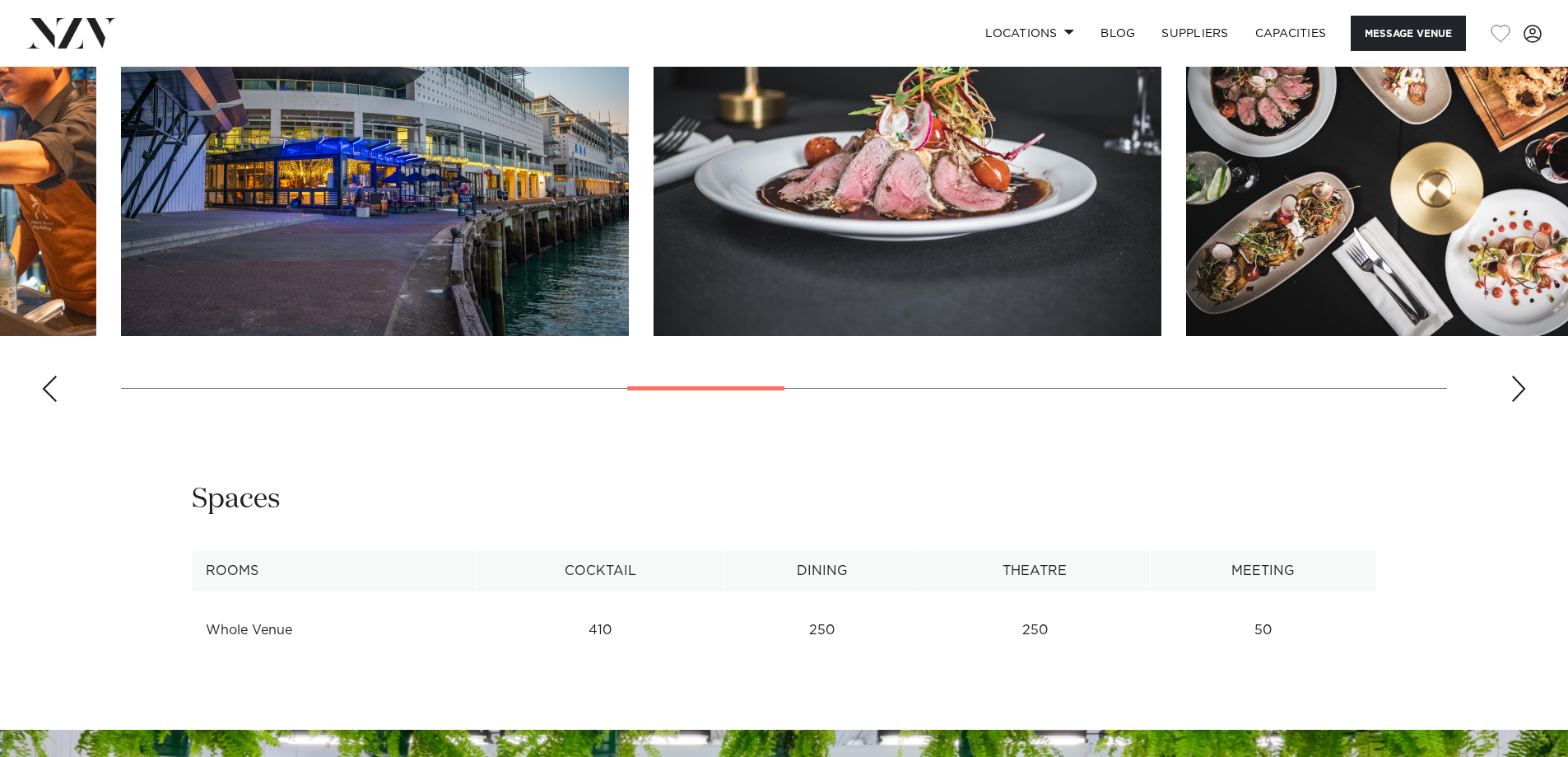
click at [1526, 393] on div "Next slide" at bounding box center [1518, 388] width 17 height 27
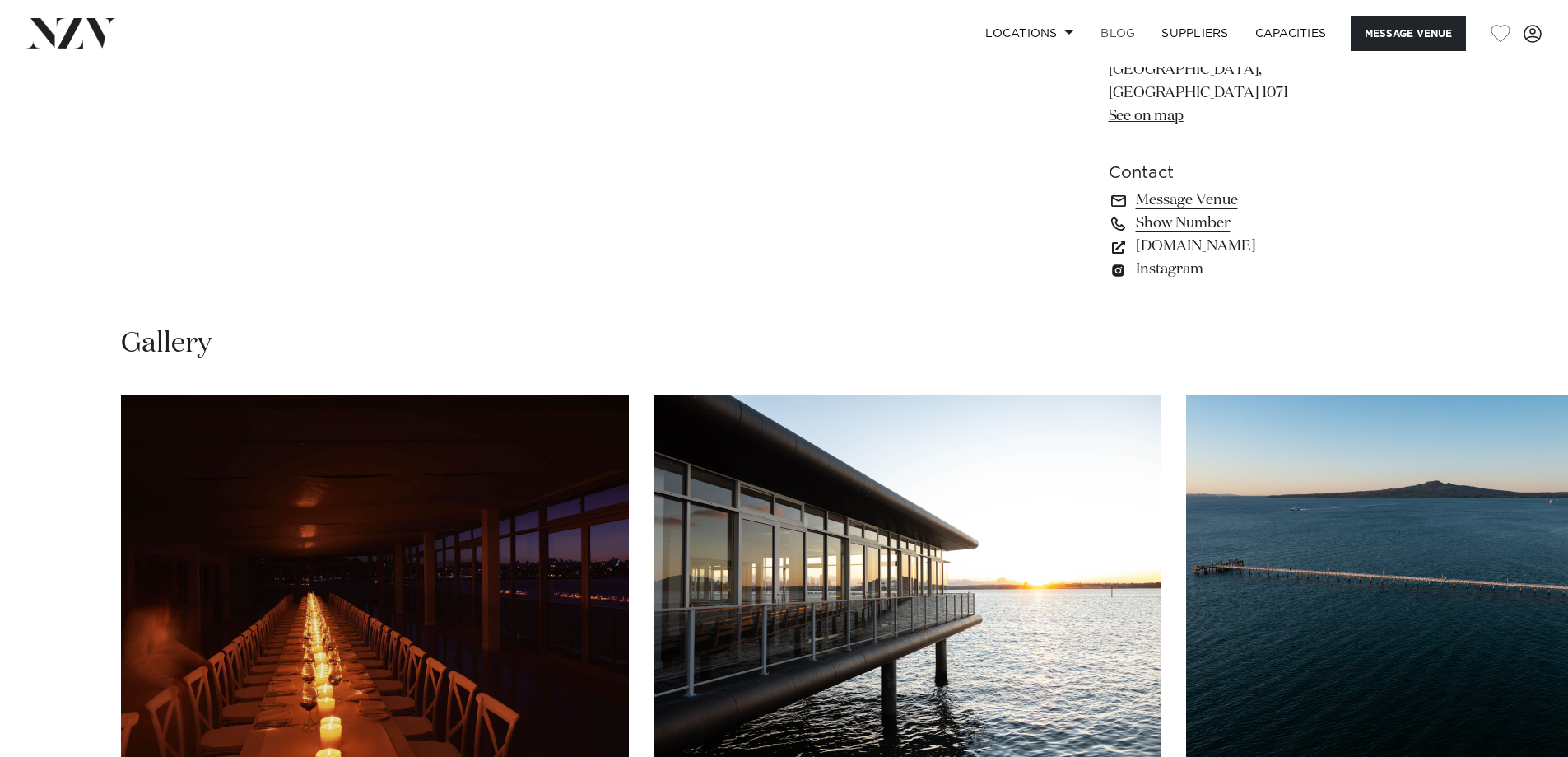
scroll to position [1318, 0]
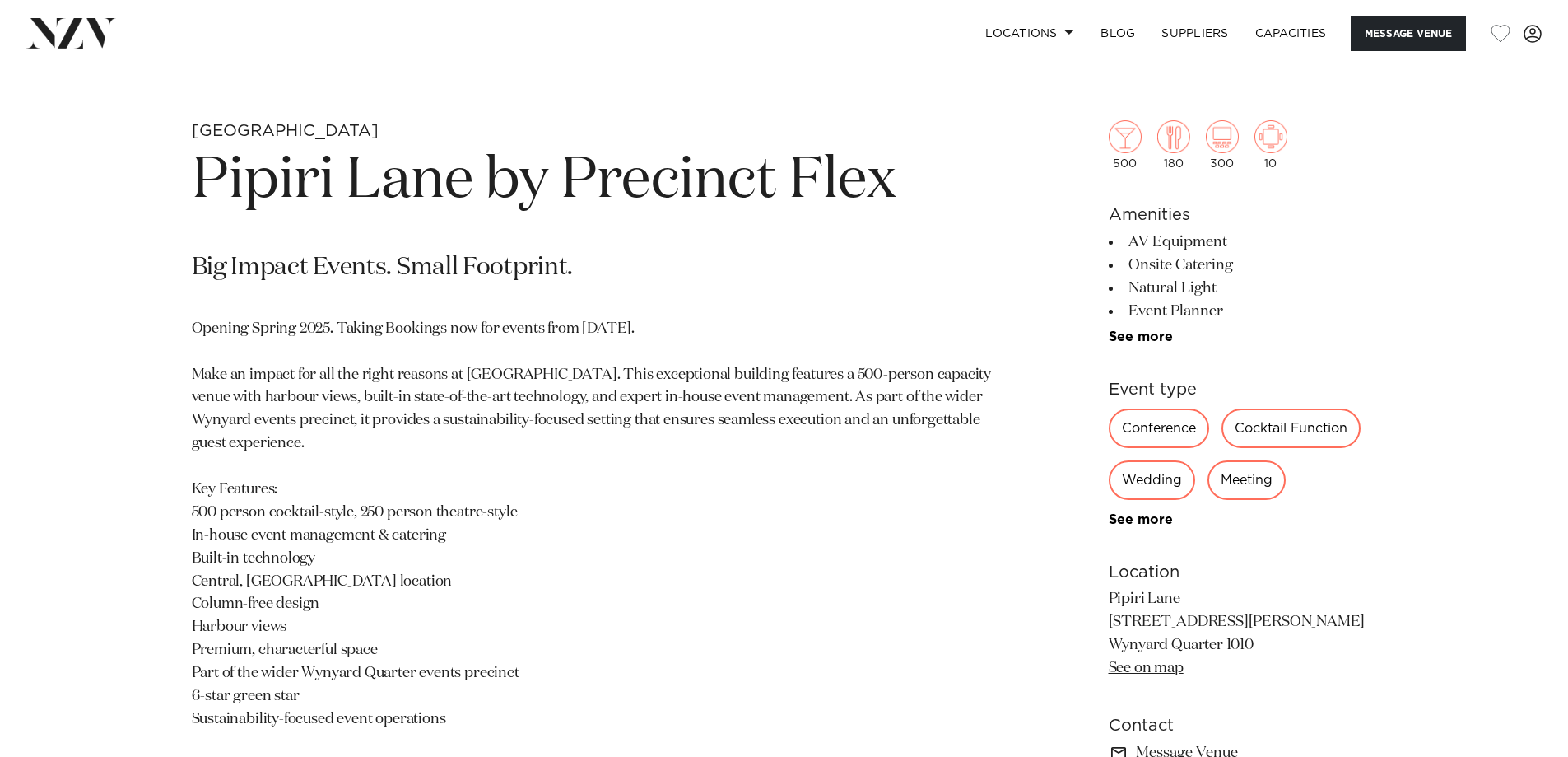
scroll to position [1318, 0]
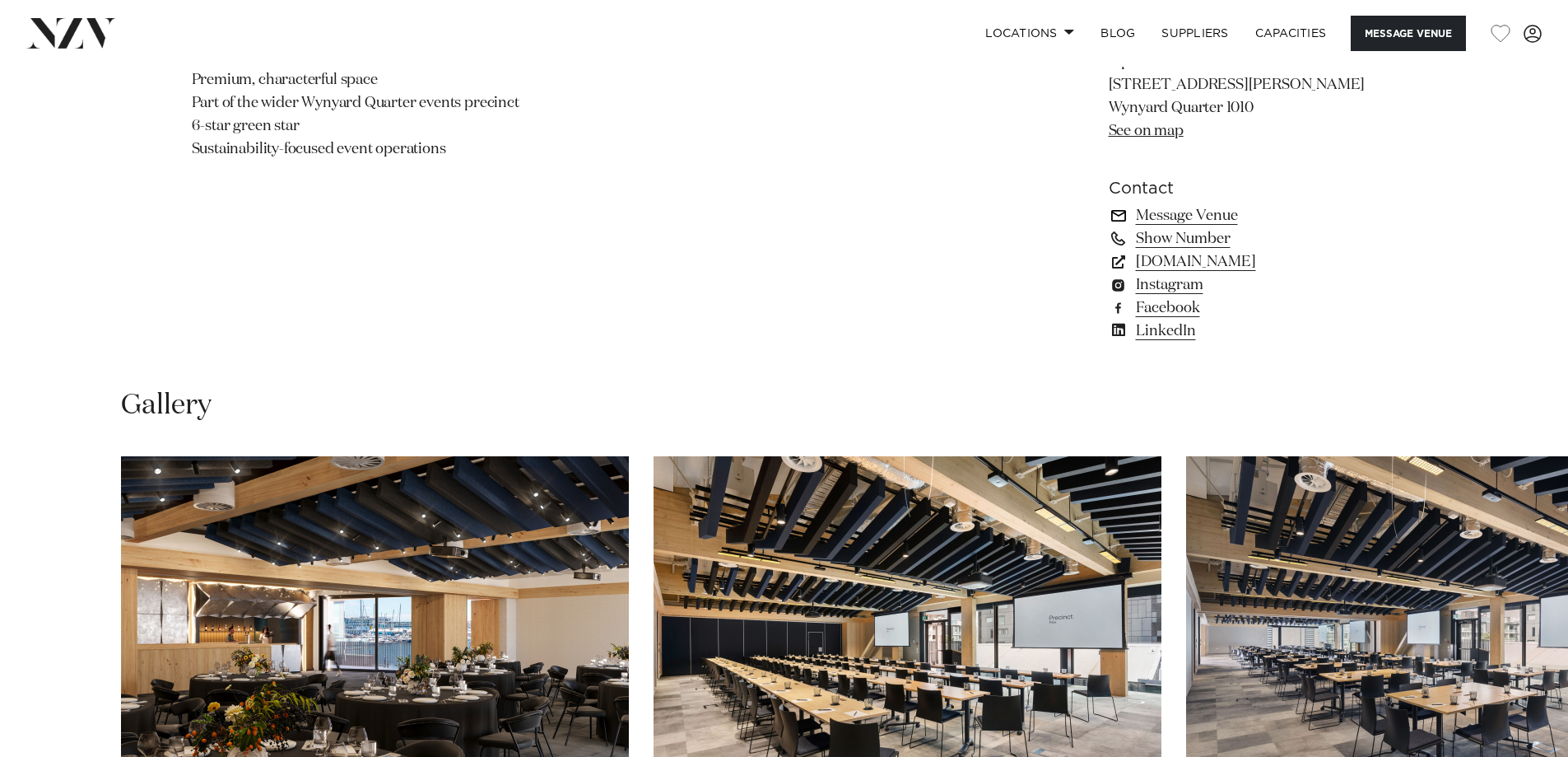
click at [1175, 214] on link "Message Venue" at bounding box center [1243, 216] width 268 height 23
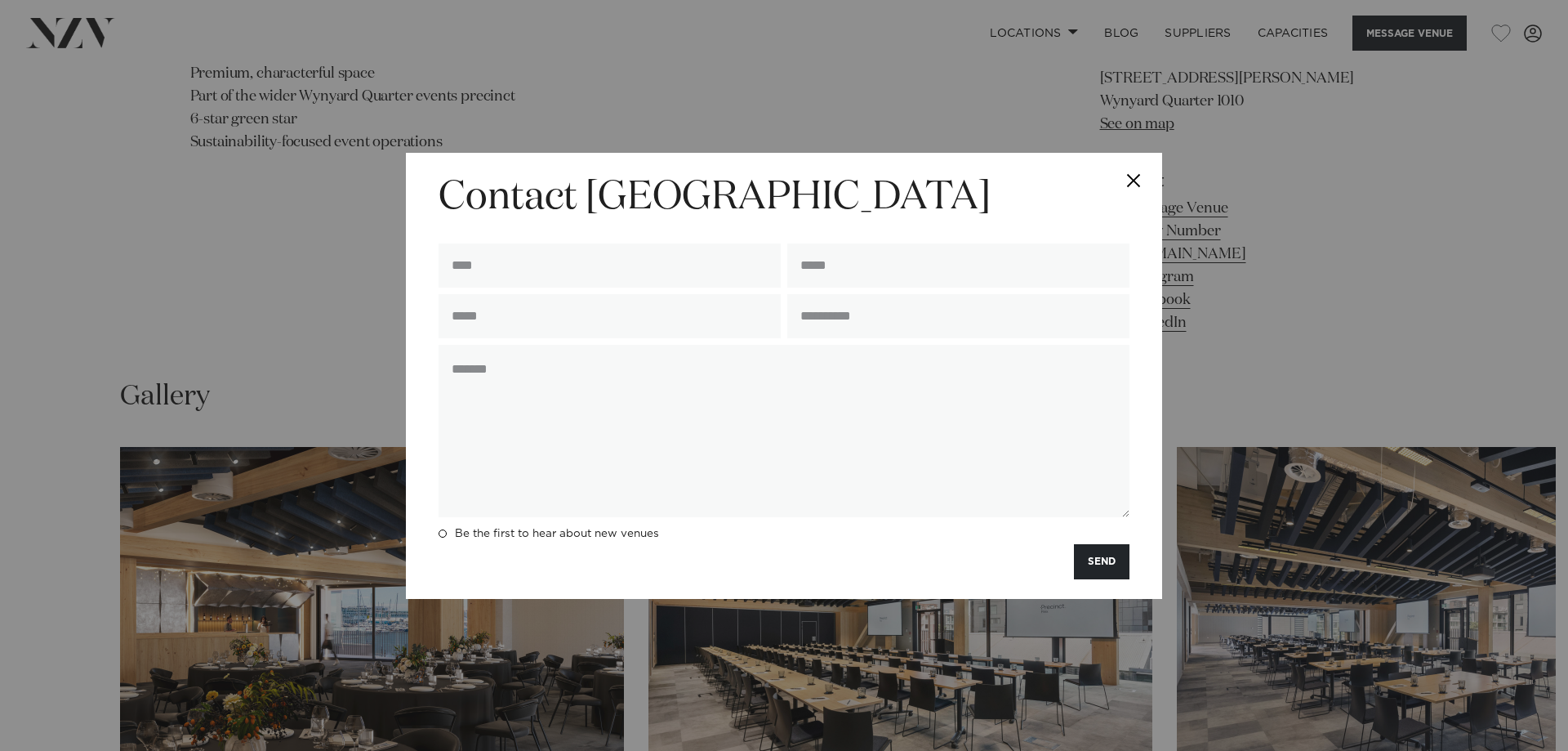
click at [1140, 184] on button "Close" at bounding box center [1133, 181] width 57 height 57
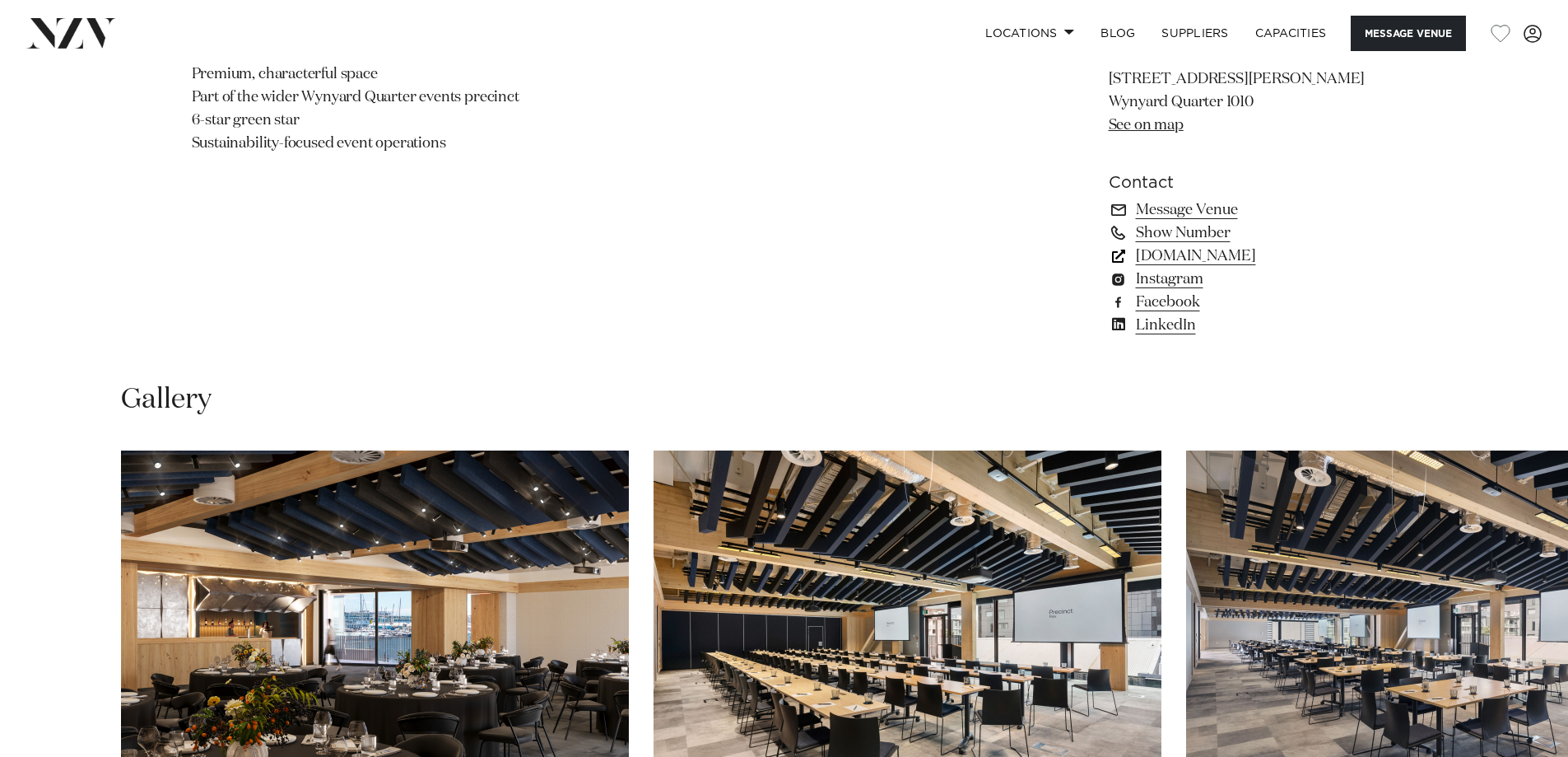
click at [1192, 256] on link "precinctflex.co.nz" at bounding box center [1243, 255] width 268 height 23
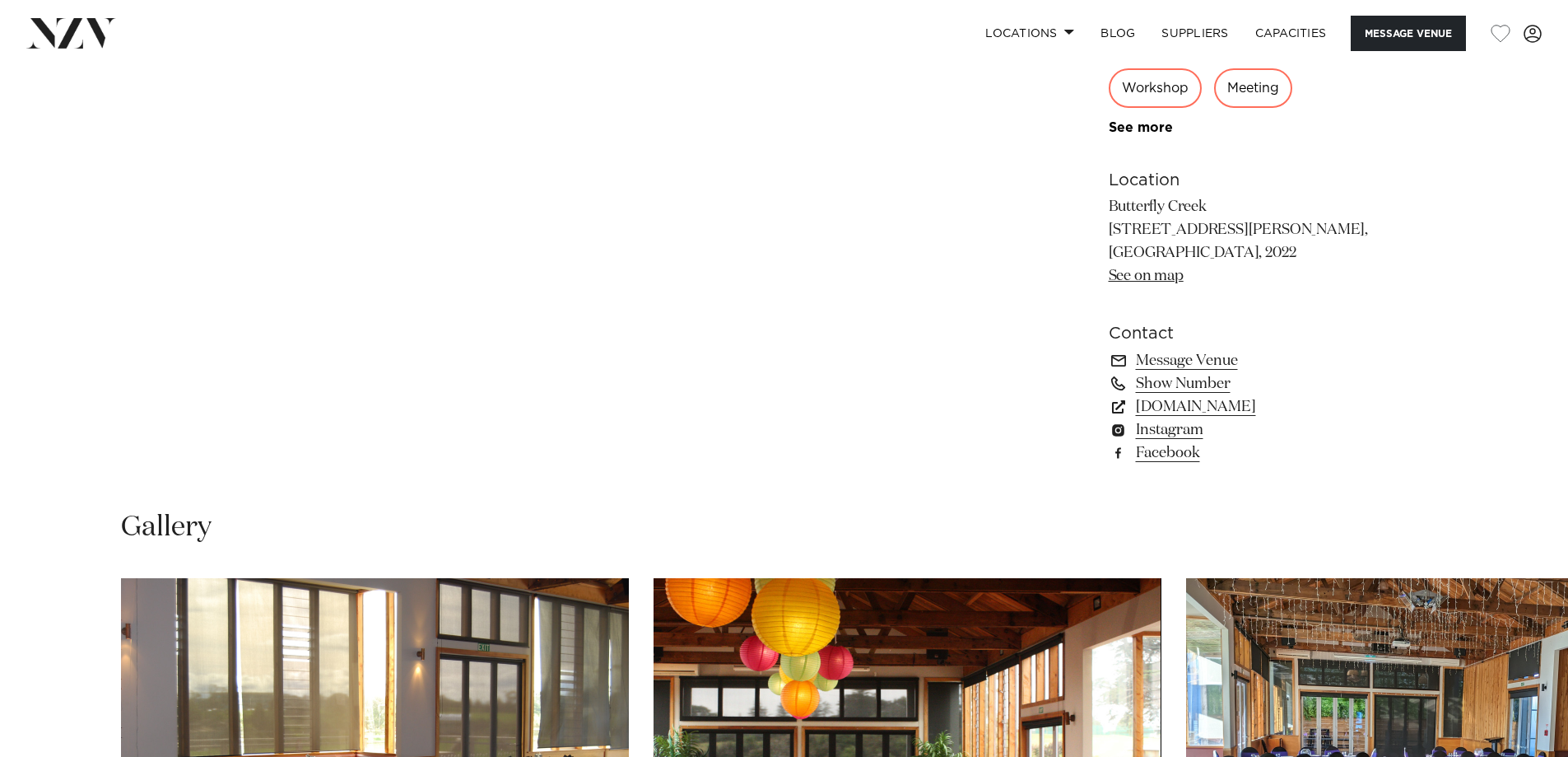
scroll to position [1070, 0]
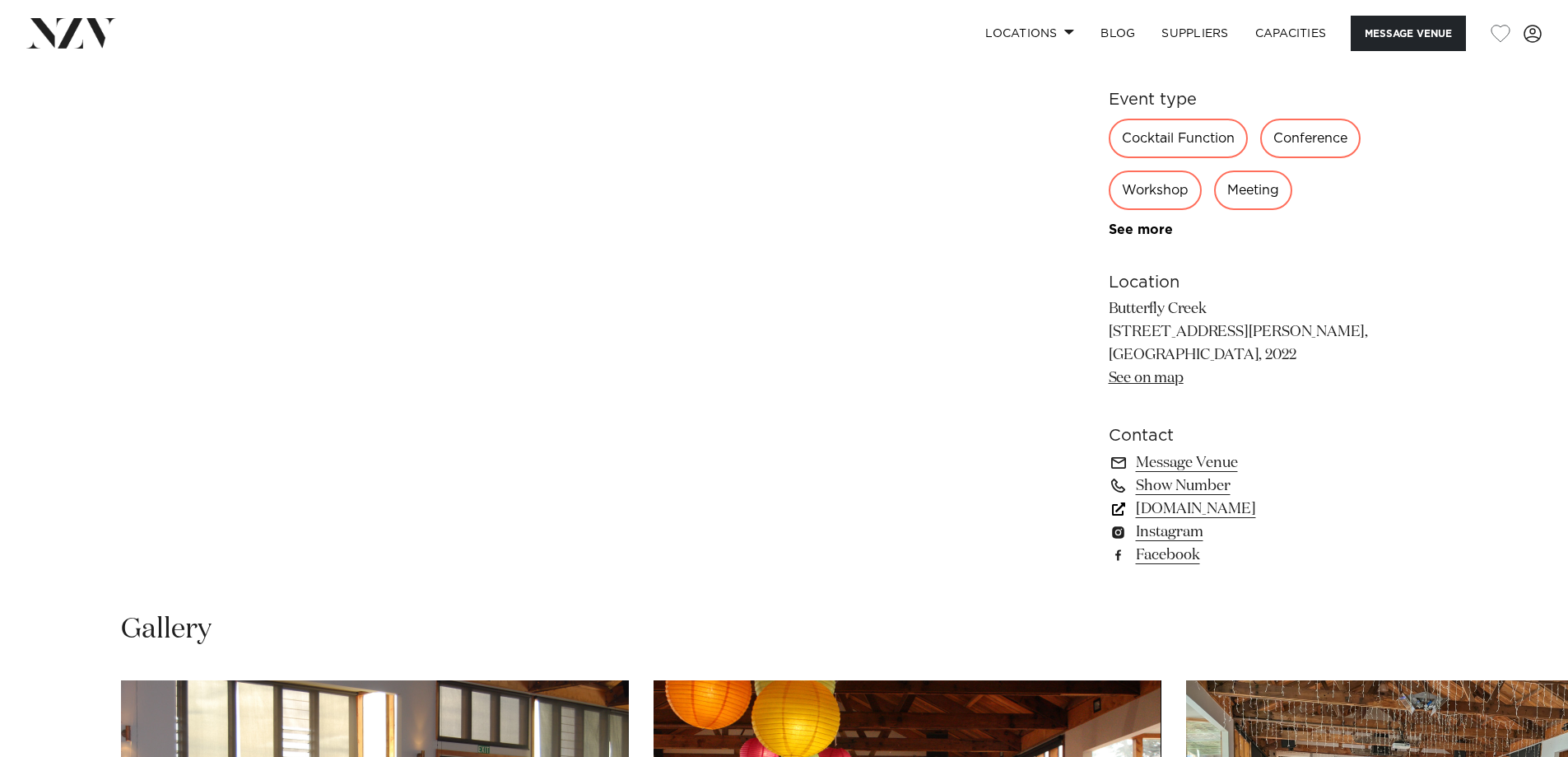
click at [1221, 511] on link "[DOMAIN_NAME]" at bounding box center [1243, 508] width 268 height 23
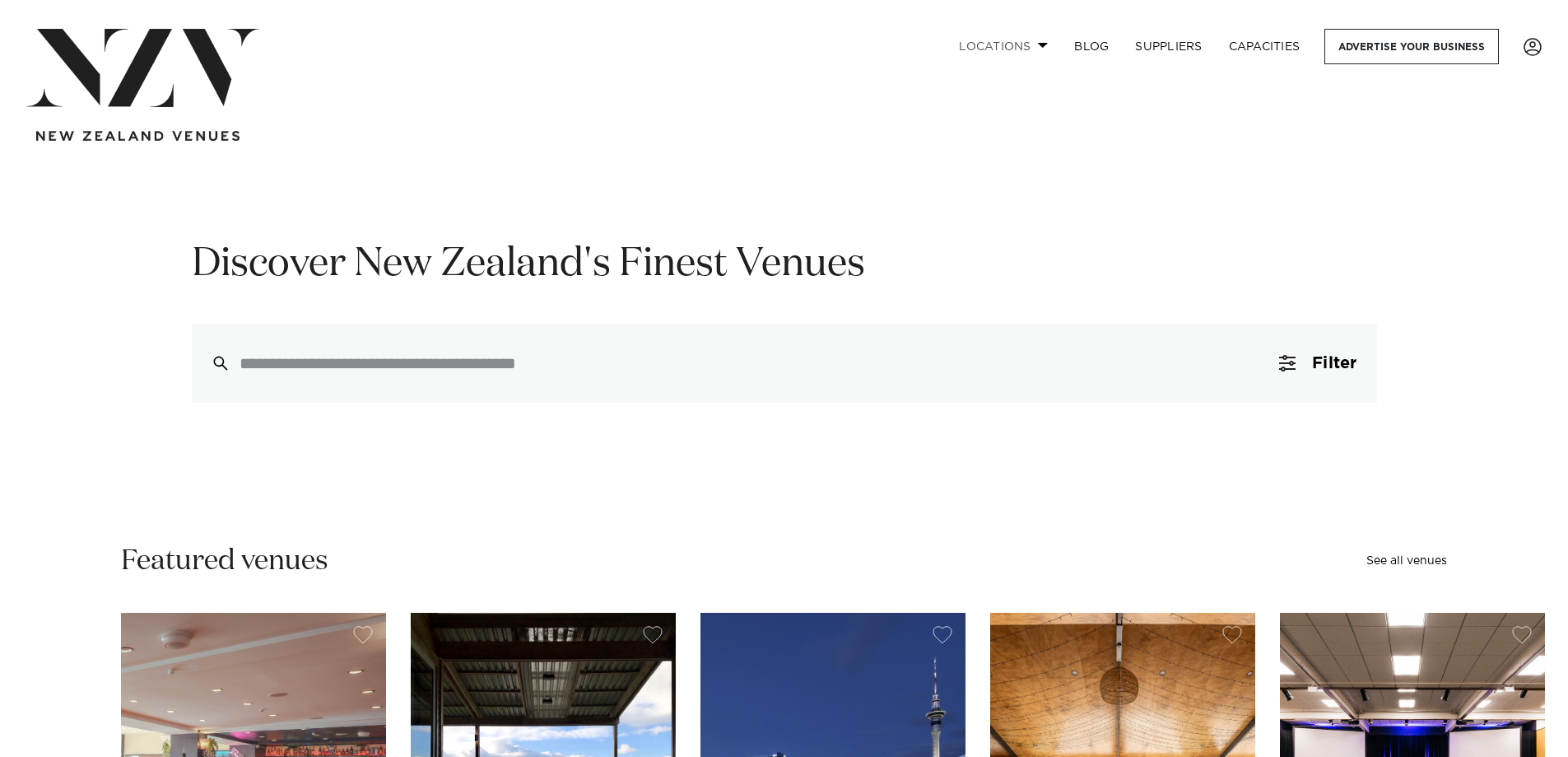
click at [959, 48] on link "Locations" at bounding box center [1004, 46] width 116 height 36
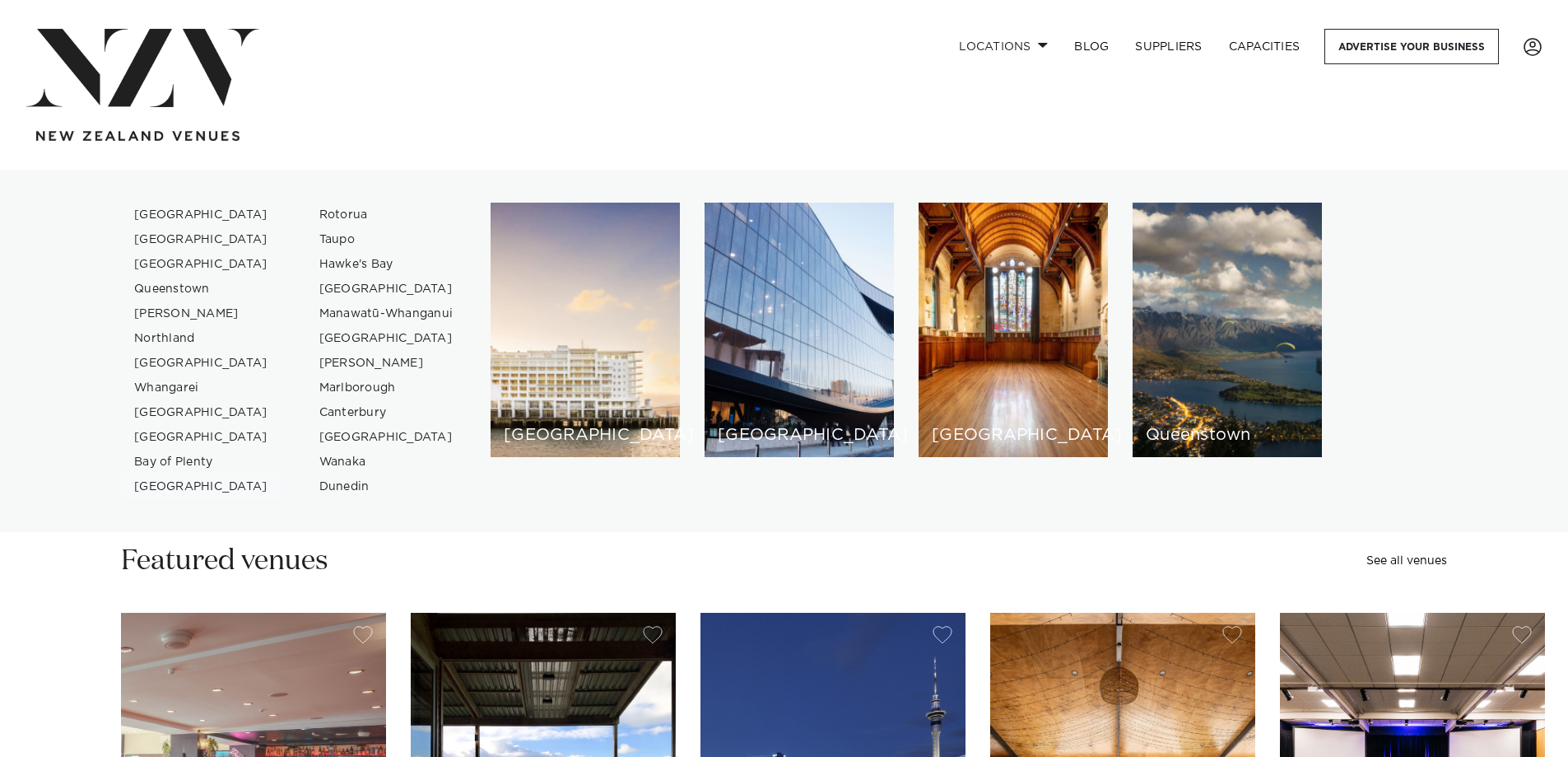
click at [162, 484] on link "[GEOGRAPHIC_DATA]" at bounding box center [201, 486] width 161 height 25
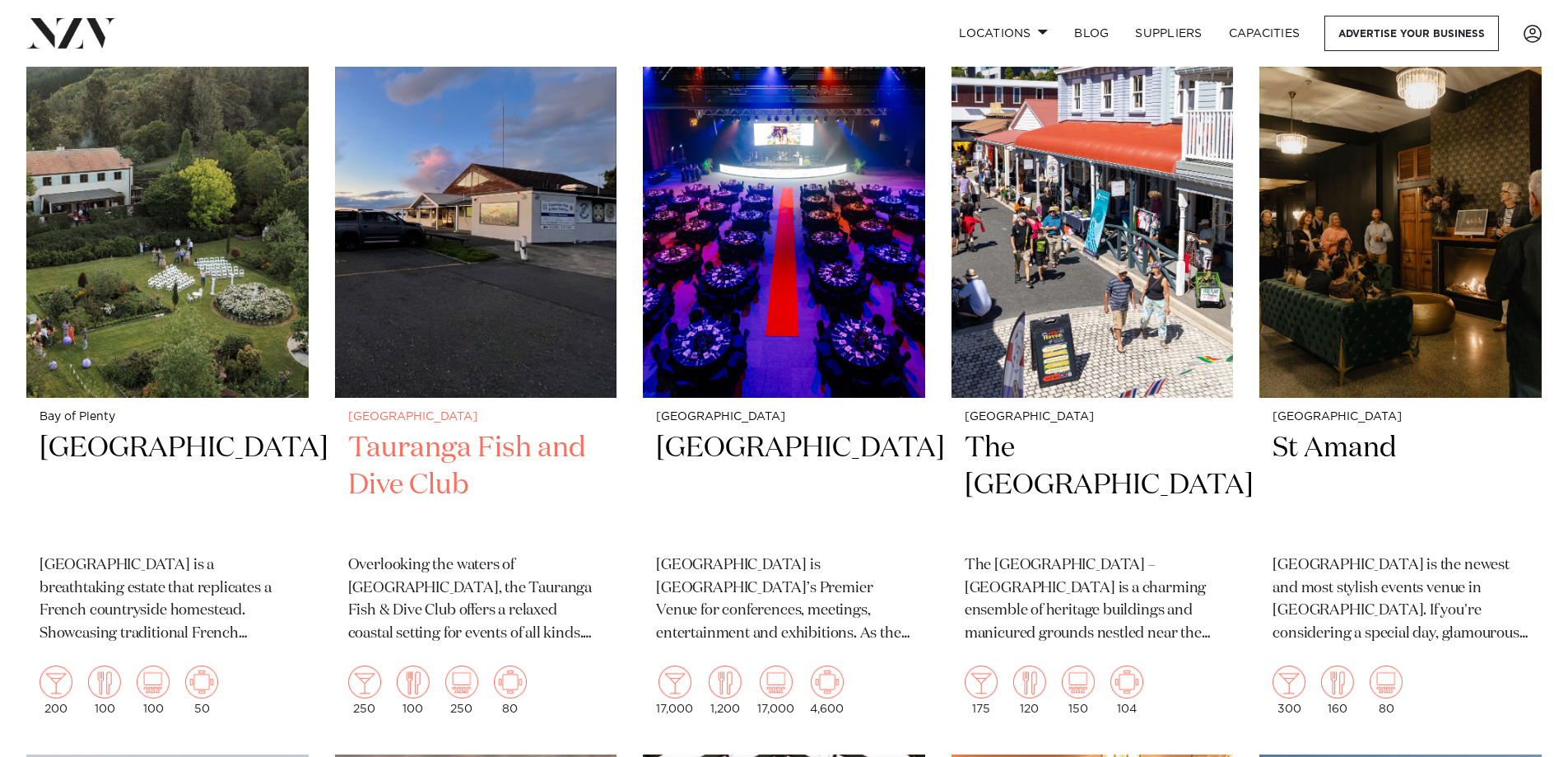
scroll to position [659, 0]
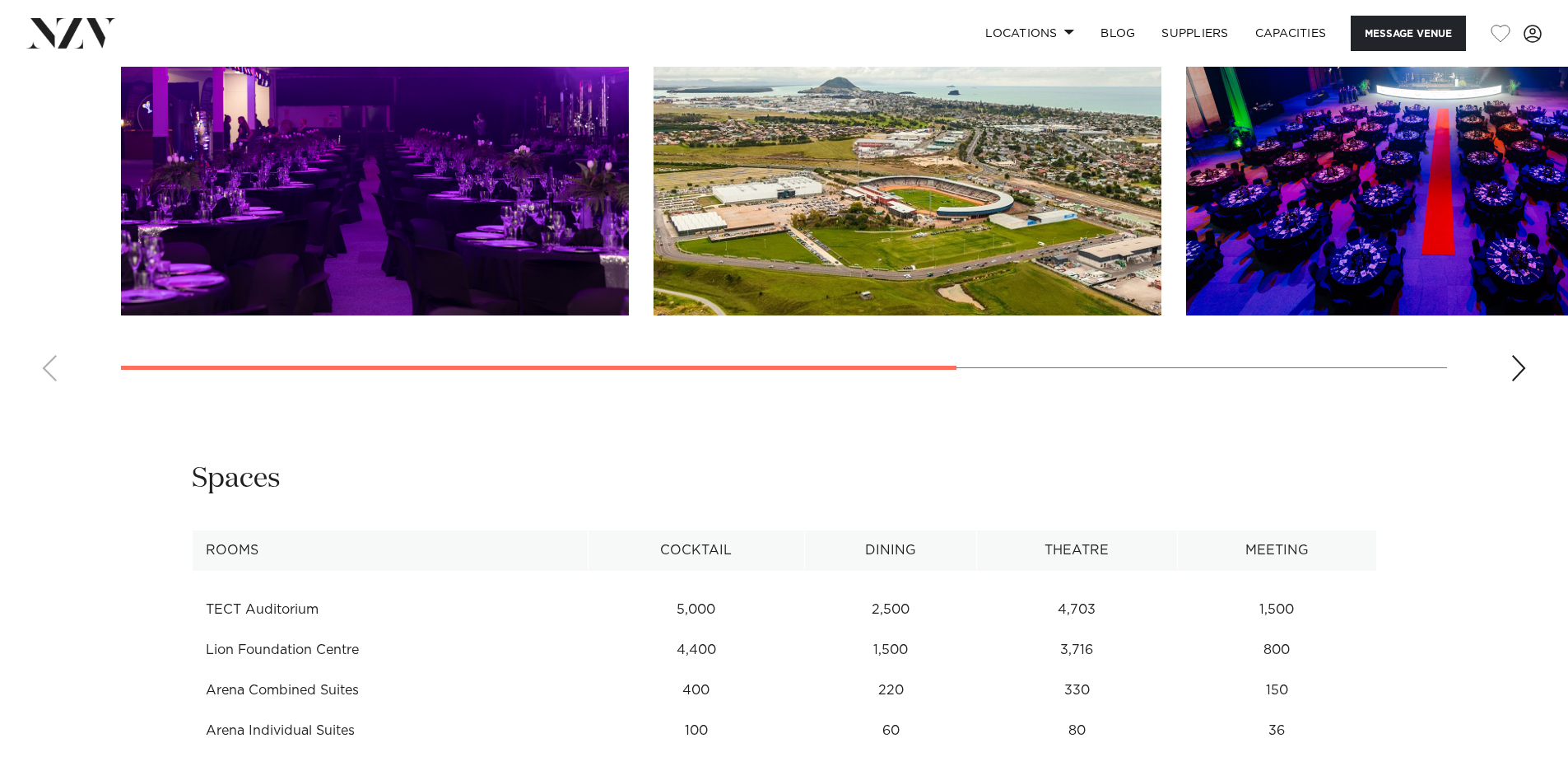
scroll to position [2058, 0]
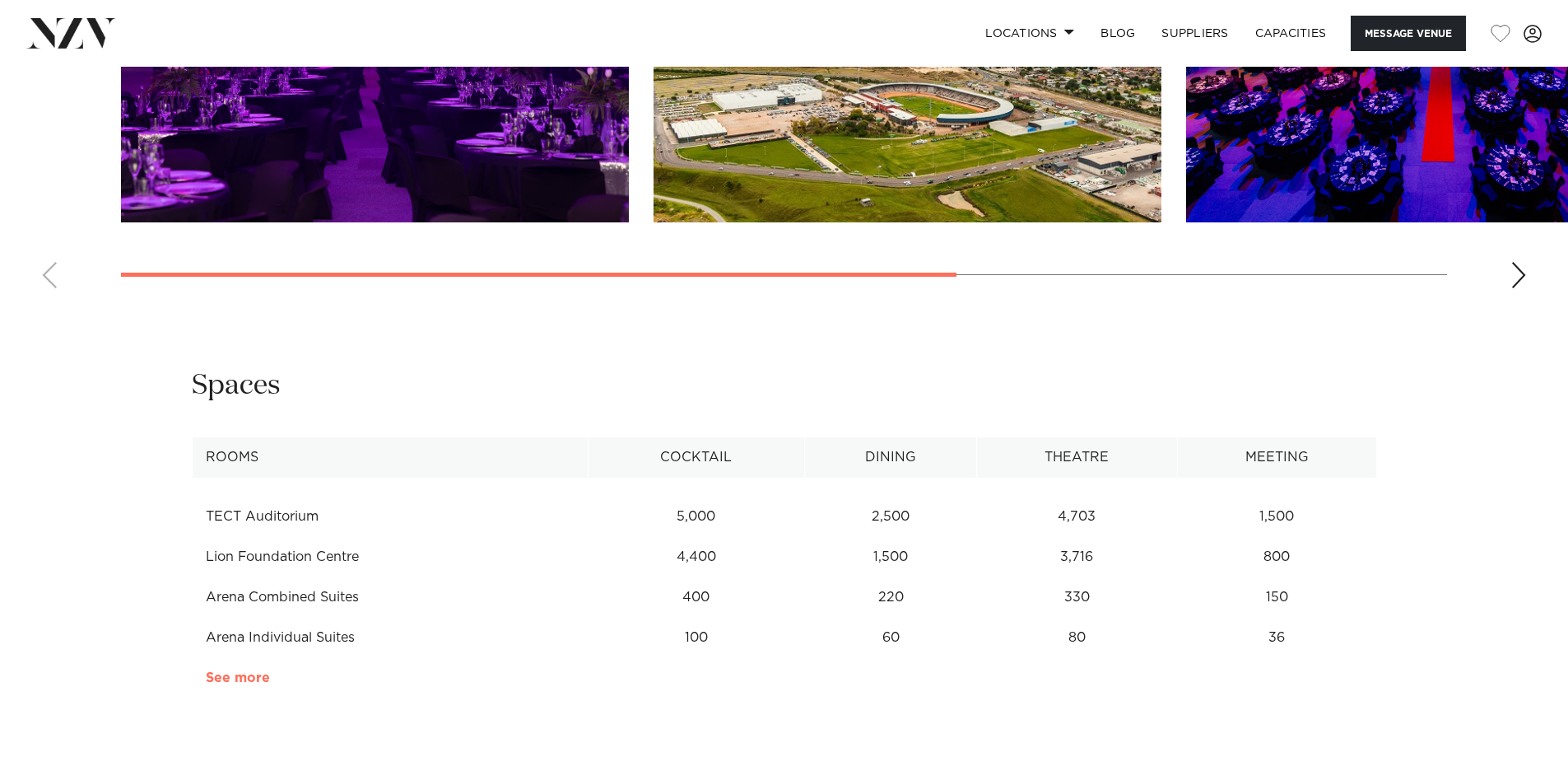
click at [250, 671] on link "See more" at bounding box center [270, 677] width 128 height 13
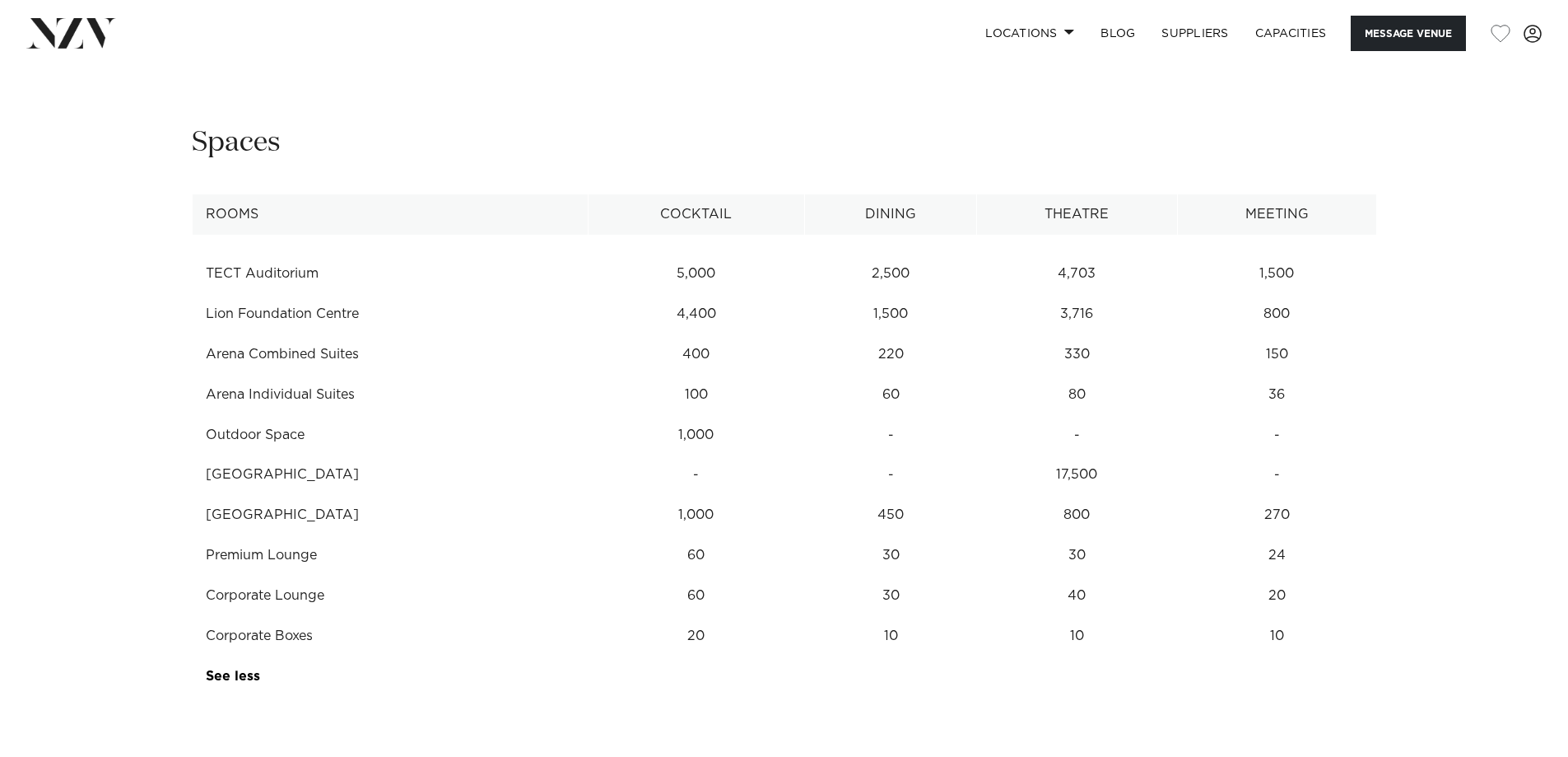
scroll to position [2305, 0]
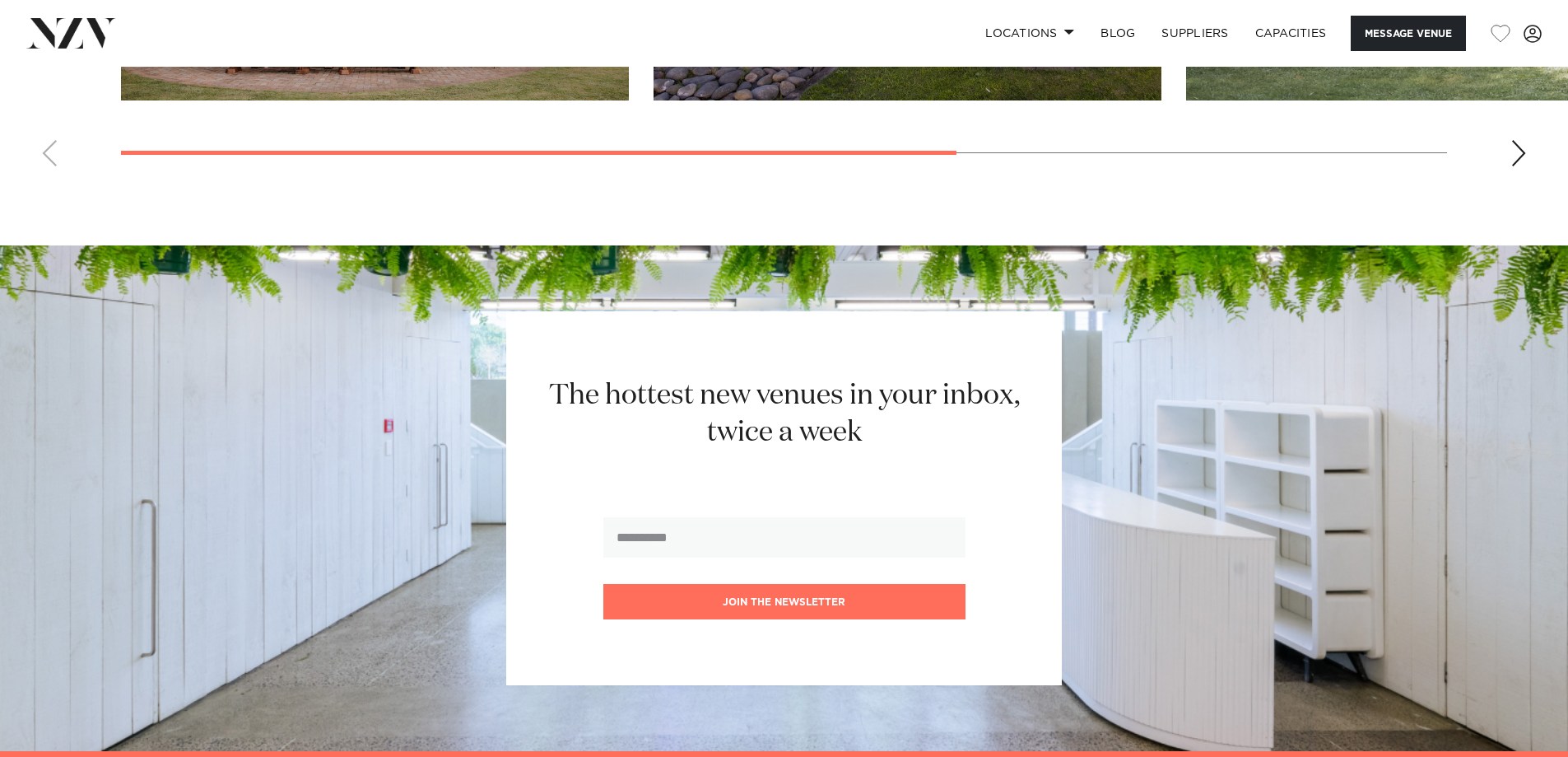
scroll to position [1482, 0]
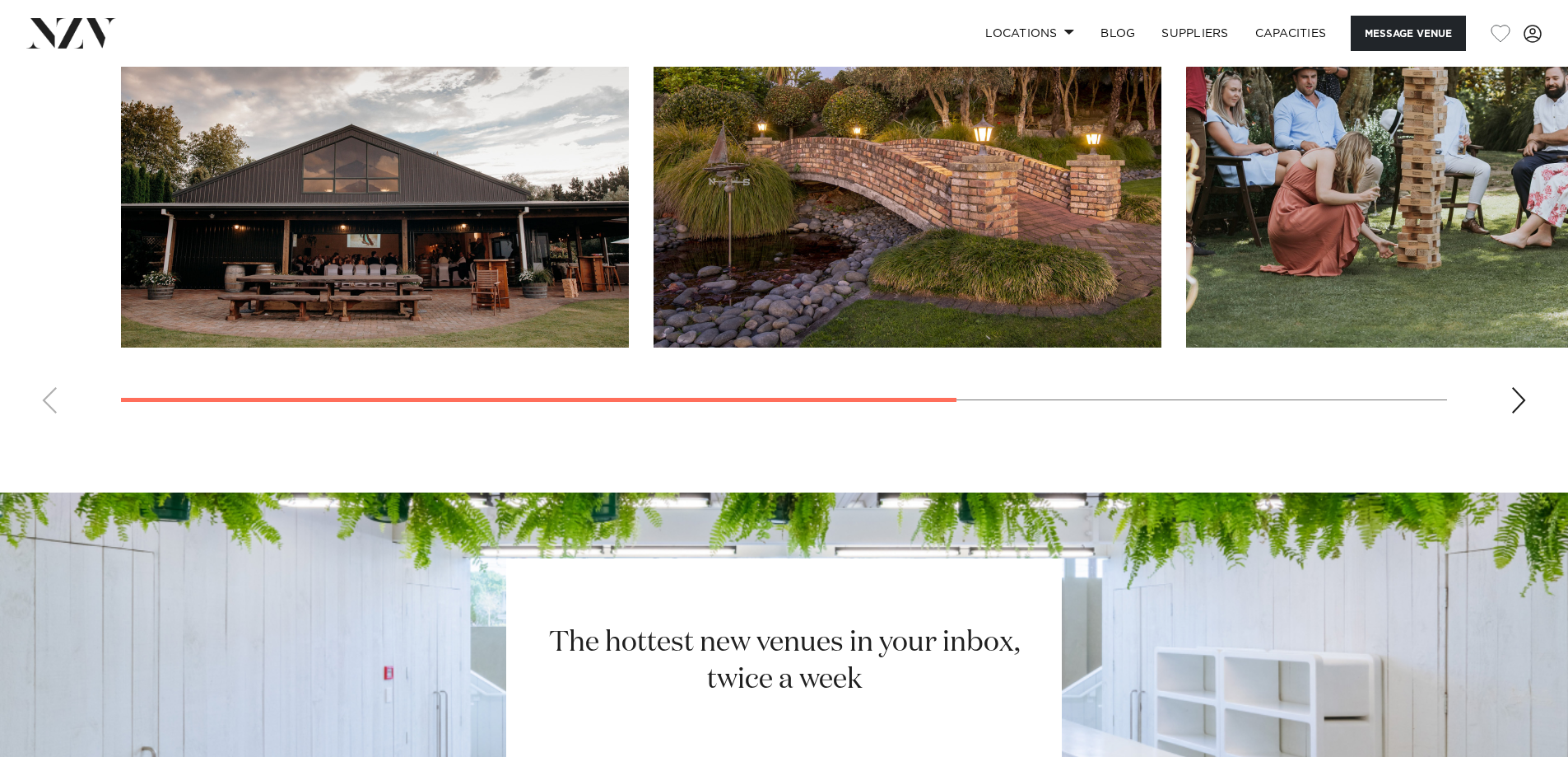
click at [1517, 401] on div "Next slide" at bounding box center [1518, 400] width 17 height 27
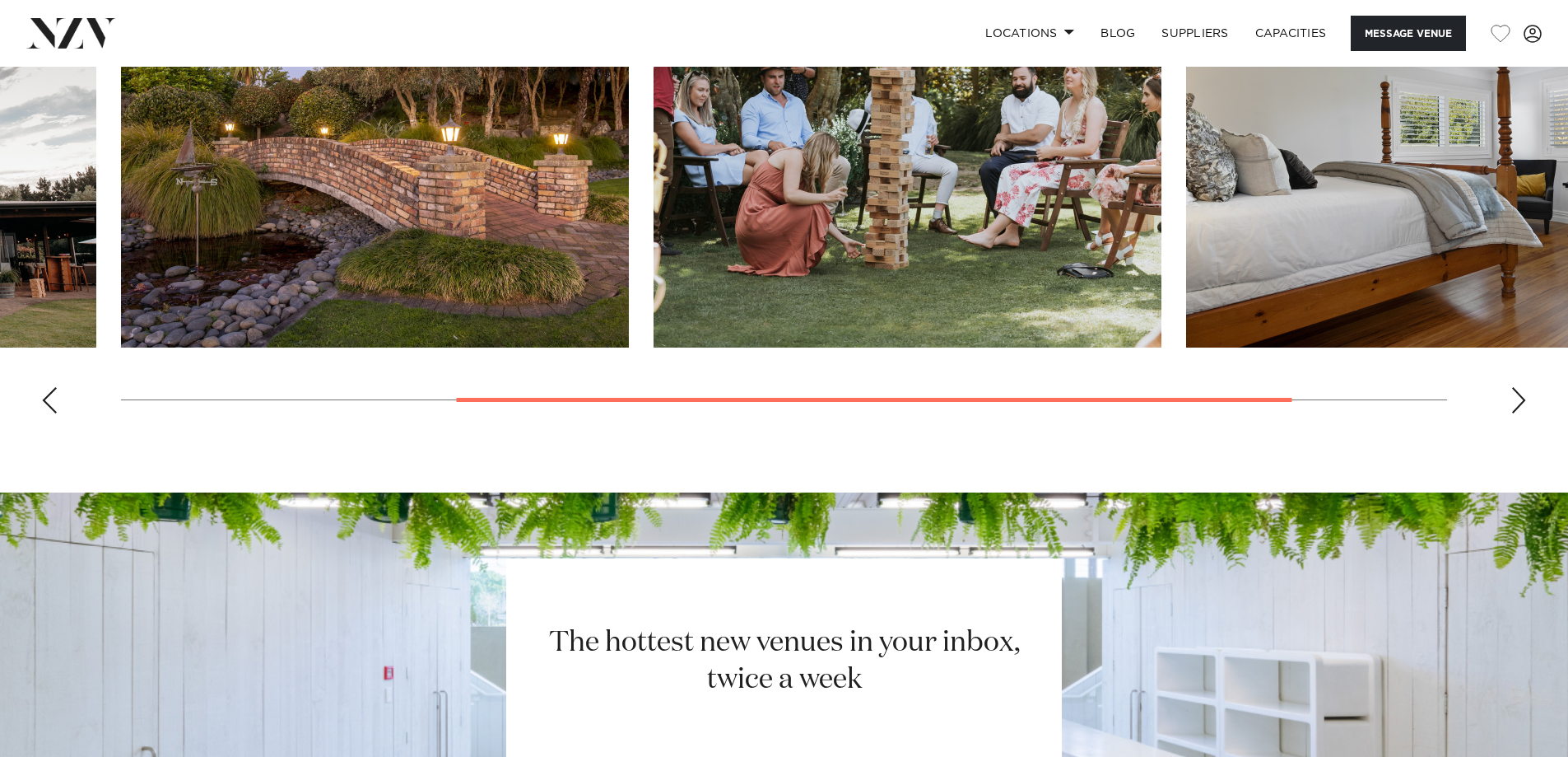
click at [1517, 401] on div "Next slide" at bounding box center [1518, 400] width 17 height 27
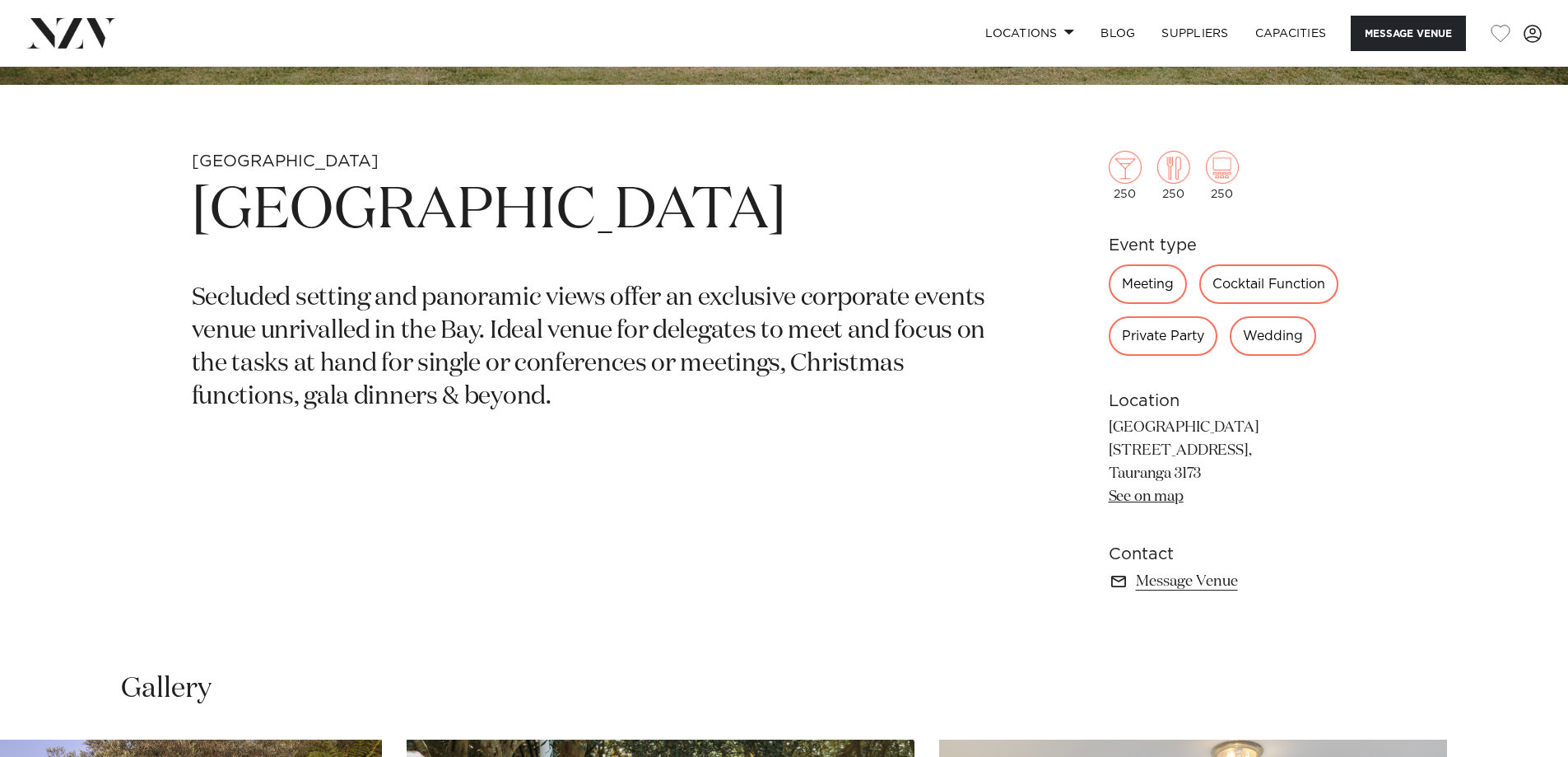
scroll to position [659, 0]
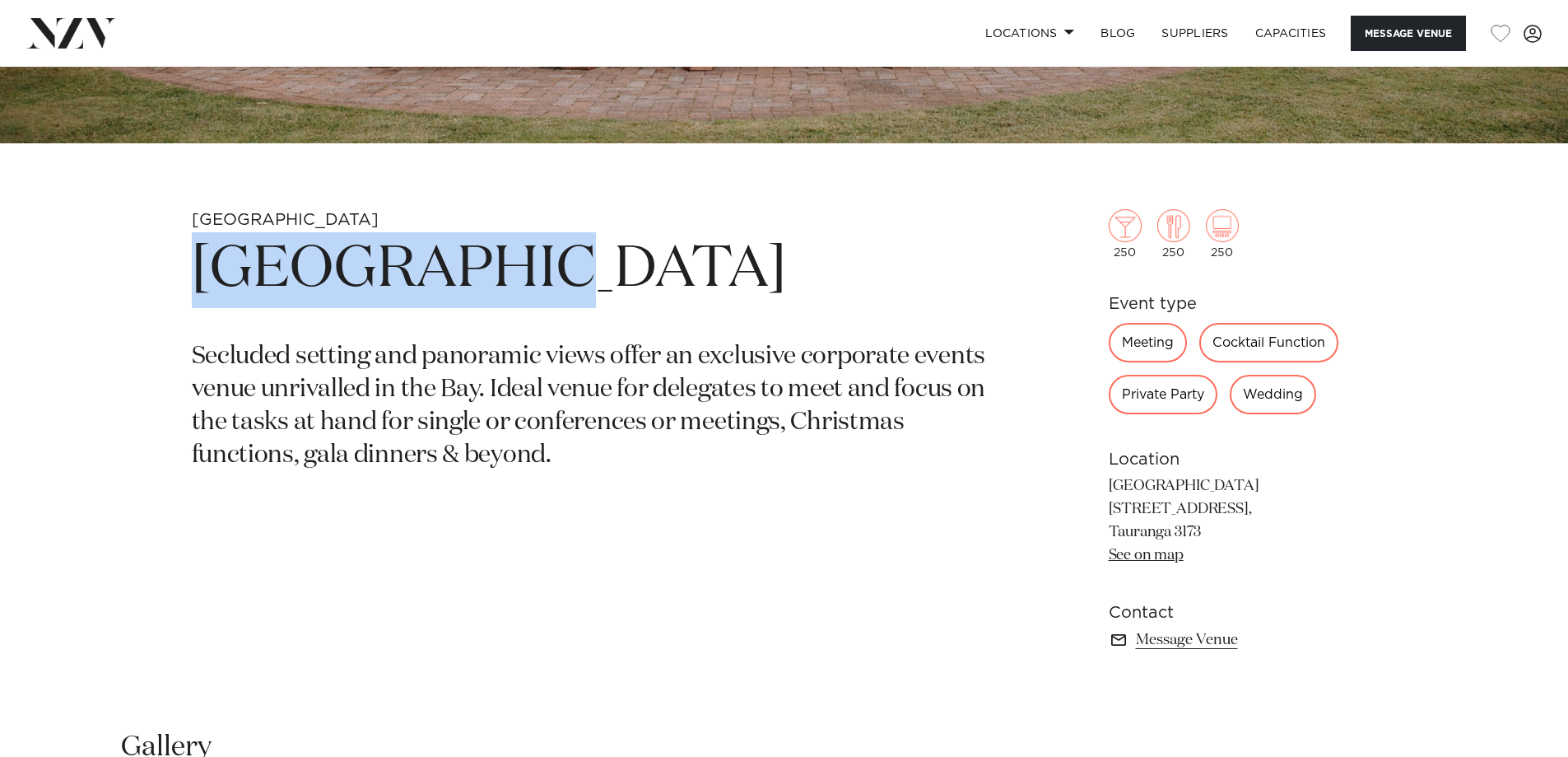
drag, startPoint x: 508, startPoint y: 278, endPoint x: 187, endPoint y: 288, distance: 321.2
click at [198, 288] on h1 "Eagle Ridge" at bounding box center [592, 270] width 800 height 76
copy h1 "Eagle Ridge"
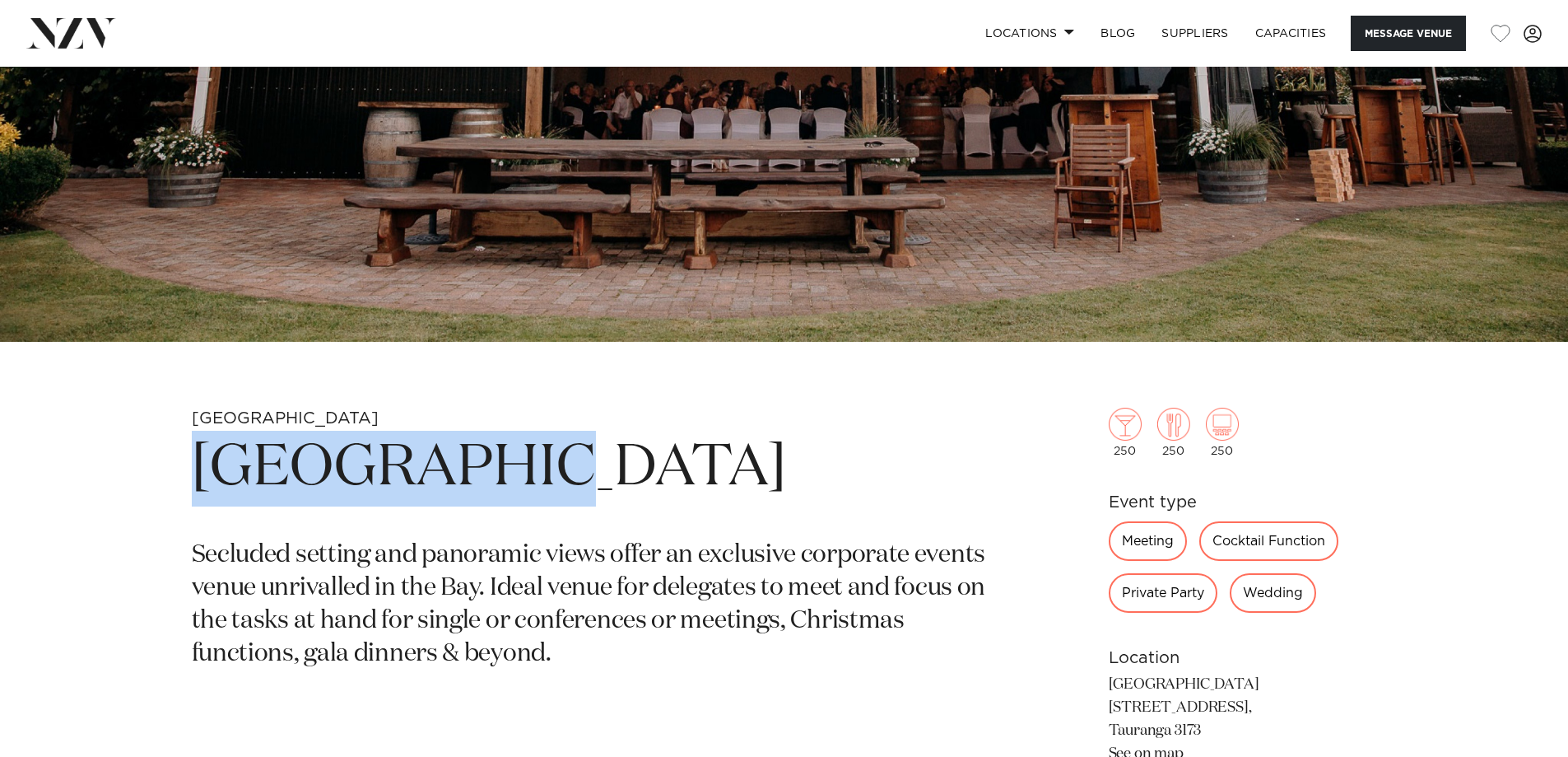
scroll to position [164, 0]
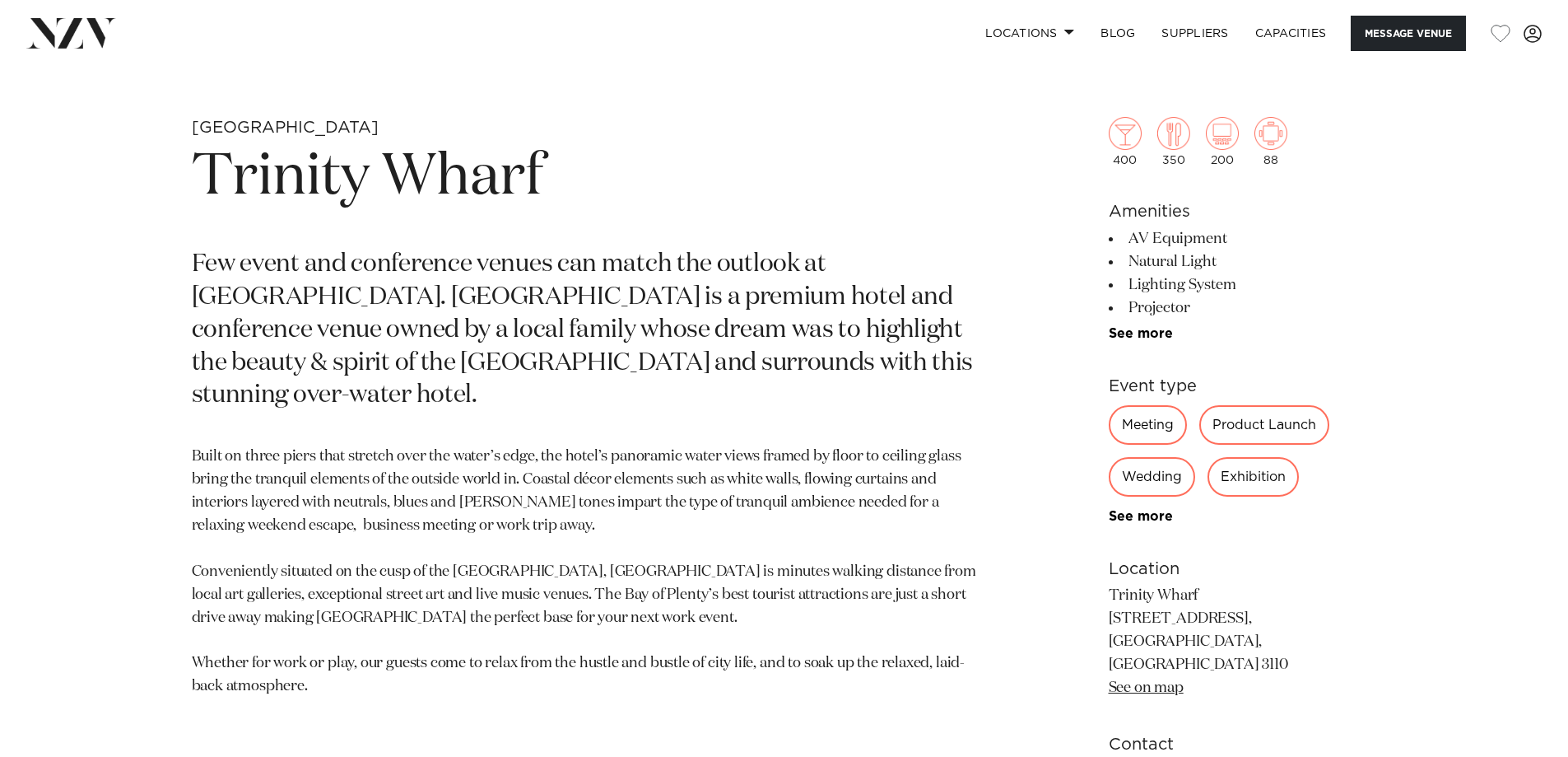
scroll to position [988, 0]
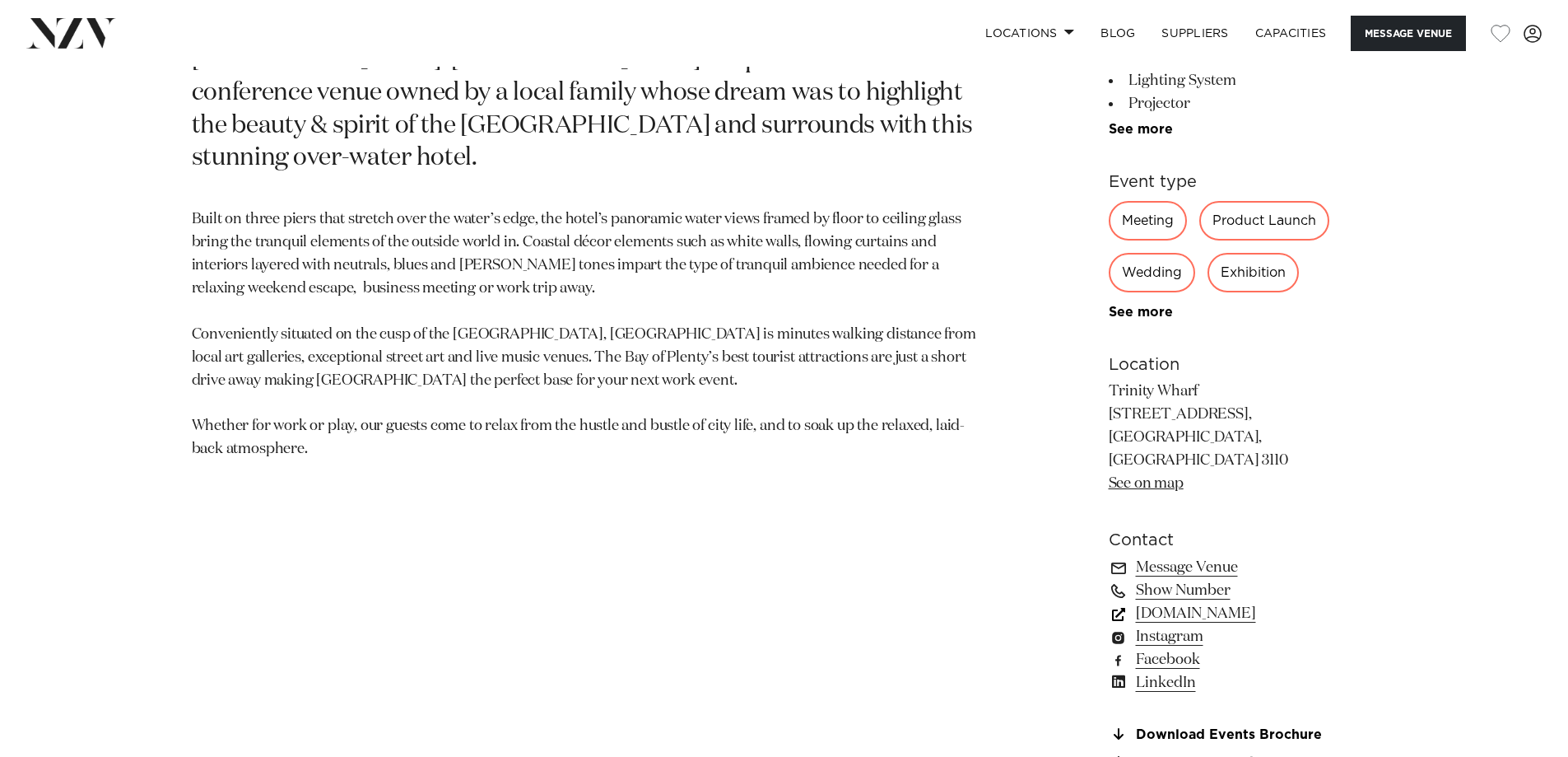
click at [1262, 602] on link "[DOMAIN_NAME]" at bounding box center [1243, 613] width 268 height 23
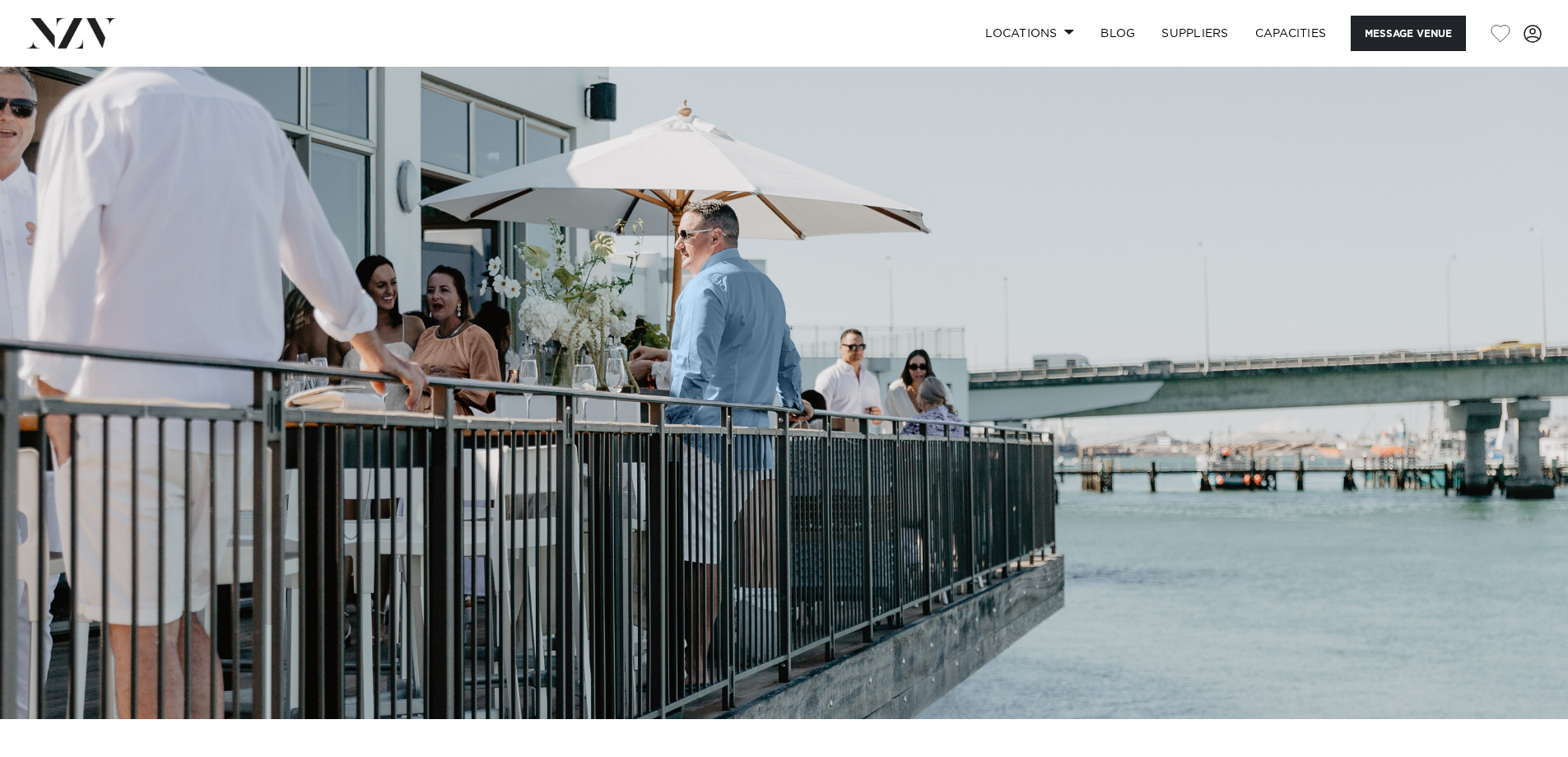
scroll to position [83, 0]
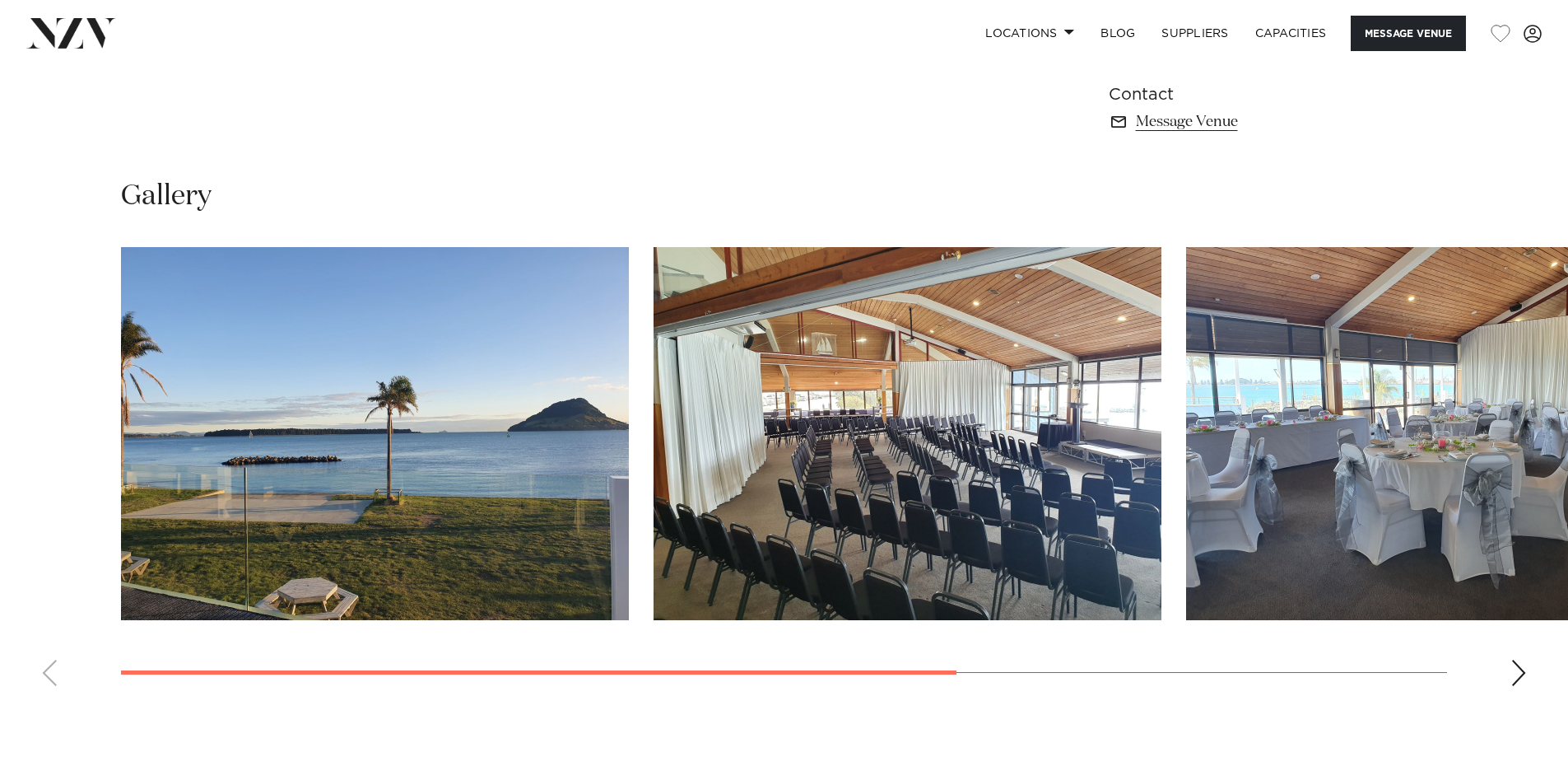
scroll to position [1235, 0]
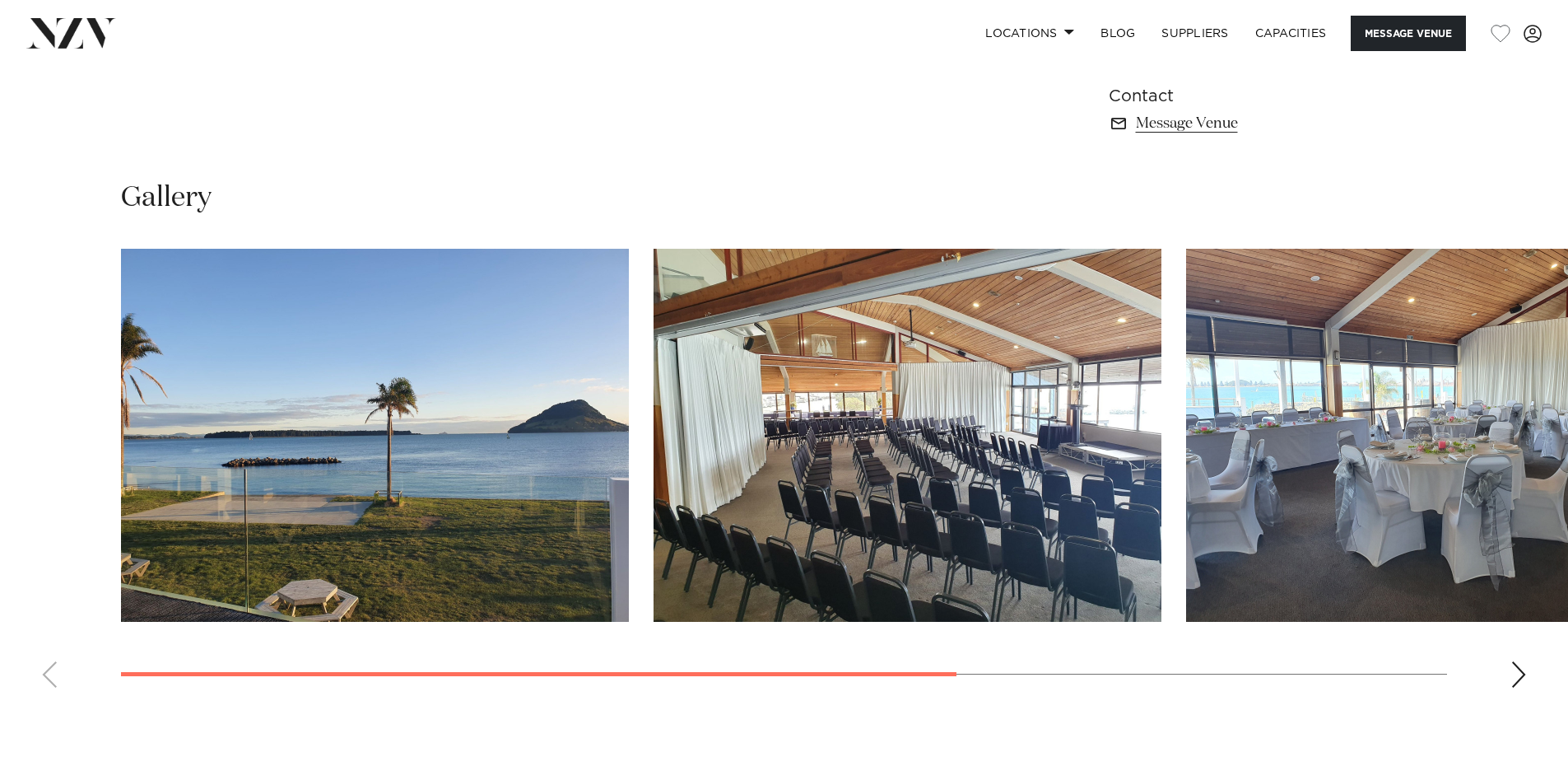
click at [1523, 683] on div "Next slide" at bounding box center [1518, 674] width 17 height 27
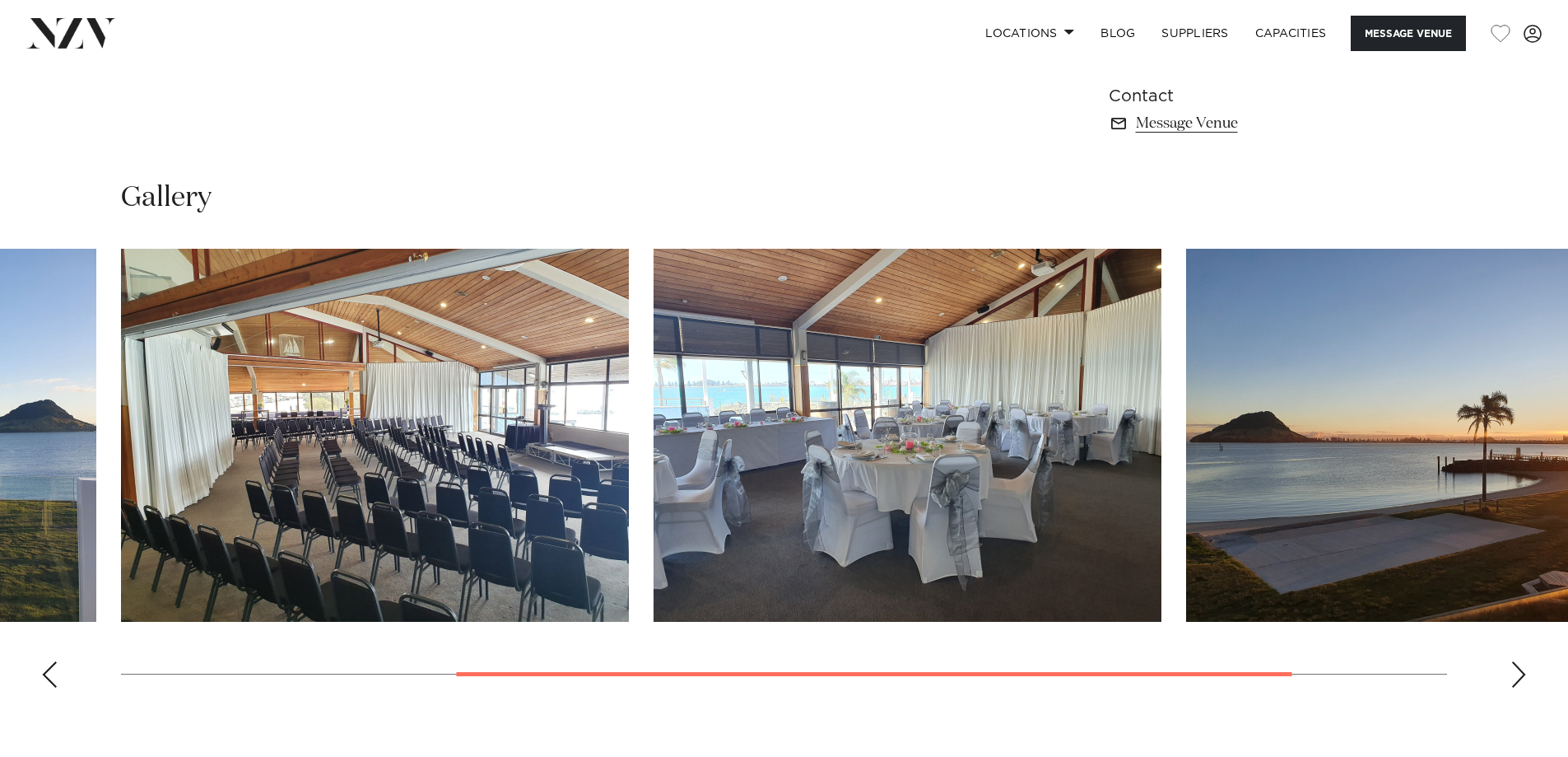
click at [1521, 682] on div "Next slide" at bounding box center [1518, 674] width 17 height 27
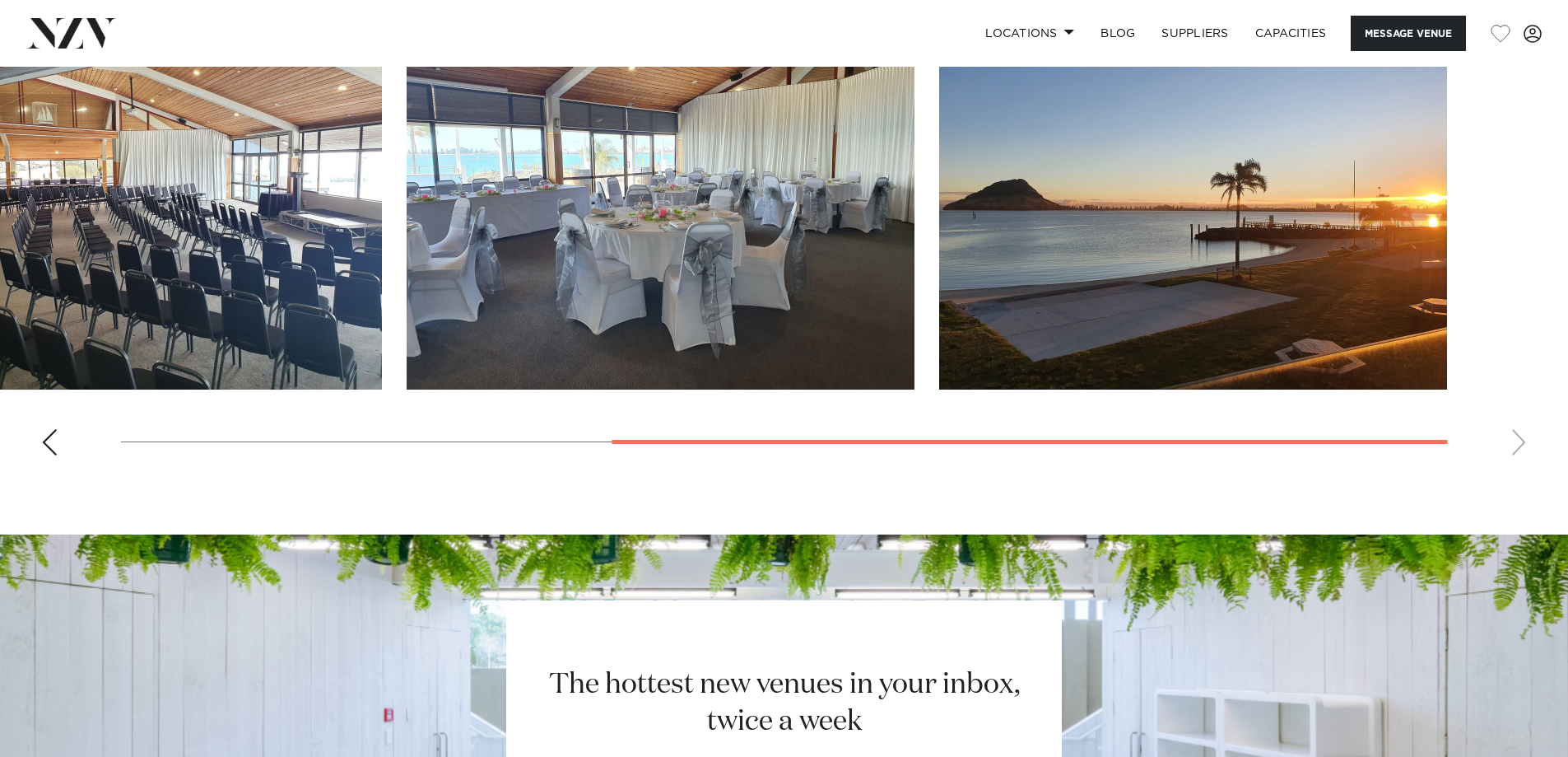
scroll to position [1399, 0]
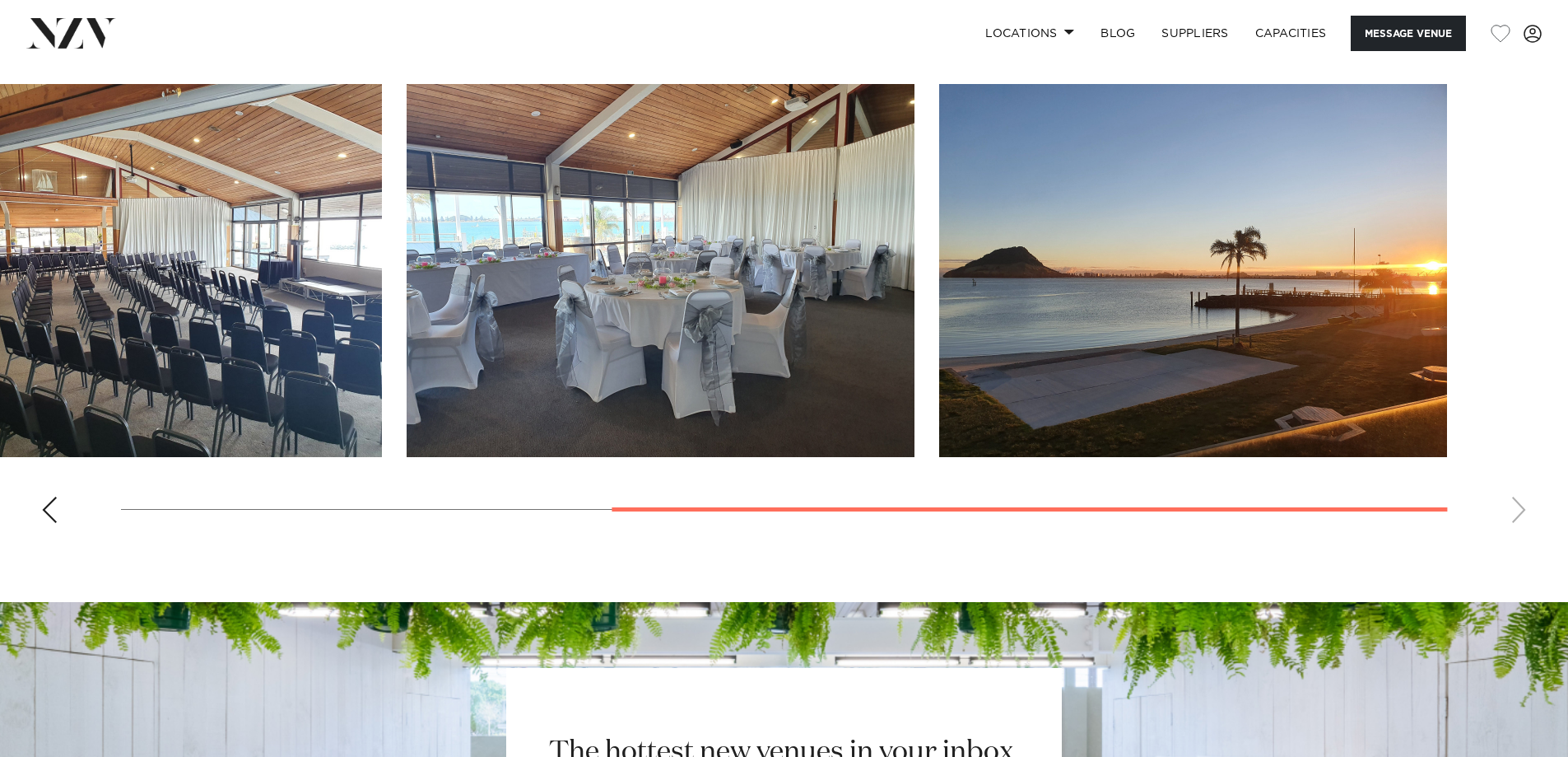
click at [52, 518] on div "Previous slide" at bounding box center [50, 509] width 17 height 27
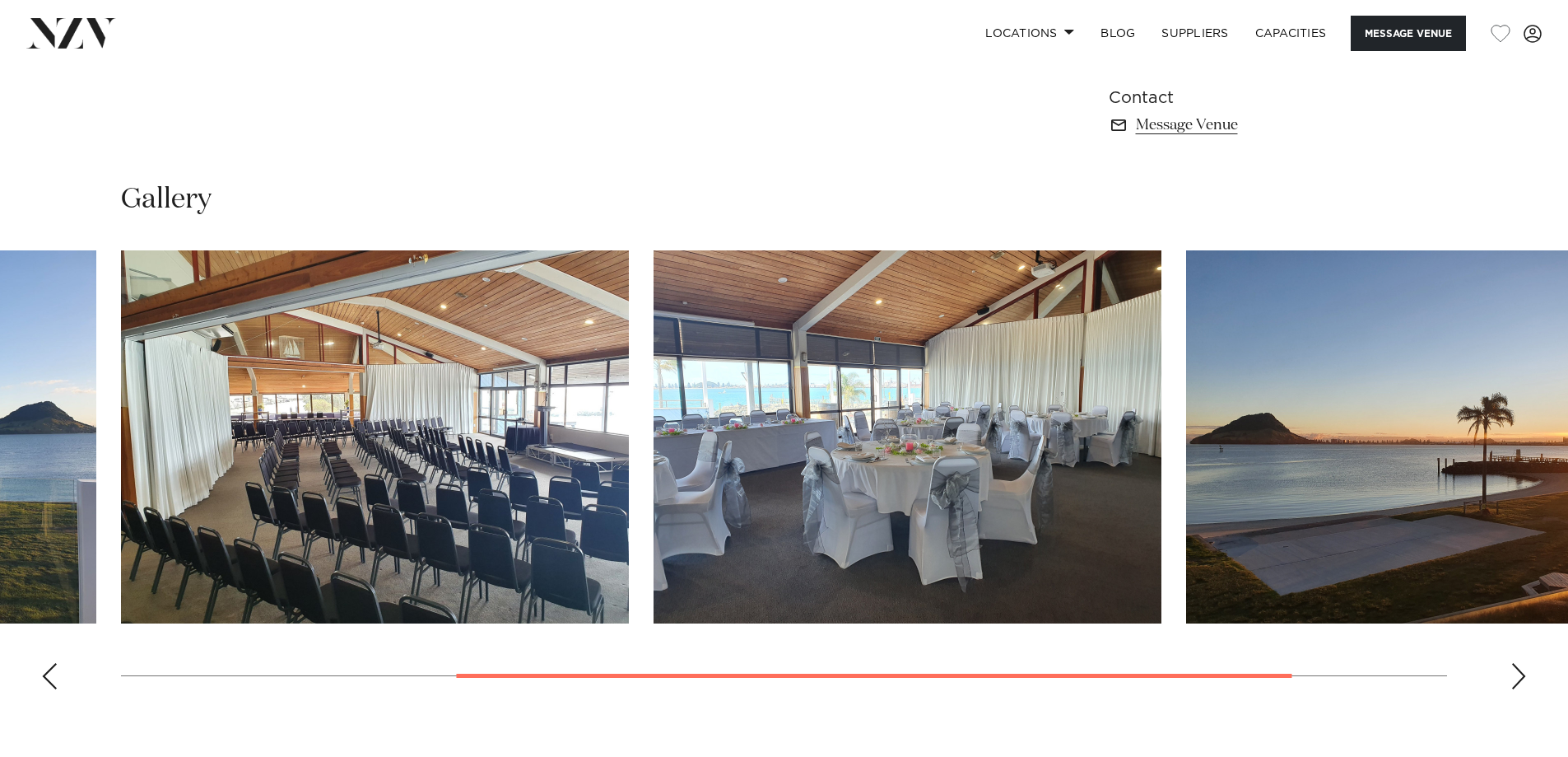
scroll to position [1235, 0]
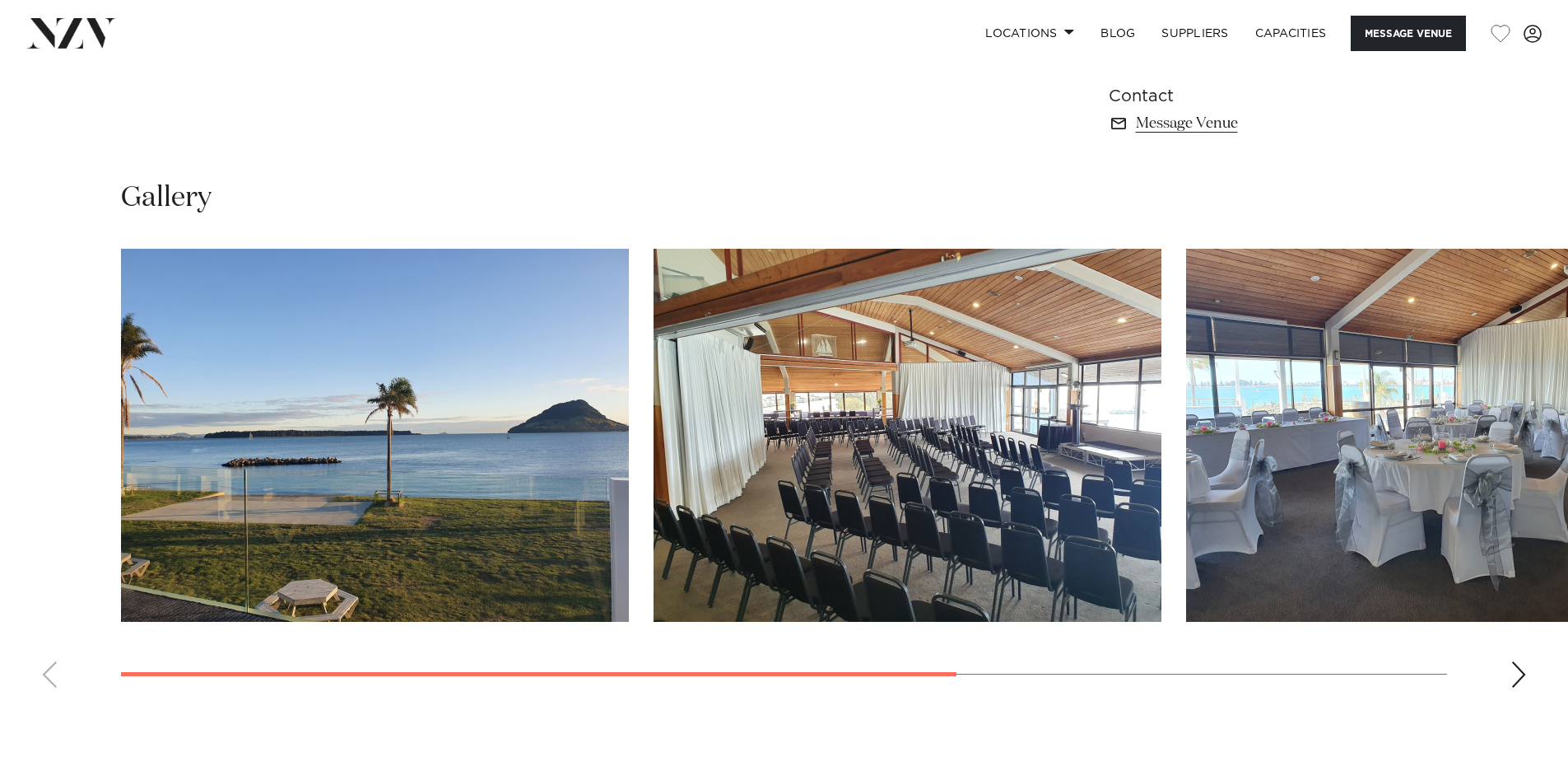
click at [164, 713] on body "Locations Auckland Wellington Christchurch Queenstown Hamilton Northland Bay of…" at bounding box center [784, 234] width 1568 height 2938
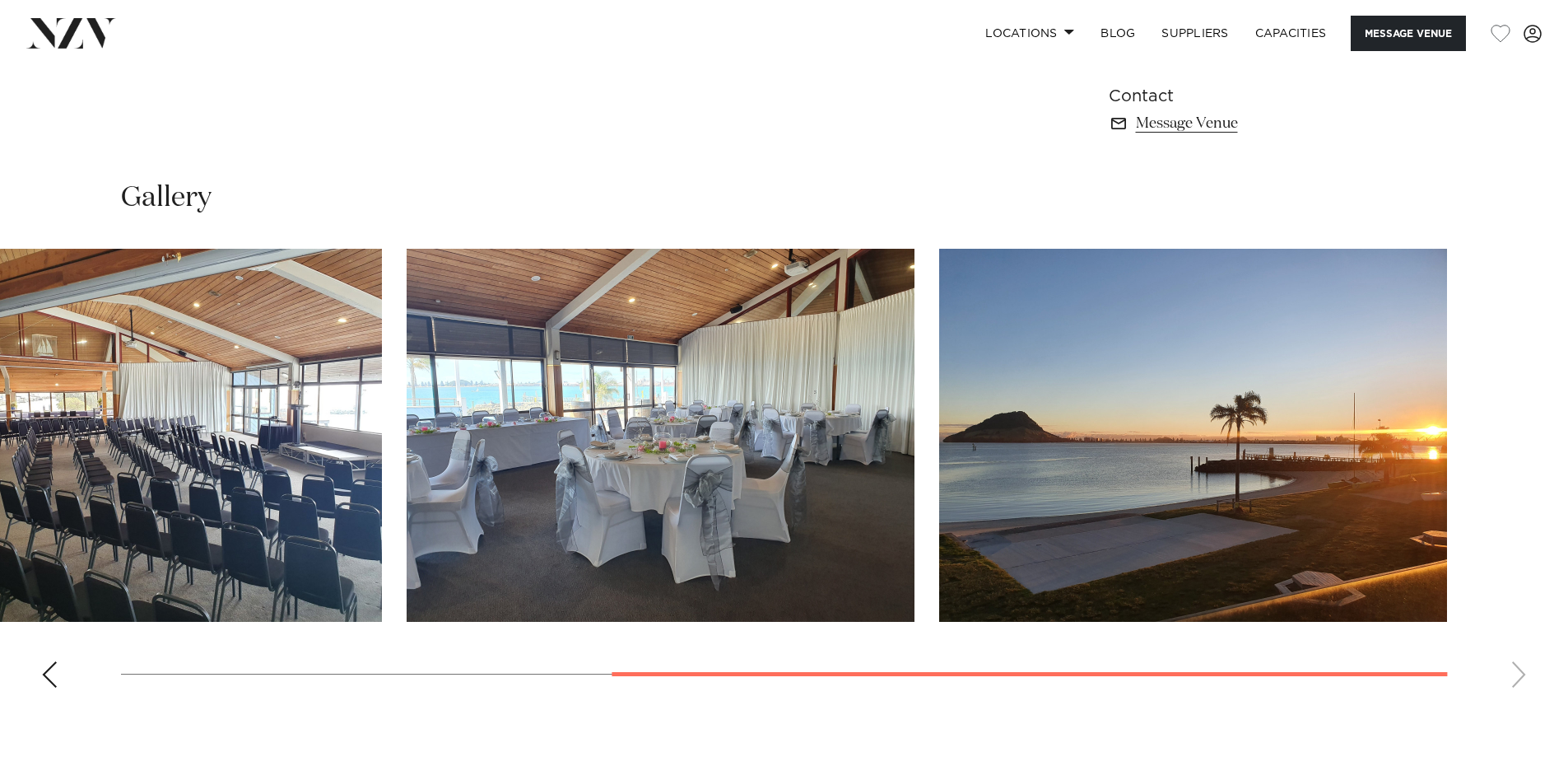
click at [907, 642] on swiper-container at bounding box center [784, 474] width 1568 height 452
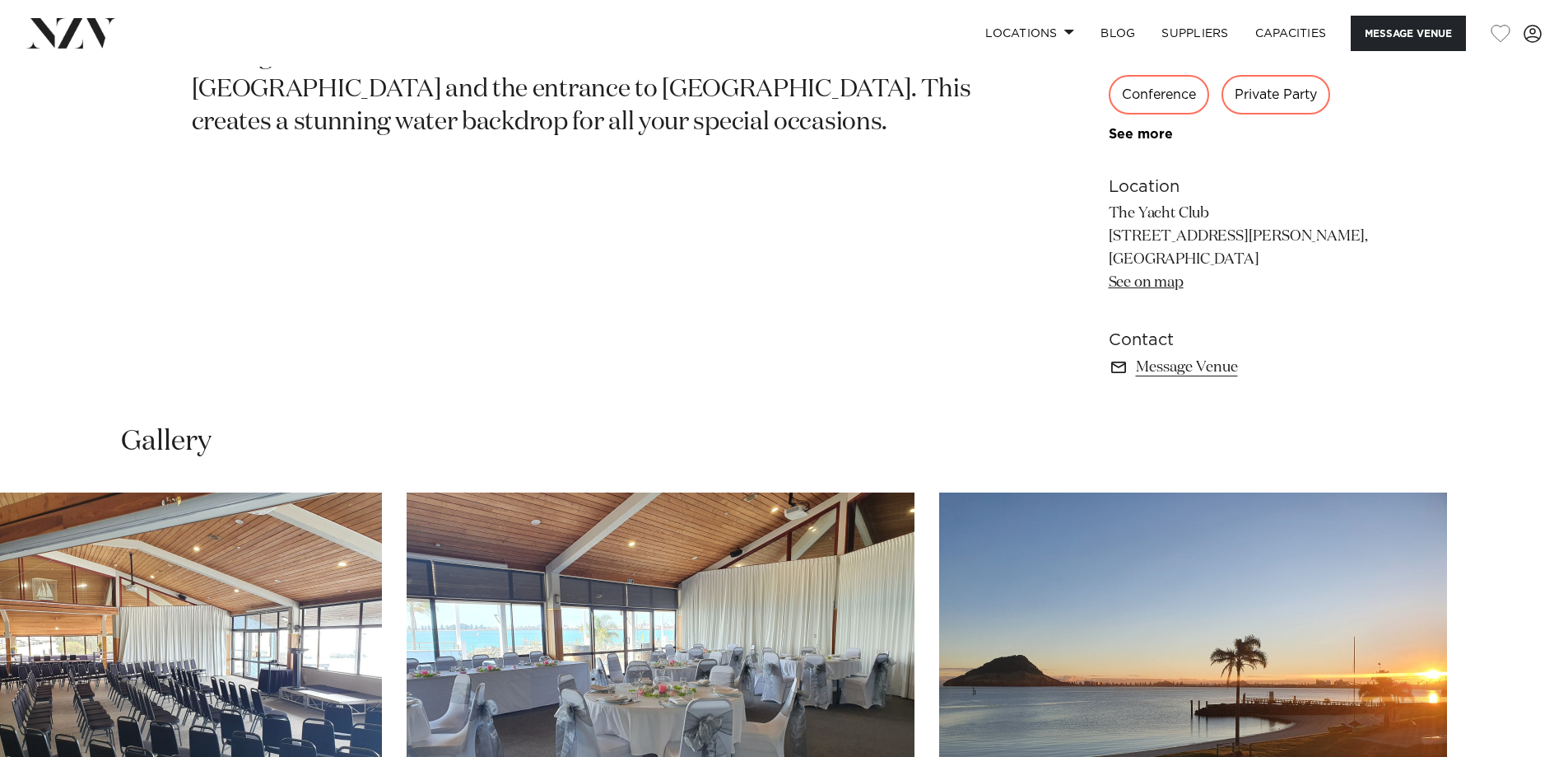
scroll to position [988, 0]
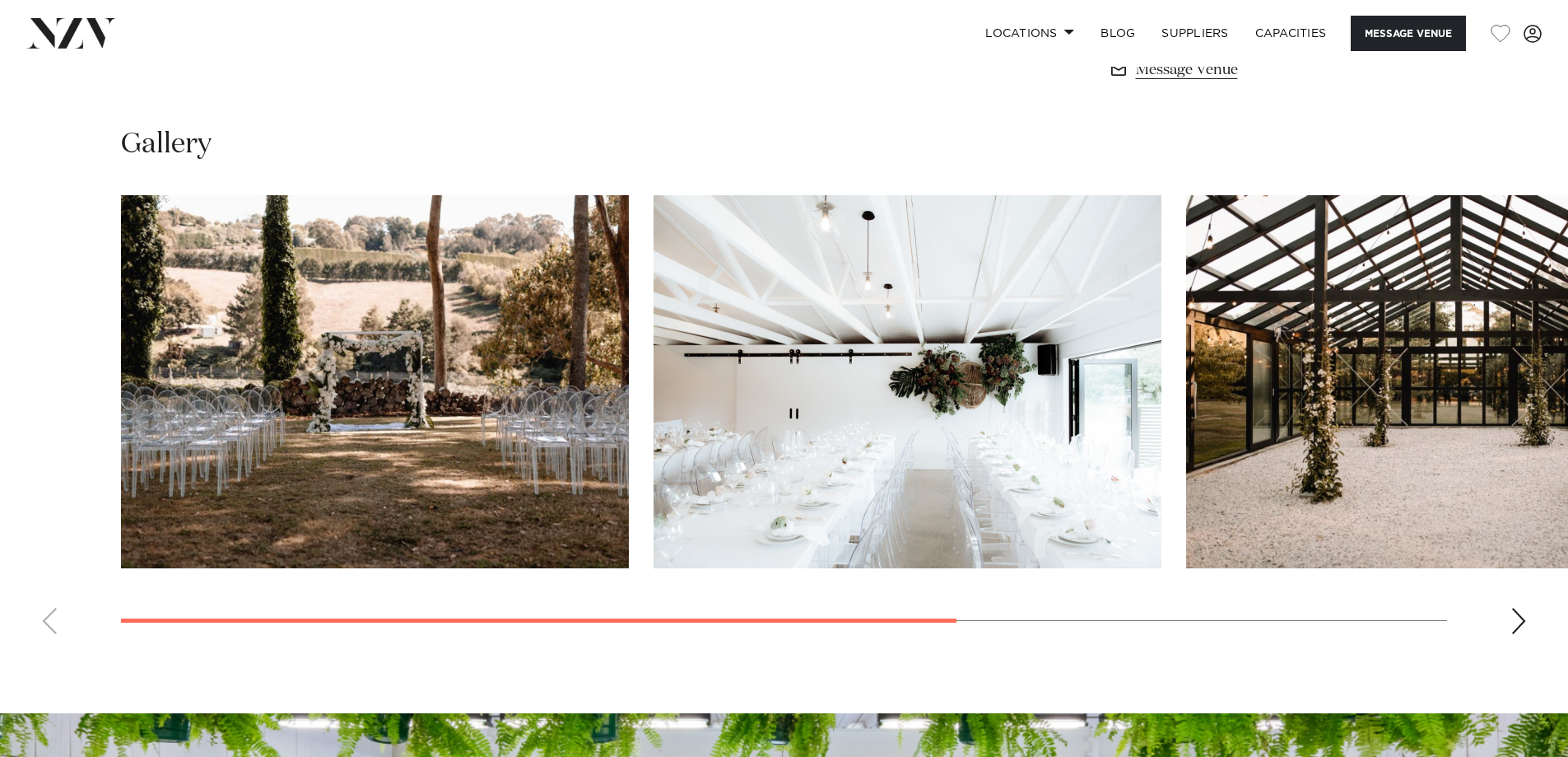
scroll to position [1318, 0]
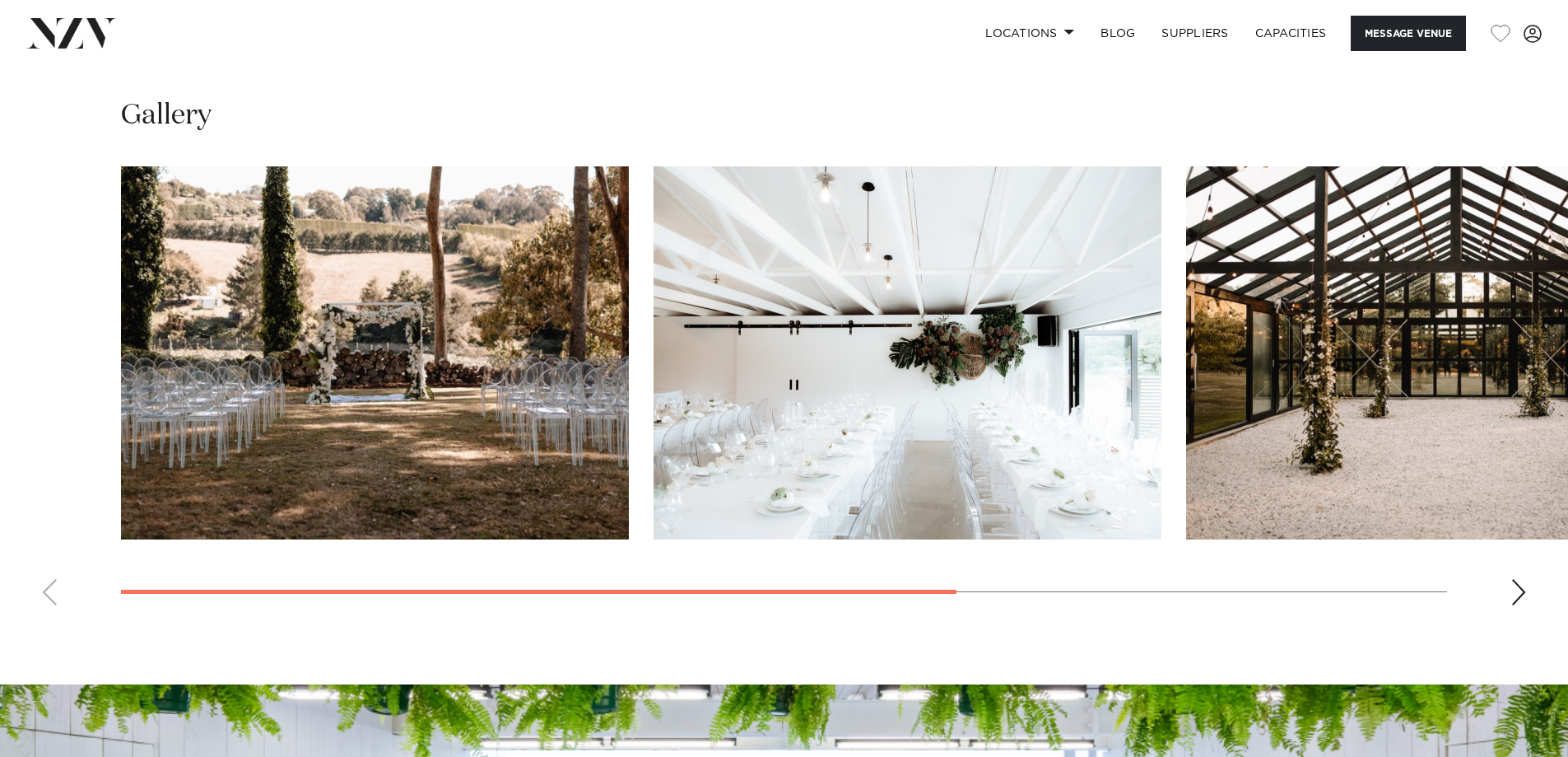
click at [1515, 596] on div "Next slide" at bounding box center [1518, 592] width 17 height 27
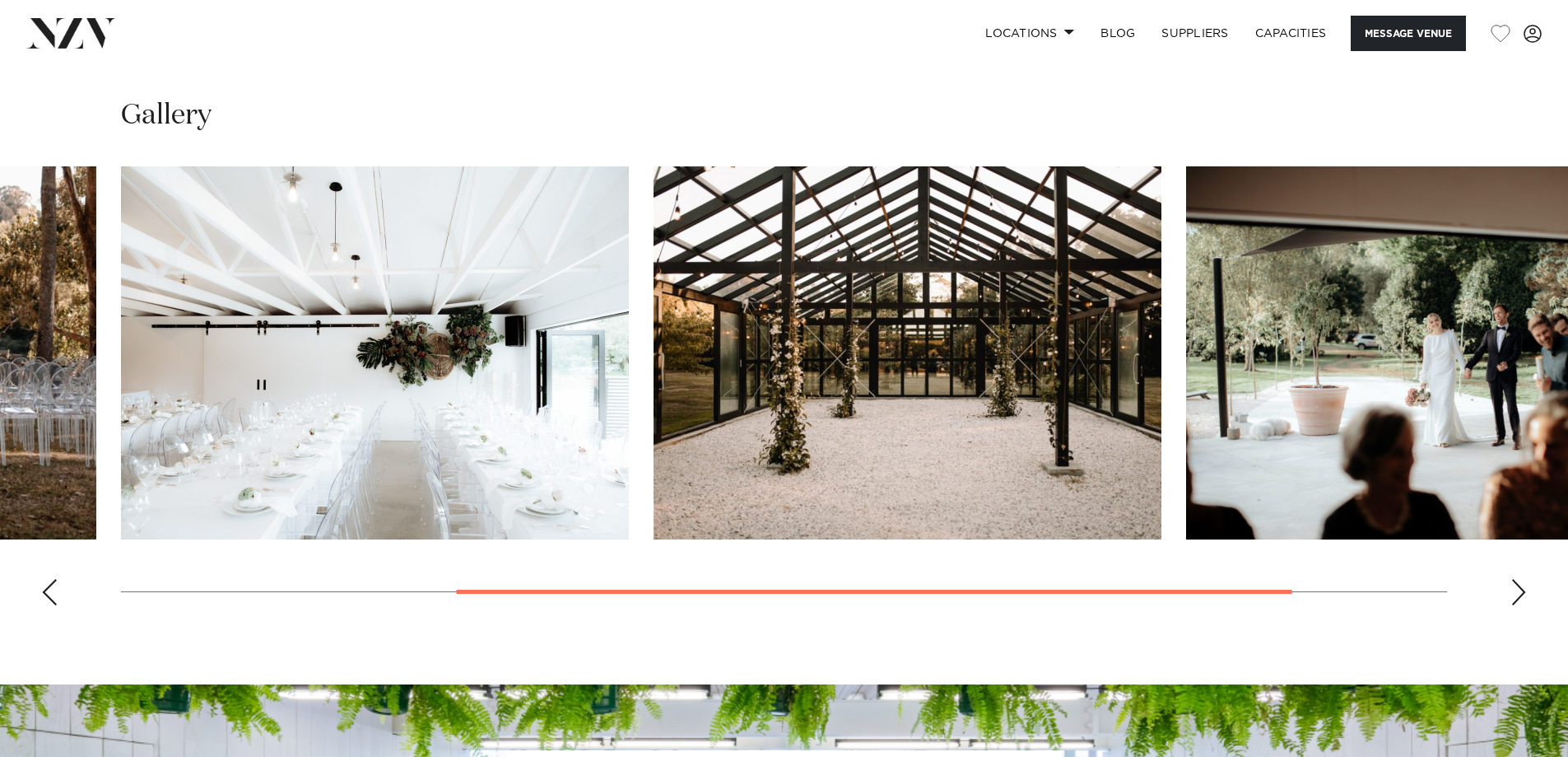
click at [1515, 596] on div "Next slide" at bounding box center [1518, 592] width 17 height 27
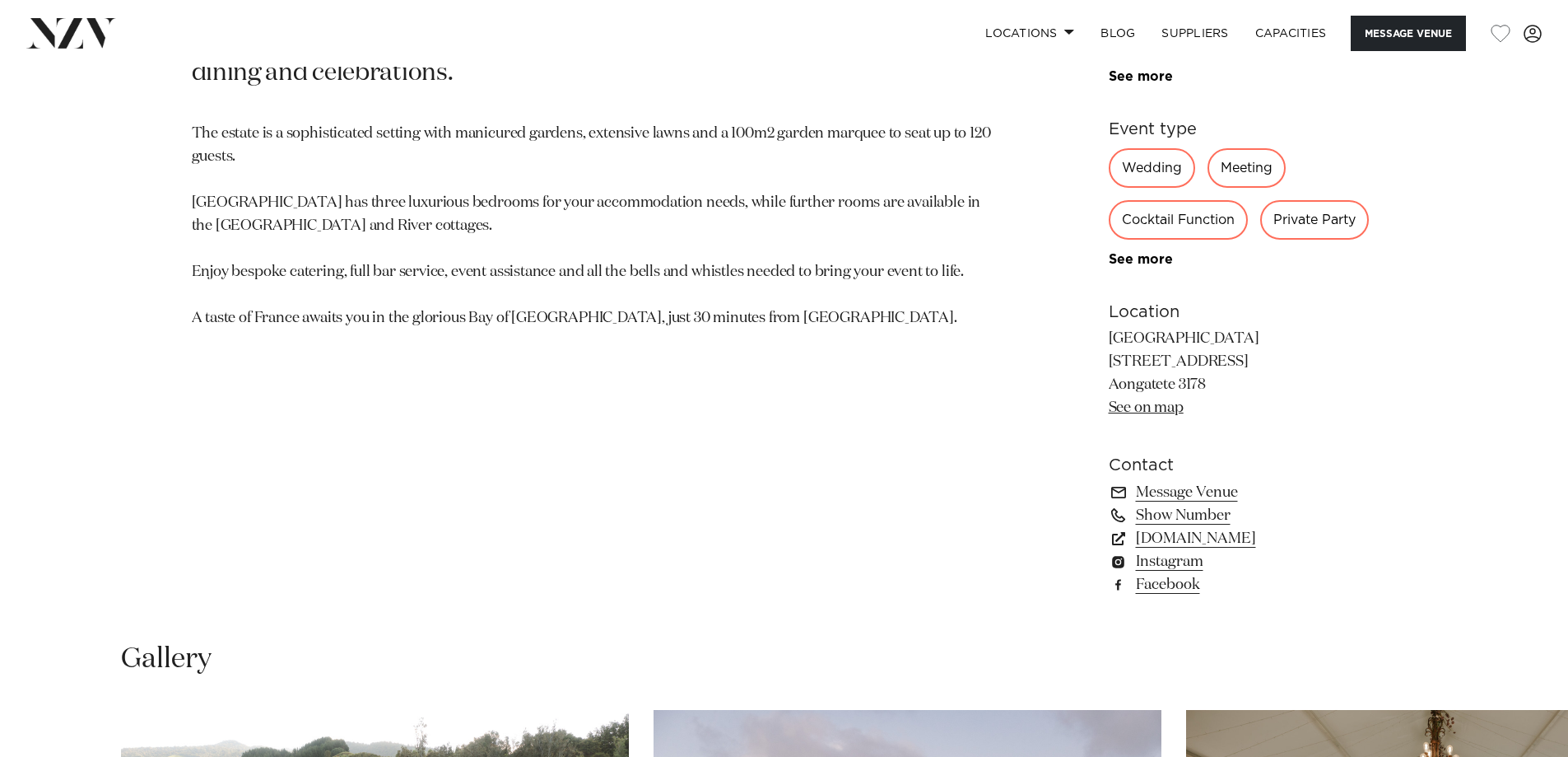
scroll to position [1070, 0]
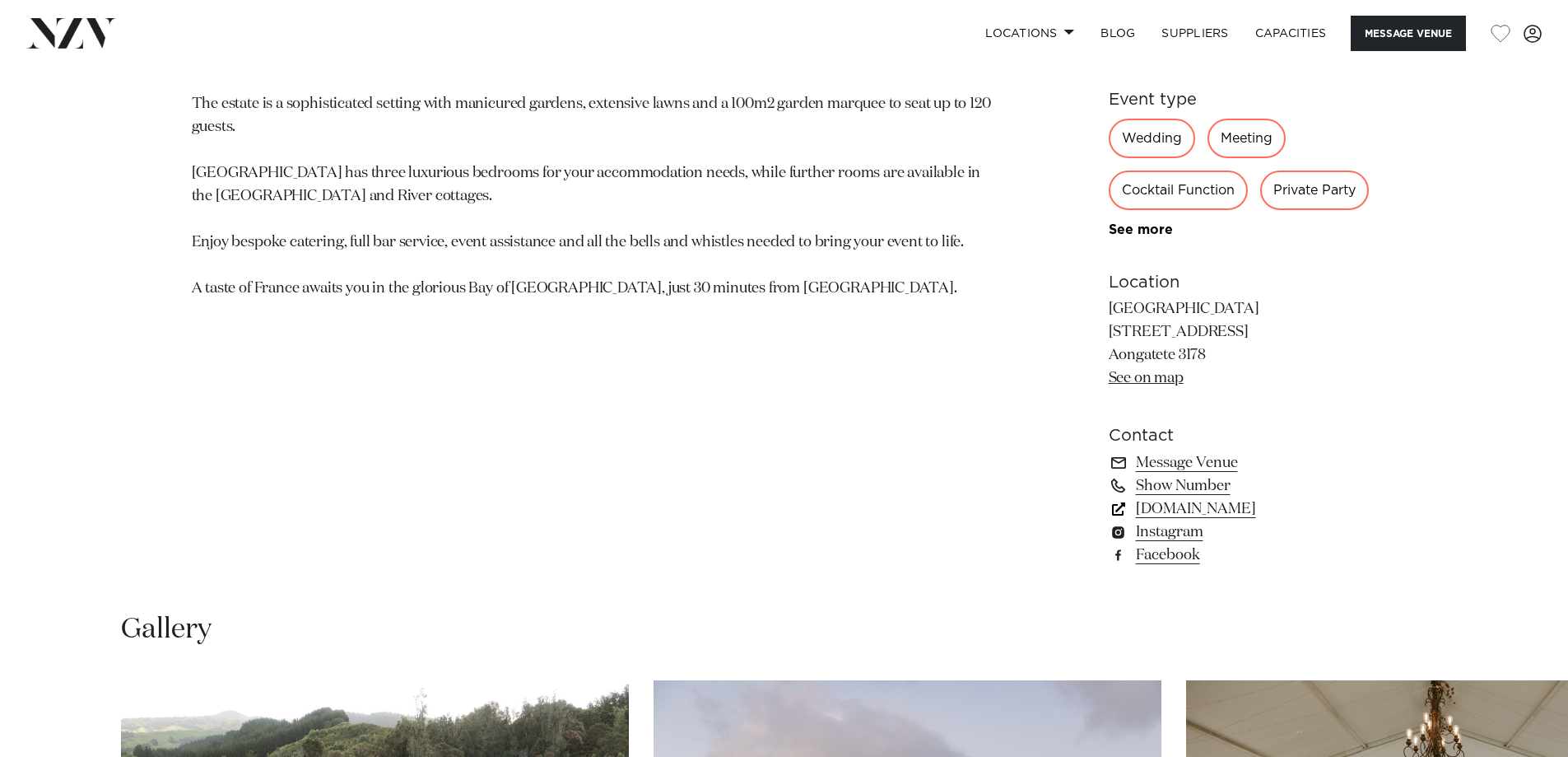
click at [1206, 507] on link "[DOMAIN_NAME]" at bounding box center [1243, 508] width 268 height 23
